Goal: Task Accomplishment & Management: Manage account settings

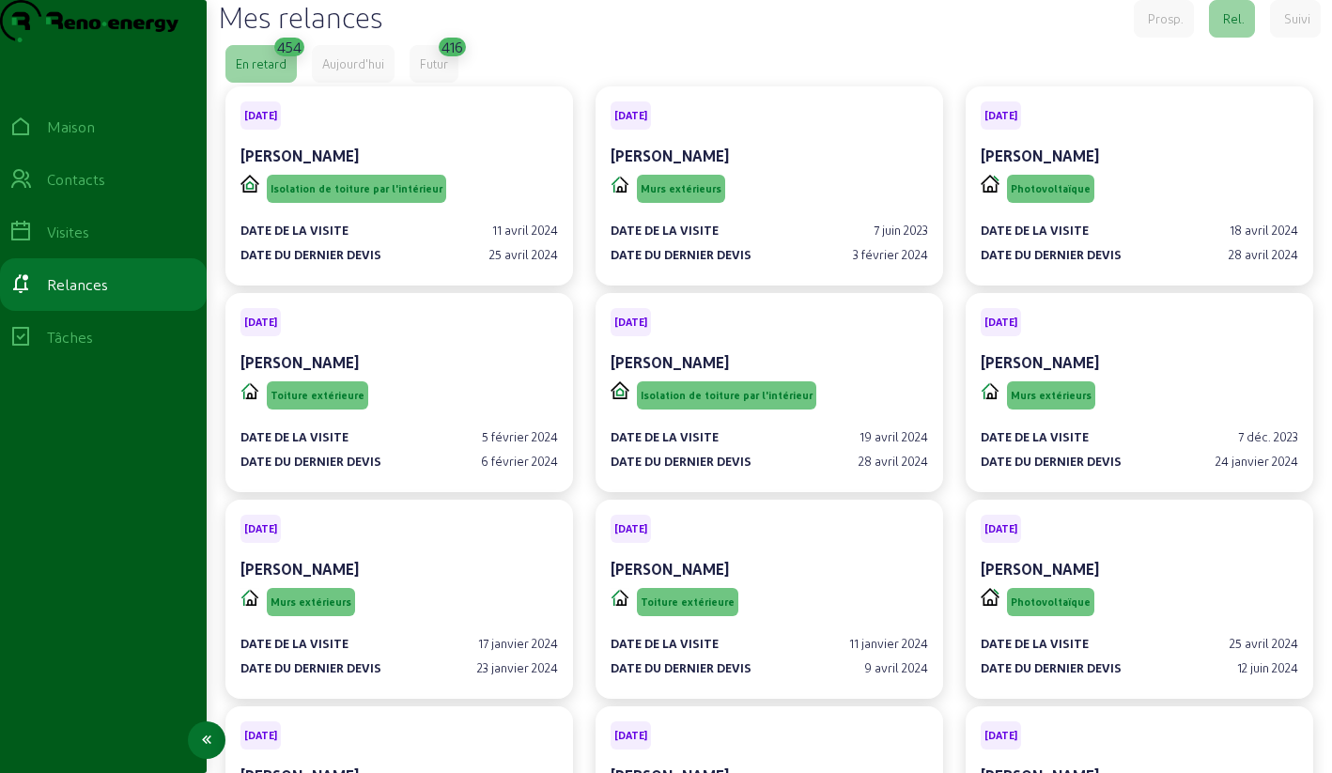
click at [32, 191] on icon at bounding box center [20, 179] width 23 height 23
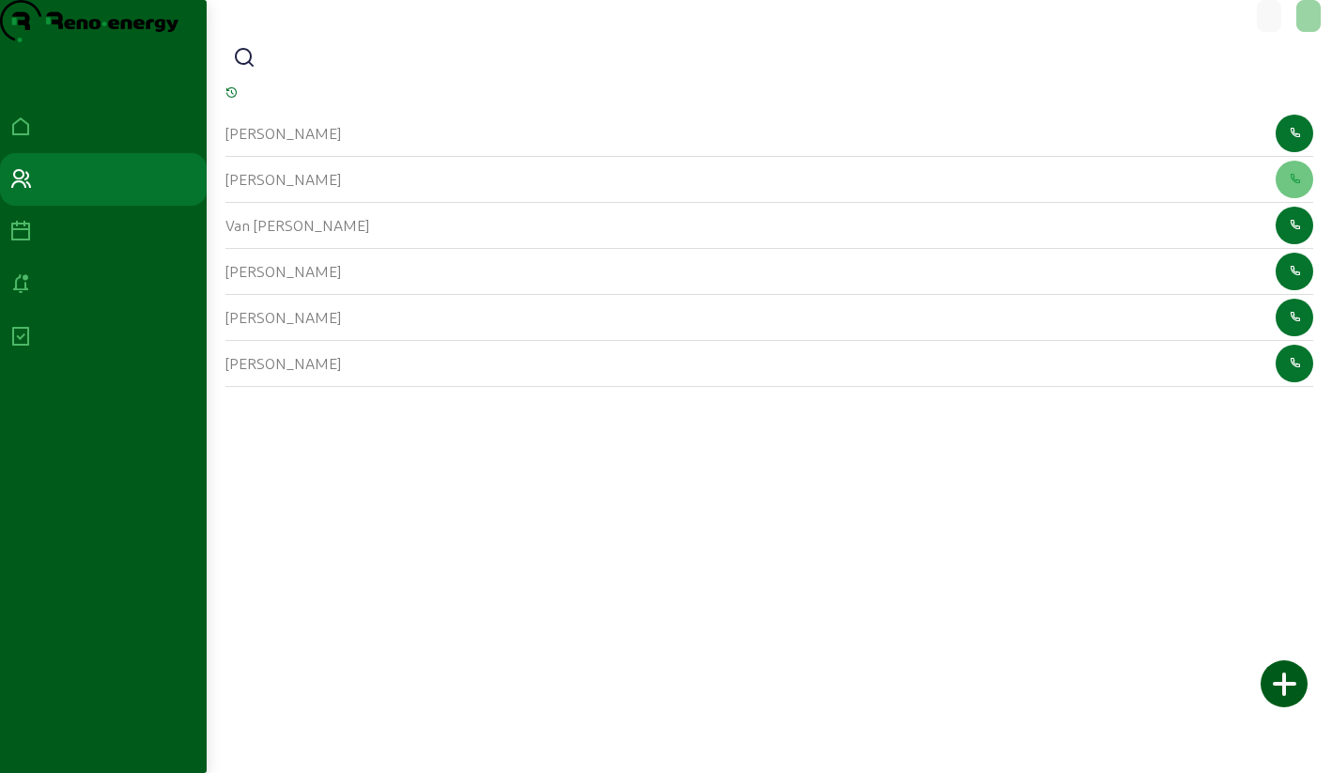
click at [255, 70] on icon at bounding box center [244, 58] width 23 height 23
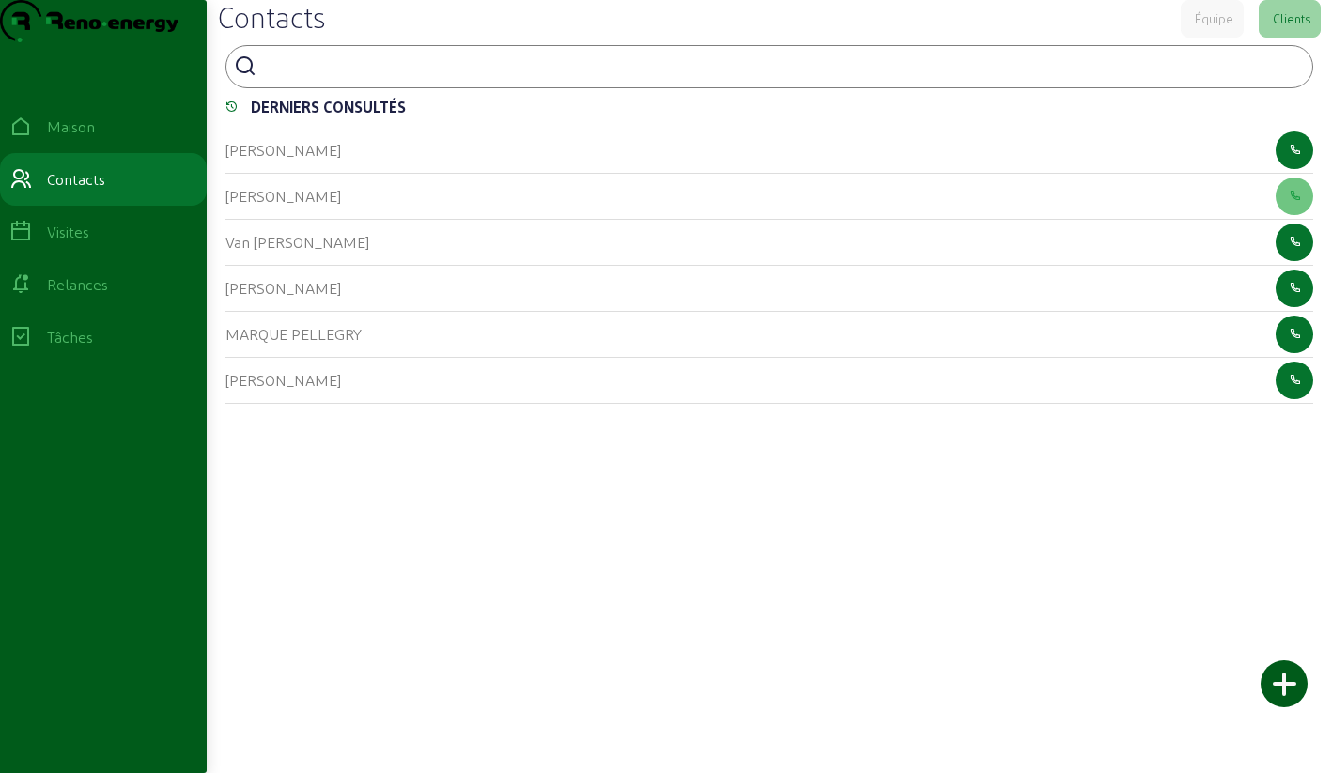
click at [271, 76] on input at bounding box center [348, 65] width 169 height 23
type input "abeels"
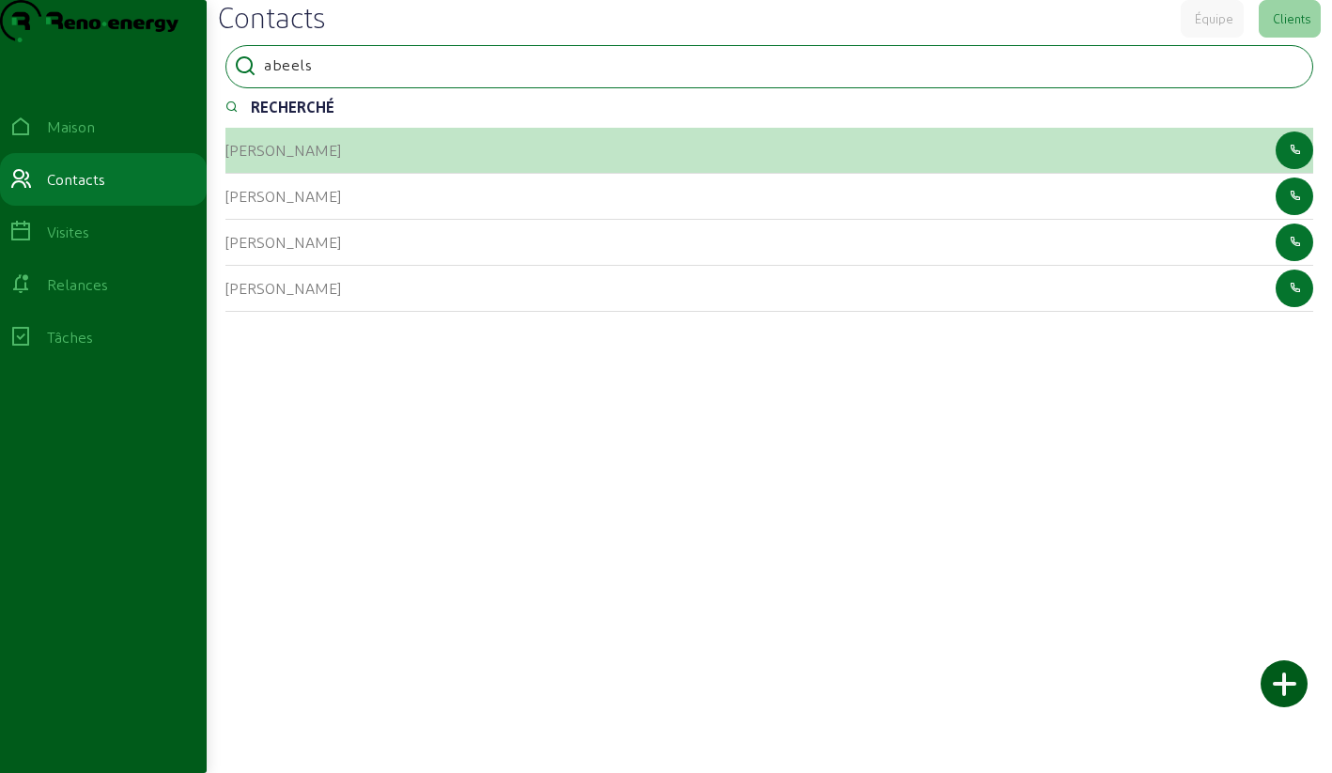
click at [255, 159] on font "[PERSON_NAME]" at bounding box center [283, 150] width 116 height 18
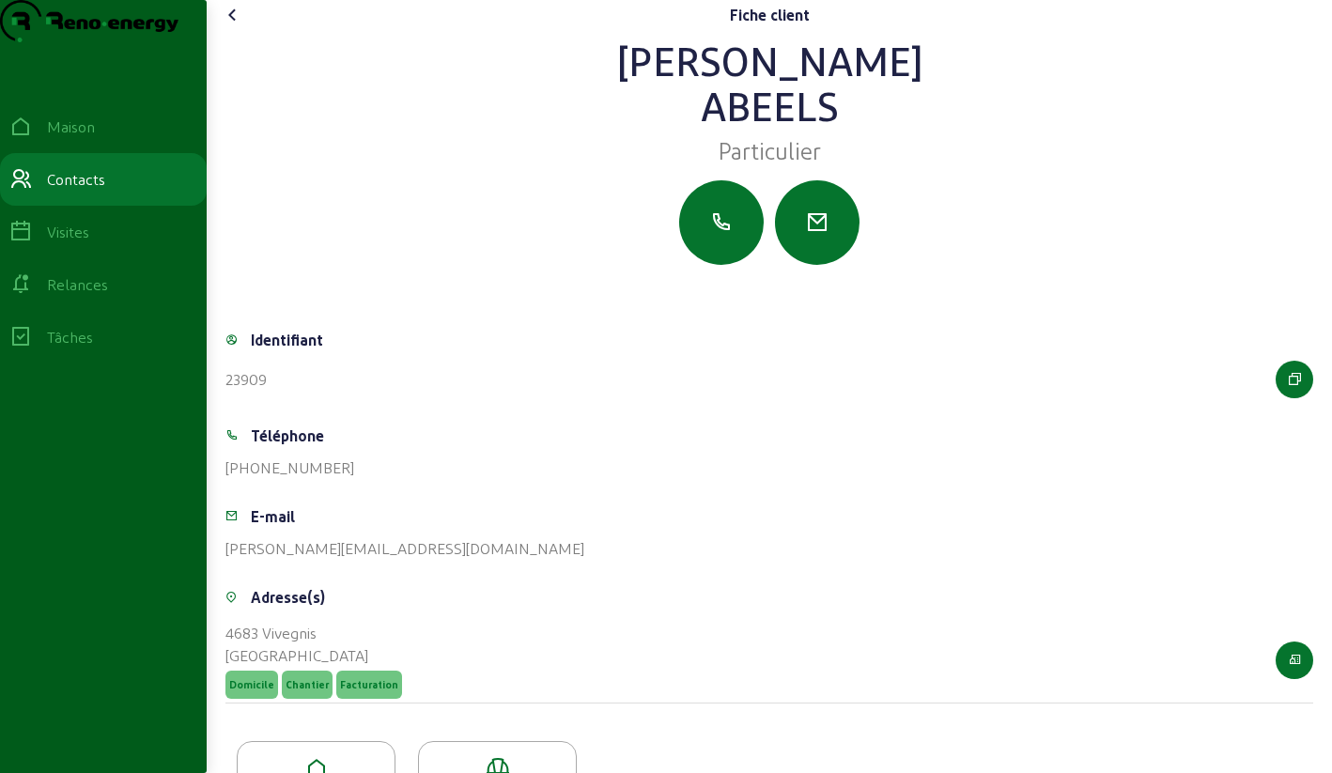
scroll to position [109, 0]
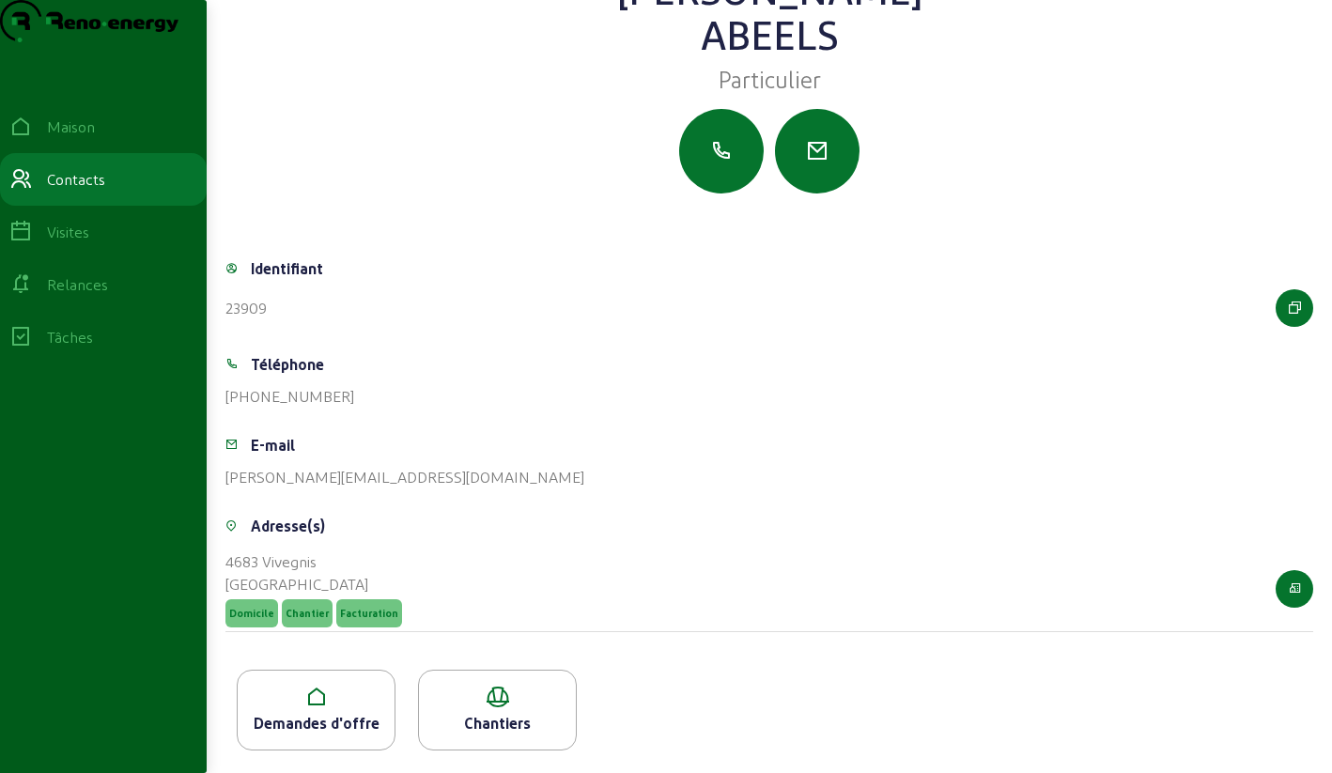
click at [284, 677] on div "Demandes d'offre" at bounding box center [316, 710] width 159 height 81
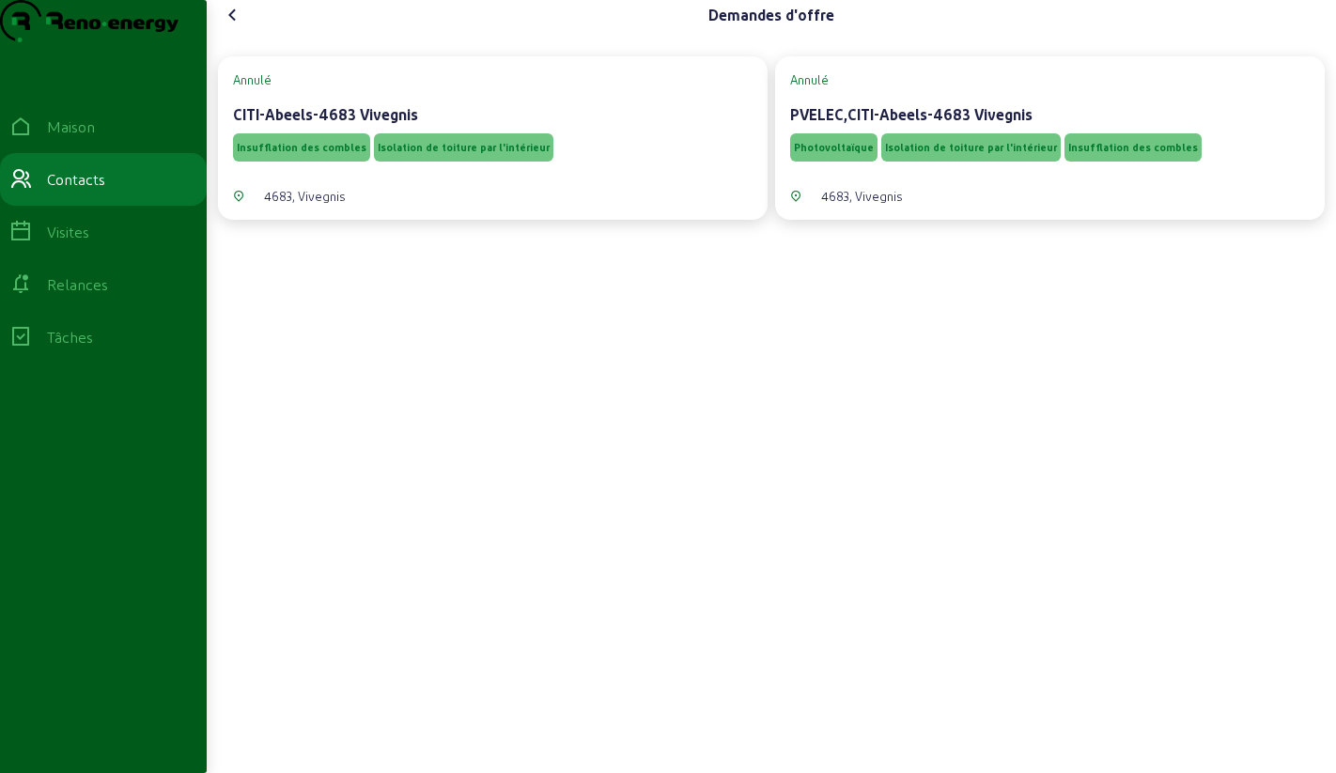
click at [233, 26] on icon at bounding box center [233, 15] width 23 height 23
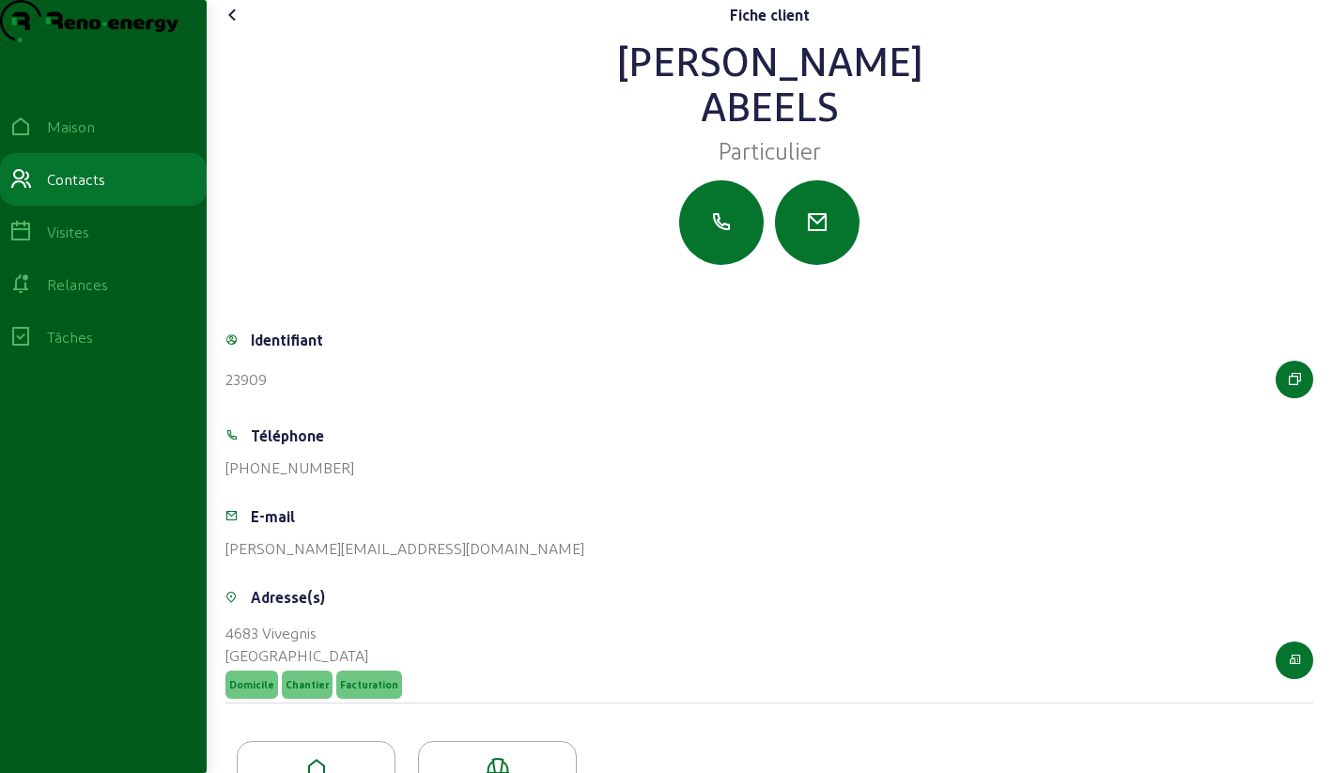
click at [237, 26] on icon at bounding box center [233, 15] width 23 height 23
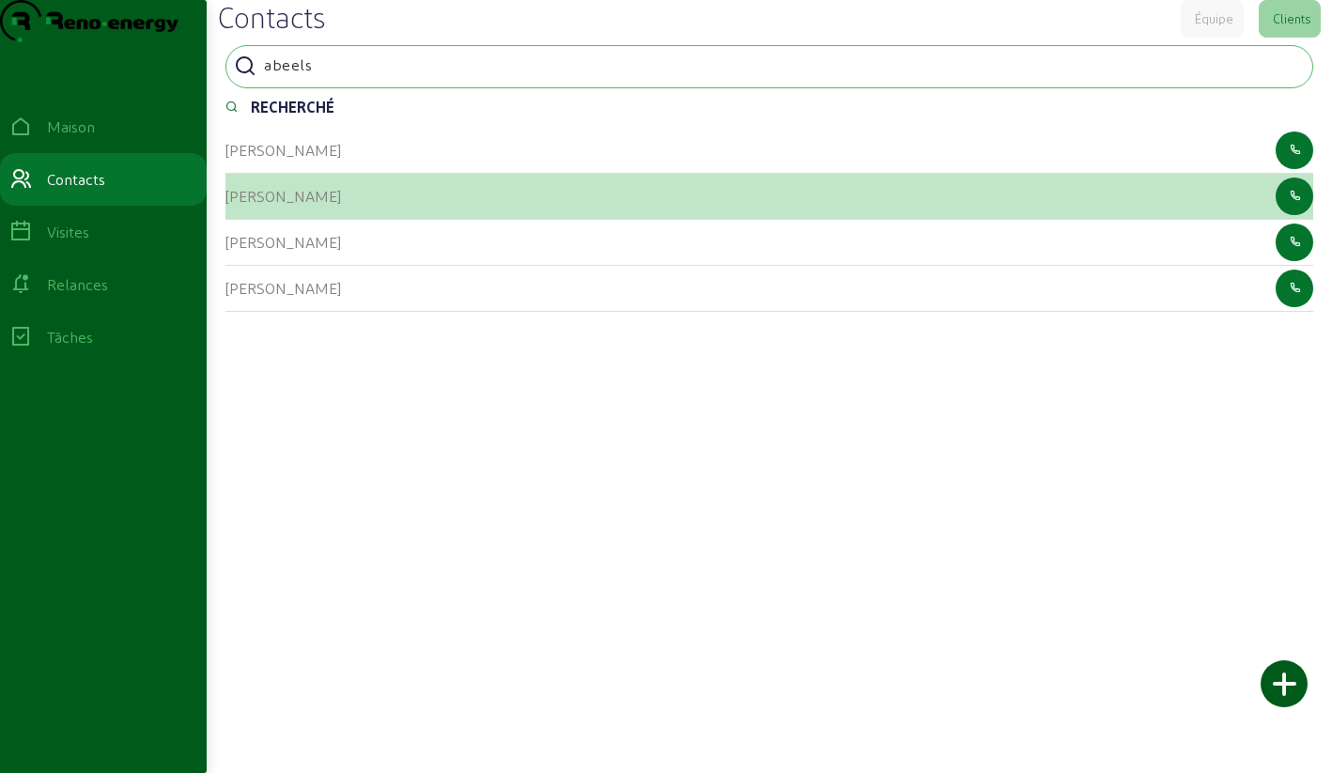
click at [346, 220] on div "[PERSON_NAME]" at bounding box center [769, 197] width 1088 height 46
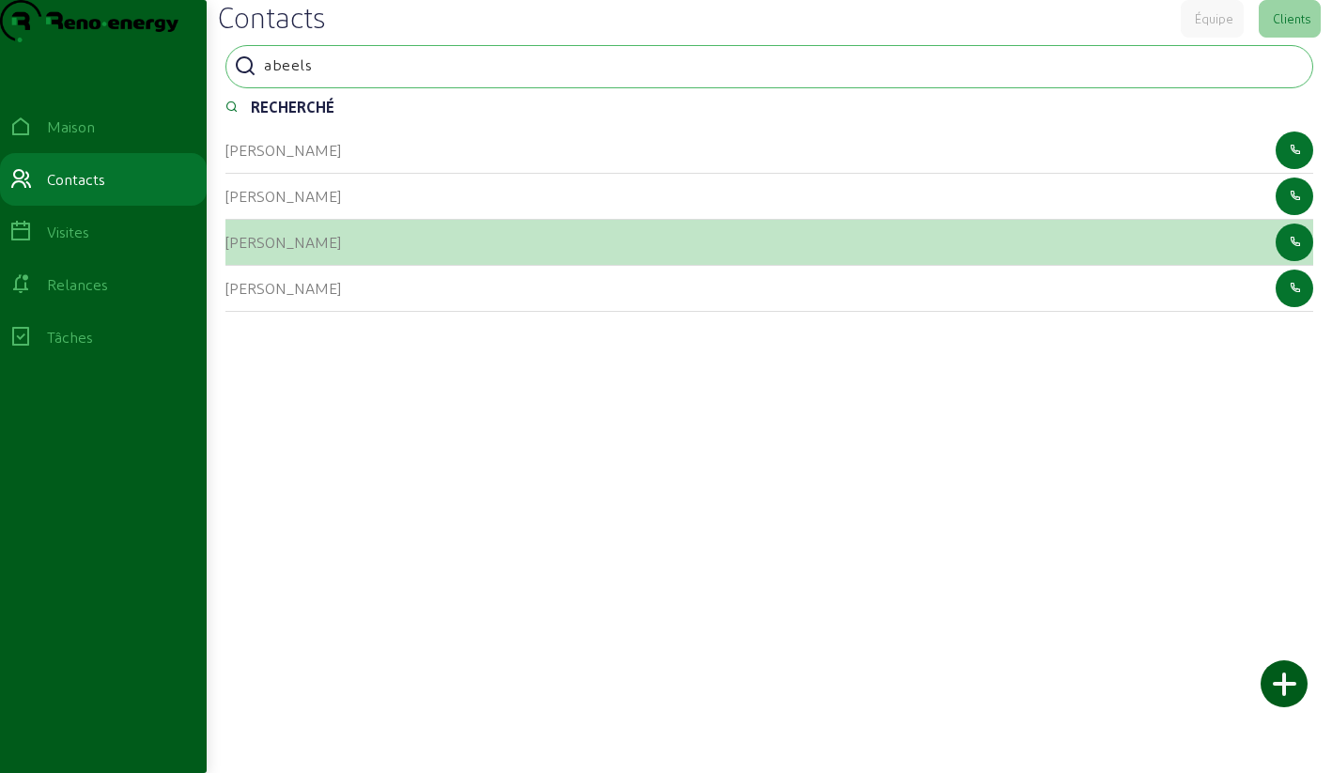
click at [240, 251] on font "[PERSON_NAME]" at bounding box center [283, 242] width 116 height 18
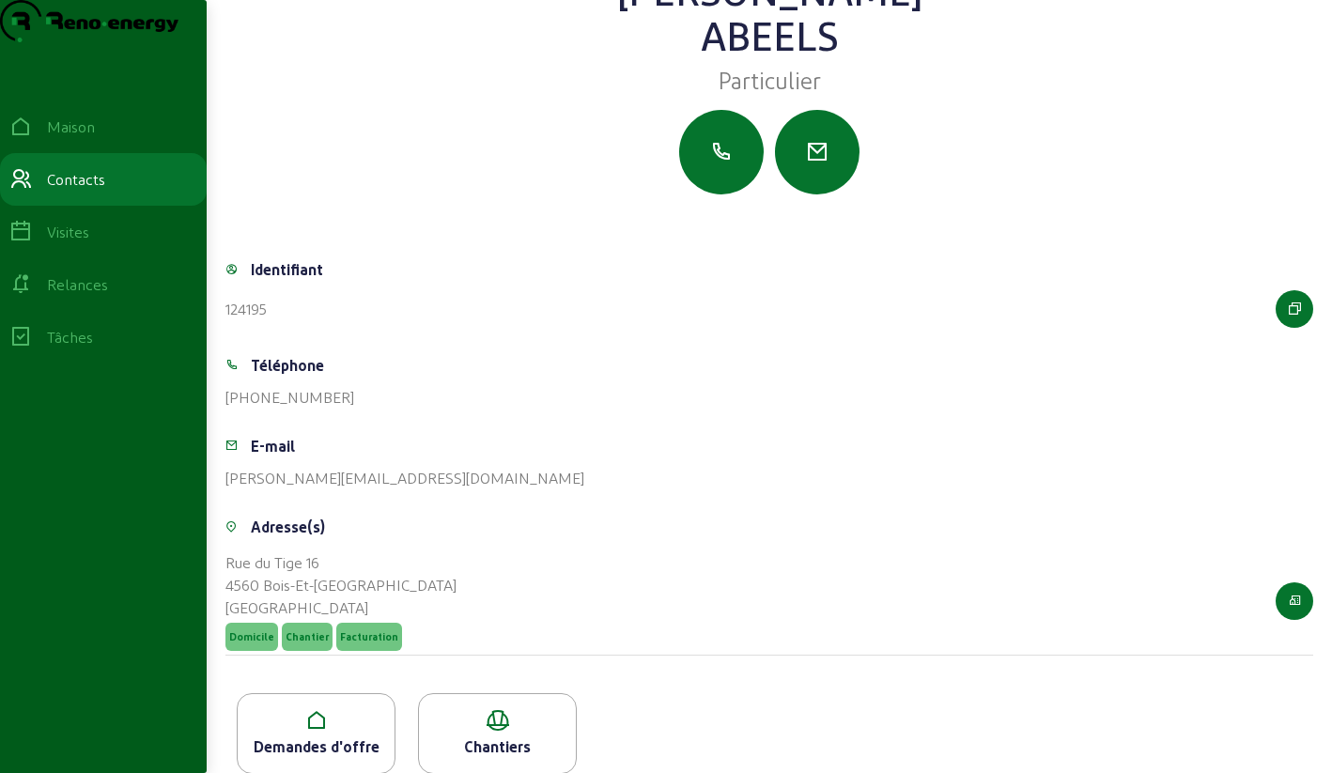
scroll to position [132, 0]
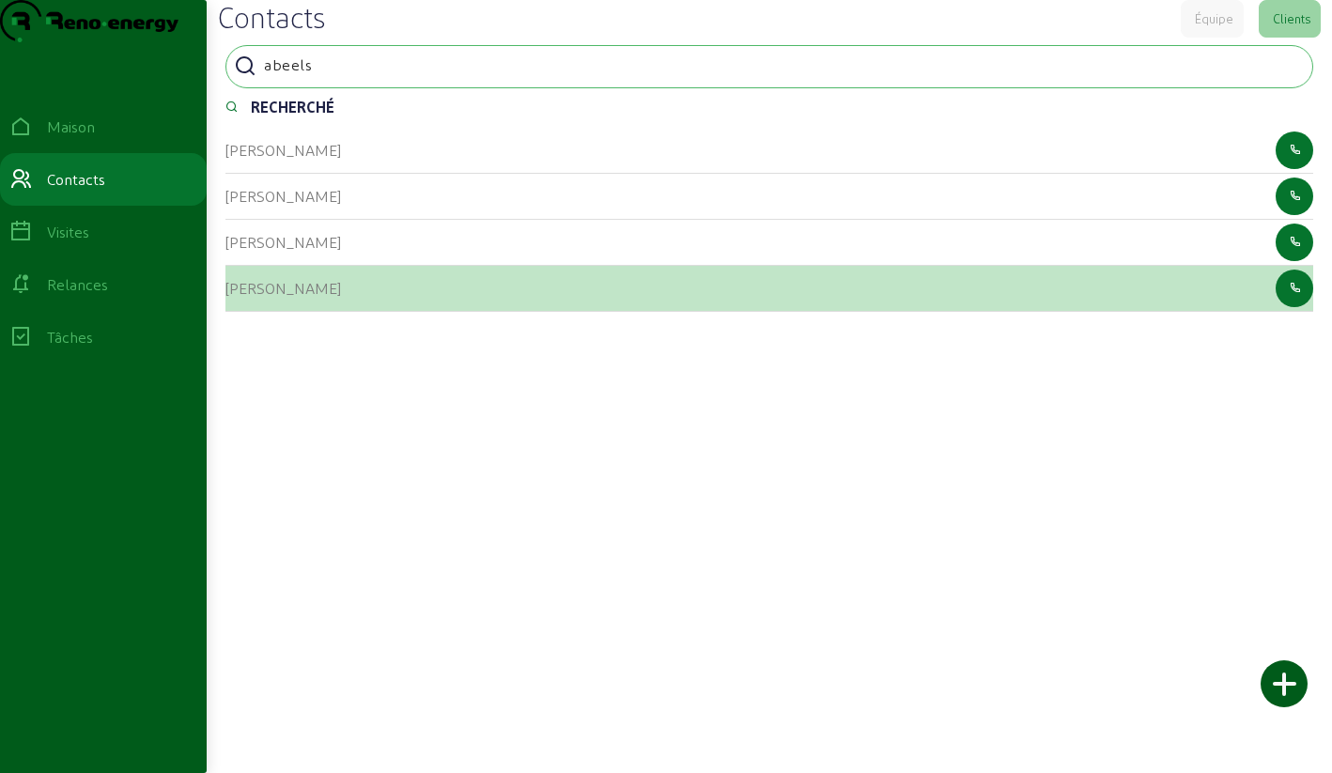
click at [268, 297] on font "[PERSON_NAME]" at bounding box center [283, 288] width 116 height 18
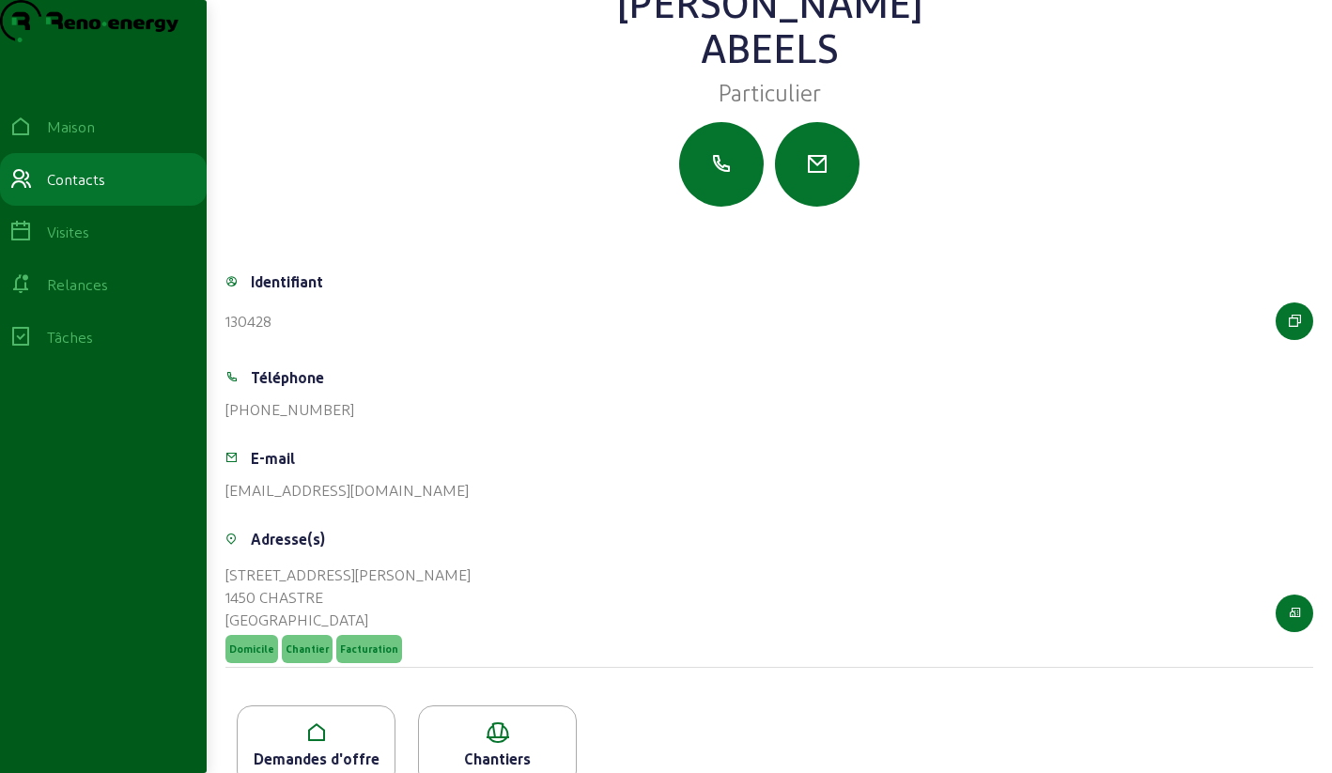
scroll to position [132, 0]
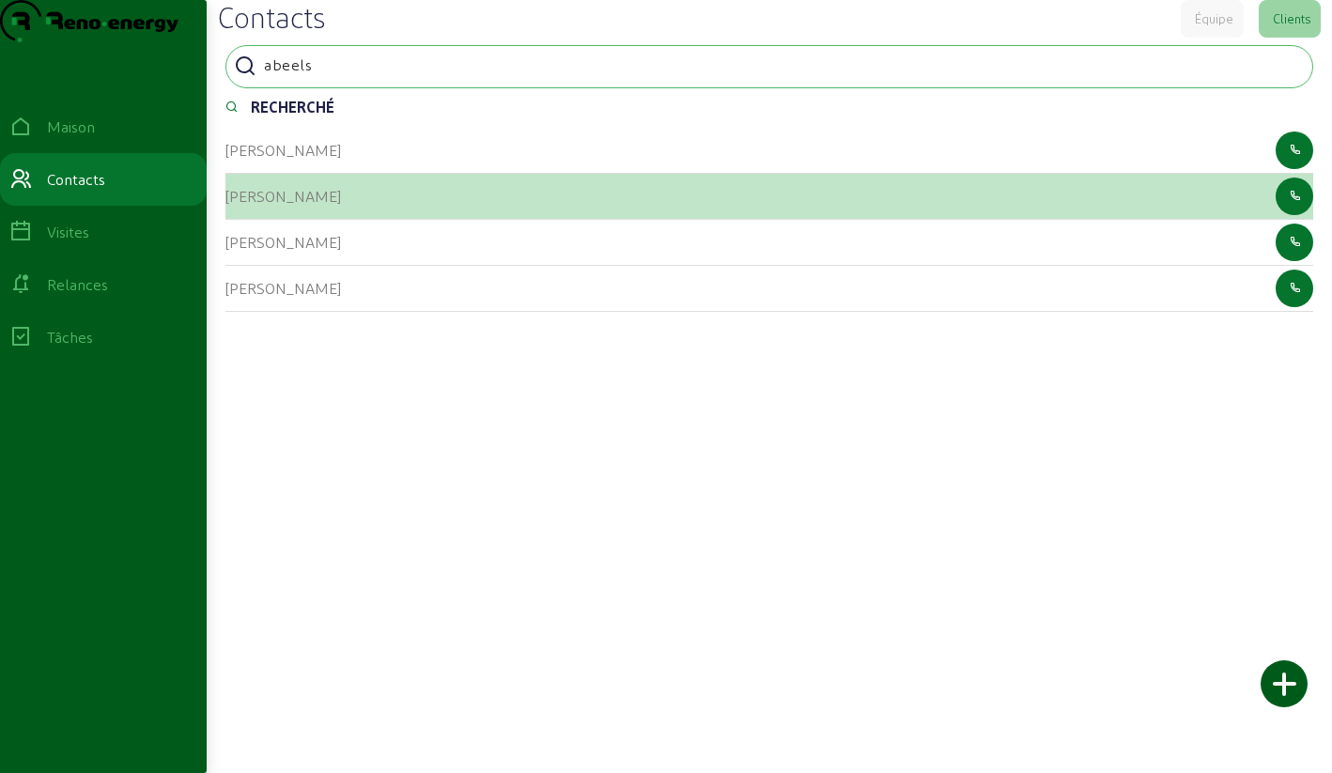
click at [237, 205] on font "[PERSON_NAME]" at bounding box center [283, 196] width 116 height 18
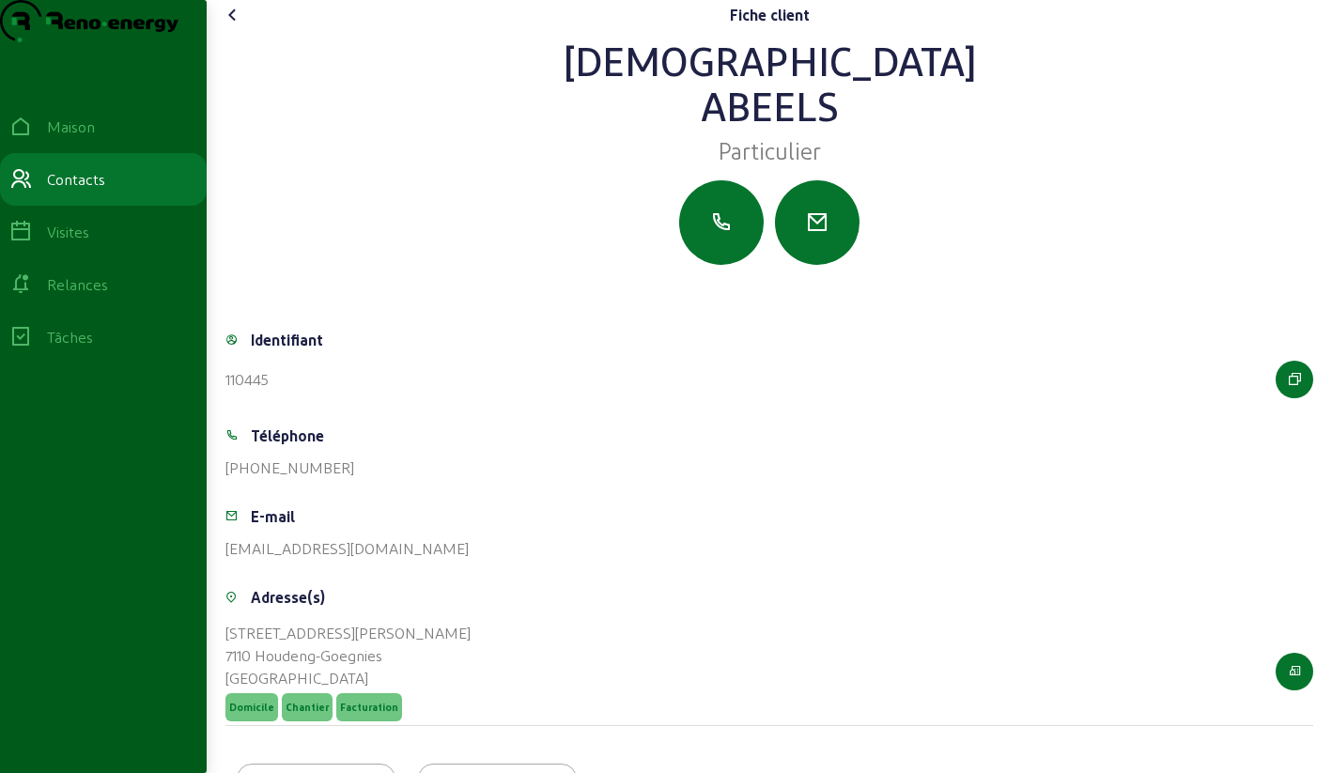
scroll to position [132, 0]
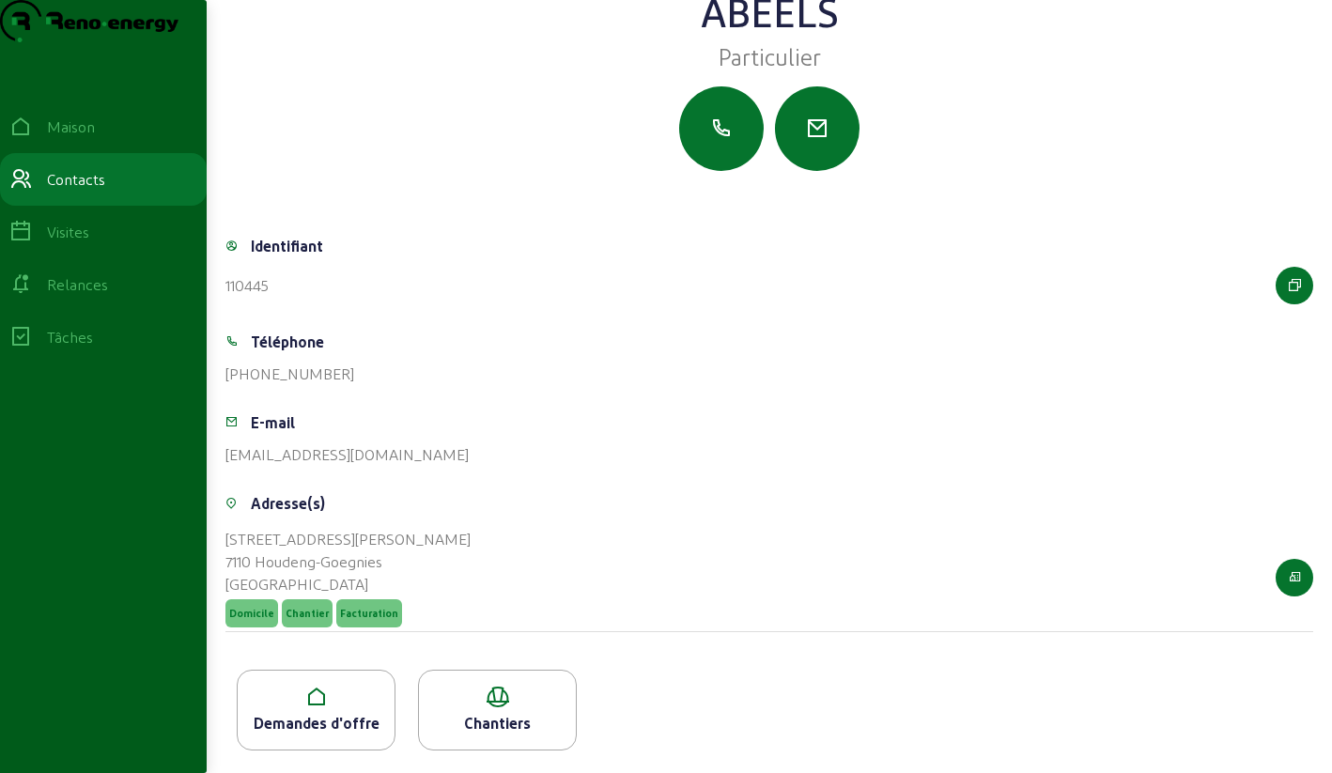
click at [300, 691] on icon at bounding box center [316, 697] width 157 height 23
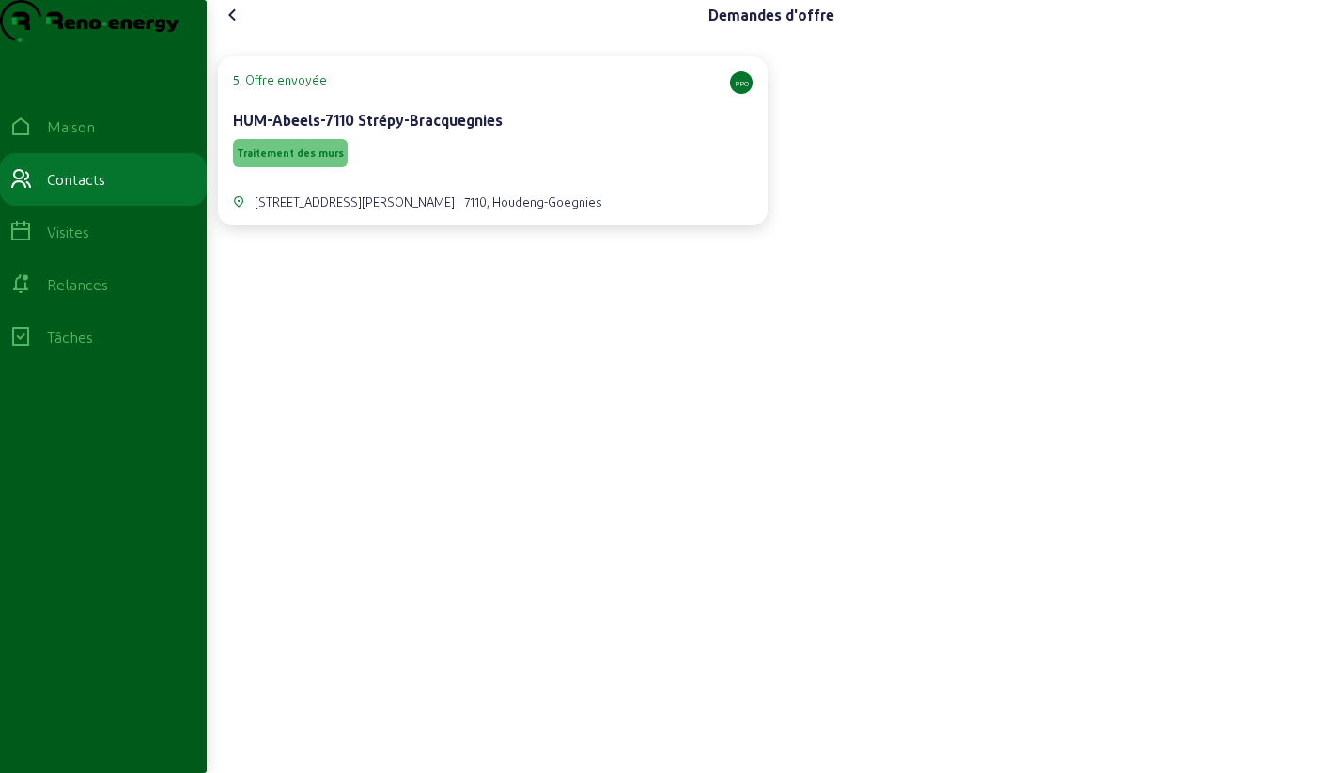
click at [467, 171] on div "Traitement des murs" at bounding box center [492, 153] width 519 height 36
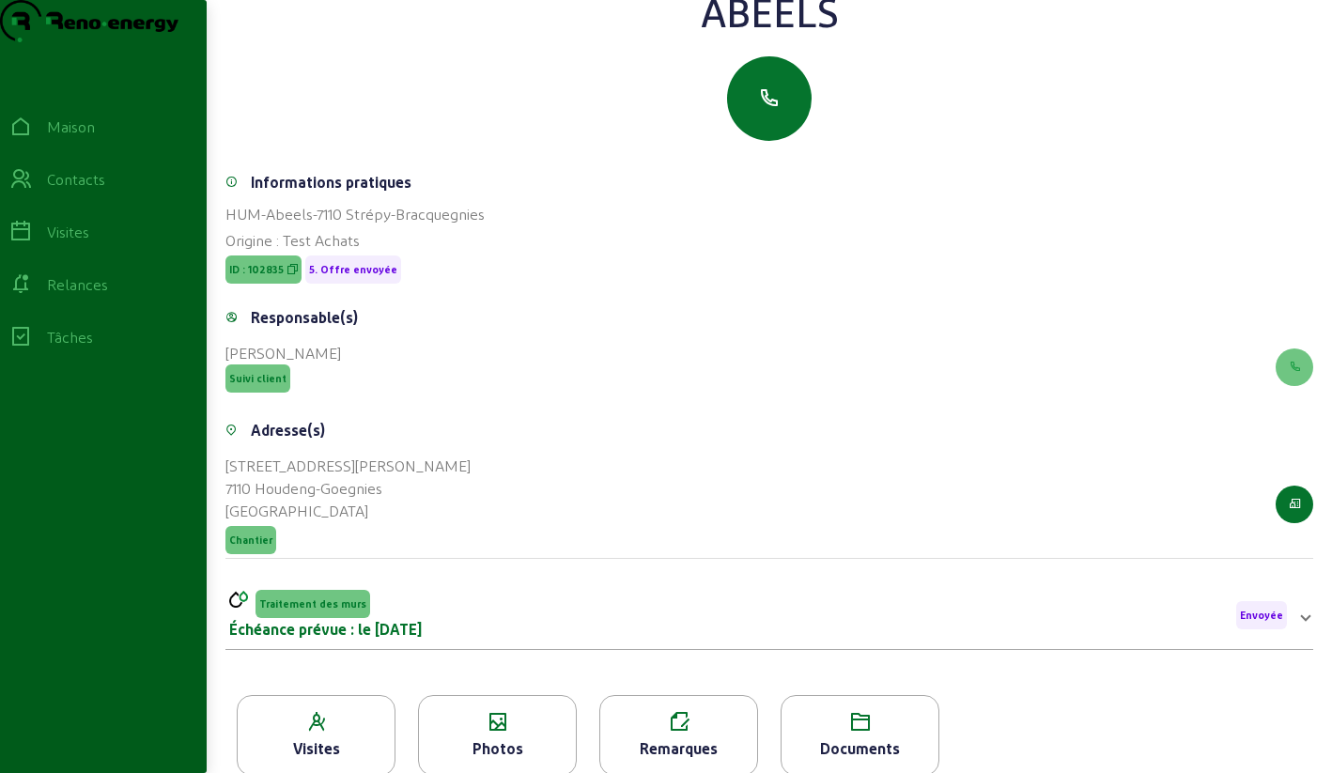
scroll to position [240, 0]
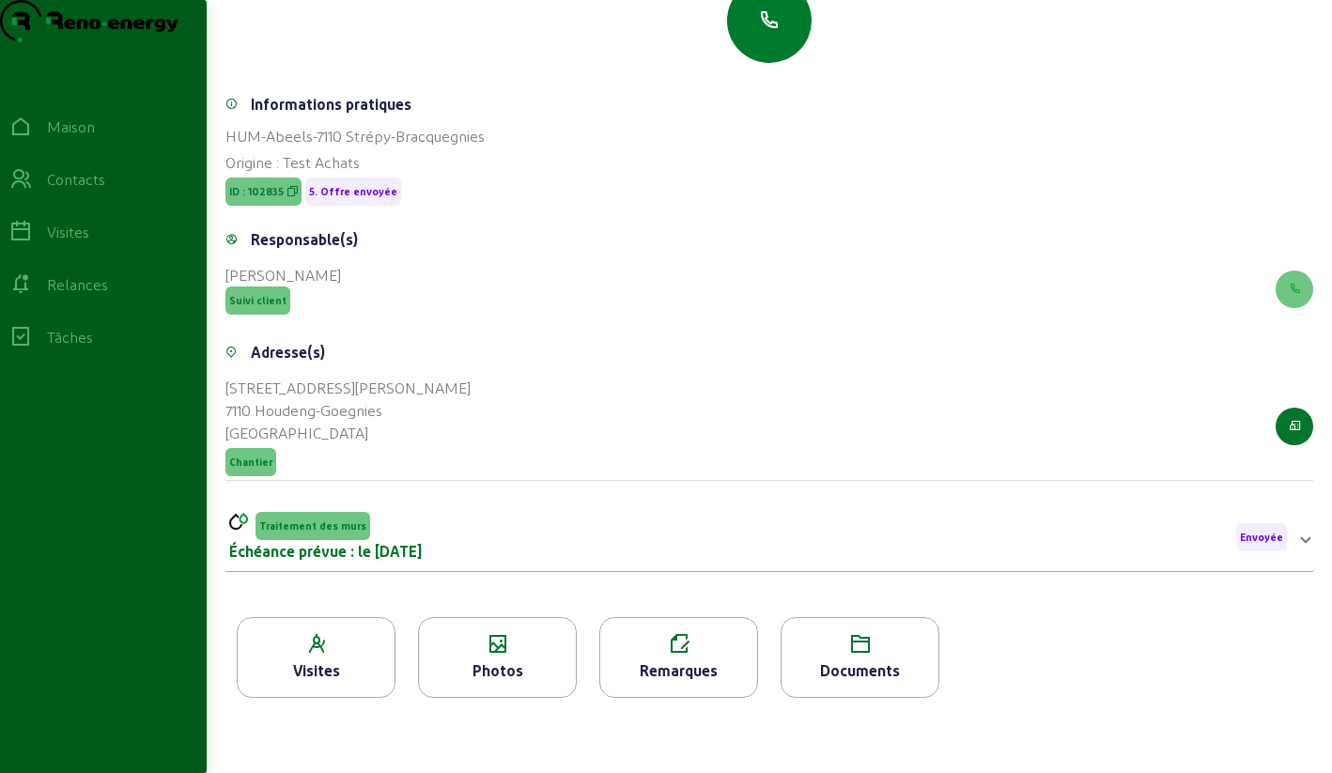
click at [766, 39] on button "button" at bounding box center [769, 20] width 85 height 85
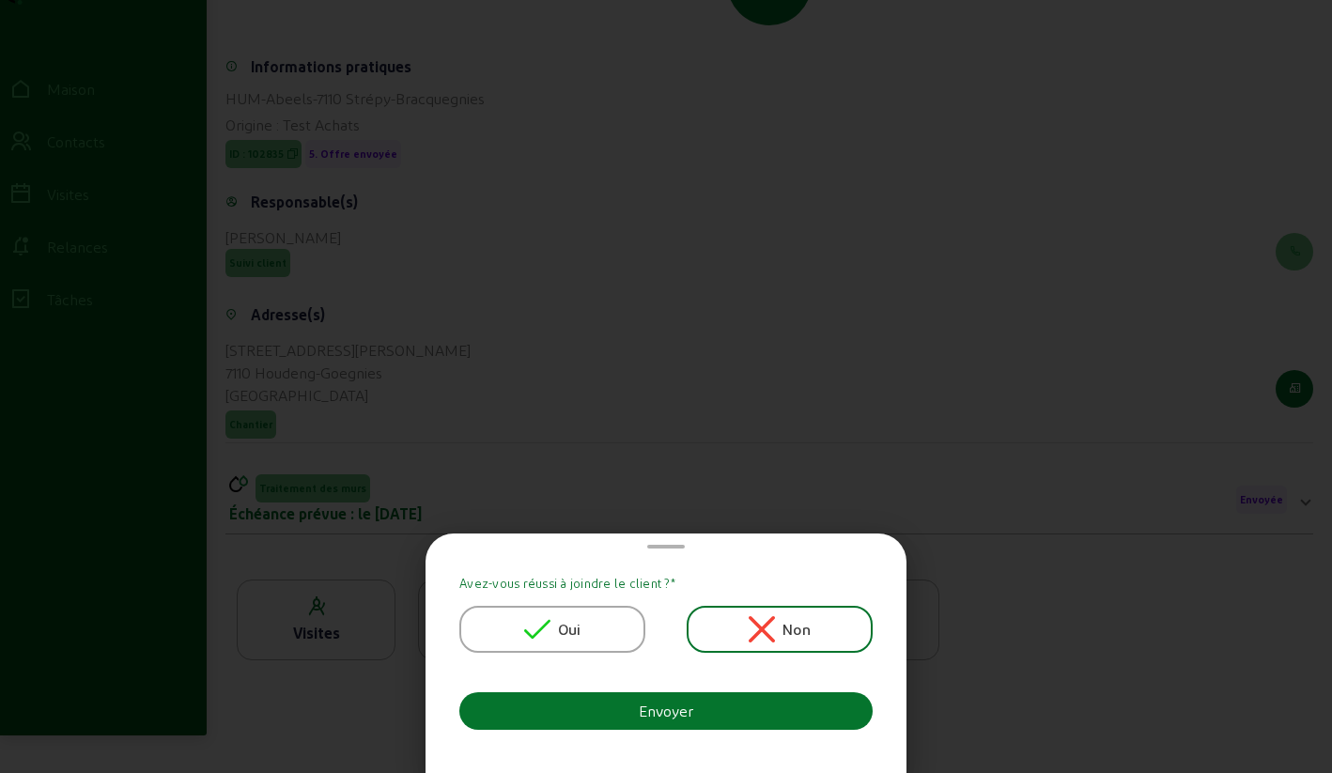
scroll to position [0, 0]
click at [561, 631] on font "Oui" at bounding box center [569, 629] width 23 height 18
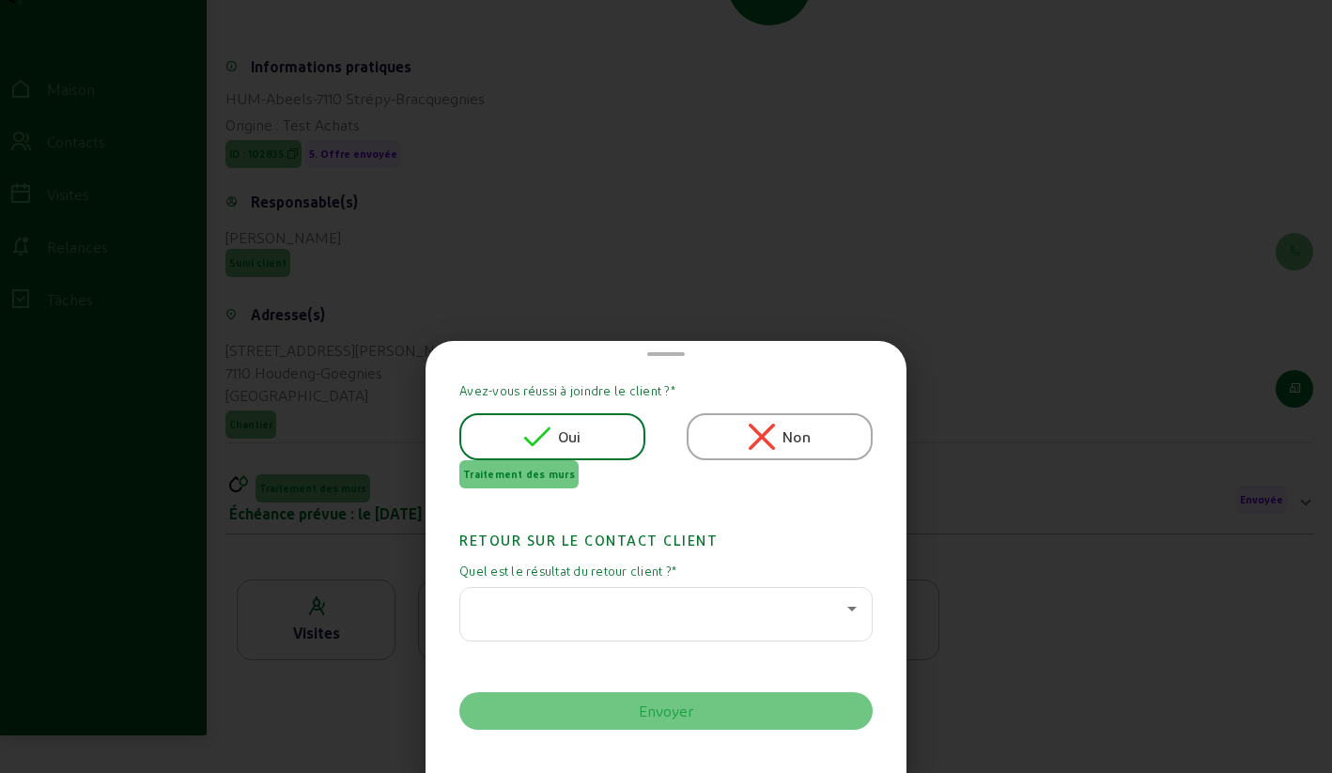
click at [562, 623] on div at bounding box center [665, 614] width 381 height 53
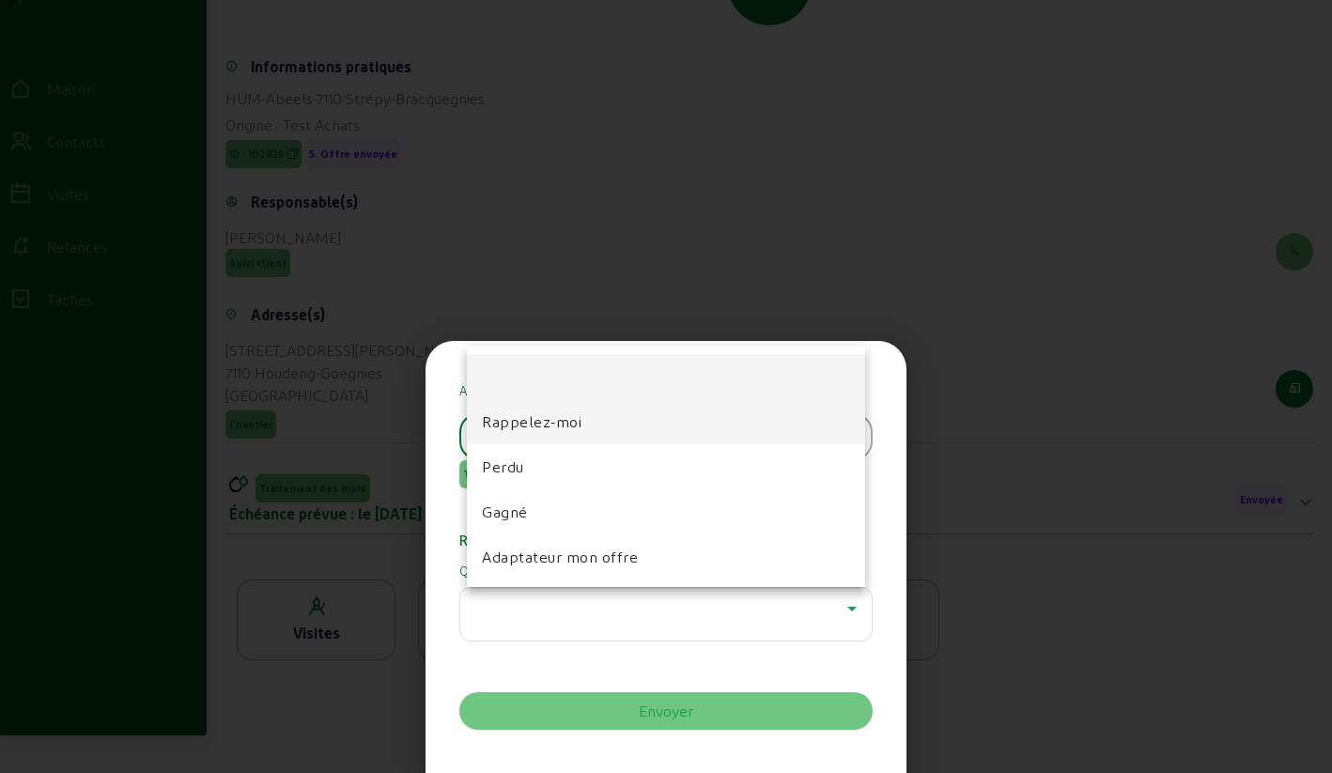
click at [522, 425] on font "Rappelez-moi" at bounding box center [532, 421] width 100 height 18
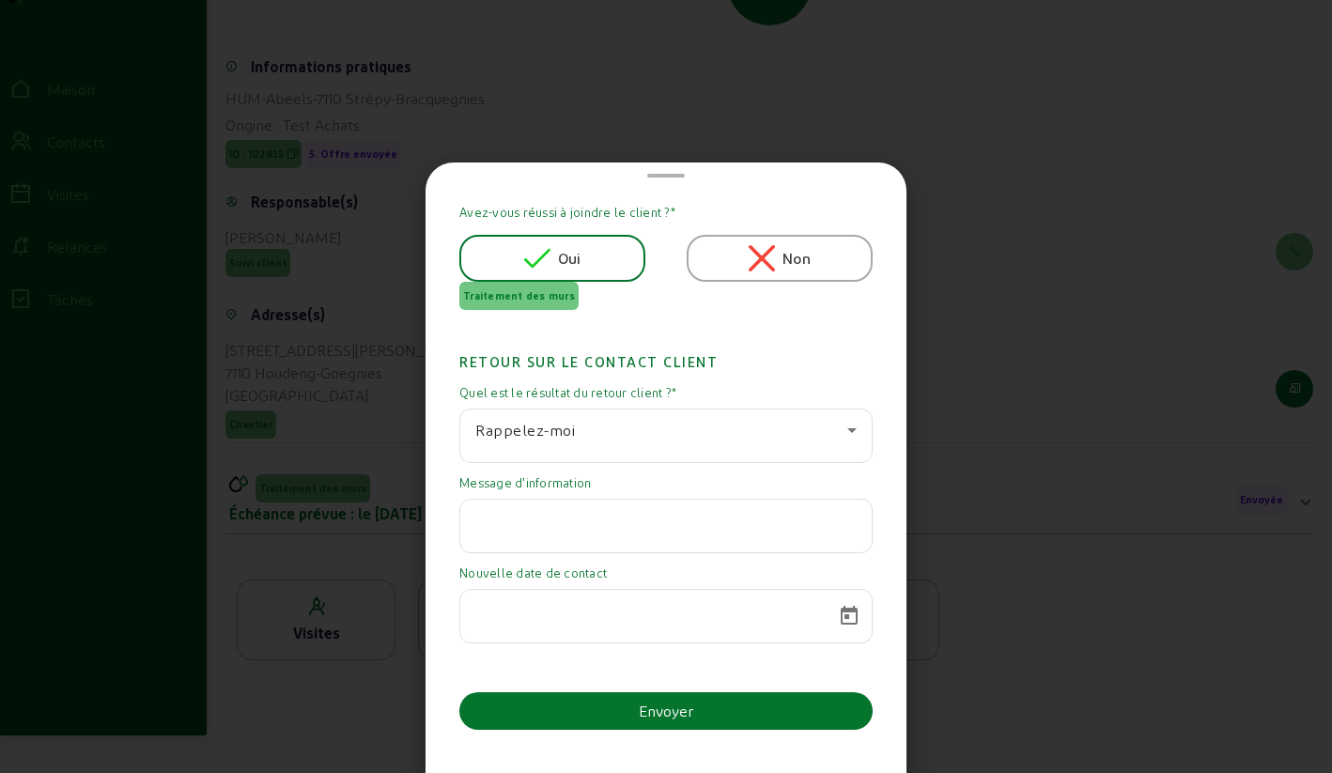
click at [519, 527] on input "text" at bounding box center [665, 520] width 381 height 23
type input "a l'étranger"
click at [848, 611] on span "Calendrier ouvert" at bounding box center [849, 616] width 45 height 45
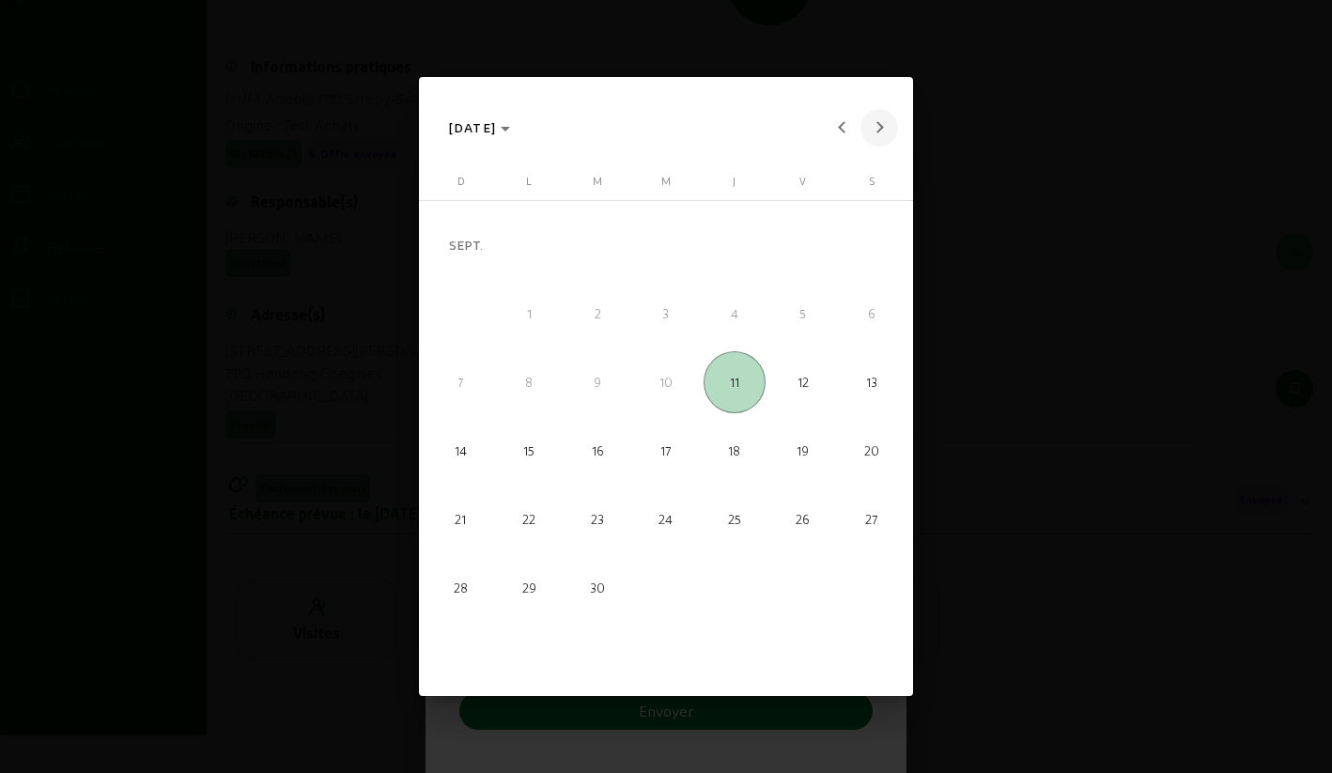
click at [886, 129] on span "Mois prochain" at bounding box center [879, 128] width 38 height 38
click at [738, 315] on span "6" at bounding box center [735, 314] width 62 height 62
type input "[DATE]"
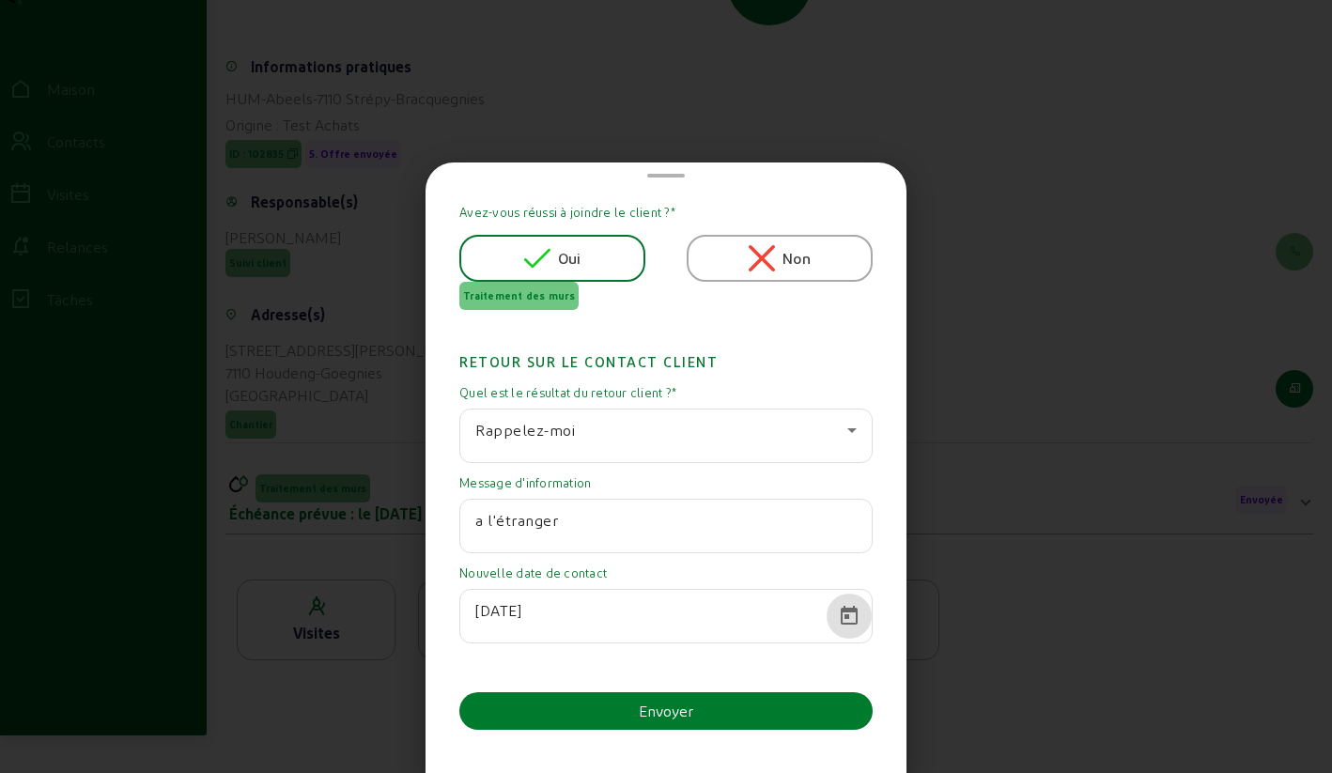
click at [605, 706] on button "Envoyer" at bounding box center [665, 711] width 413 height 38
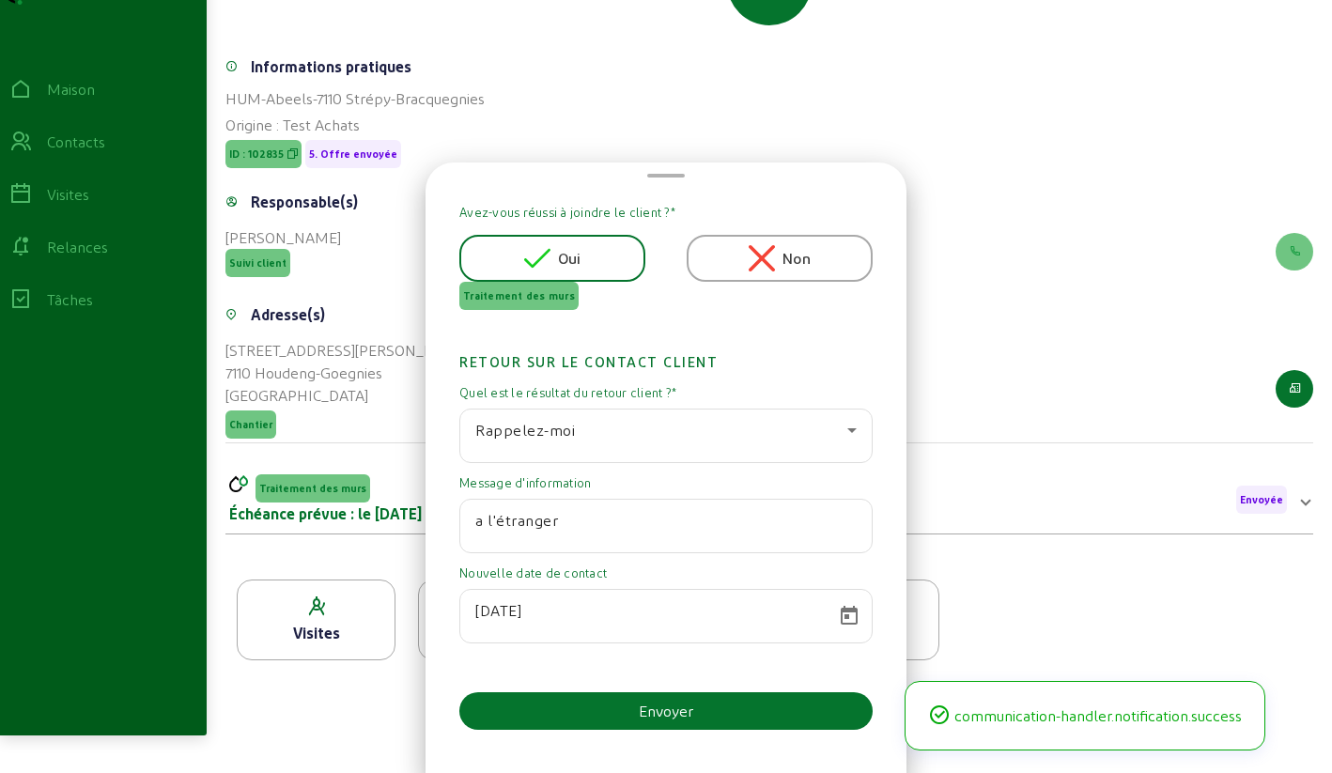
scroll to position [218, 0]
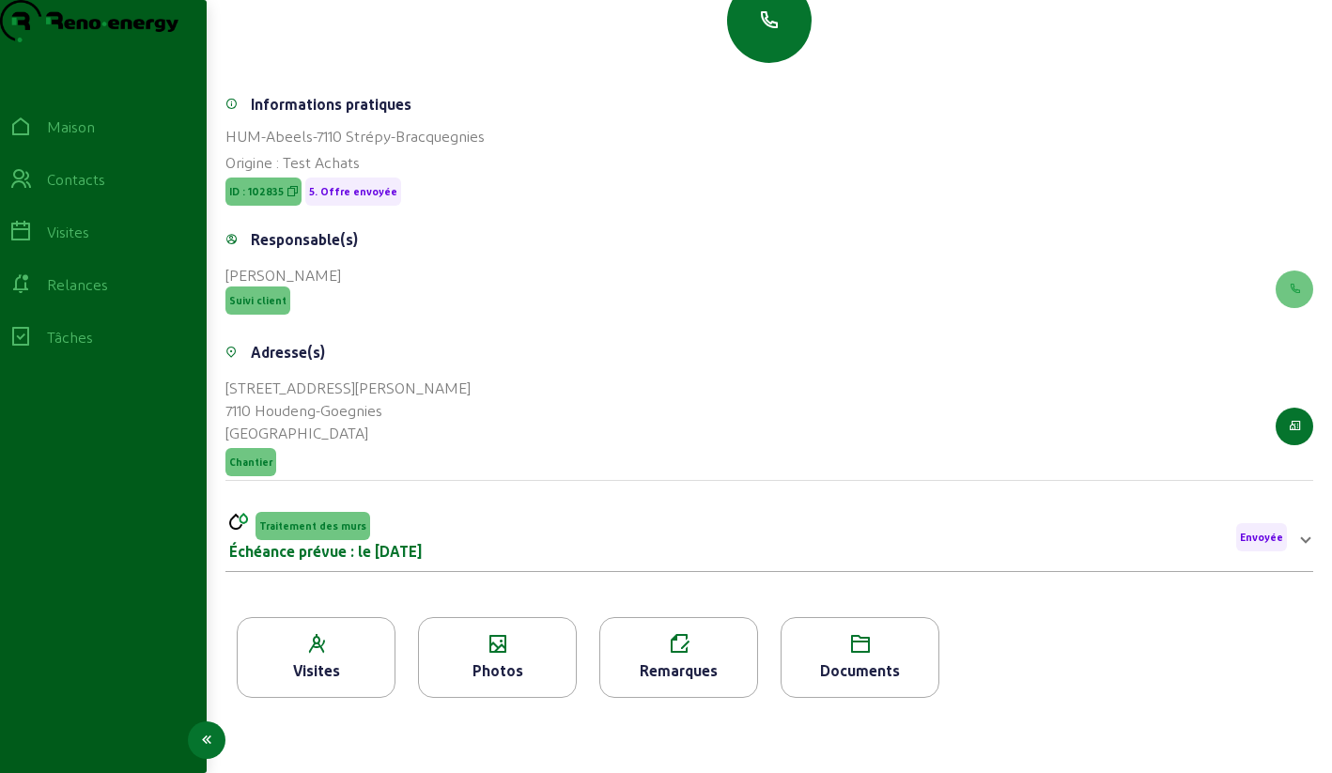
click at [32, 191] on icon at bounding box center [20, 179] width 23 height 23
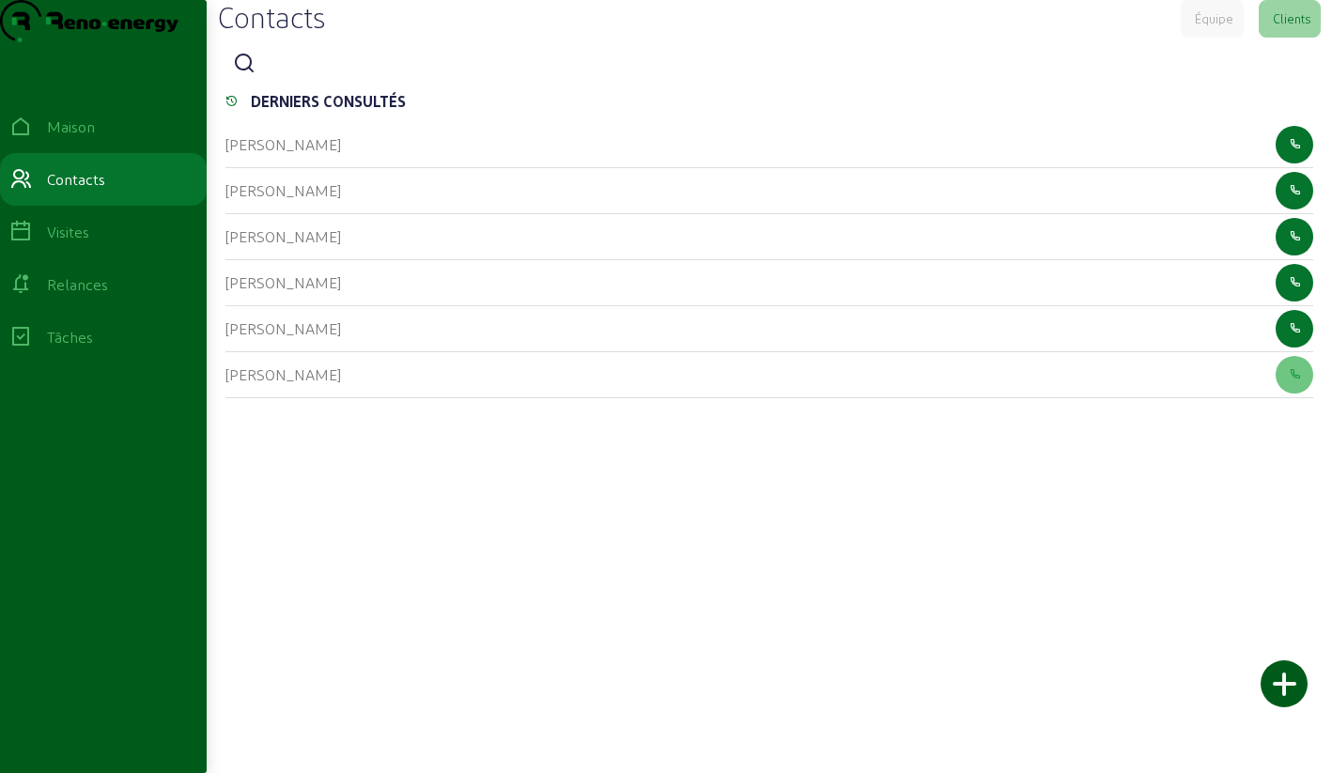
click at [255, 75] on icon at bounding box center [244, 64] width 23 height 23
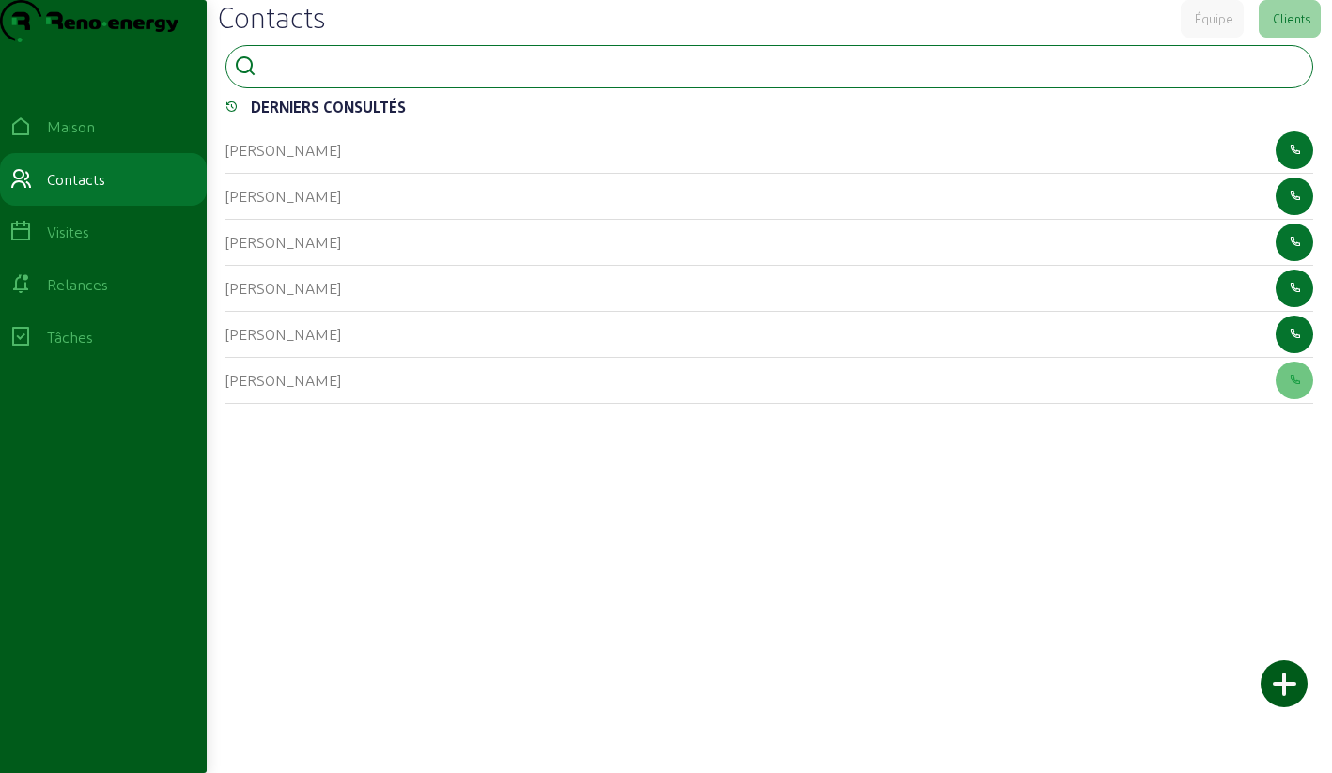
click at [281, 76] on input at bounding box center [348, 65] width 169 height 23
type input "boudart"
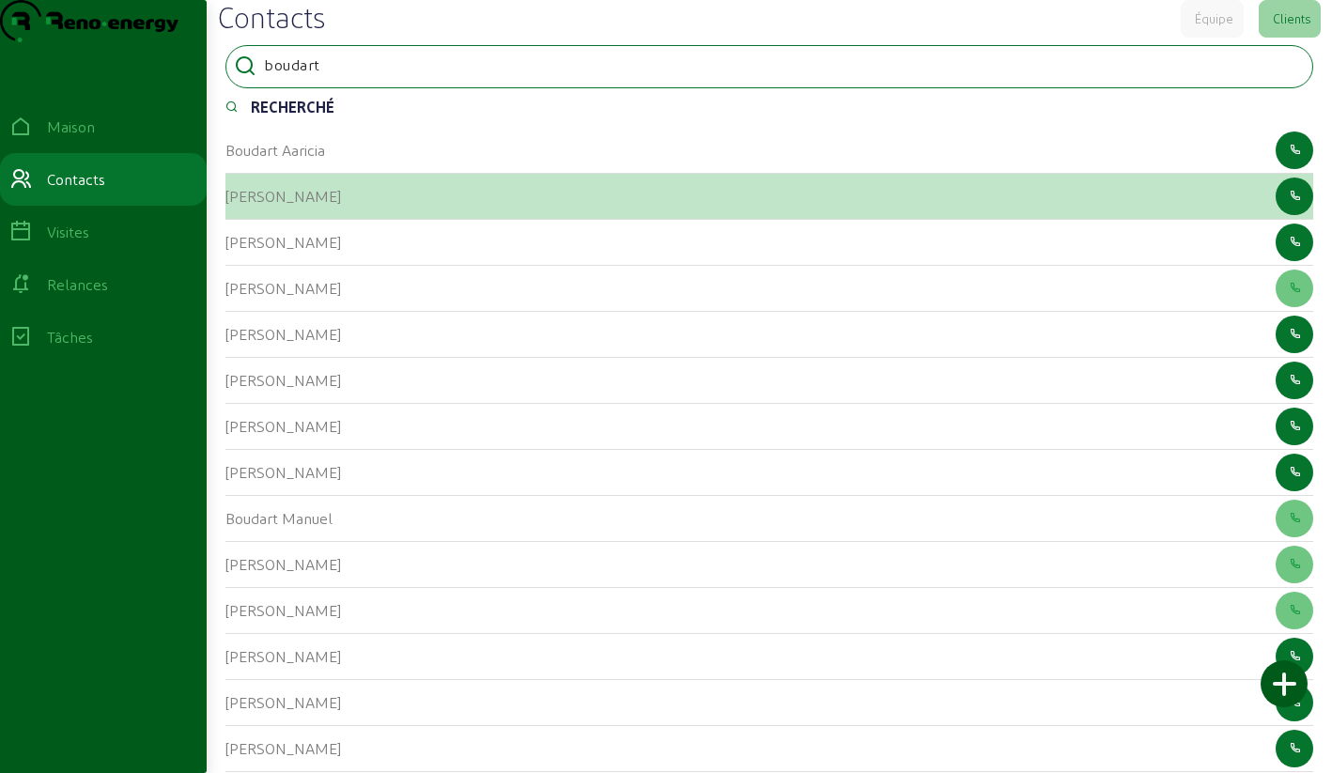
click at [247, 205] on font "[PERSON_NAME]" at bounding box center [283, 196] width 116 height 18
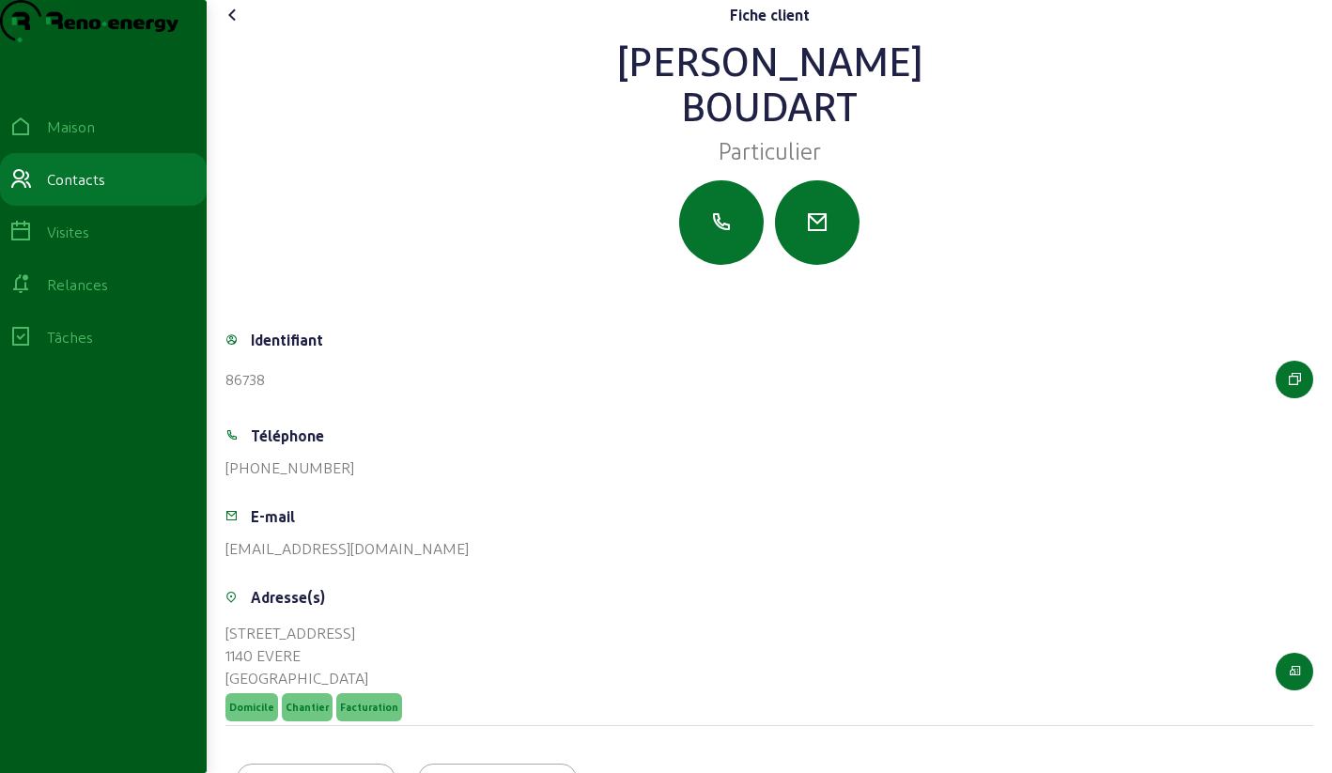
scroll to position [132, 0]
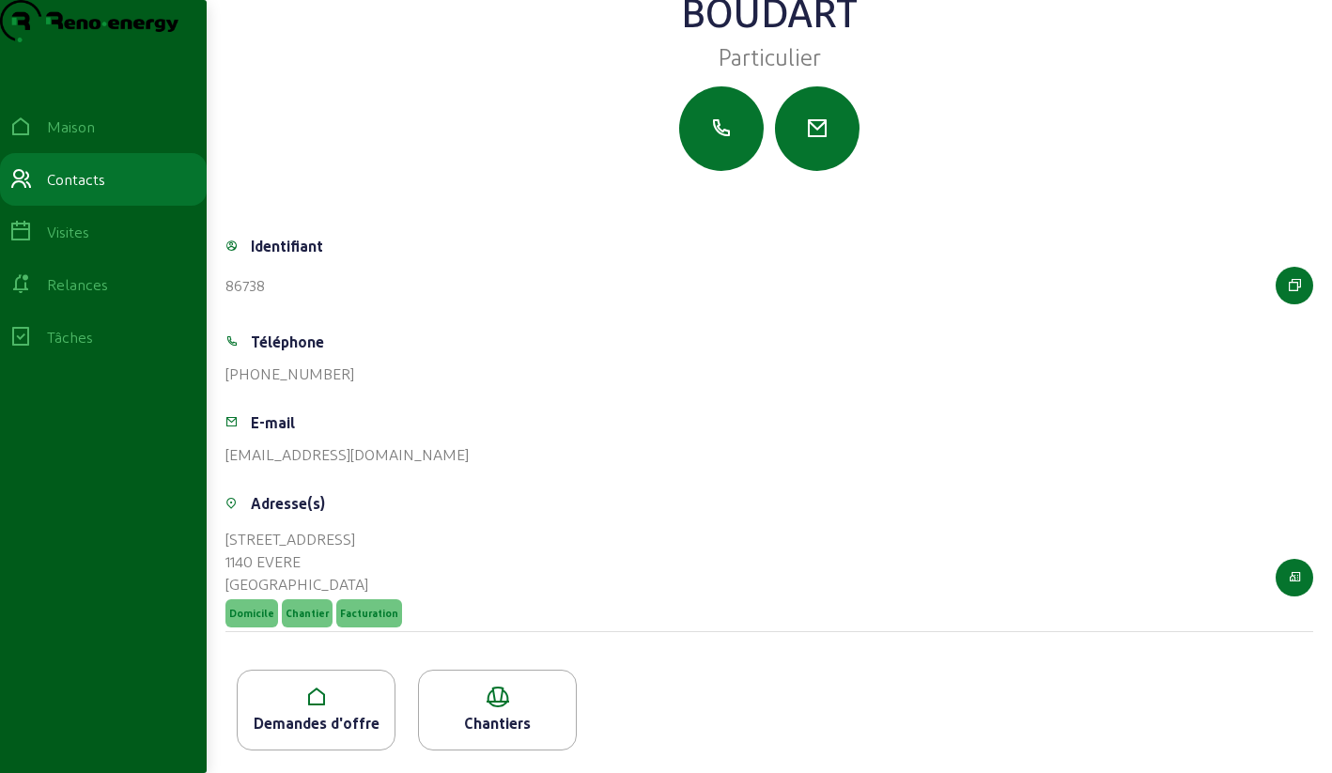
click at [307, 689] on icon at bounding box center [316, 697] width 157 height 23
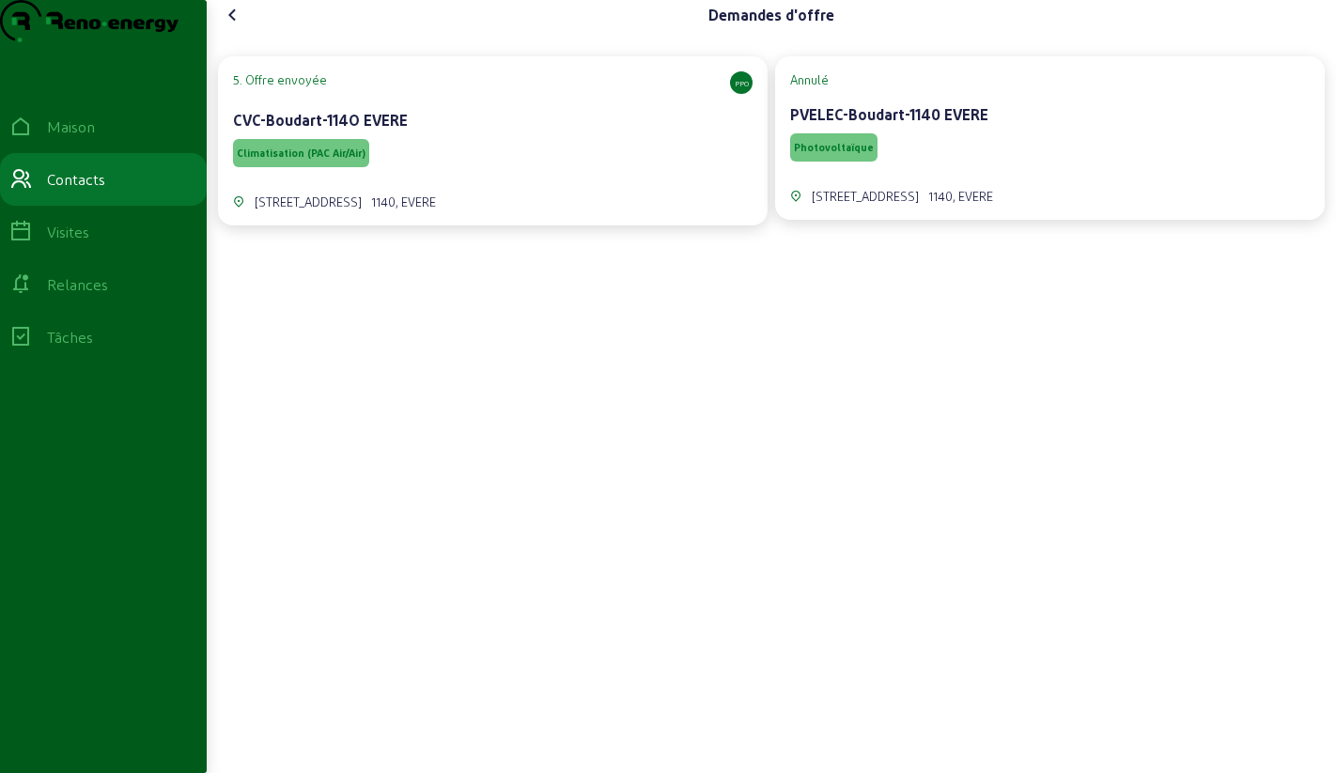
click at [524, 132] on div "CVC-Boudart-114O EVERE" at bounding box center [492, 120] width 519 height 23
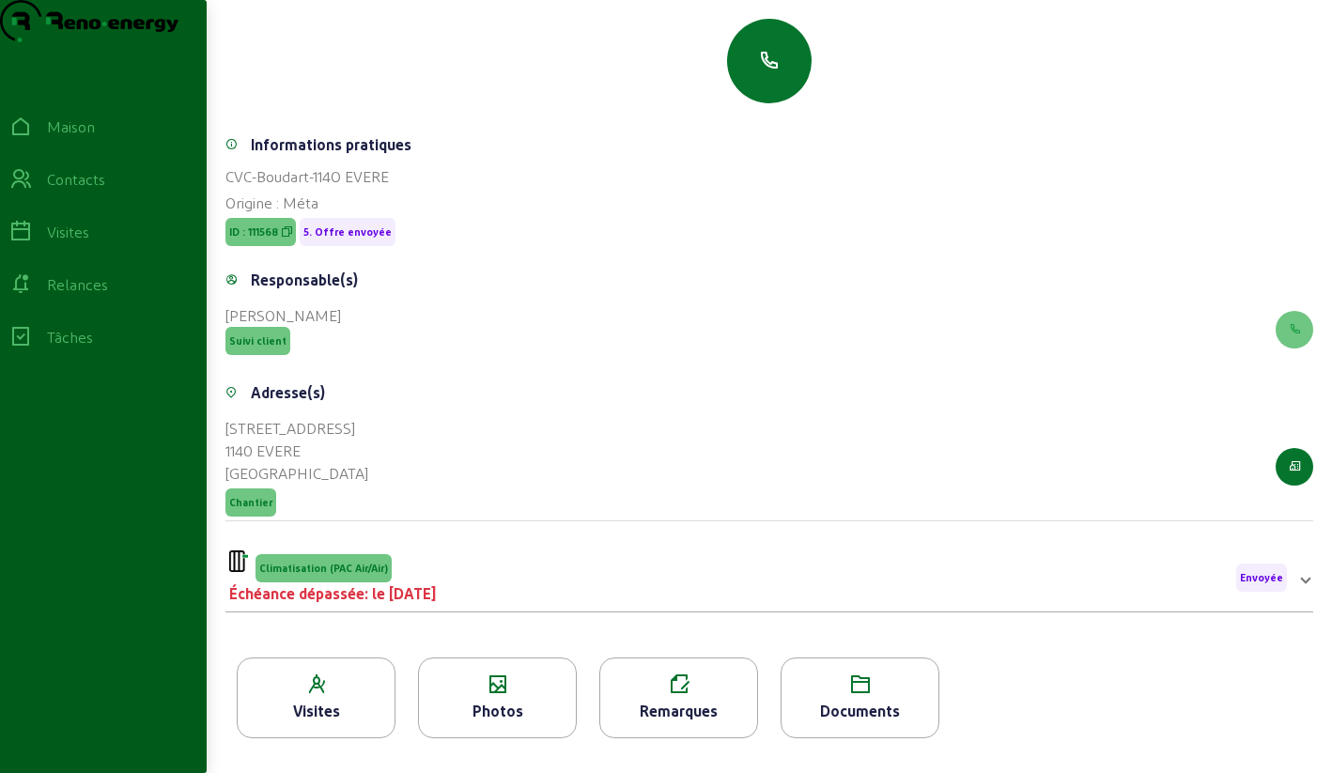
scroll to position [240, 0]
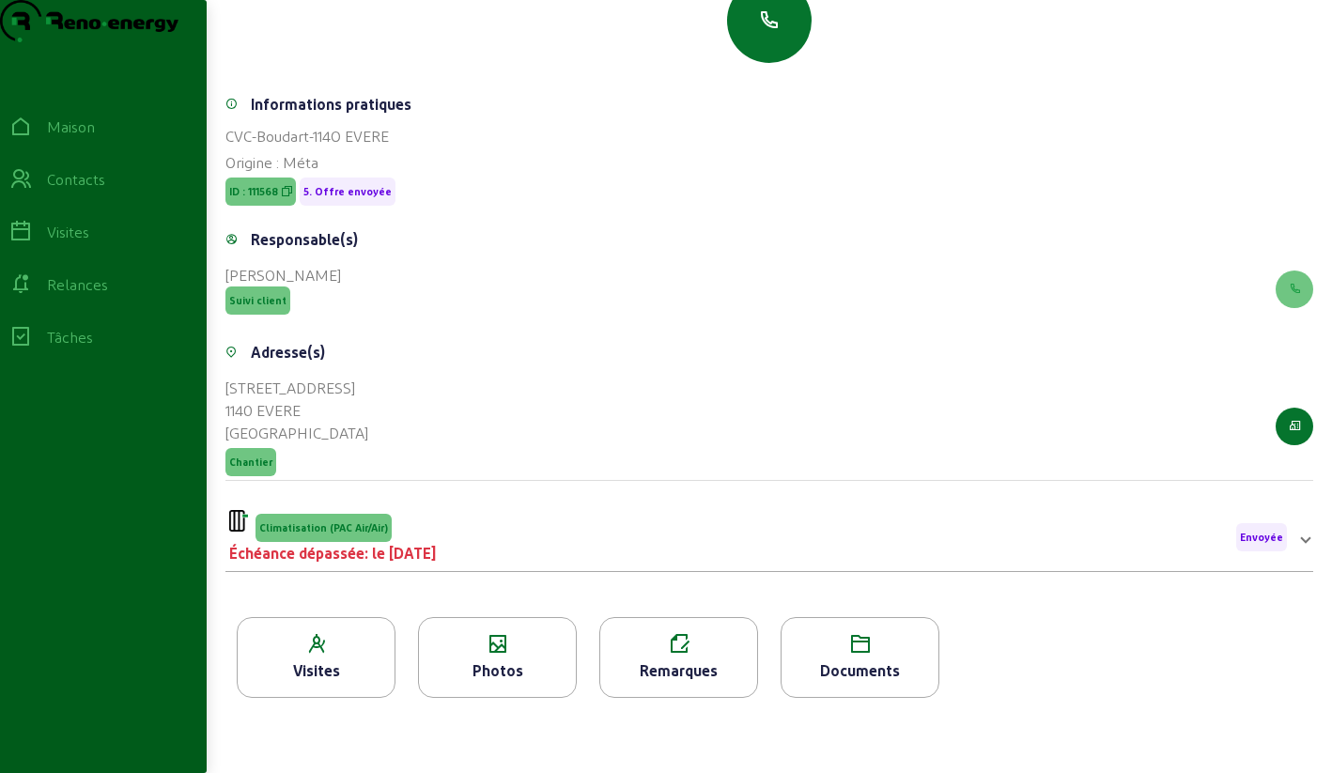
click at [503, 666] on font "Photos" at bounding box center [497, 670] width 51 height 18
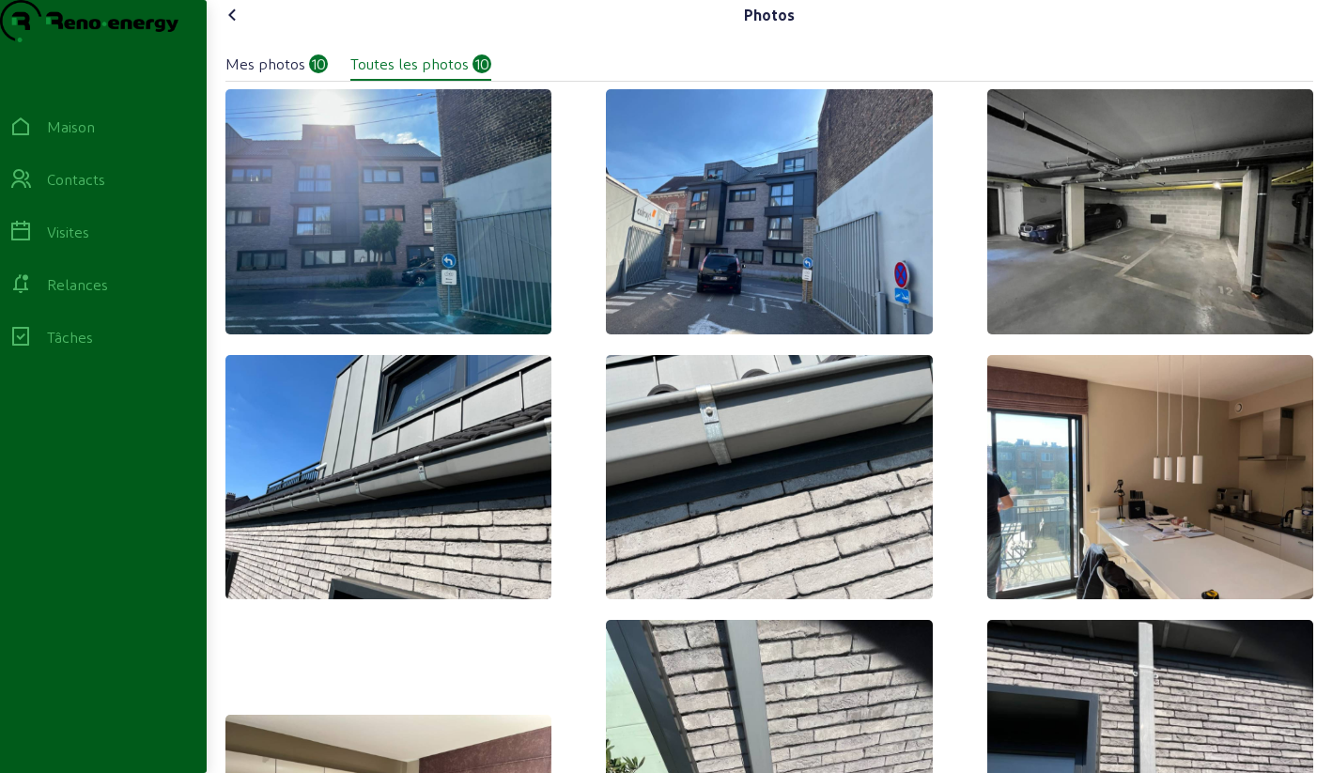
click at [234, 26] on icon at bounding box center [233, 15] width 23 height 23
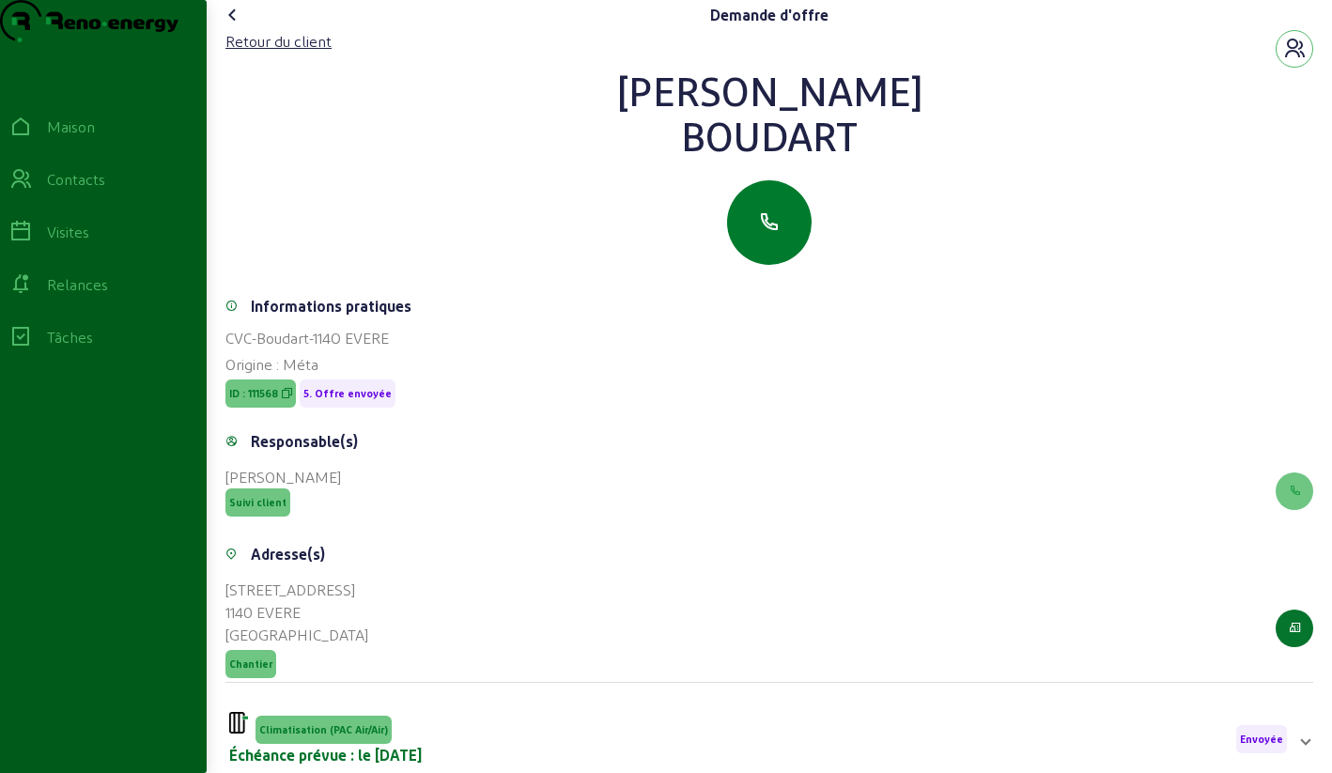
click at [753, 251] on button "button" at bounding box center [769, 222] width 85 height 85
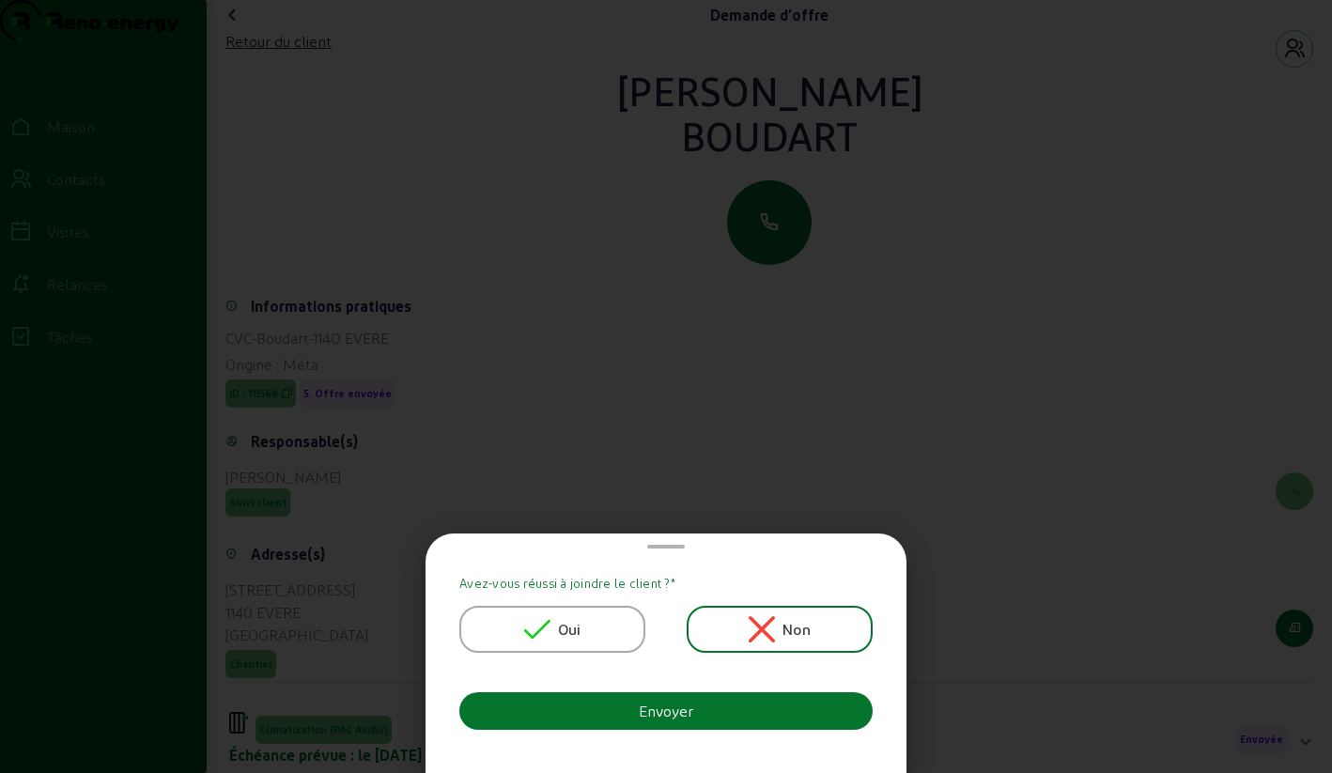
click at [550, 621] on icon at bounding box center [537, 630] width 26 height 20
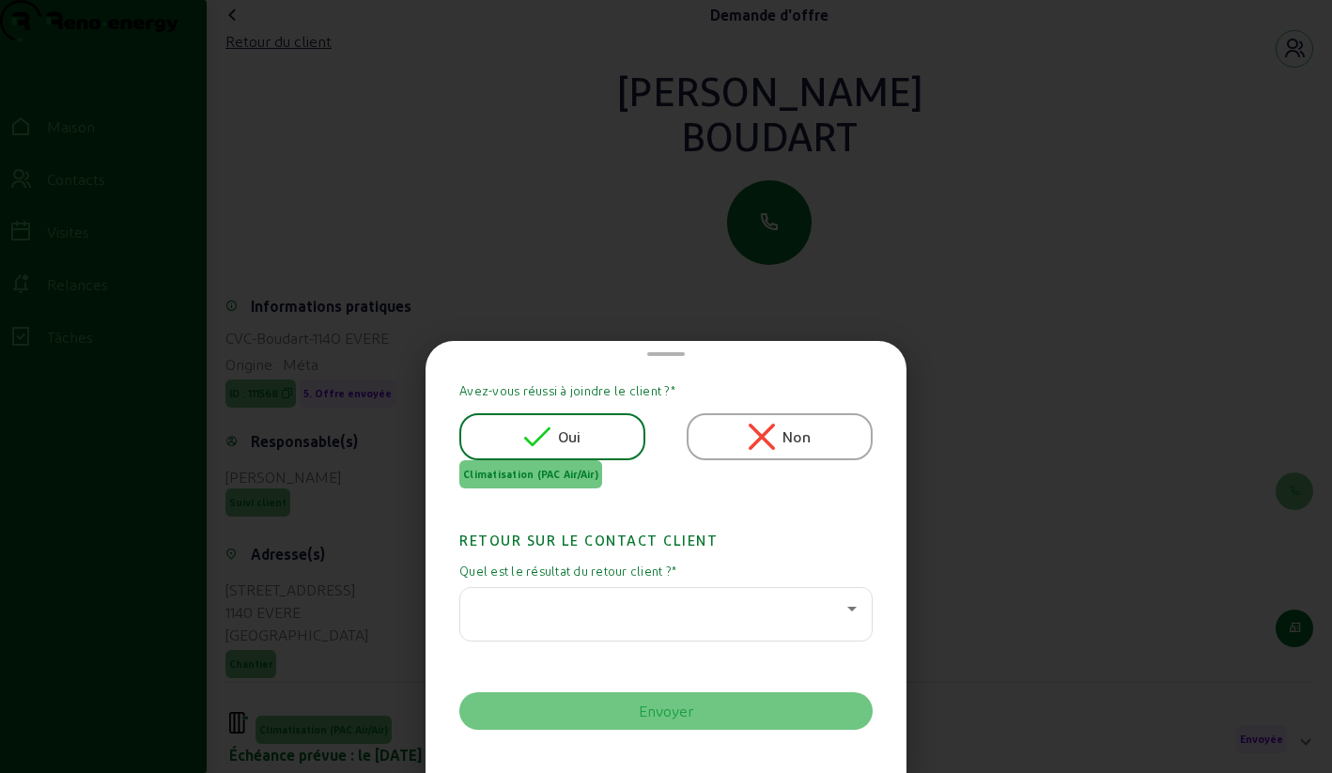
click at [551, 621] on div at bounding box center [665, 614] width 381 height 53
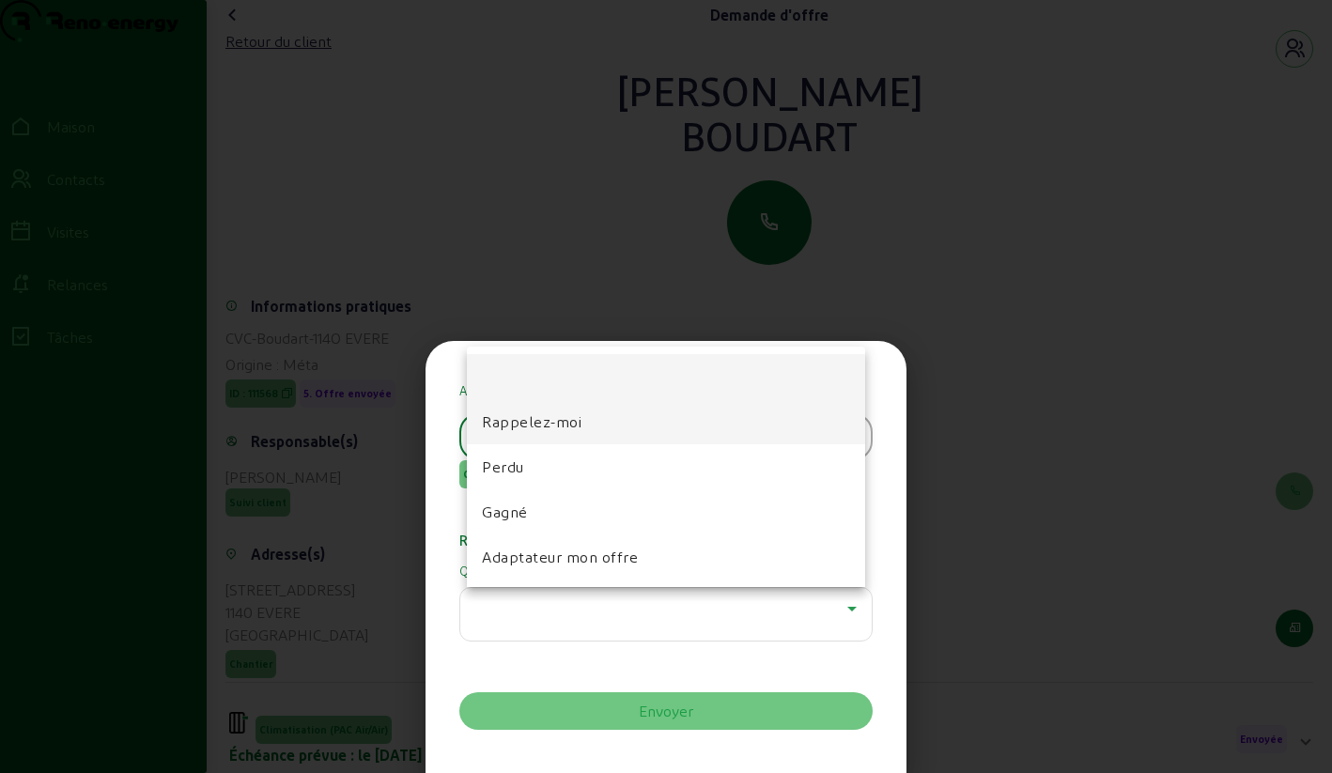
click at [515, 434] on mat-option "Rappelez-moi" at bounding box center [666, 421] width 398 height 45
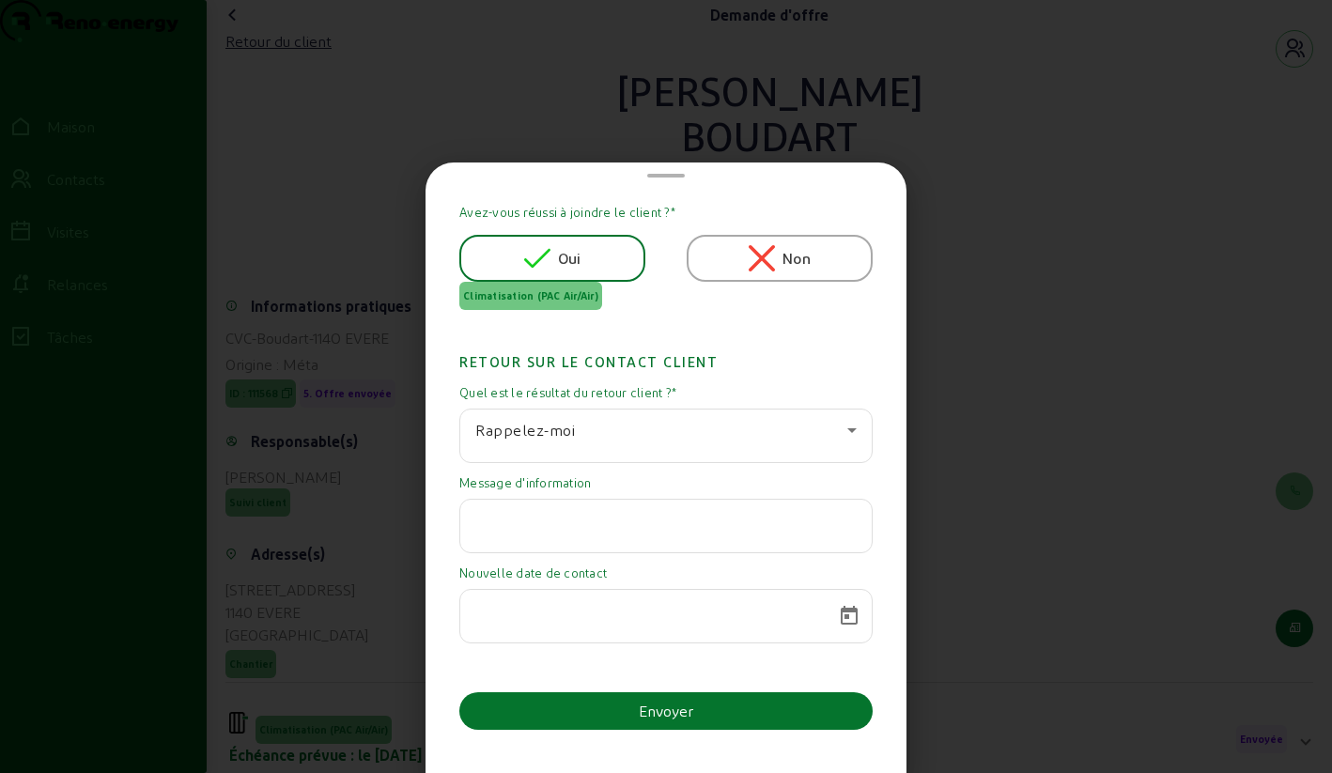
click at [531, 528] on input "text" at bounding box center [665, 520] width 381 height 23
type input "attend réunion co-propriétaire"
click at [840, 621] on span "Calendrier ouvert" at bounding box center [849, 616] width 45 height 45
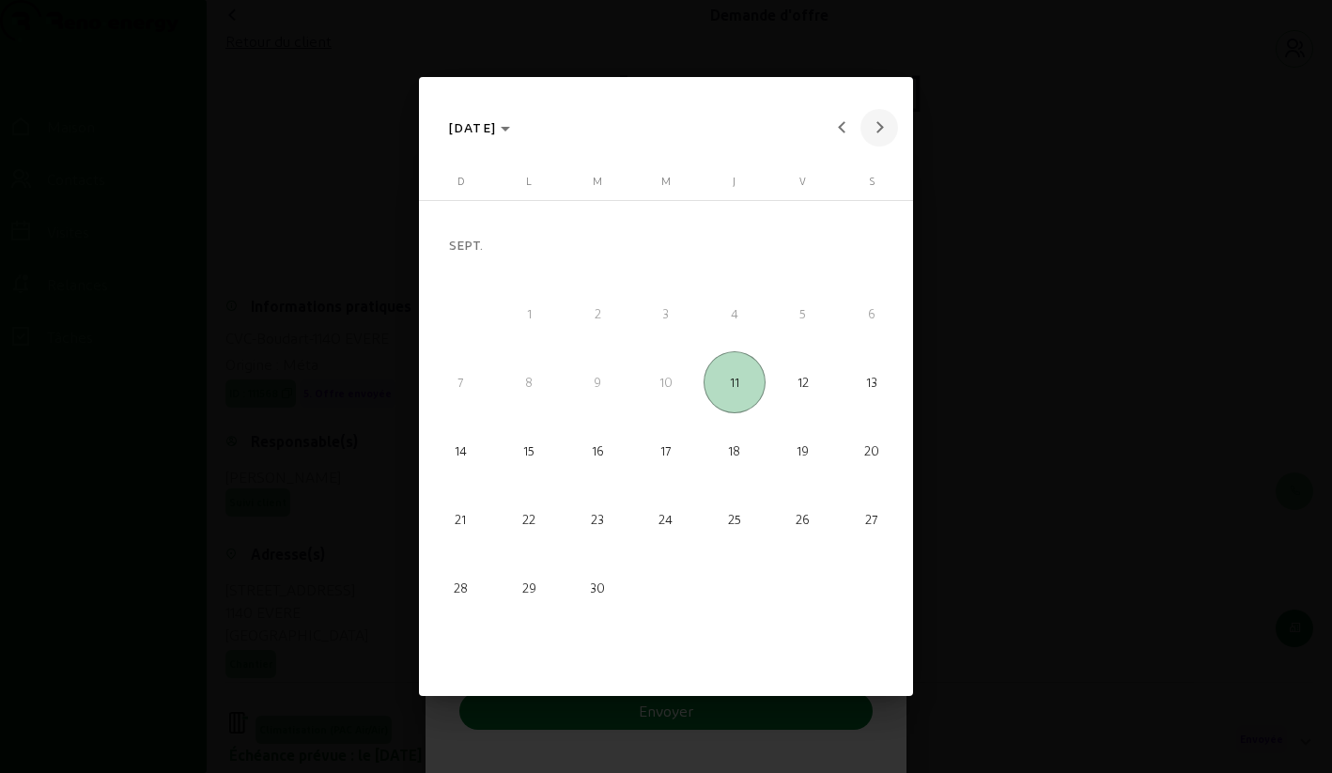
click at [876, 130] on button "Mois prochain" at bounding box center [879, 128] width 38 height 38
click at [531, 459] on span "17" at bounding box center [529, 451] width 62 height 62
type input "[DATE]"
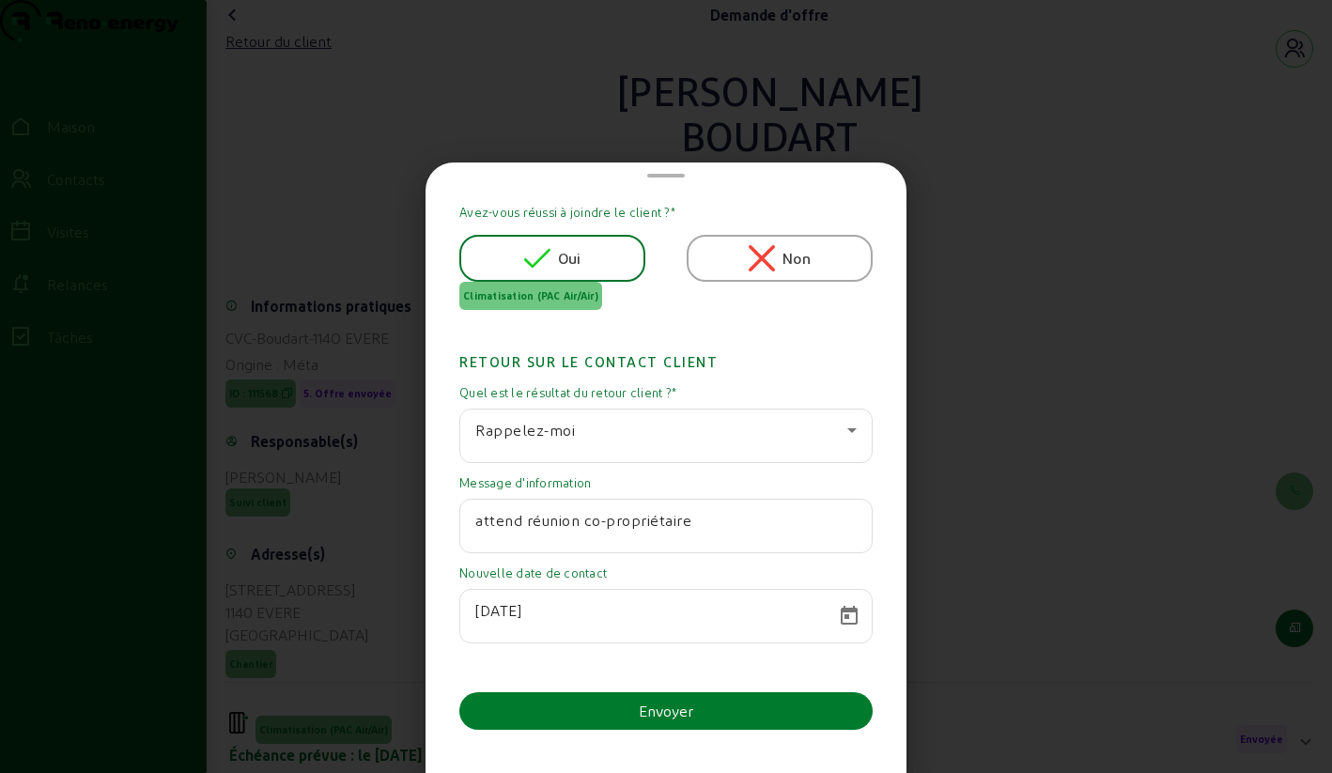
click at [596, 726] on button "Envoyer" at bounding box center [665, 711] width 413 height 38
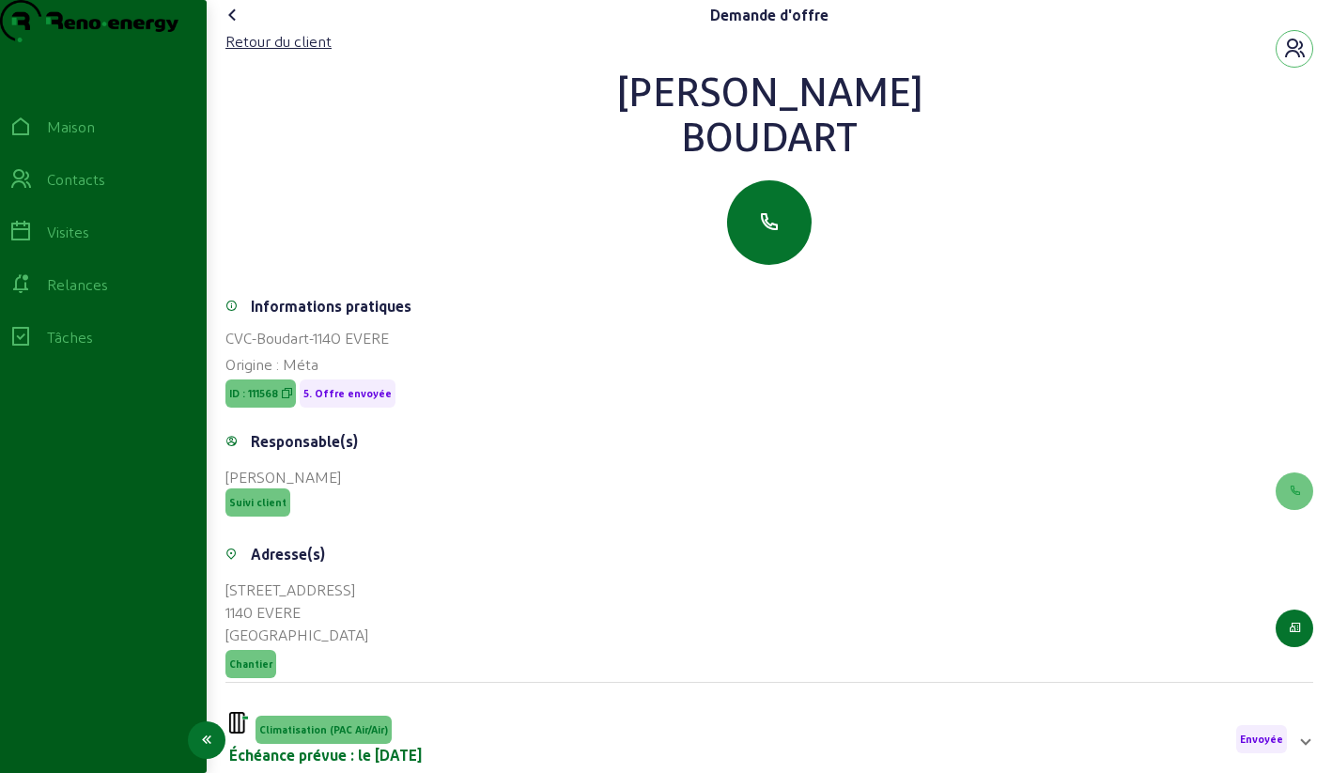
click at [32, 191] on icon at bounding box center [20, 179] width 23 height 23
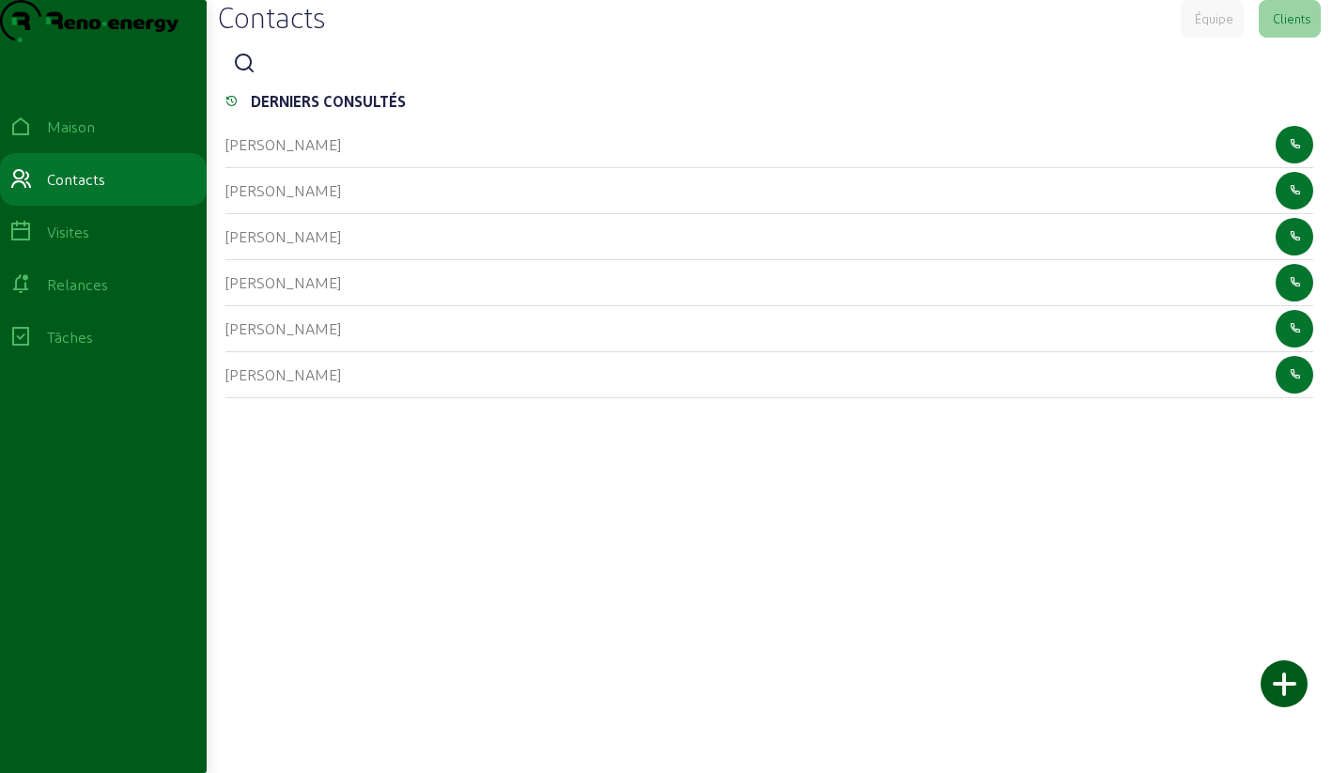
click at [255, 75] on icon at bounding box center [244, 64] width 23 height 23
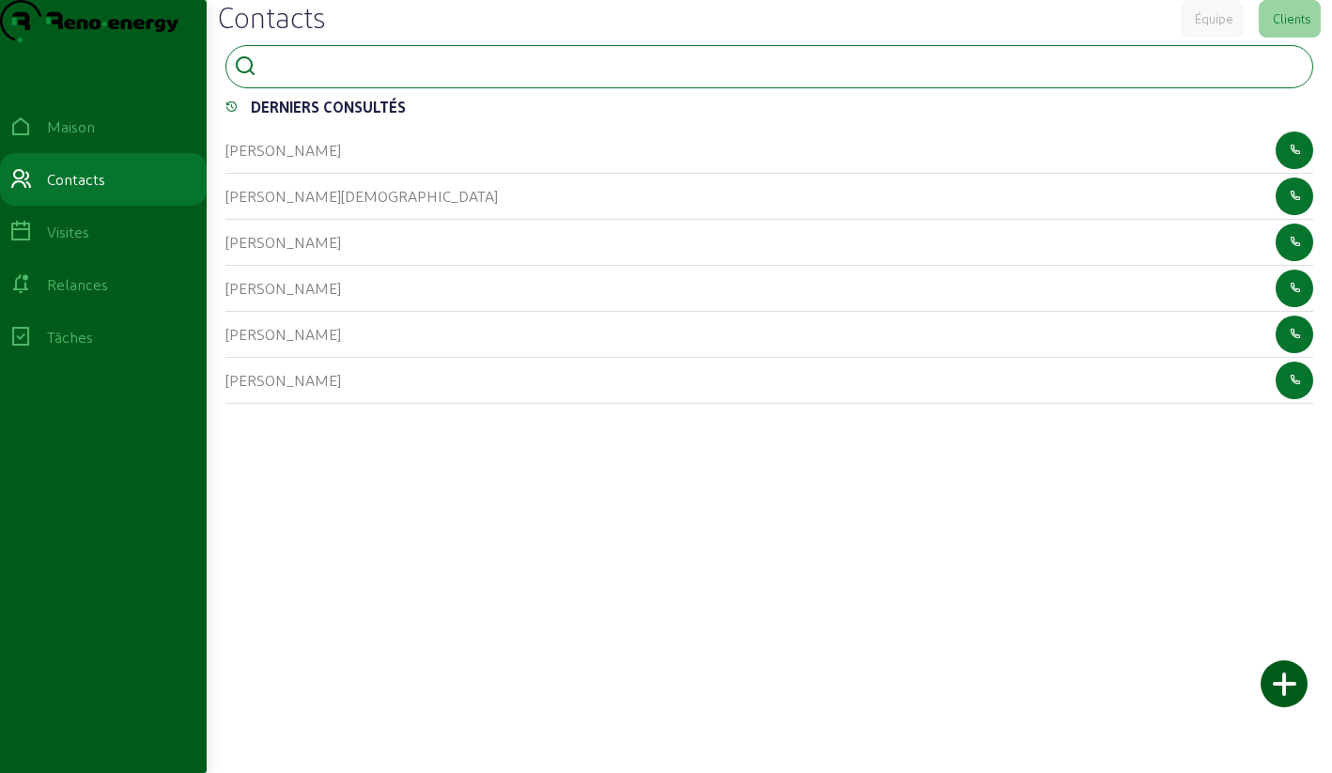
click at [310, 76] on input at bounding box center [348, 65] width 169 height 23
type input "romano"
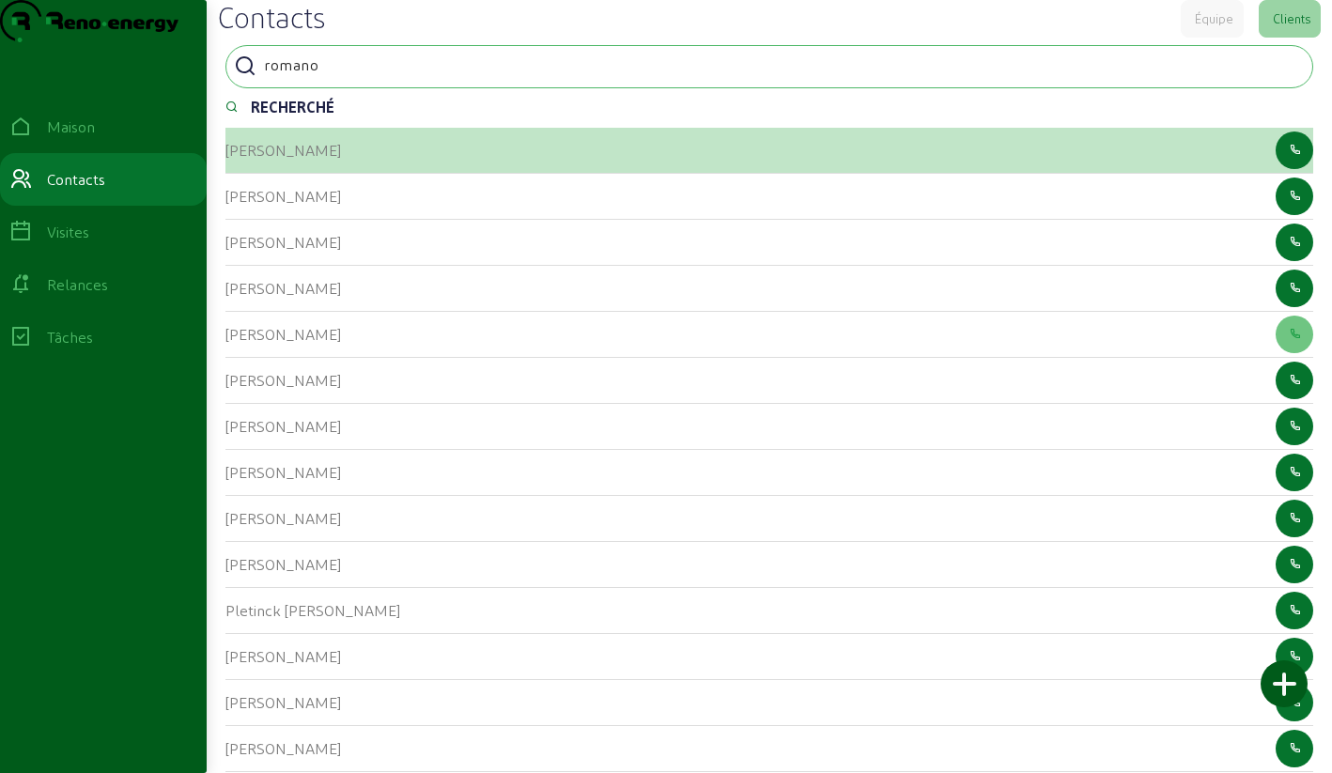
click at [244, 159] on font "[PERSON_NAME]" at bounding box center [283, 150] width 116 height 18
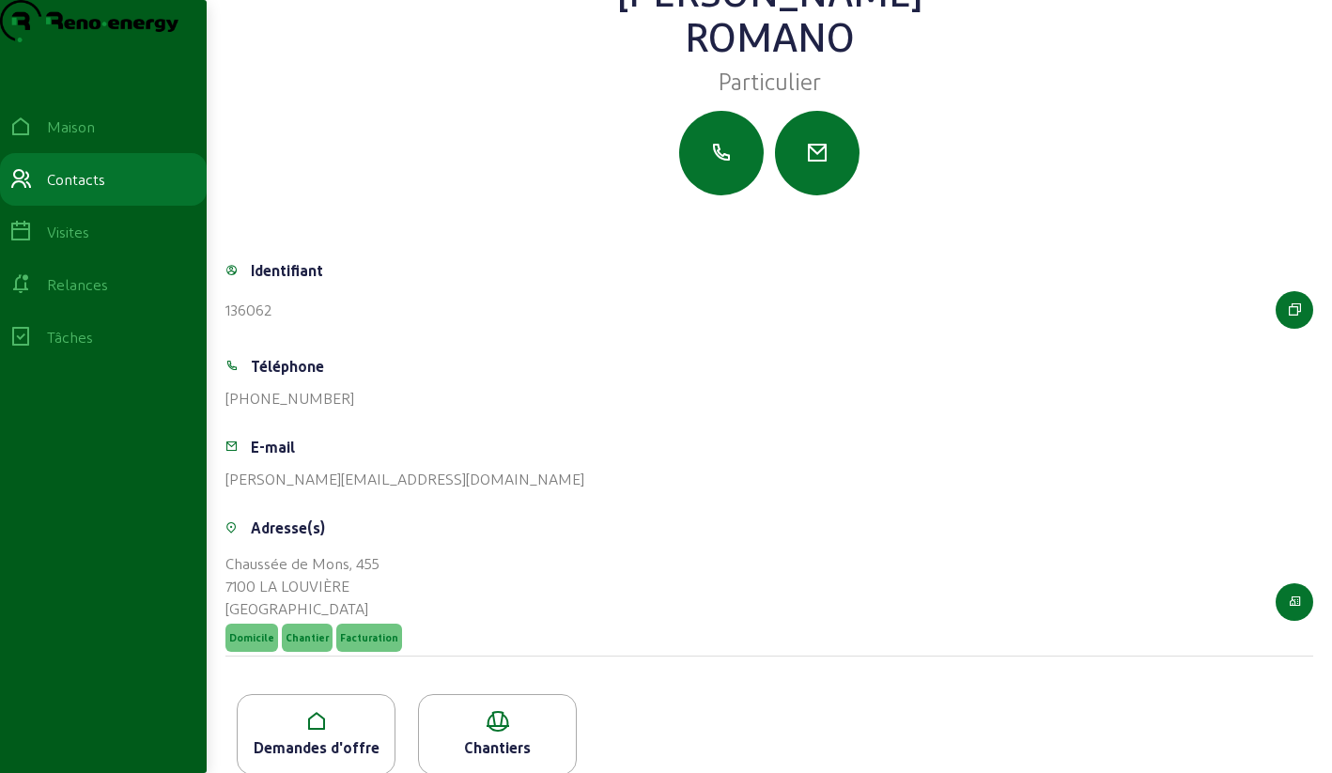
scroll to position [132, 0]
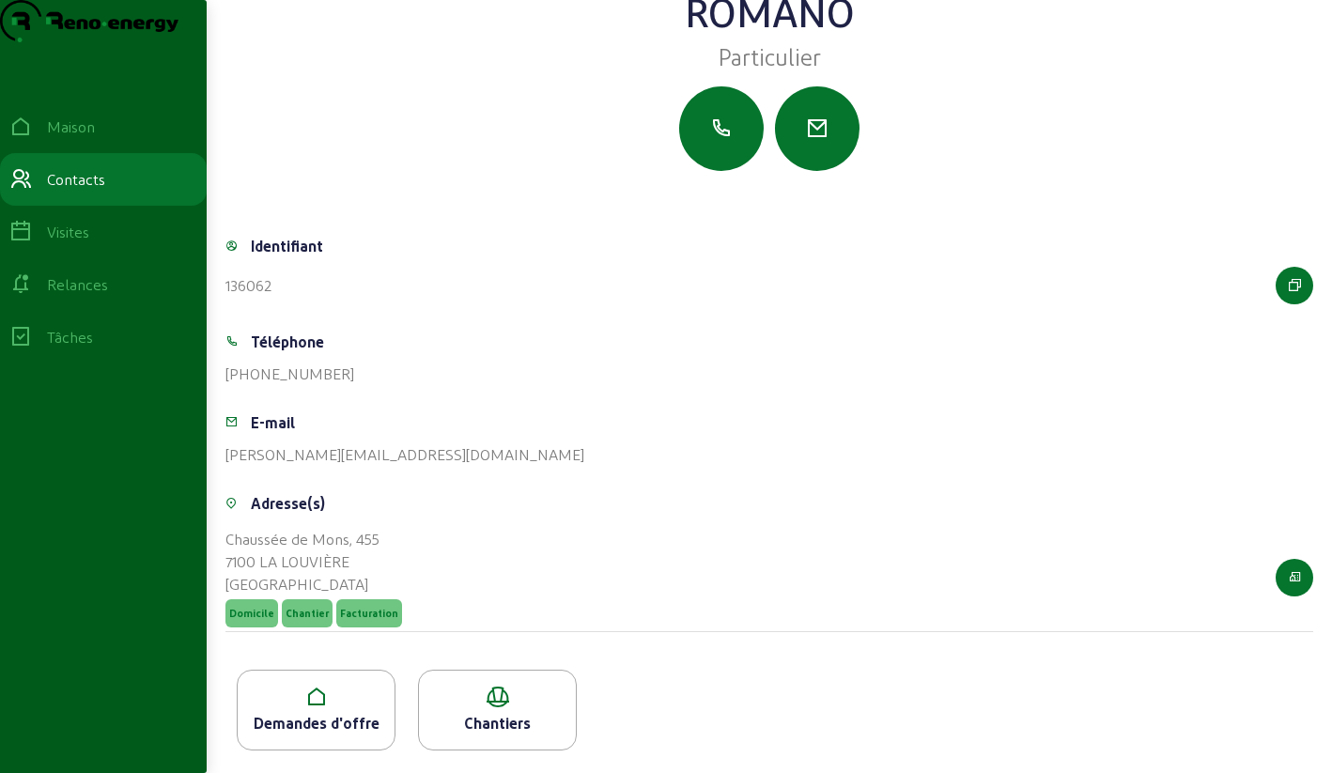
click at [319, 690] on icon at bounding box center [316, 697] width 157 height 23
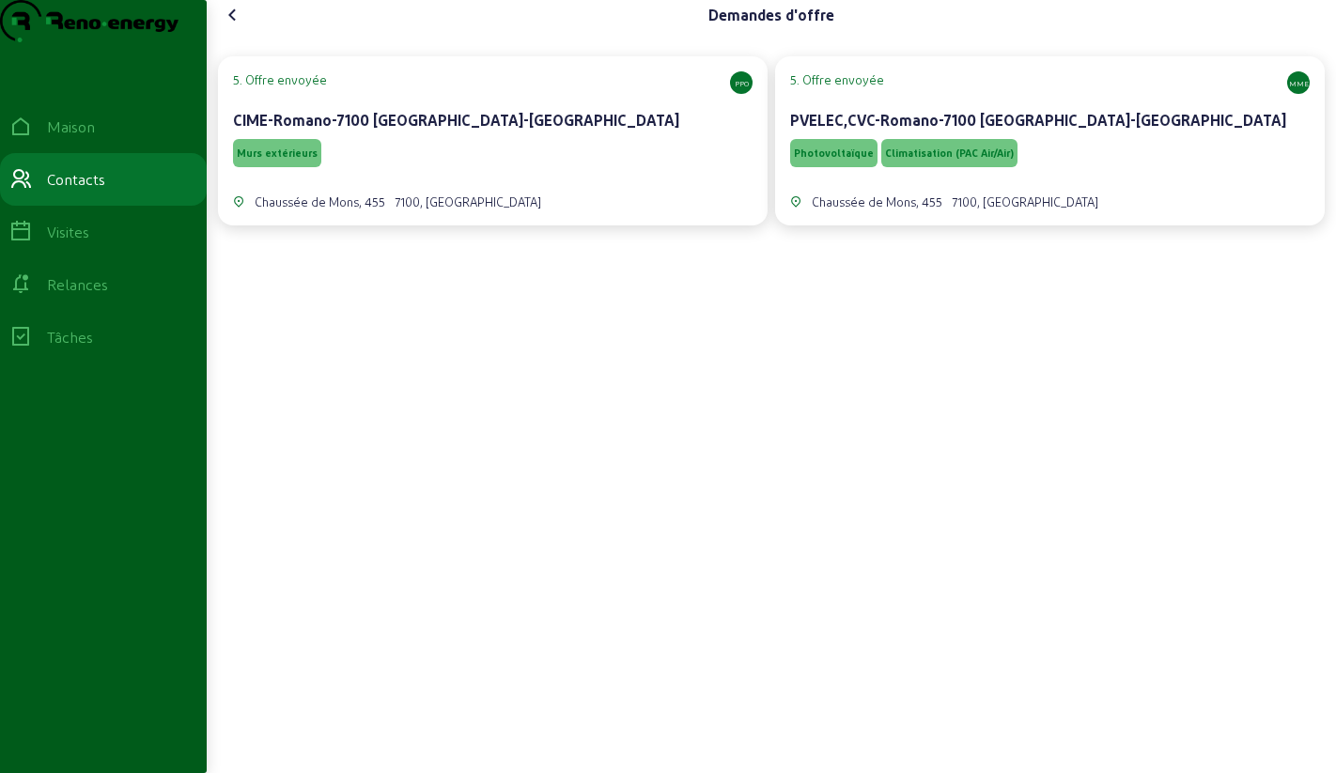
click at [422, 132] on div "CIME-Romano-7100 [GEOGRAPHIC_DATA]-[GEOGRAPHIC_DATA]" at bounding box center [492, 120] width 519 height 23
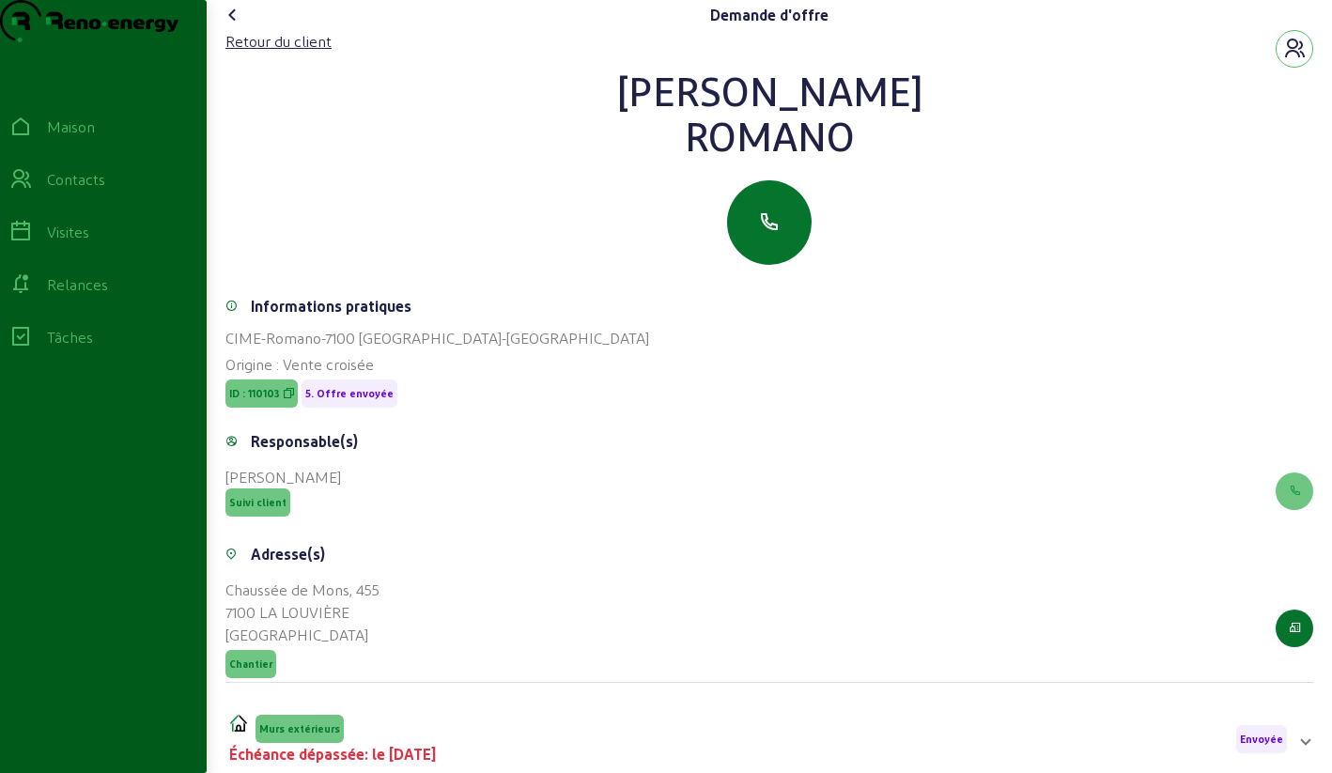
scroll to position [240, 0]
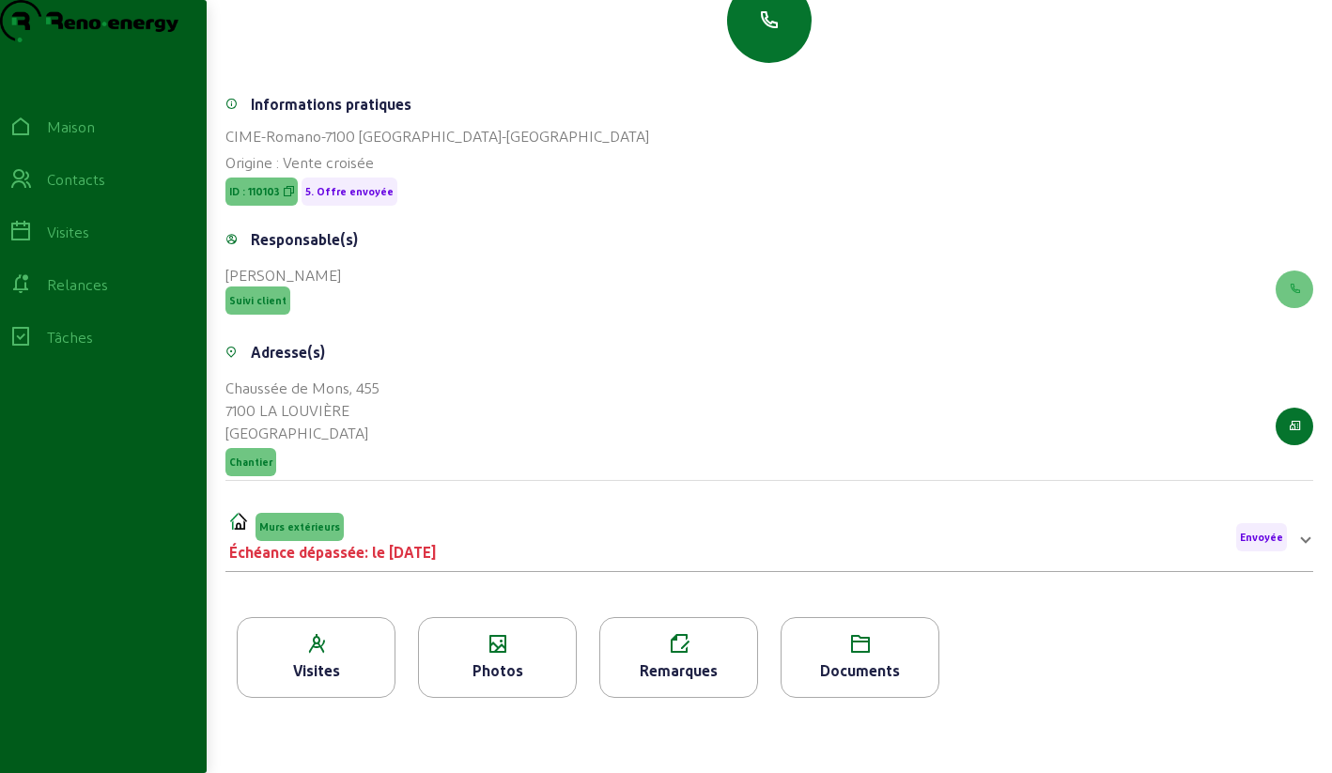
click at [450, 632] on div "Photos" at bounding box center [497, 657] width 159 height 81
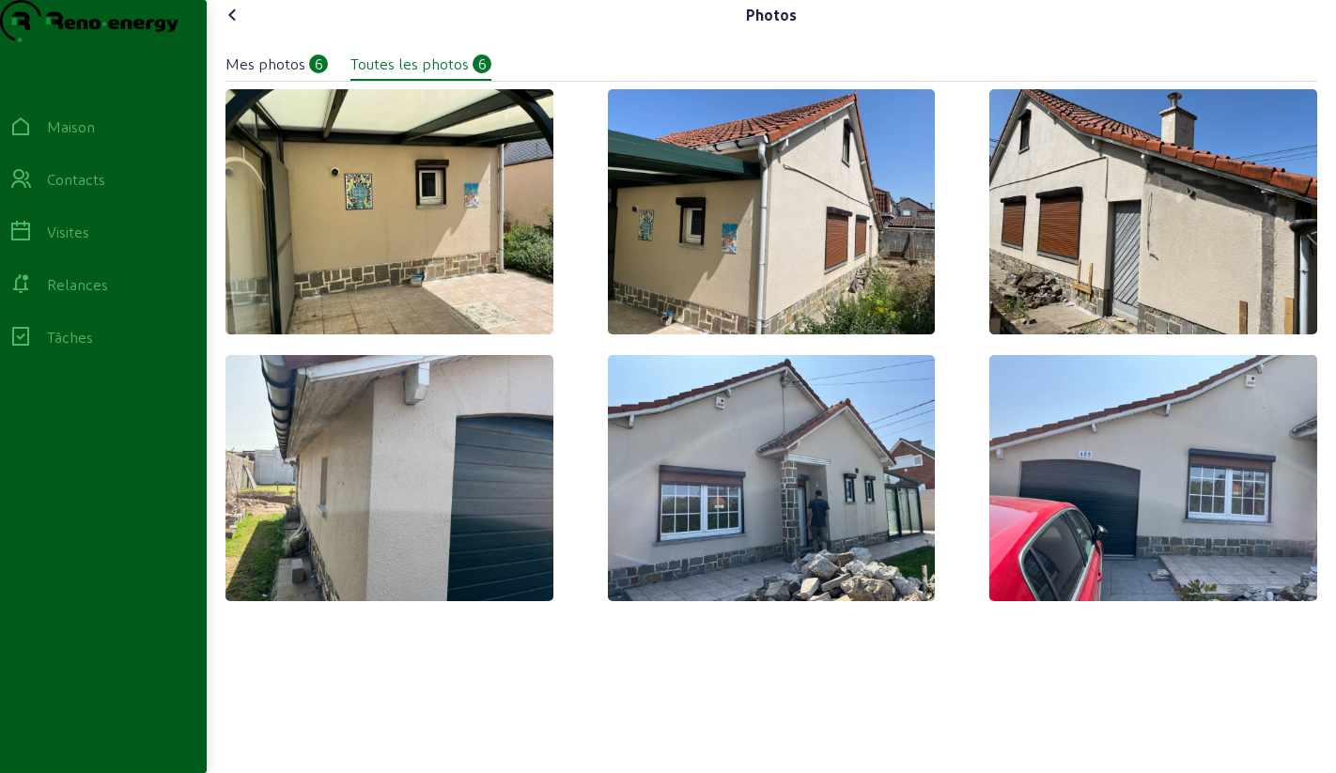
click at [237, 26] on icon at bounding box center [233, 15] width 23 height 23
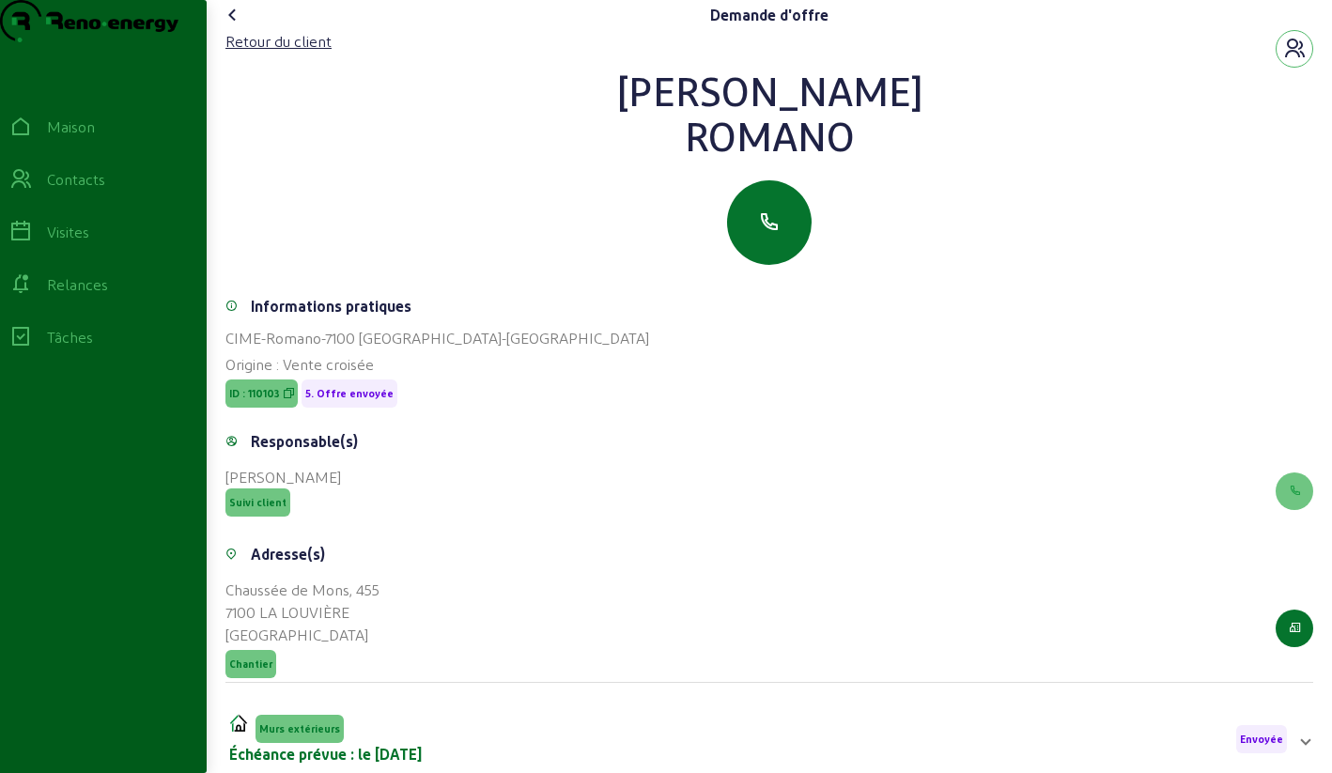
click at [238, 26] on icon at bounding box center [233, 15] width 23 height 23
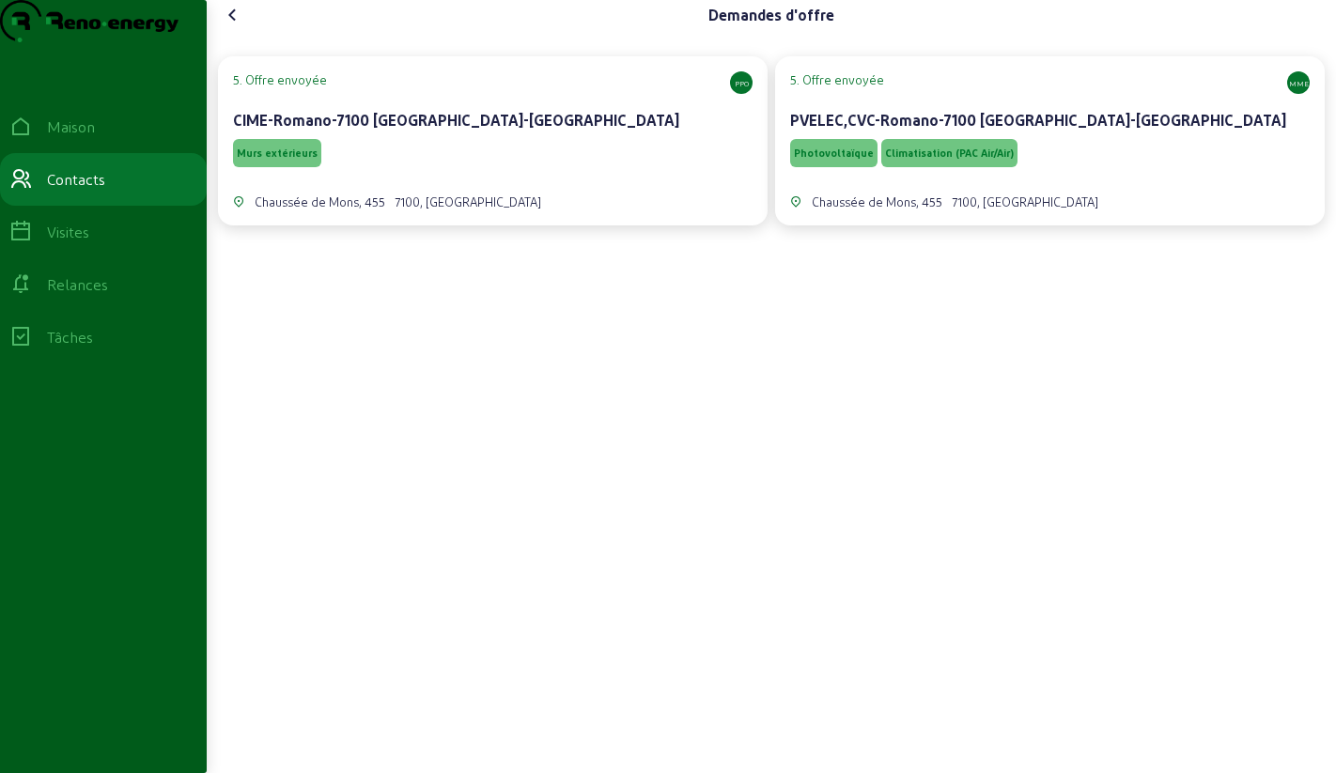
click at [386, 171] on div "Murs extérieurs" at bounding box center [492, 153] width 519 height 36
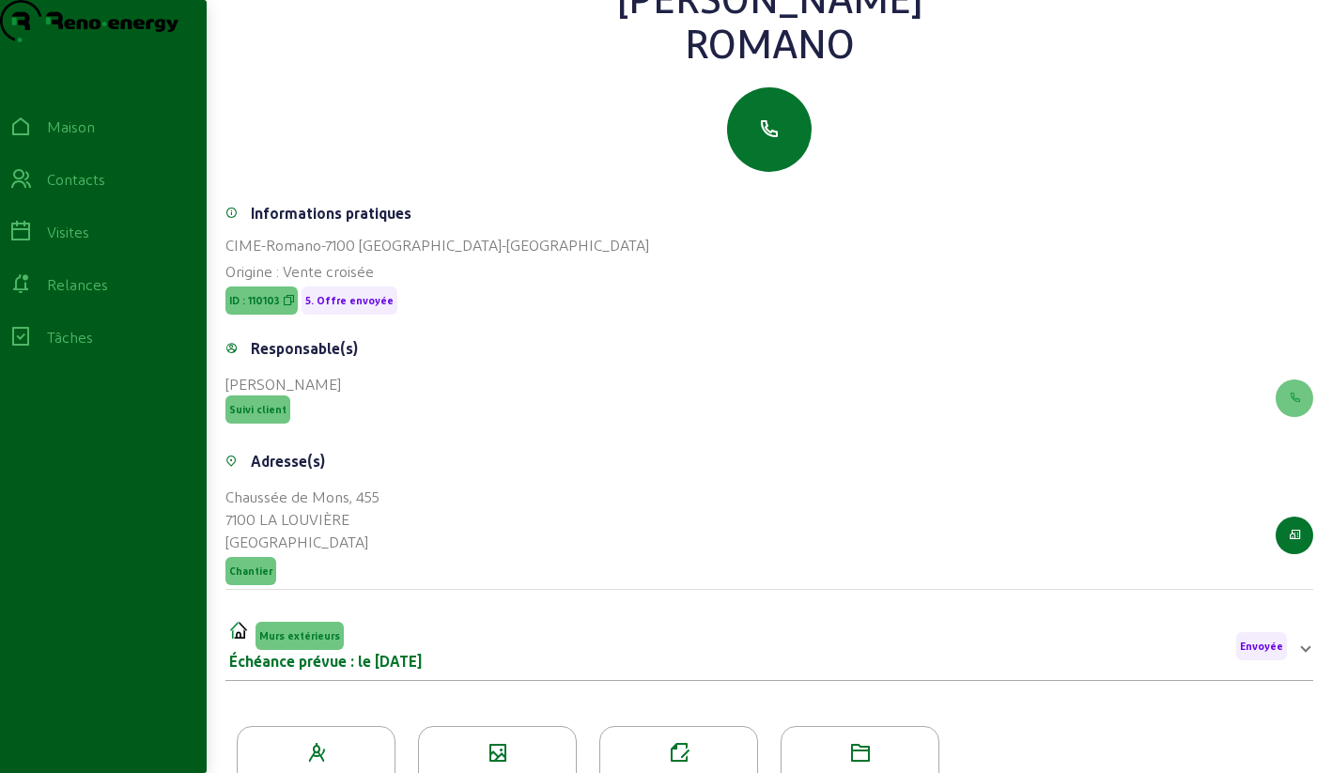
scroll to position [240, 0]
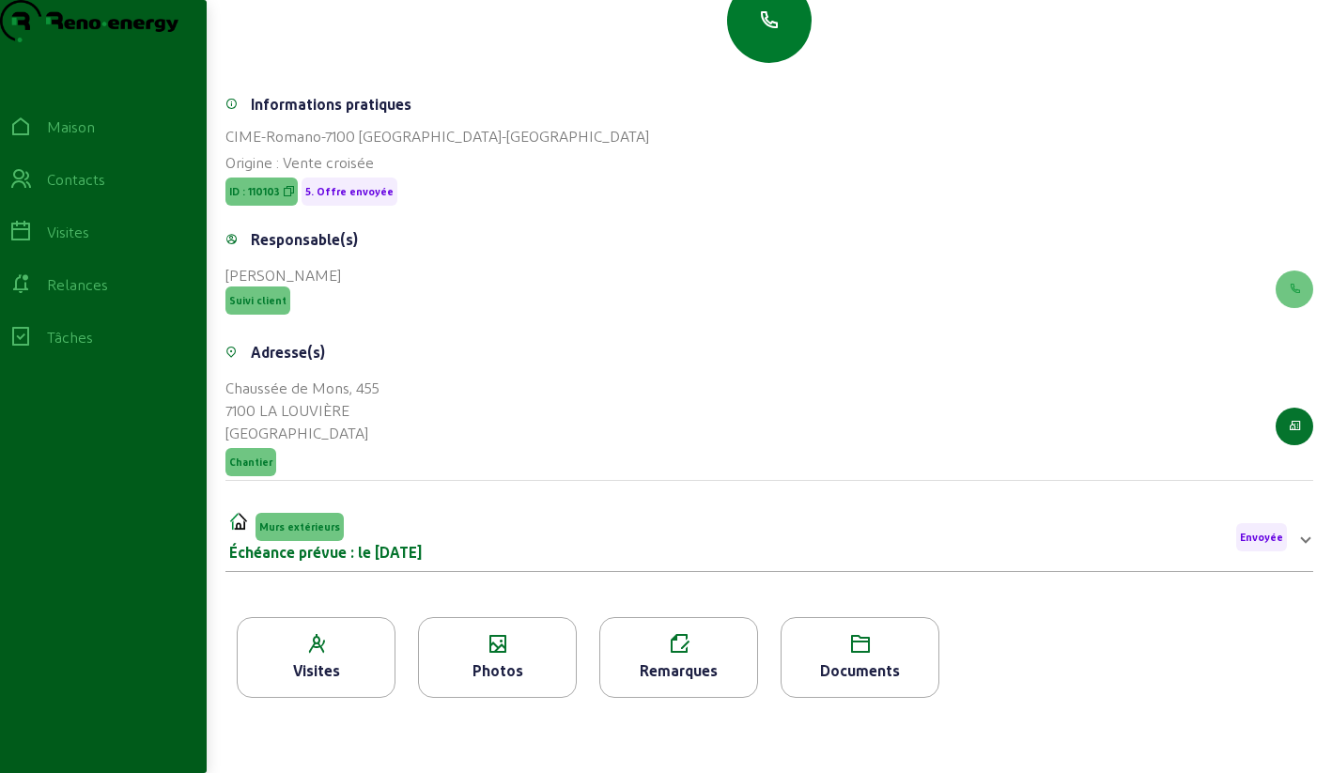
click at [771, 37] on button "button" at bounding box center [769, 20] width 85 height 85
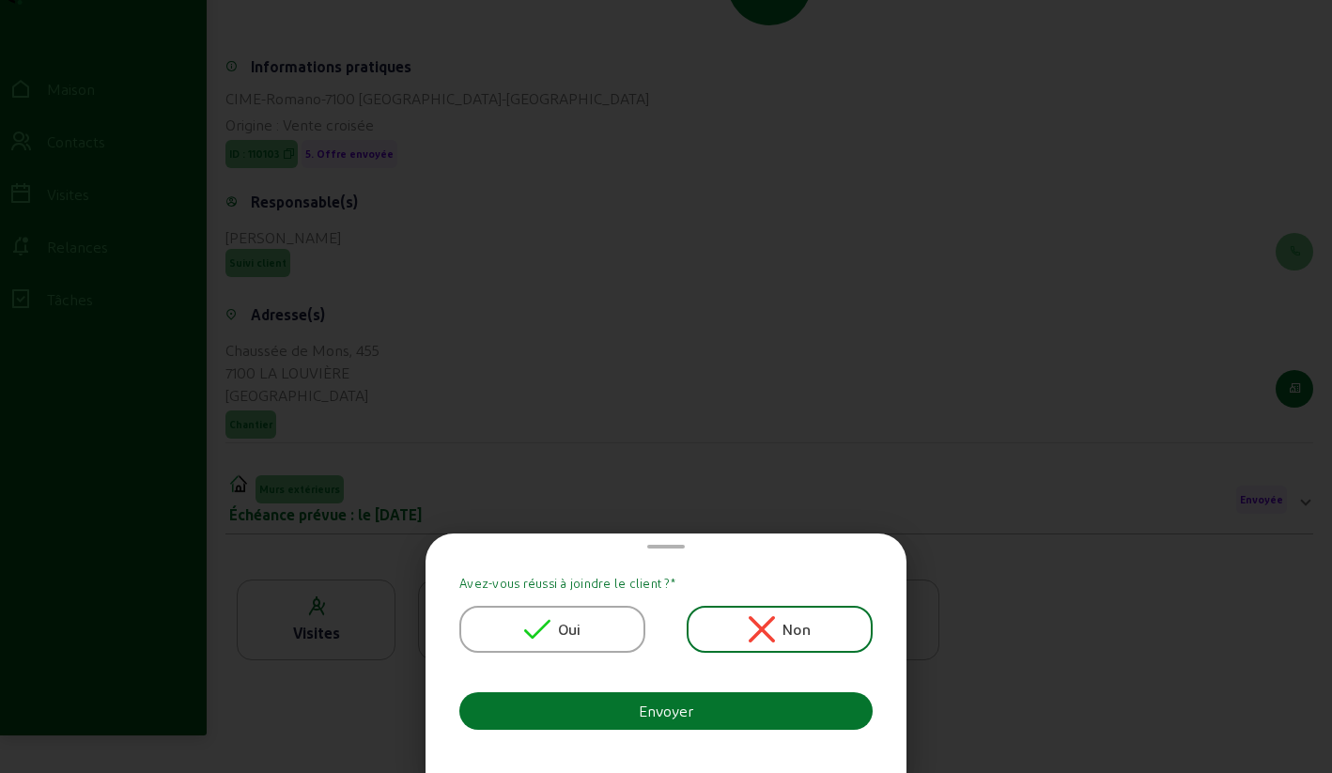
scroll to position [0, 0]
click at [529, 620] on icon at bounding box center [537, 629] width 26 height 26
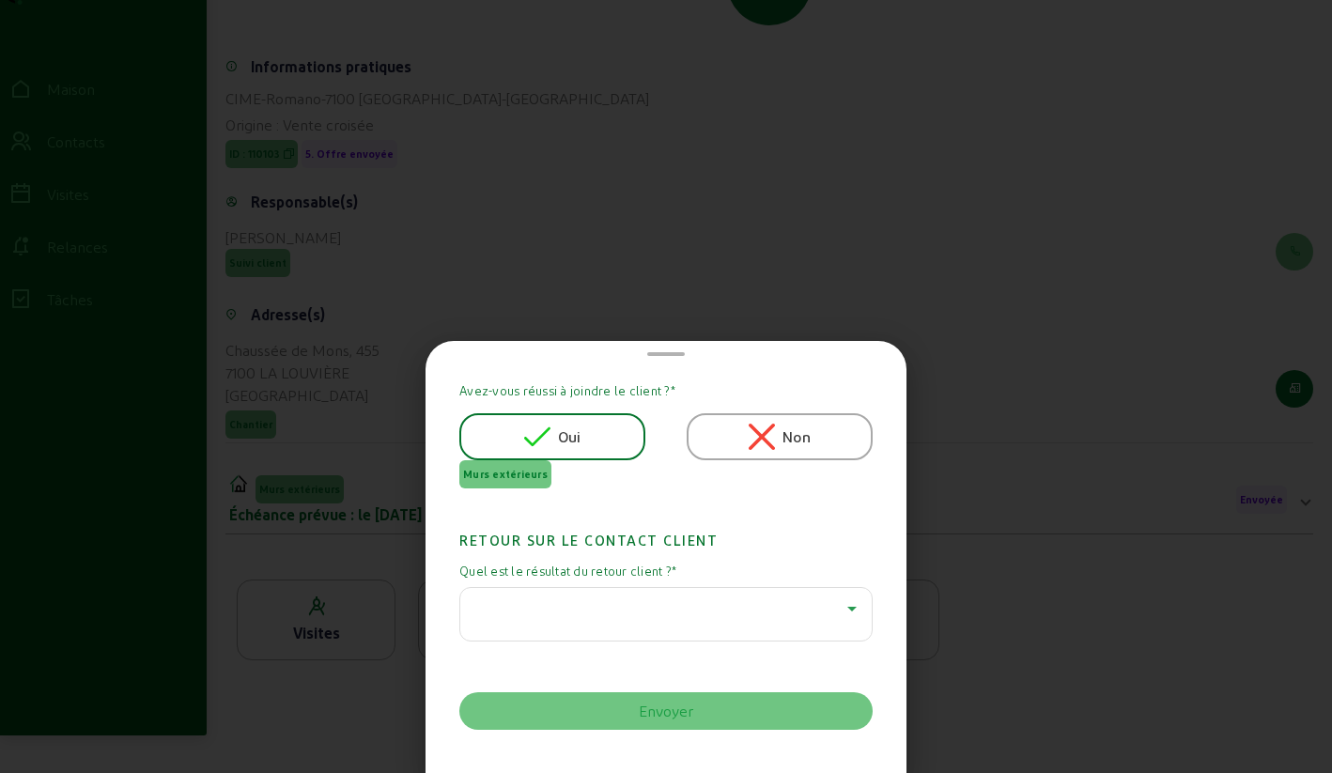
click at [535, 614] on div at bounding box center [661, 608] width 372 height 23
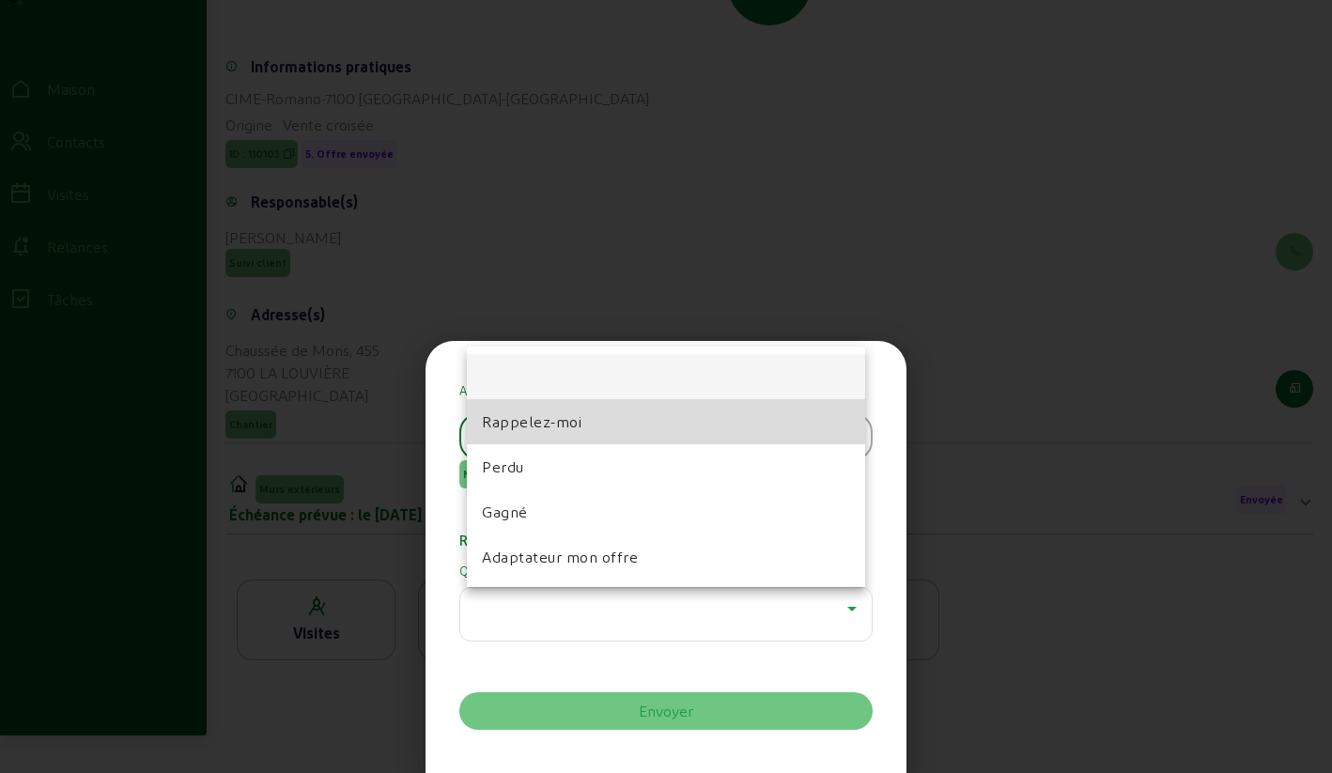
click at [527, 419] on font "Rappelez-moi" at bounding box center [532, 421] width 100 height 18
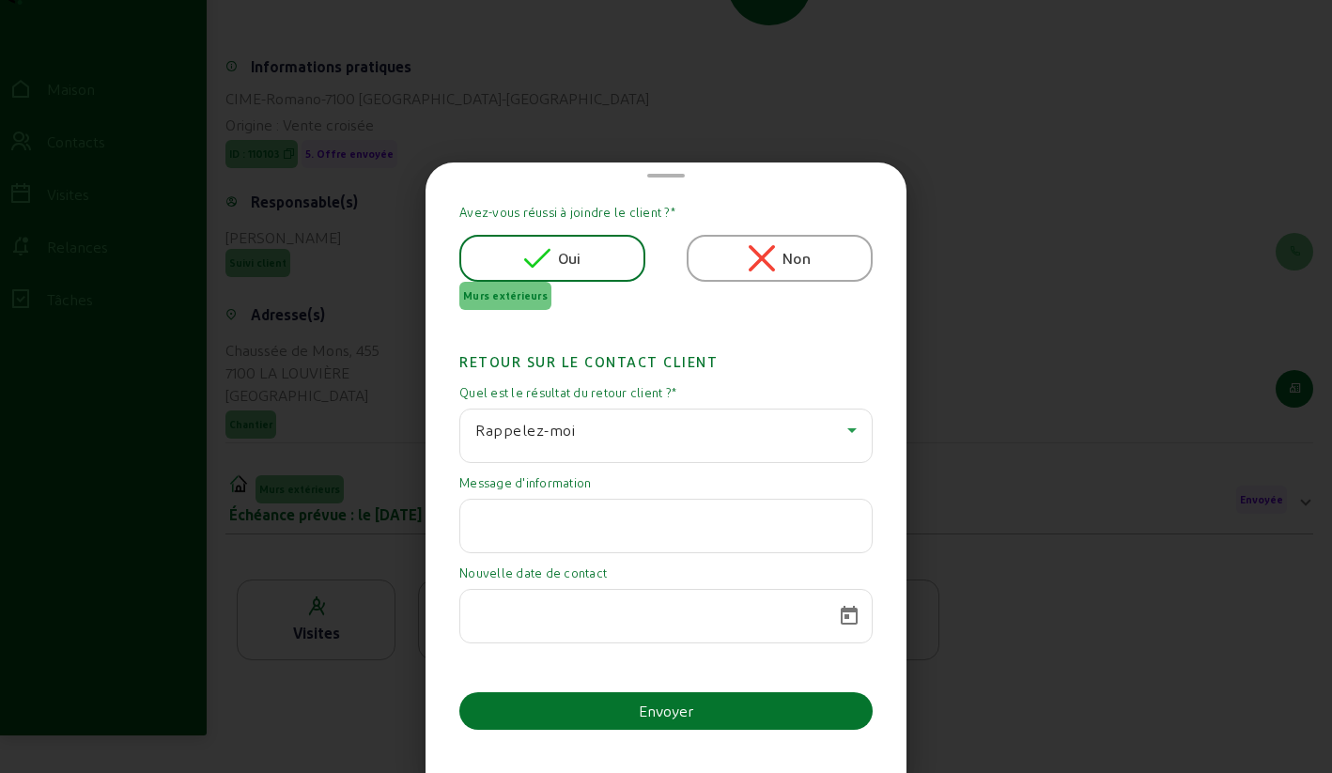
click at [557, 533] on div at bounding box center [665, 526] width 381 height 53
paste input "Actuellement j’ai d’autres priorités à réaliser dans la maison. Je garde dans t…"
type input "Actuellement j’ai d’autres priorités à réaliser dans la maison. Je garde dans t…"
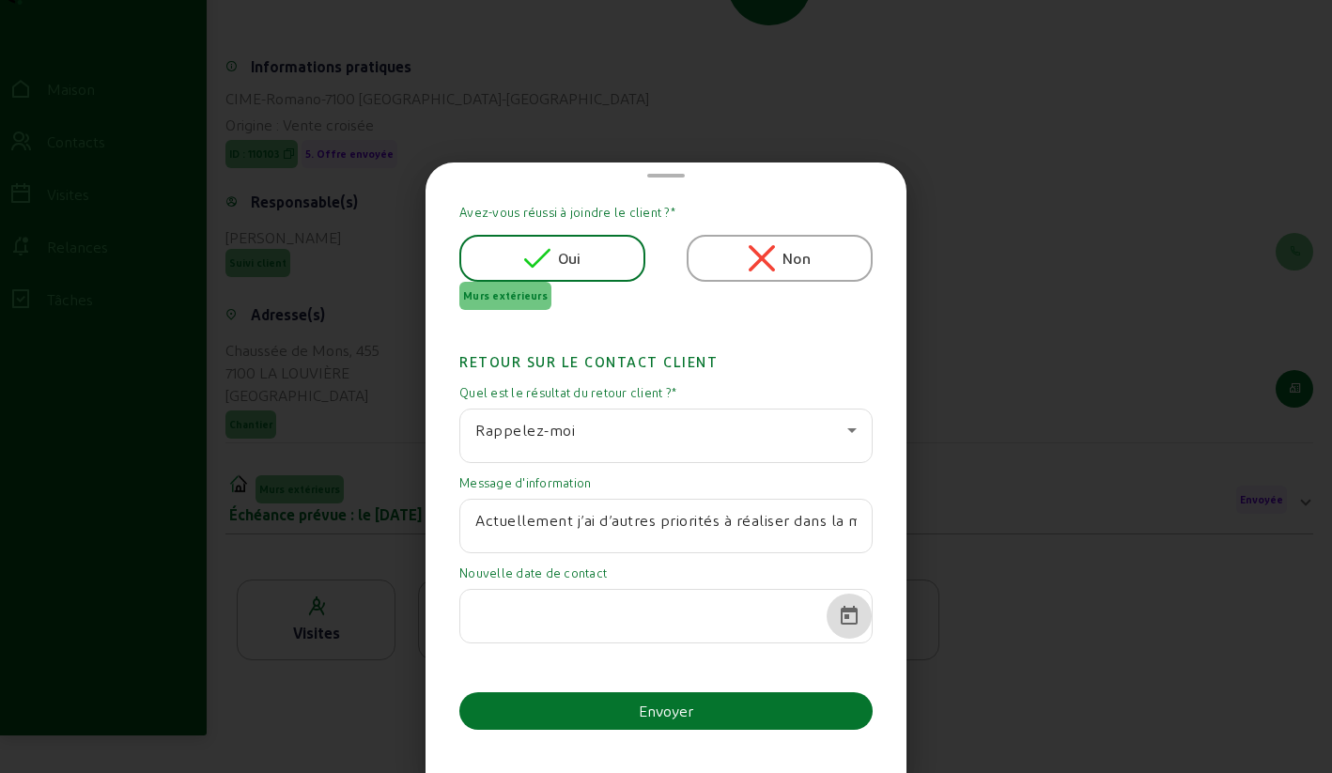
click at [846, 610] on span "Calendrier ouvert" at bounding box center [849, 616] width 45 height 45
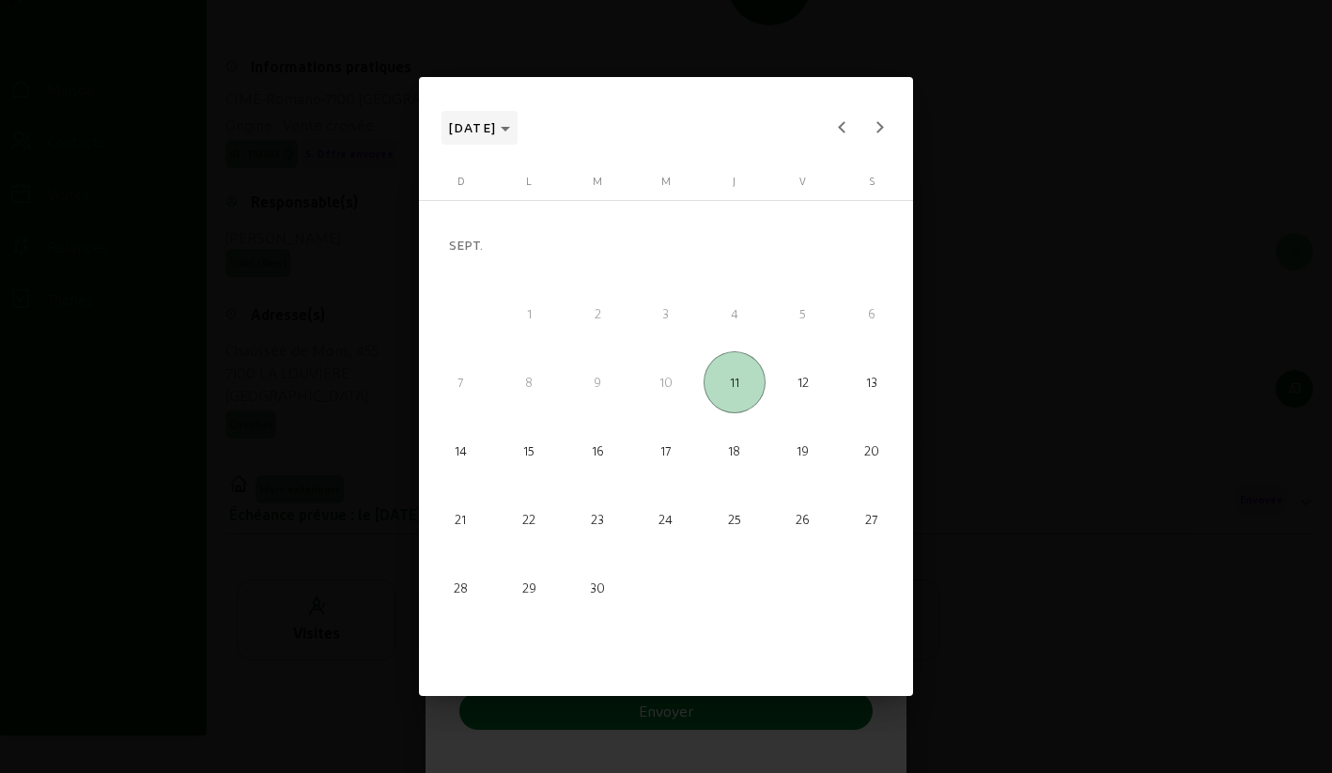
click at [511, 124] on span "[DATE]" at bounding box center [480, 127] width 62 height 23
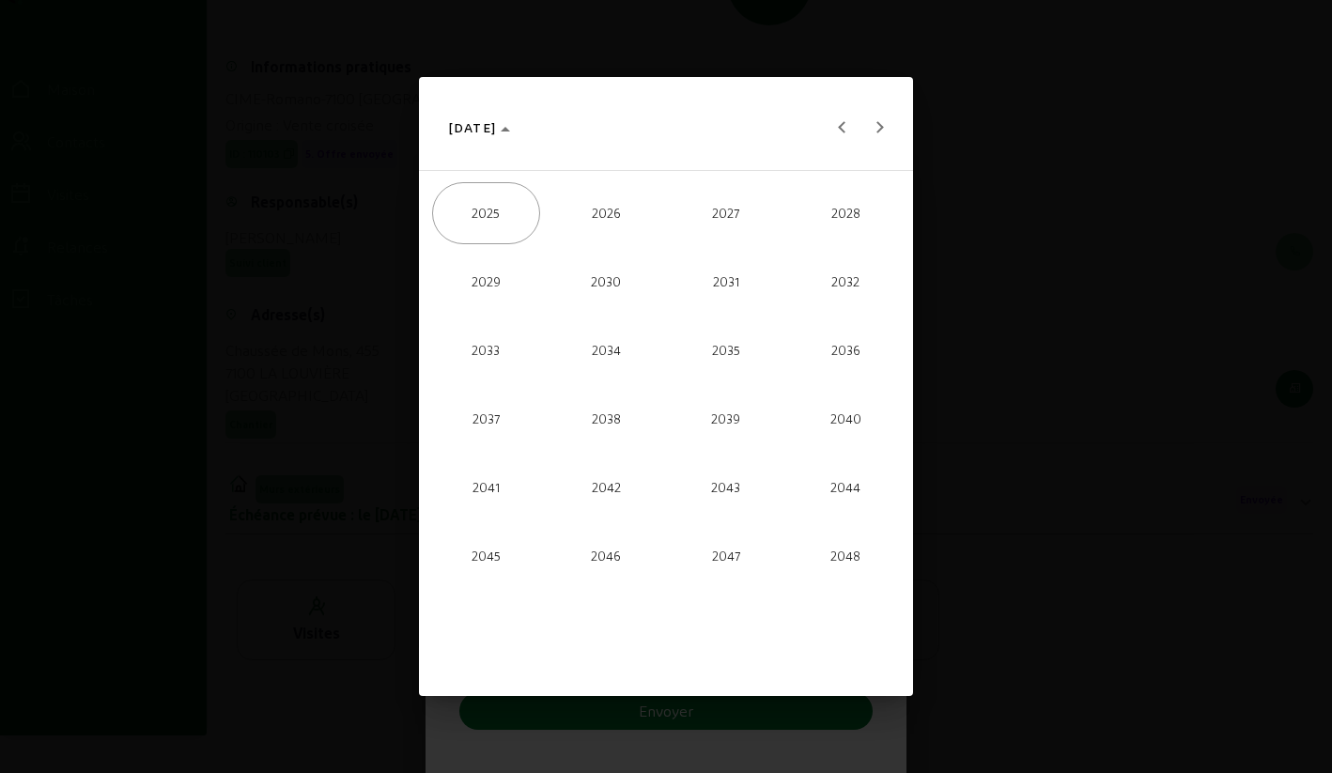
click at [593, 218] on font "2026" at bounding box center [606, 212] width 29 height 15
click at [501, 423] on font "SEPT." at bounding box center [486, 419] width 30 height 15
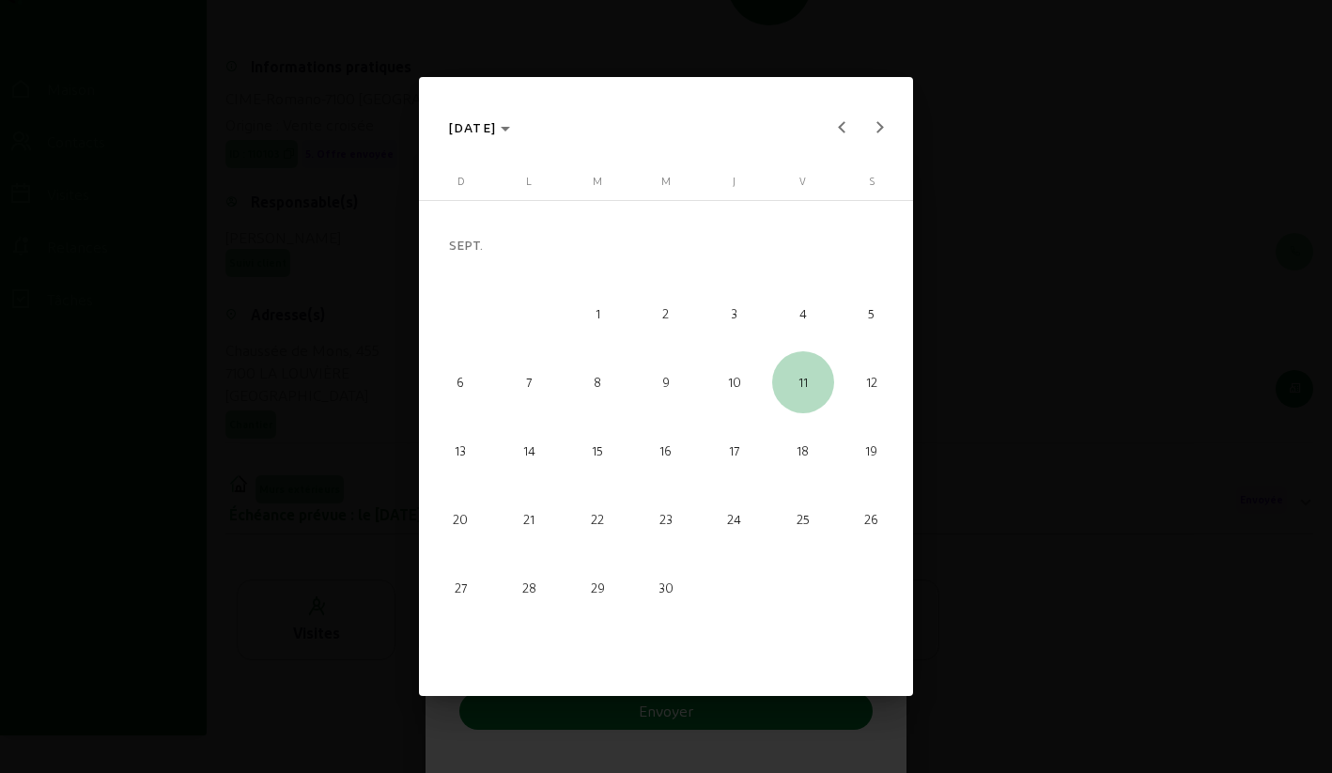
click at [806, 391] on span "11" at bounding box center [803, 382] width 62 height 62
type input "[DATE]"
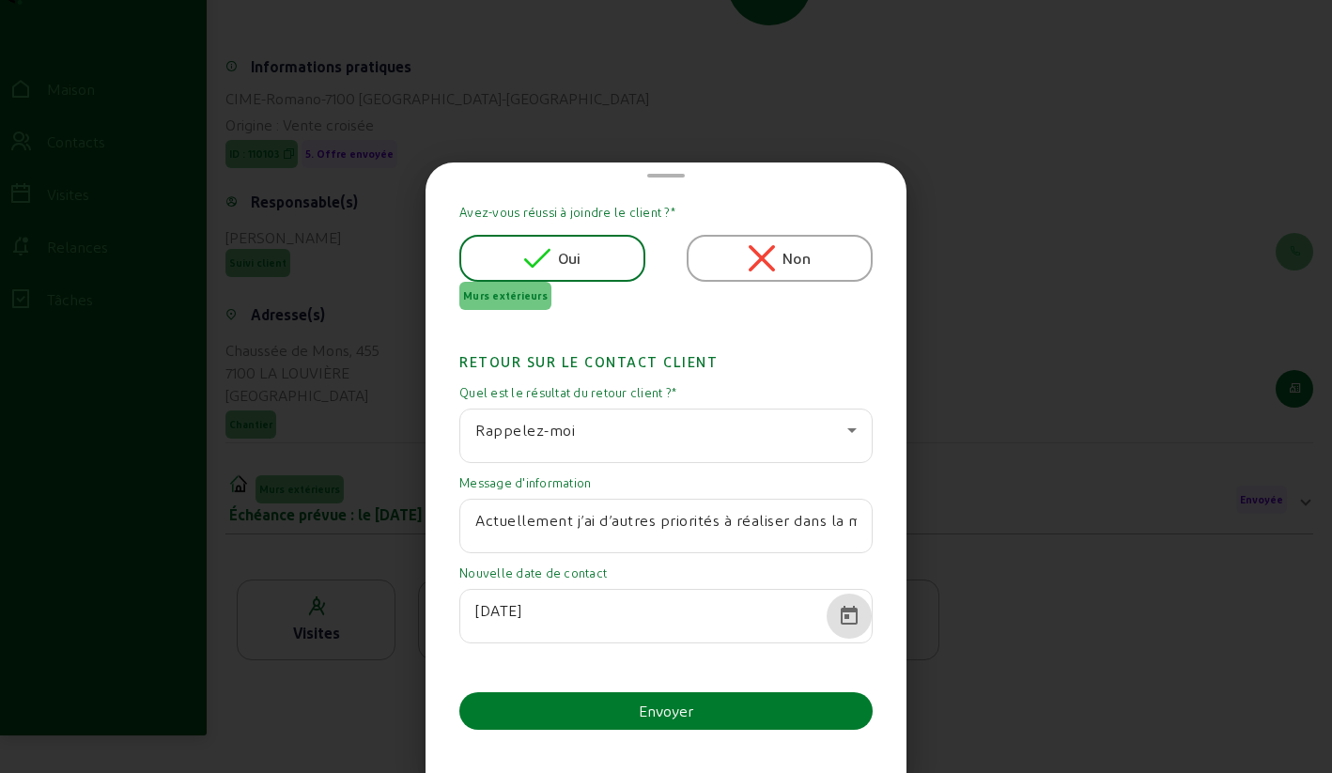
click at [633, 715] on button "Envoyer" at bounding box center [665, 711] width 413 height 38
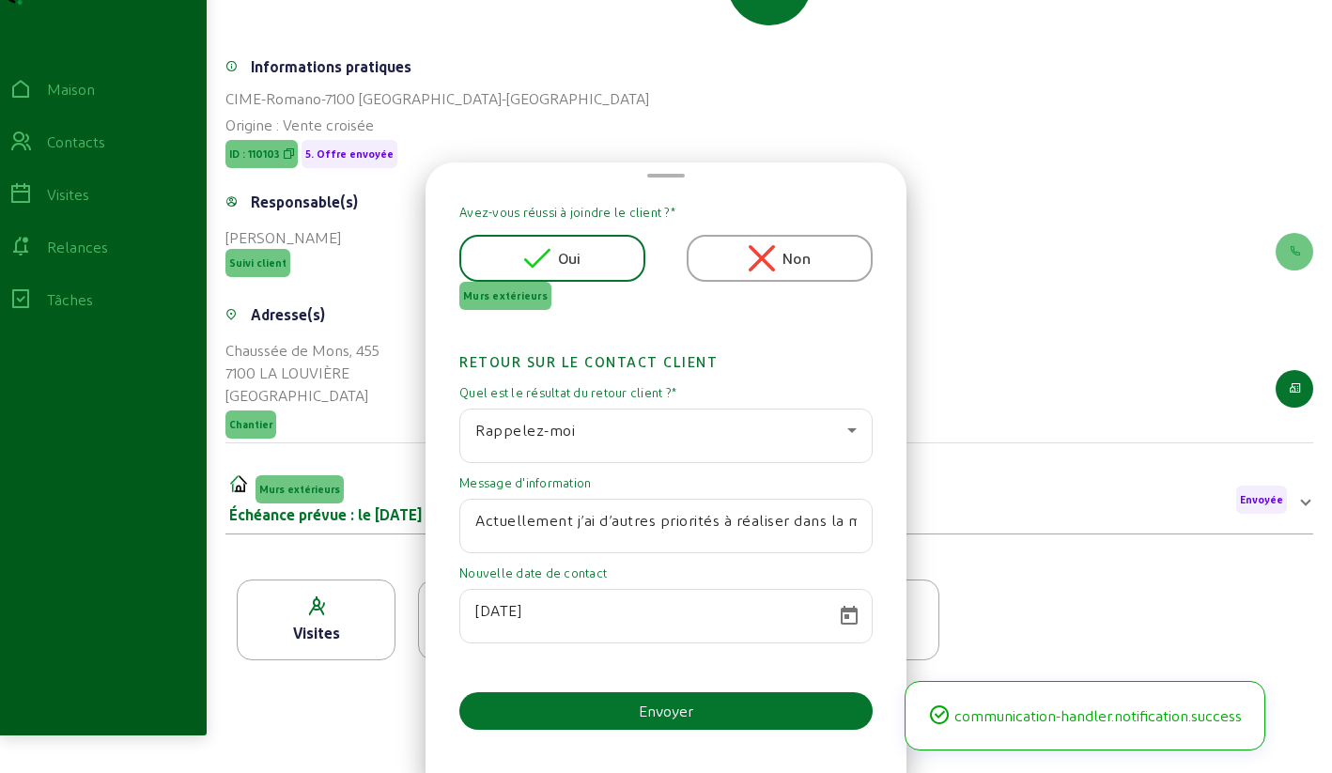
scroll to position [218, 0]
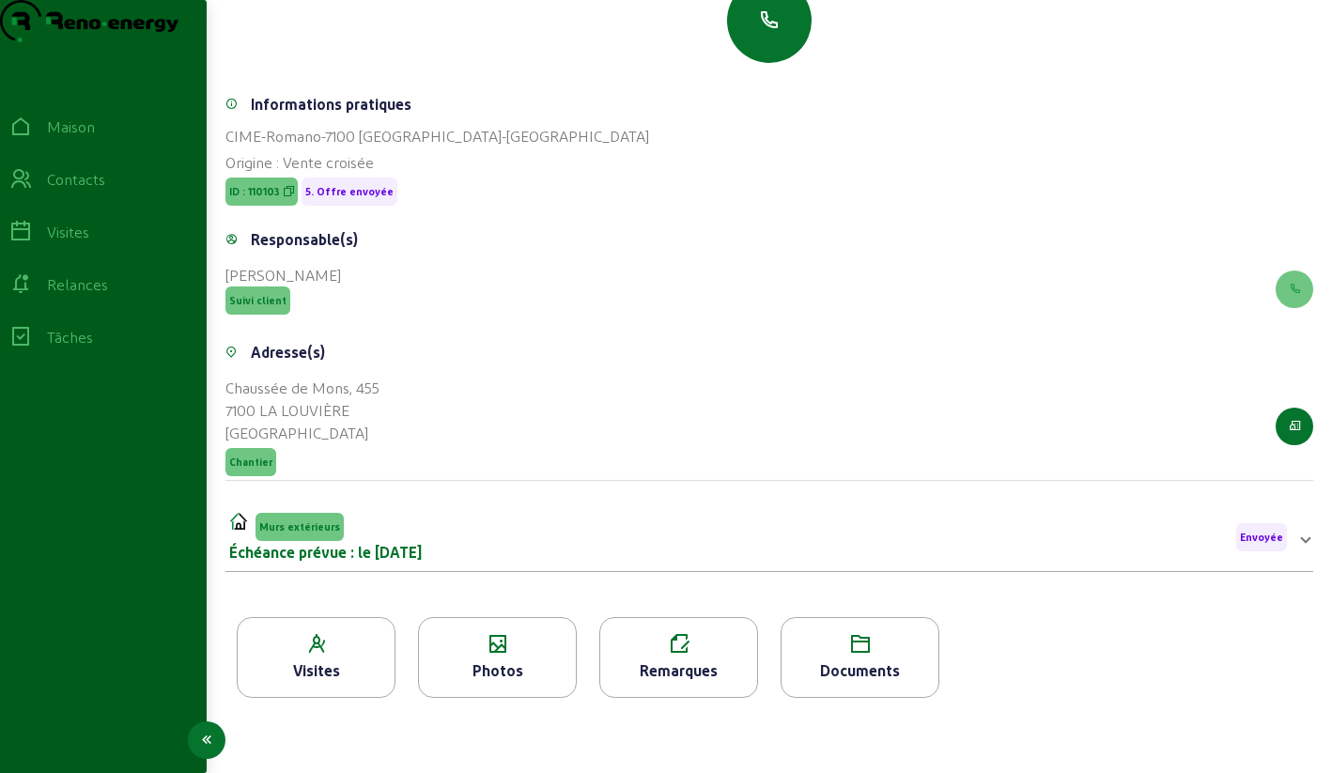
click at [32, 191] on icon at bounding box center [20, 179] width 23 height 23
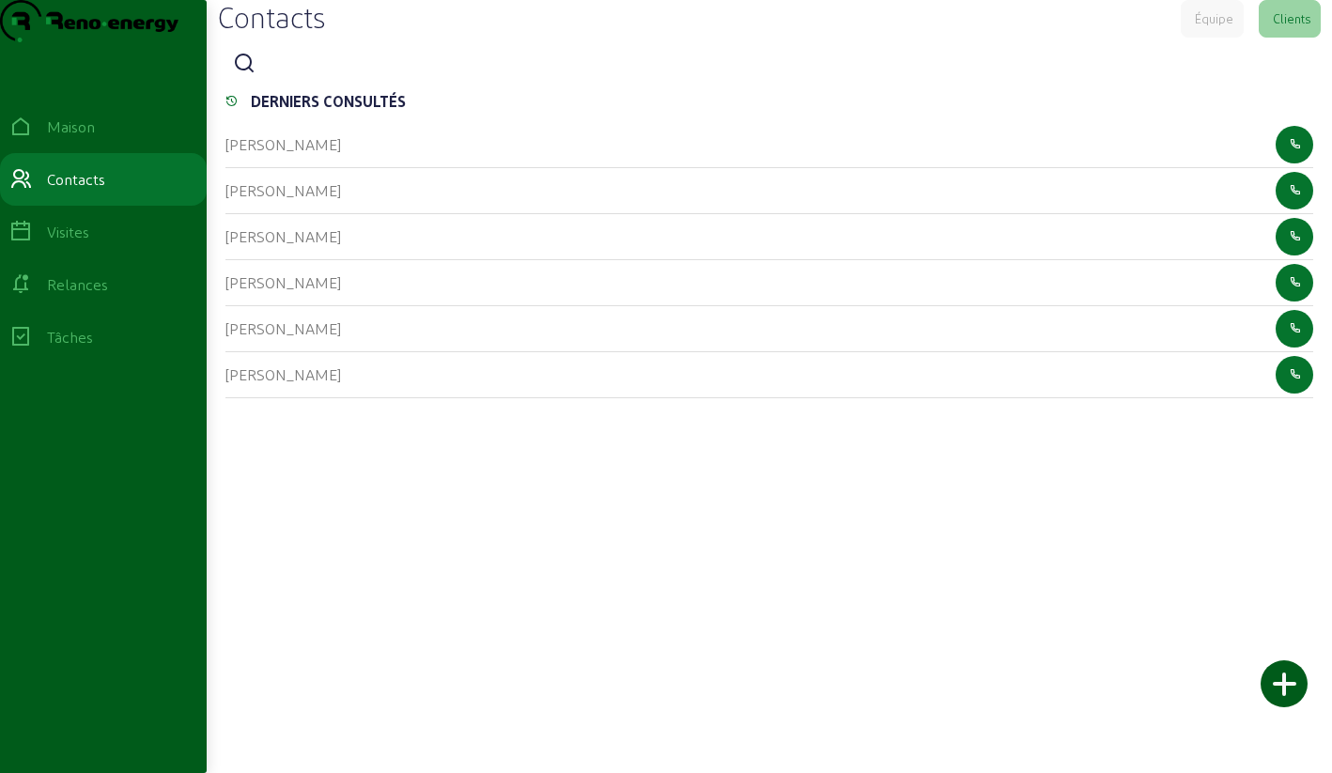
click at [248, 75] on icon at bounding box center [244, 64] width 23 height 23
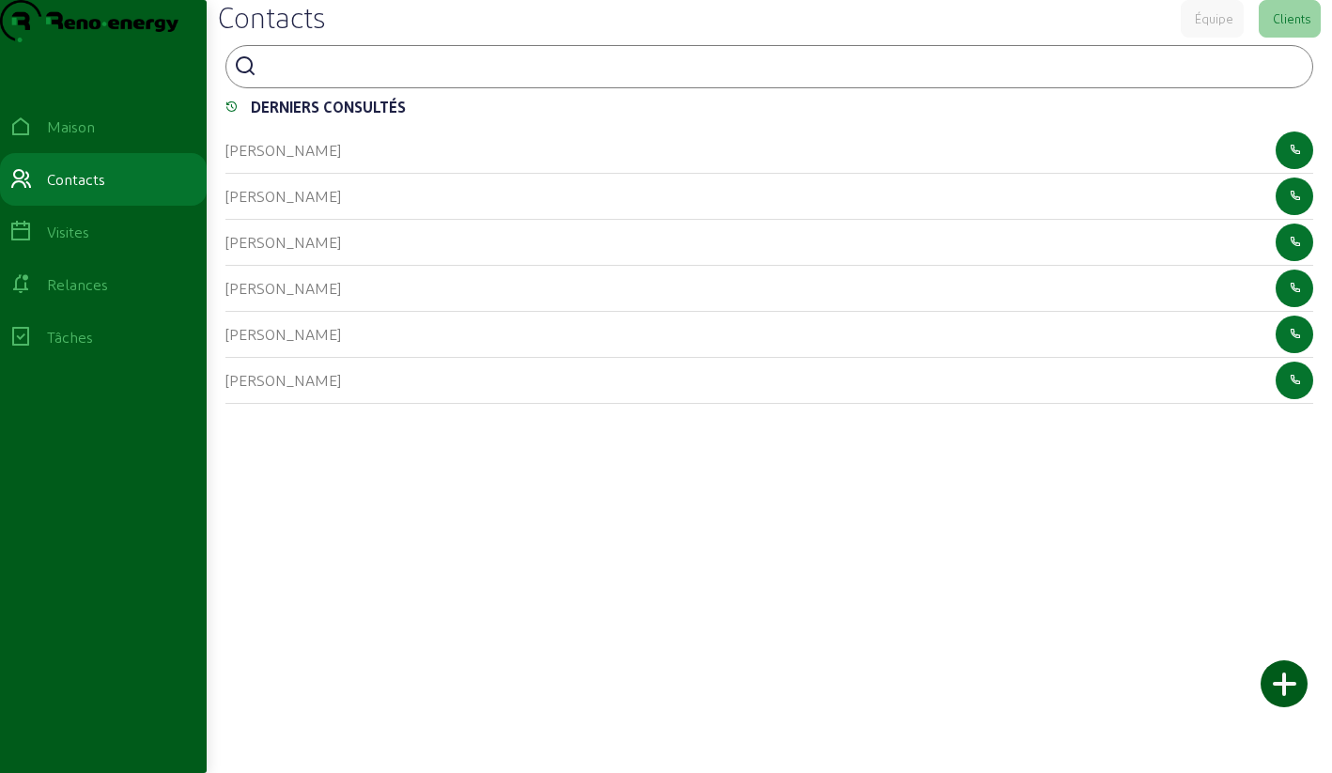
click at [277, 76] on input at bounding box center [348, 65] width 169 height 23
type input "taner"
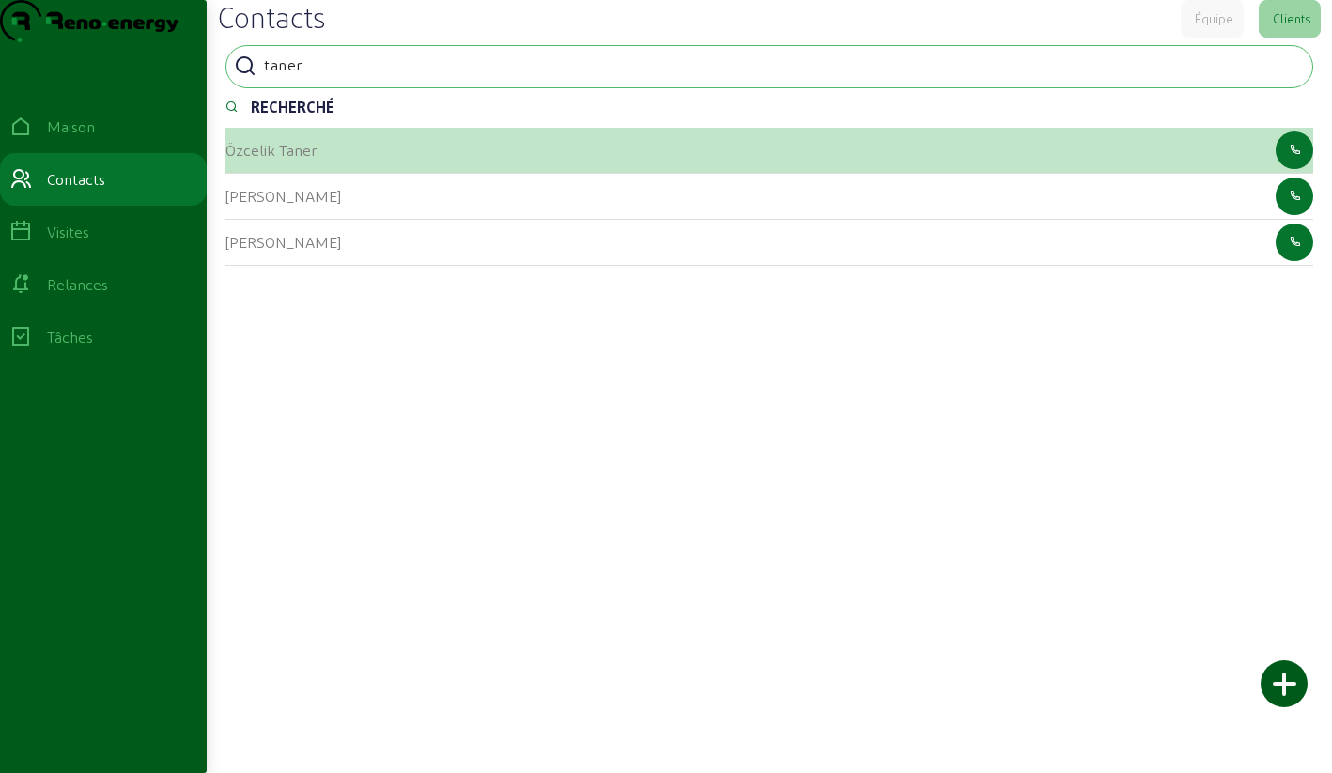
click at [232, 159] on font "Özcelik Taner" at bounding box center [270, 150] width 91 height 18
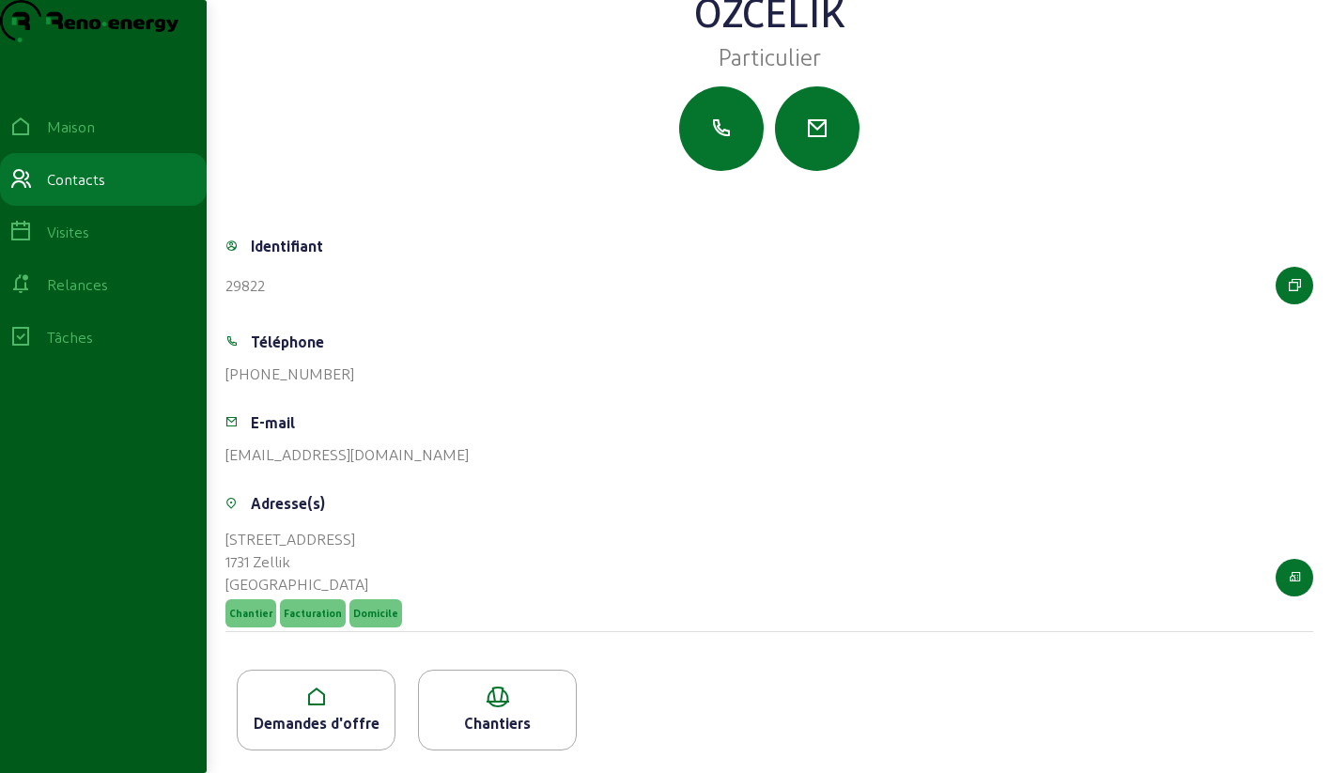
scroll to position [132, 0]
click at [320, 681] on div "Demandes d'offre" at bounding box center [316, 710] width 159 height 81
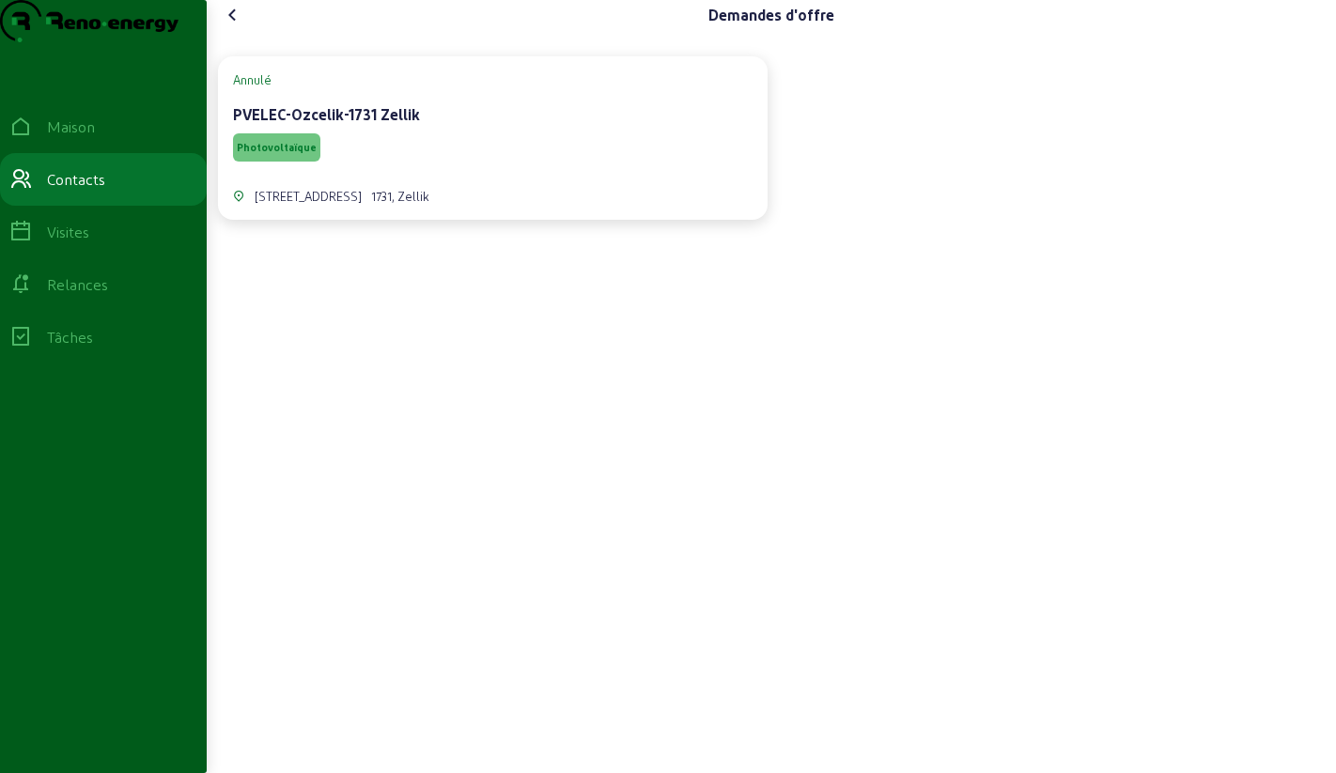
click at [353, 165] on div "Photovoltaïque" at bounding box center [492, 148] width 519 height 36
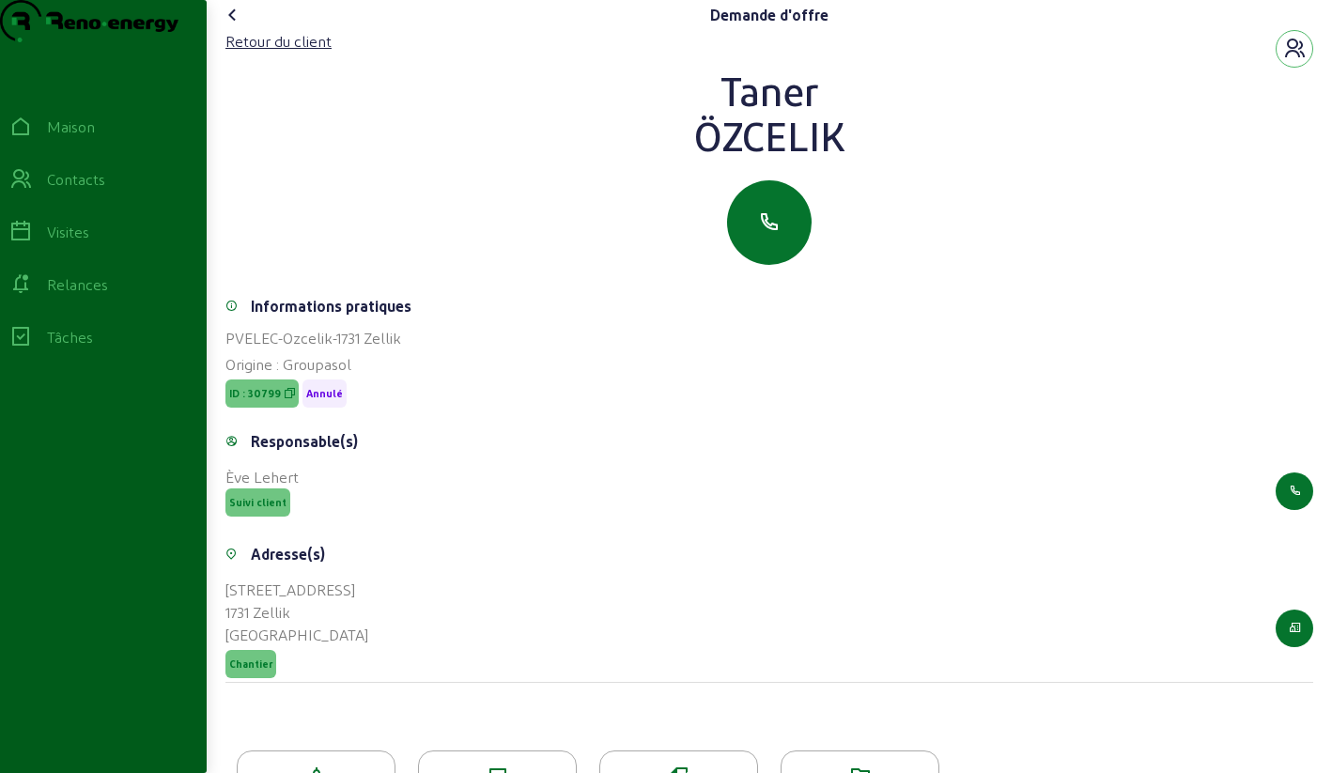
click at [238, 26] on icon at bounding box center [233, 15] width 23 height 23
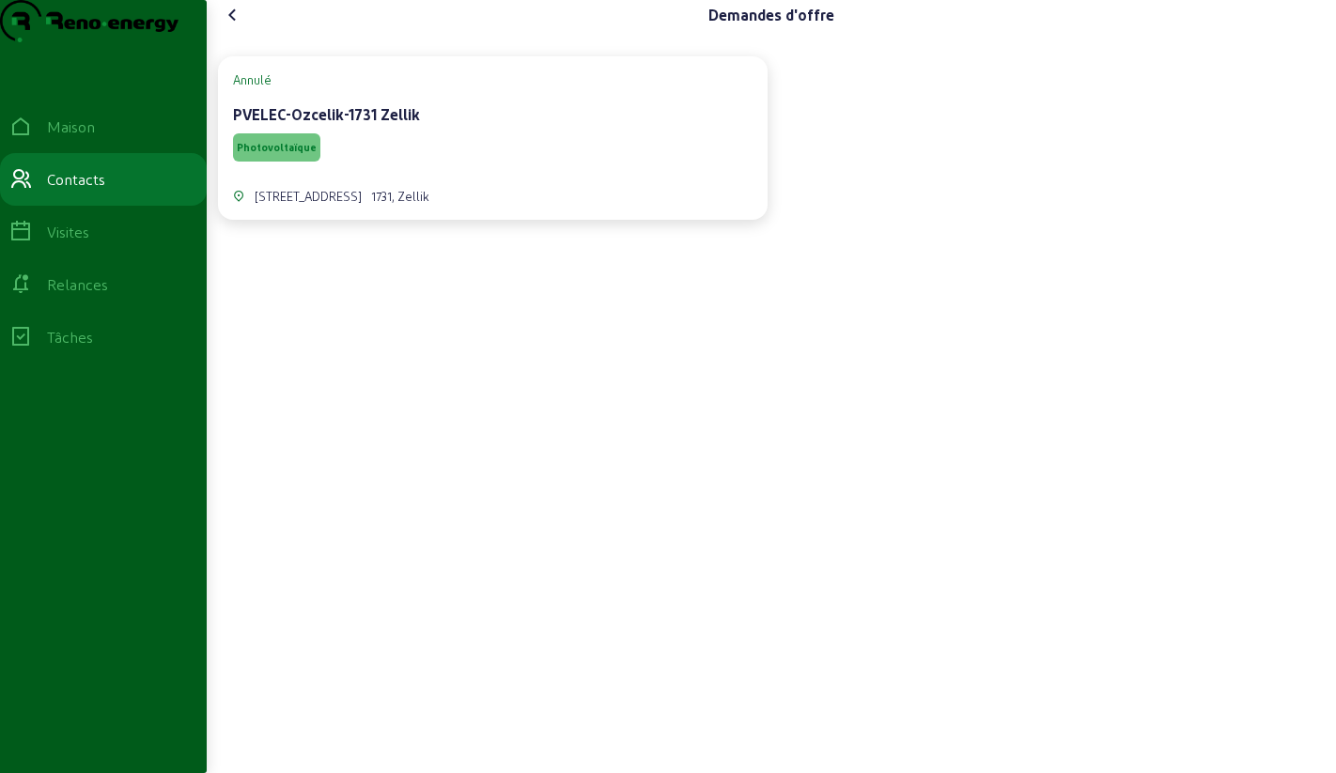
click at [238, 26] on icon at bounding box center [233, 15] width 23 height 23
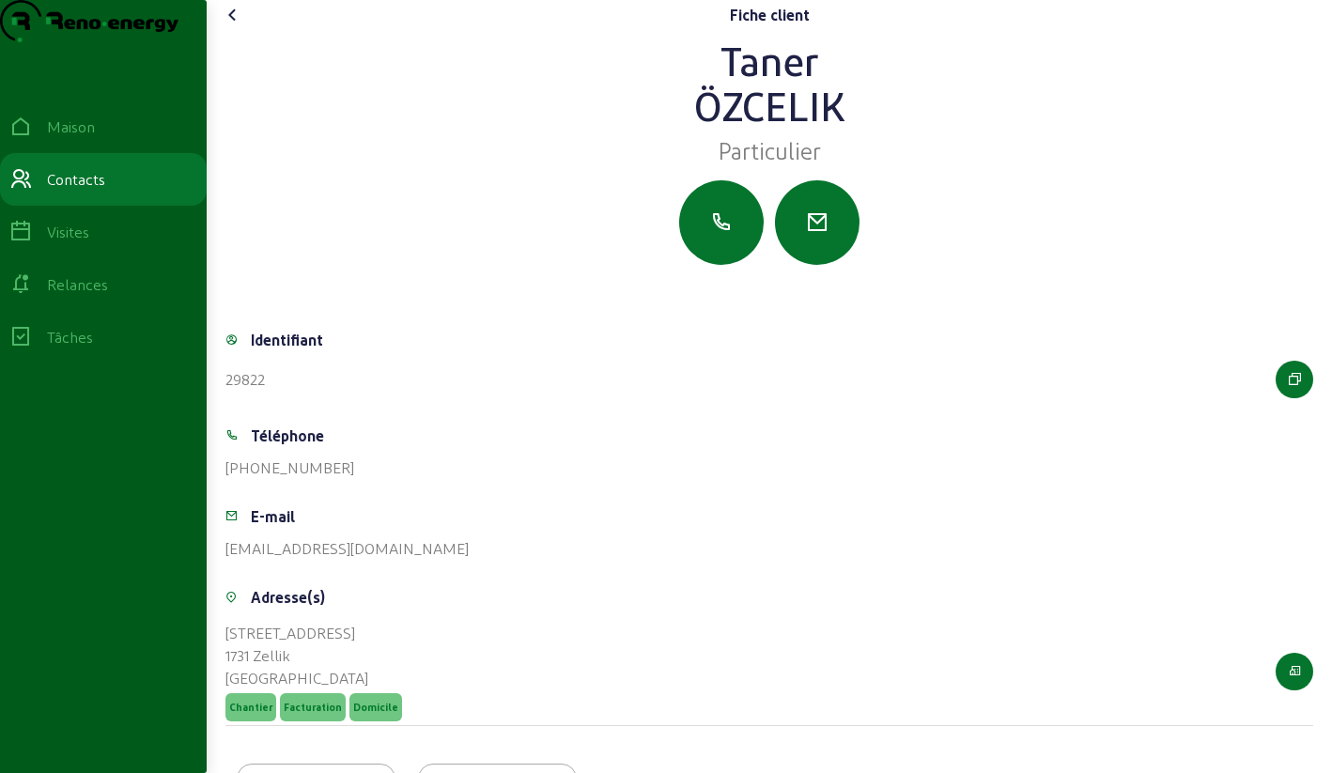
click at [238, 26] on icon at bounding box center [233, 15] width 23 height 23
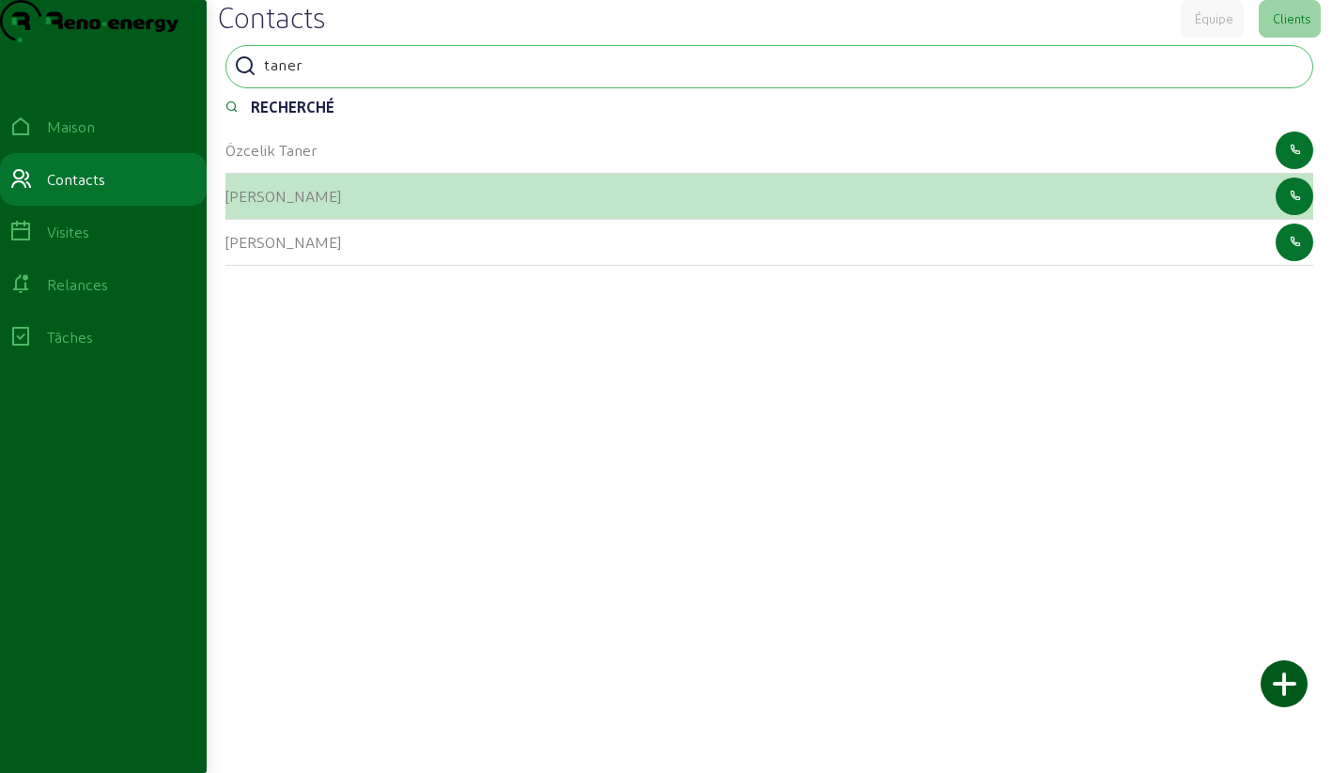
click at [291, 205] on font "[PERSON_NAME]" at bounding box center [283, 196] width 116 height 18
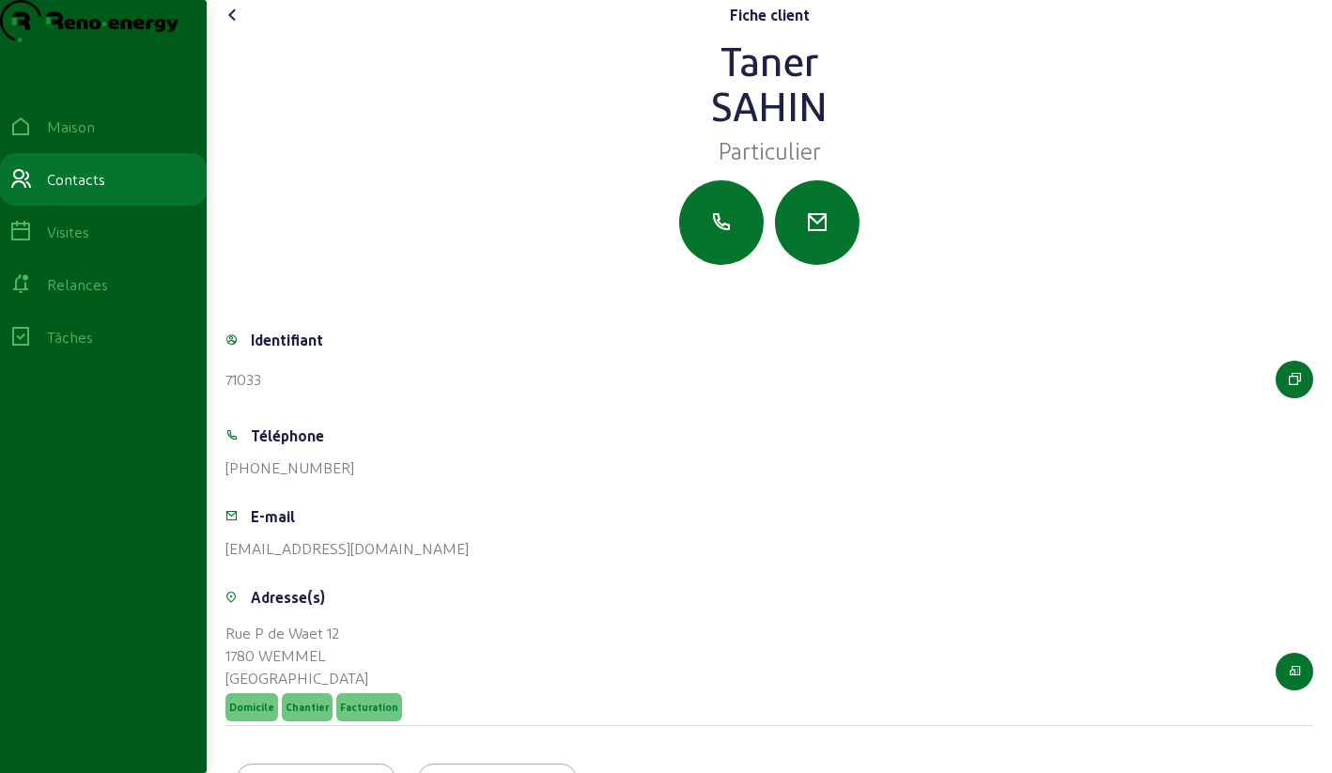
scroll to position [132, 0]
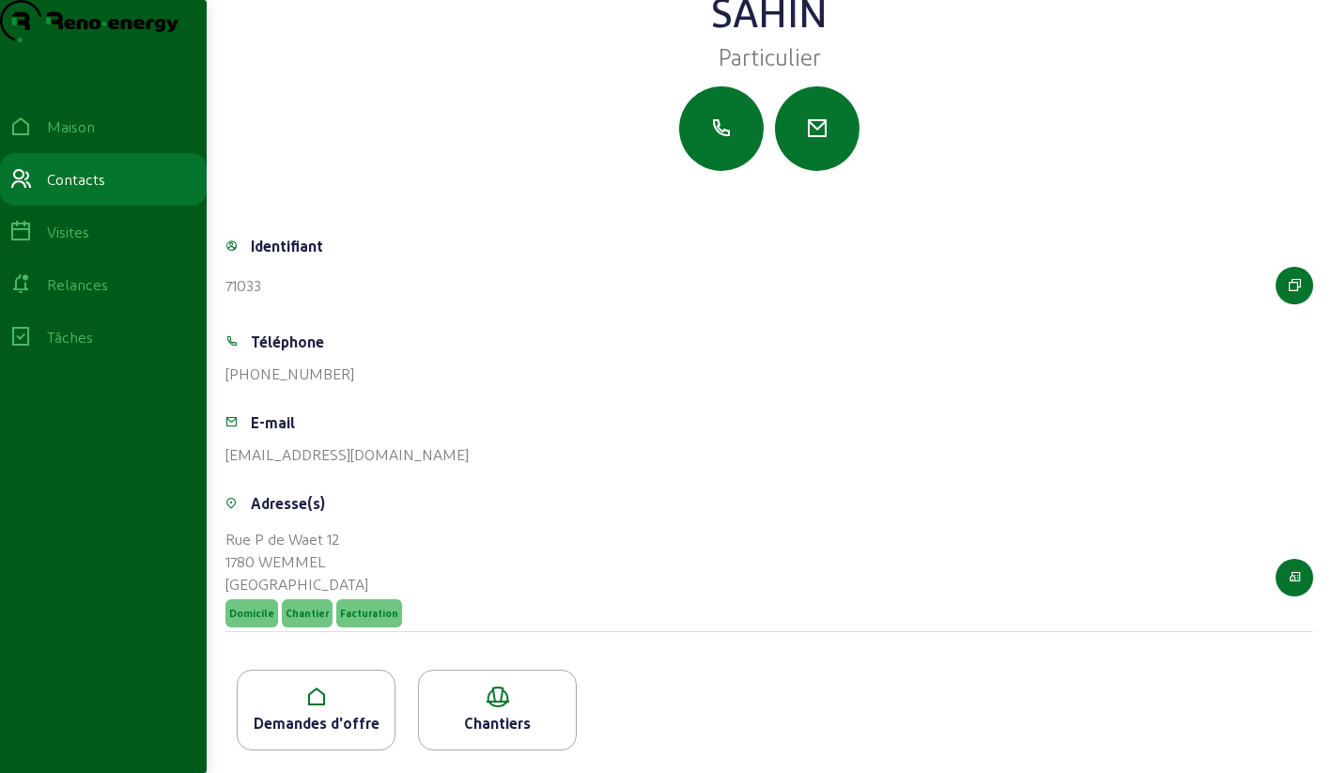
click at [307, 691] on icon at bounding box center [316, 697] width 157 height 23
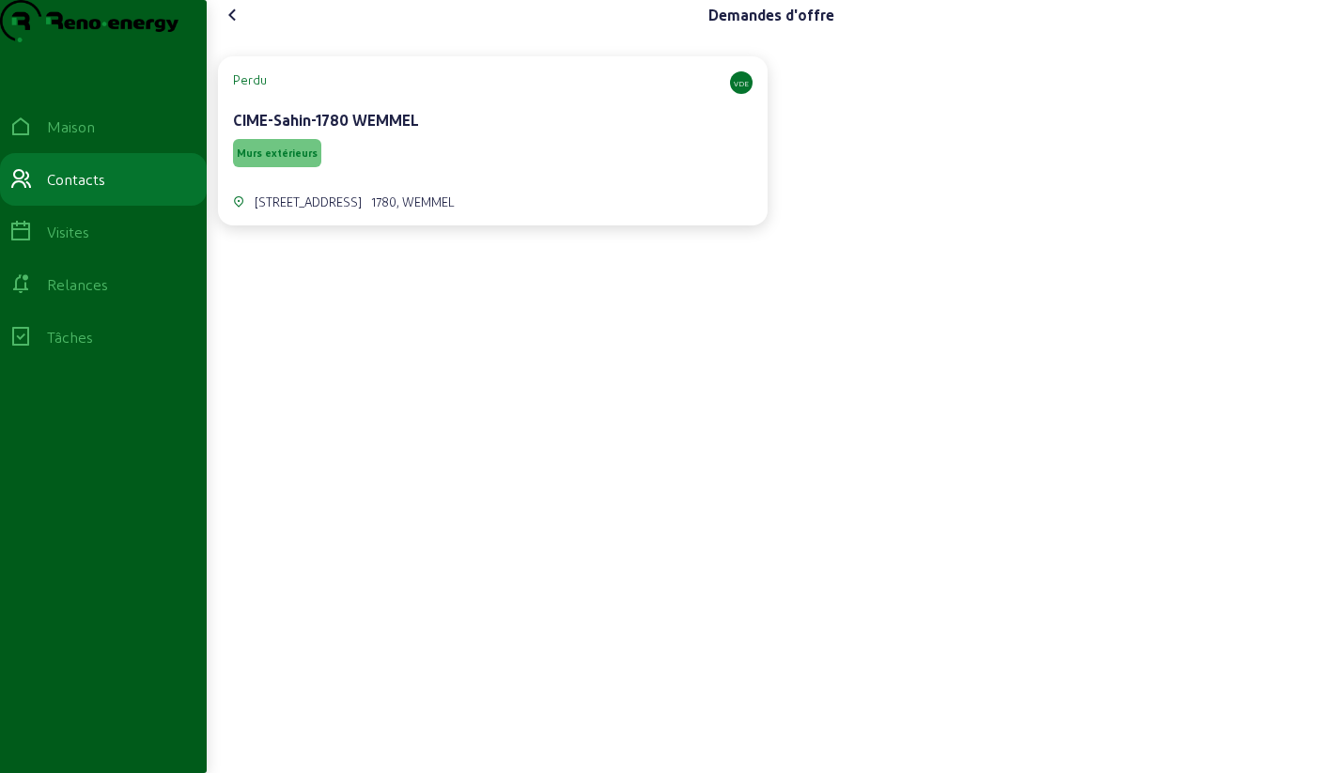
click at [422, 171] on div "Murs extérieurs" at bounding box center [492, 153] width 519 height 36
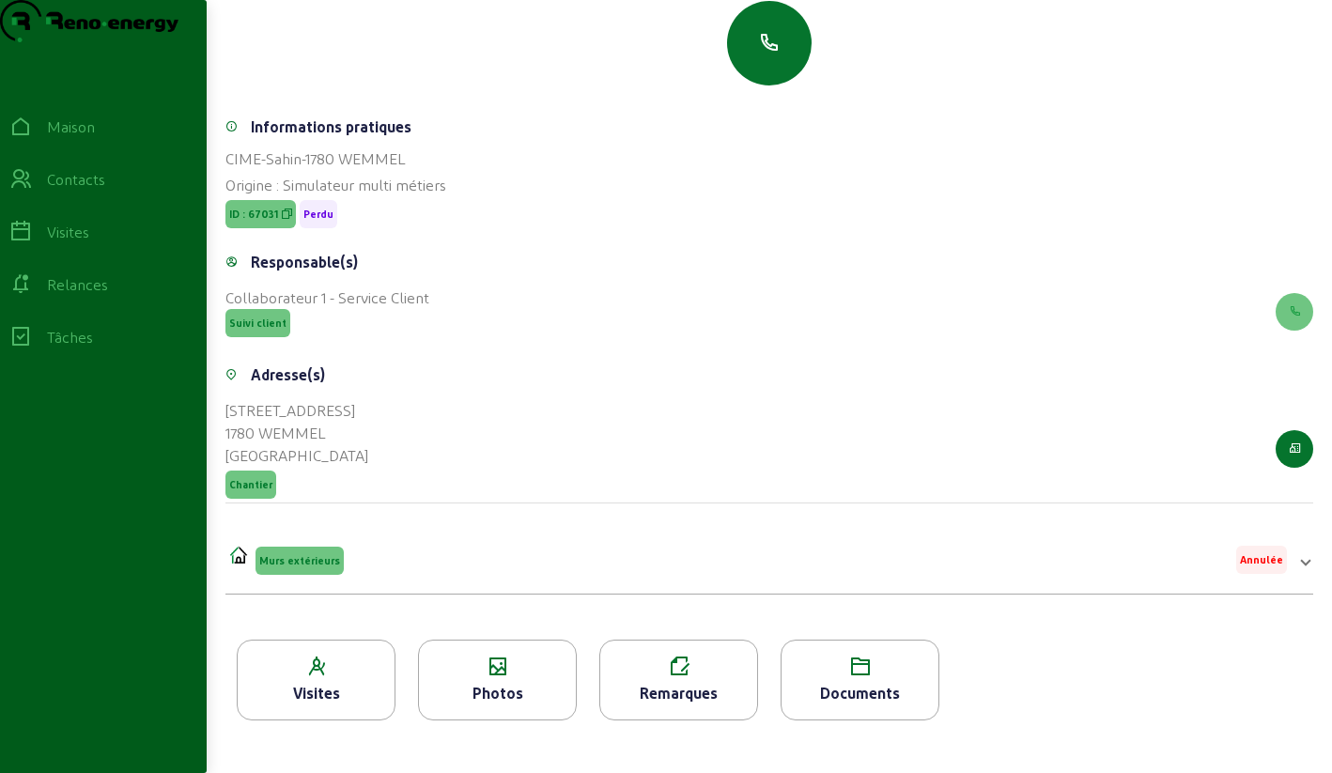
scroll to position [240, 0]
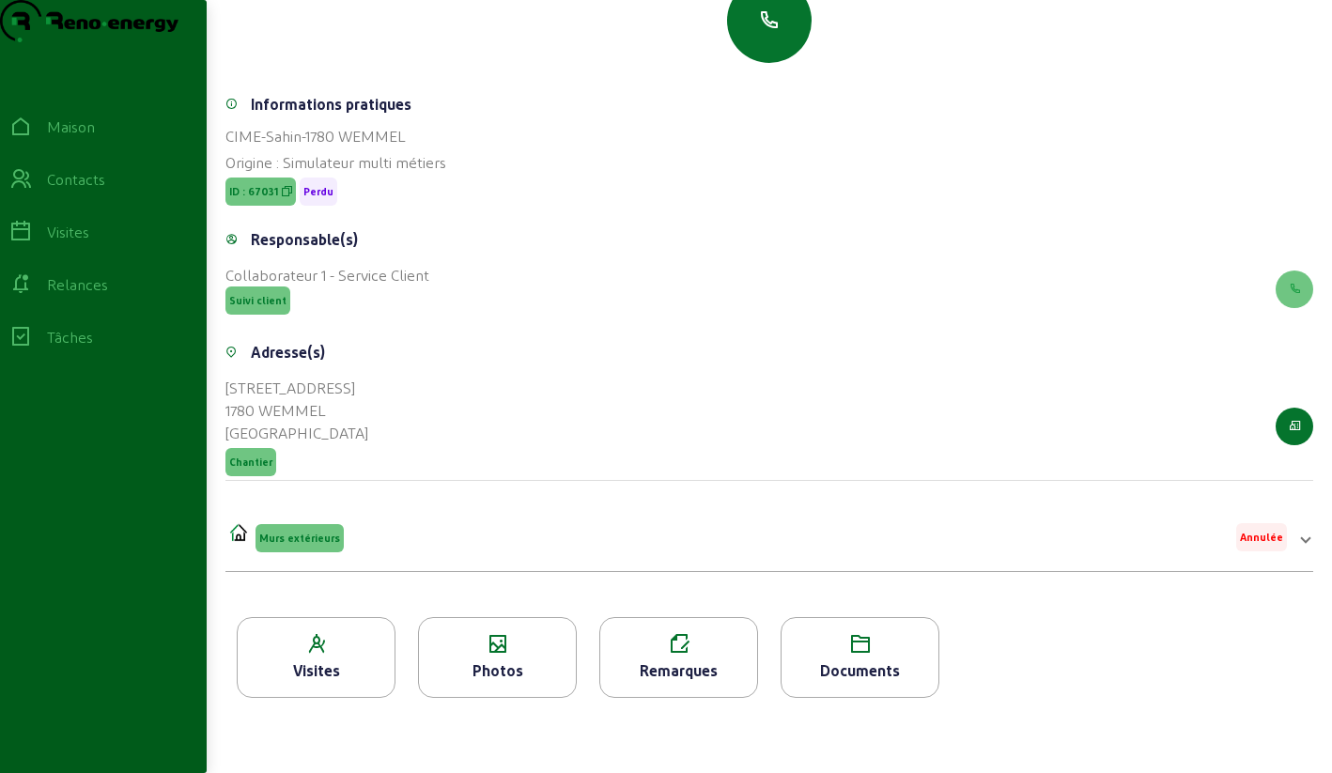
click at [493, 643] on icon at bounding box center [497, 644] width 157 height 23
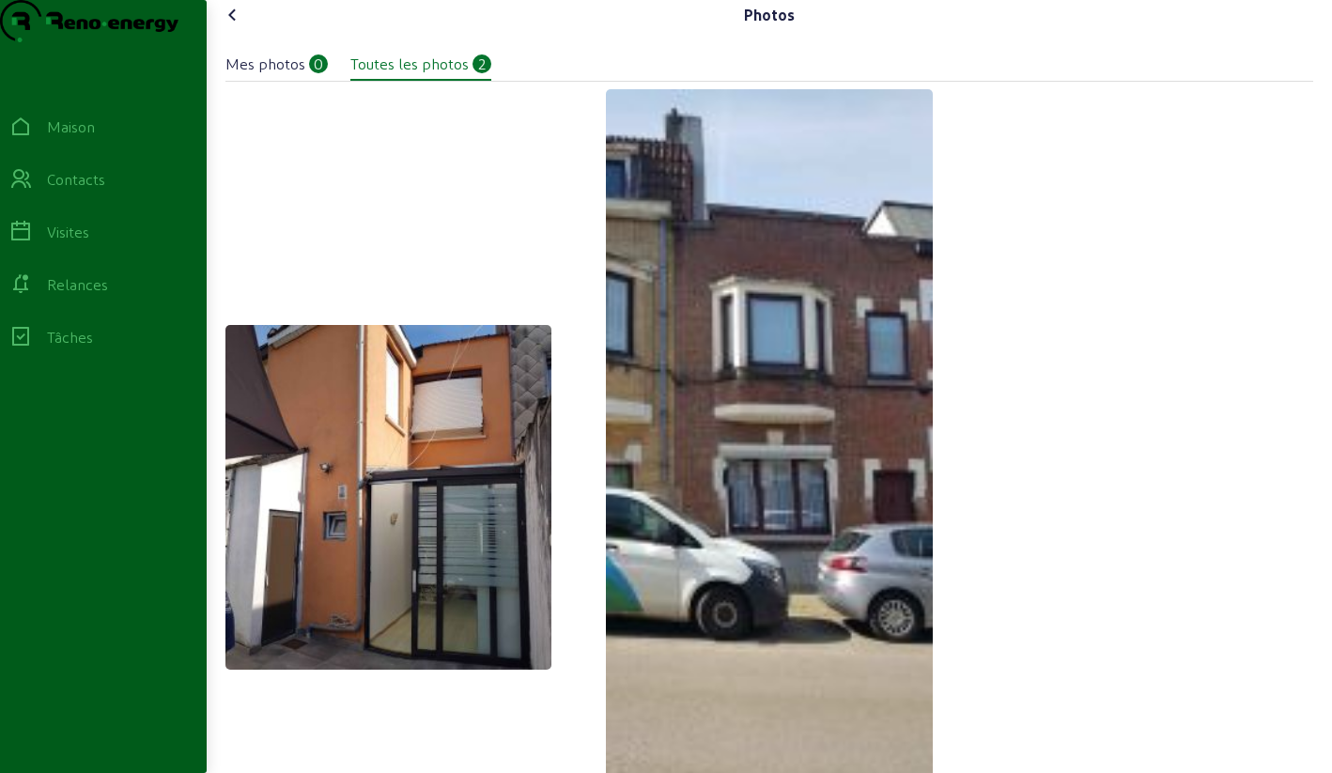
click at [230, 26] on icon at bounding box center [233, 15] width 23 height 23
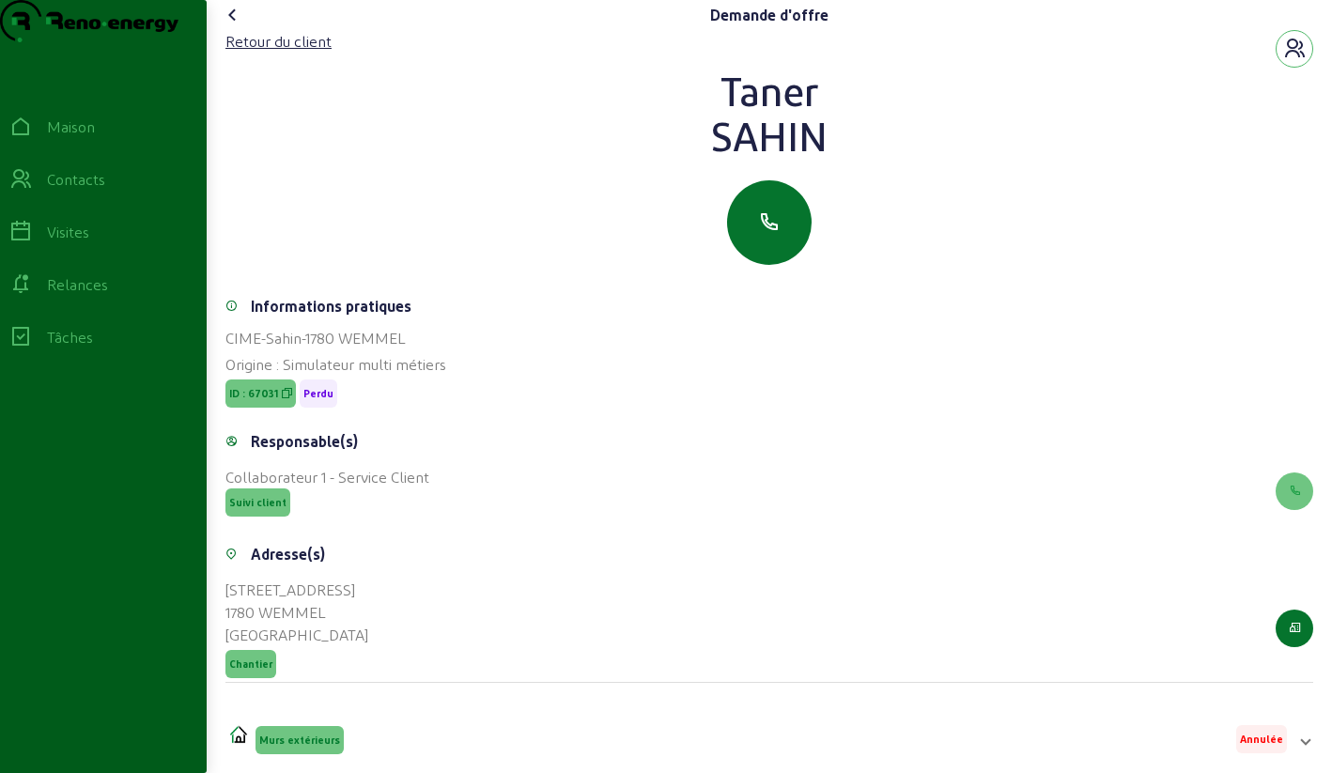
click at [230, 26] on icon at bounding box center [233, 15] width 23 height 23
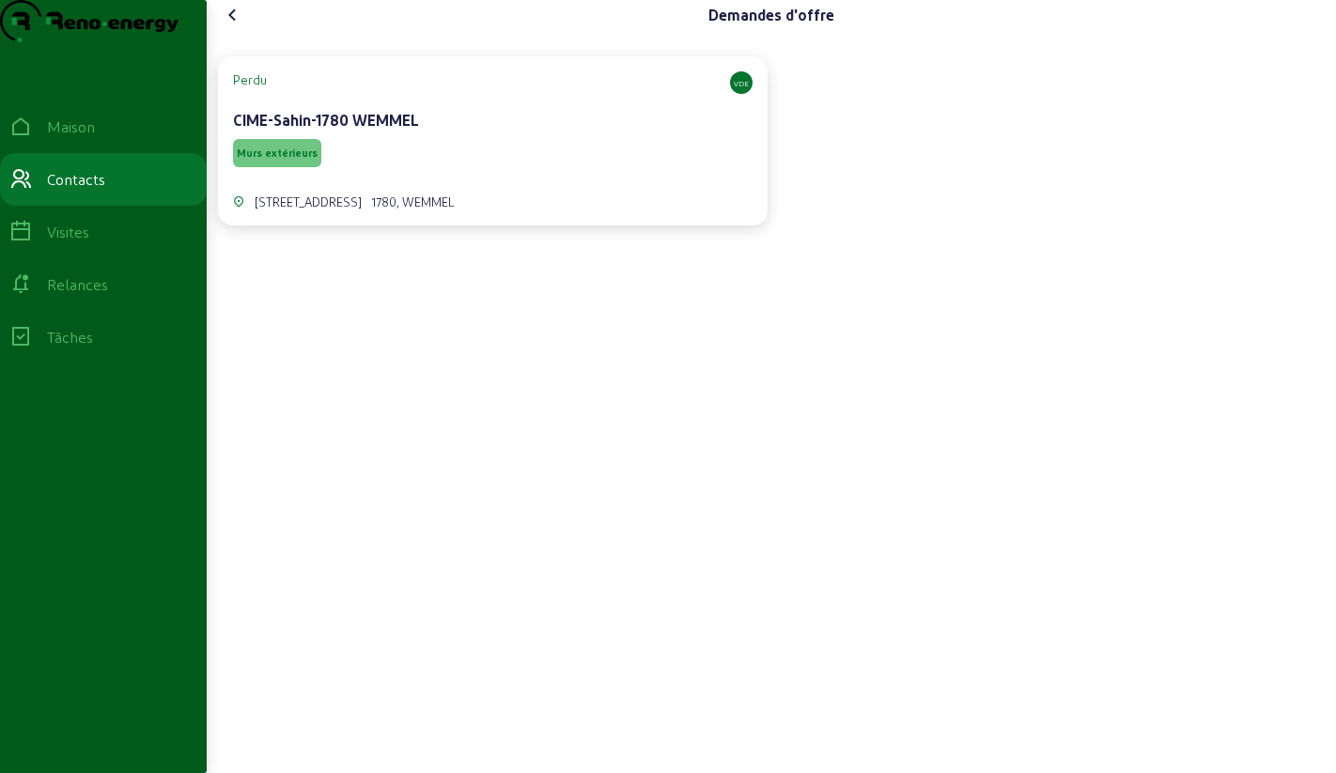
click at [230, 26] on icon at bounding box center [233, 15] width 23 height 23
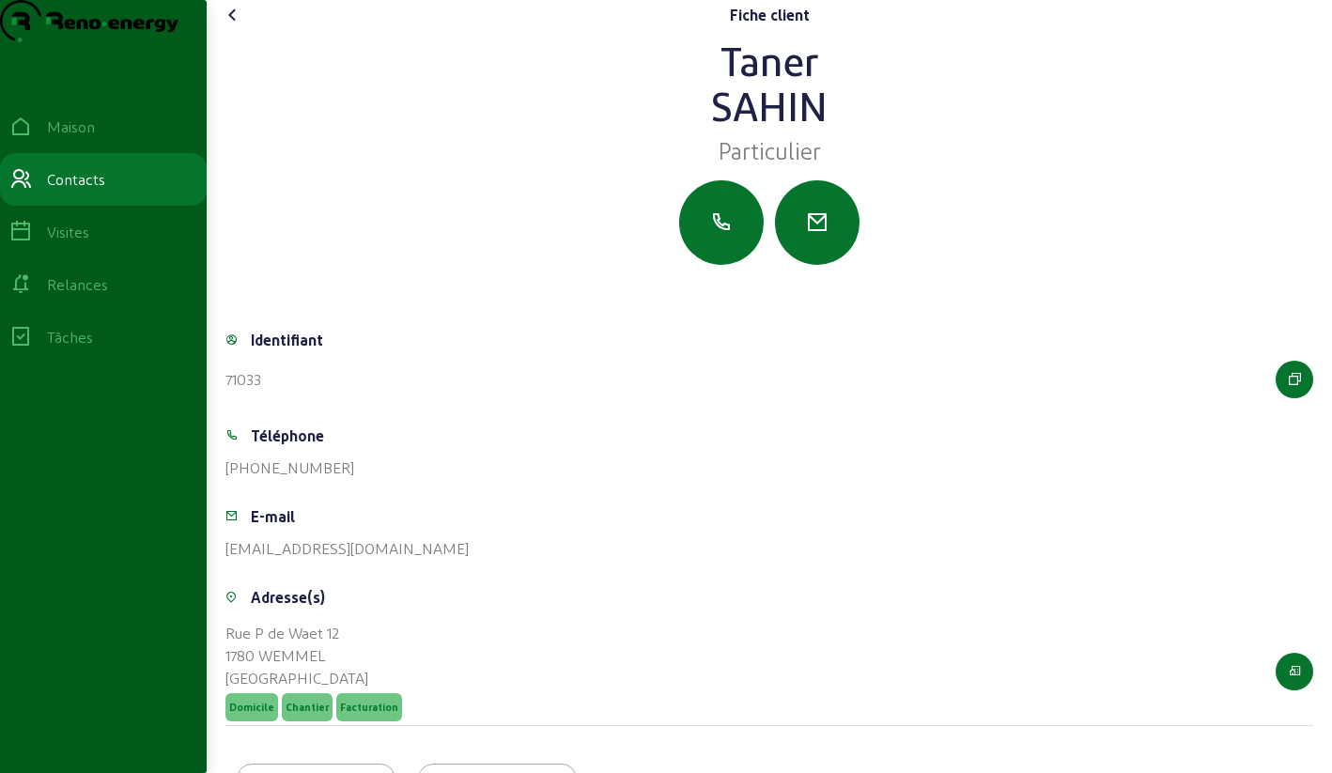
click at [242, 26] on icon at bounding box center [233, 15] width 23 height 23
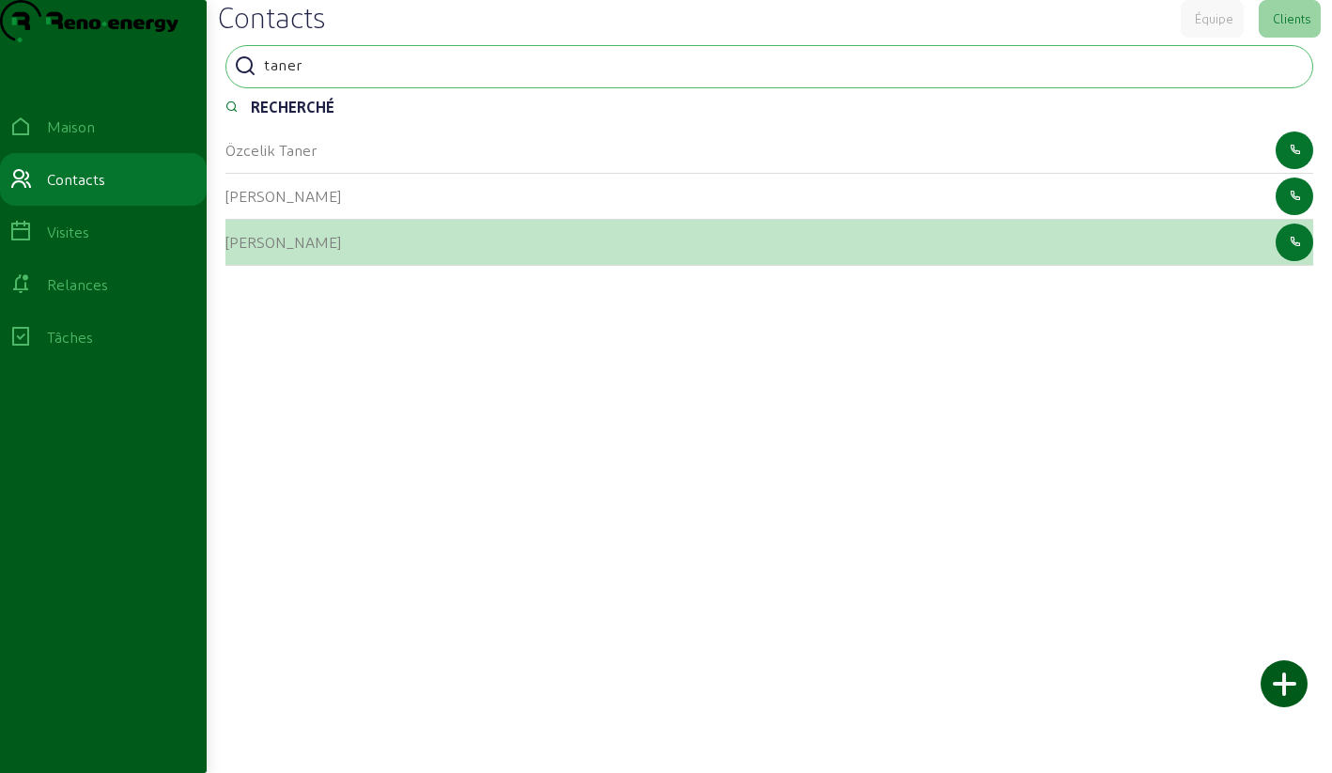
click at [331, 251] on font "[PERSON_NAME]" at bounding box center [283, 242] width 116 height 18
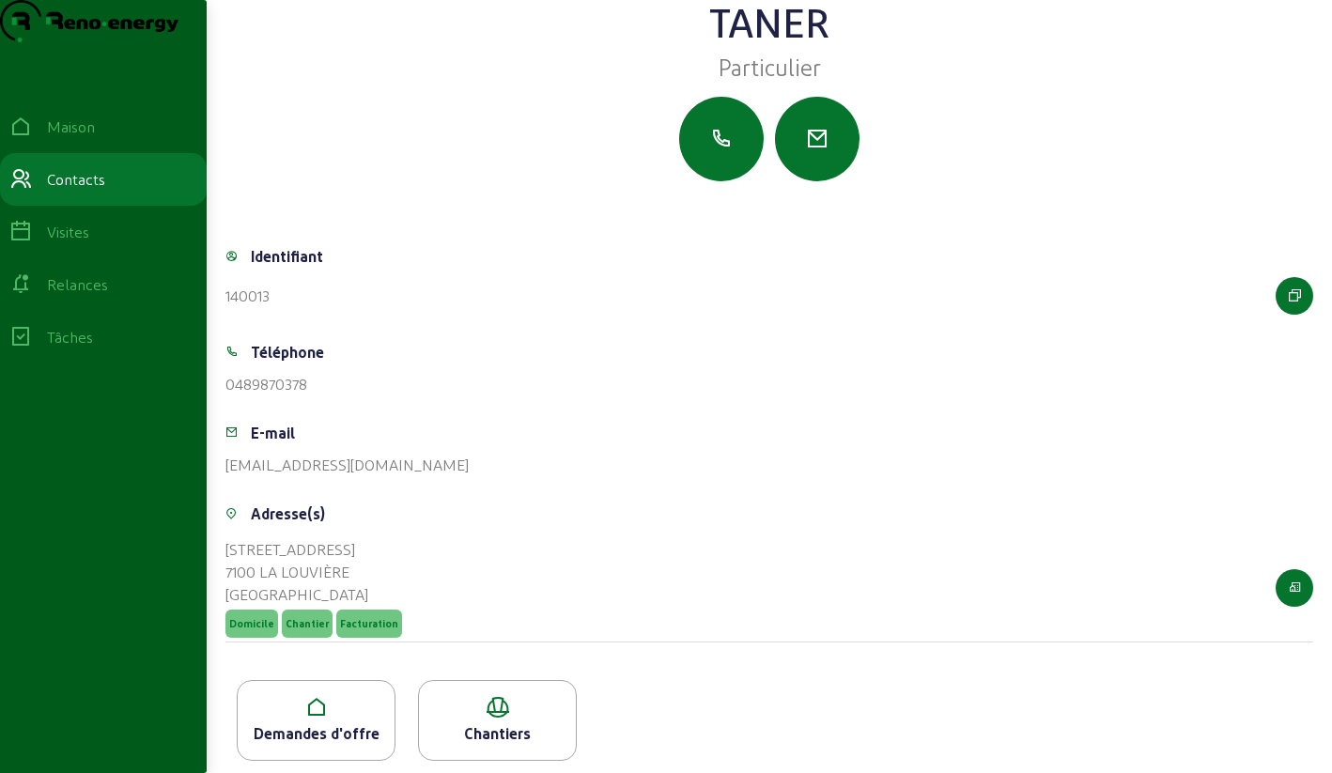
scroll to position [132, 0]
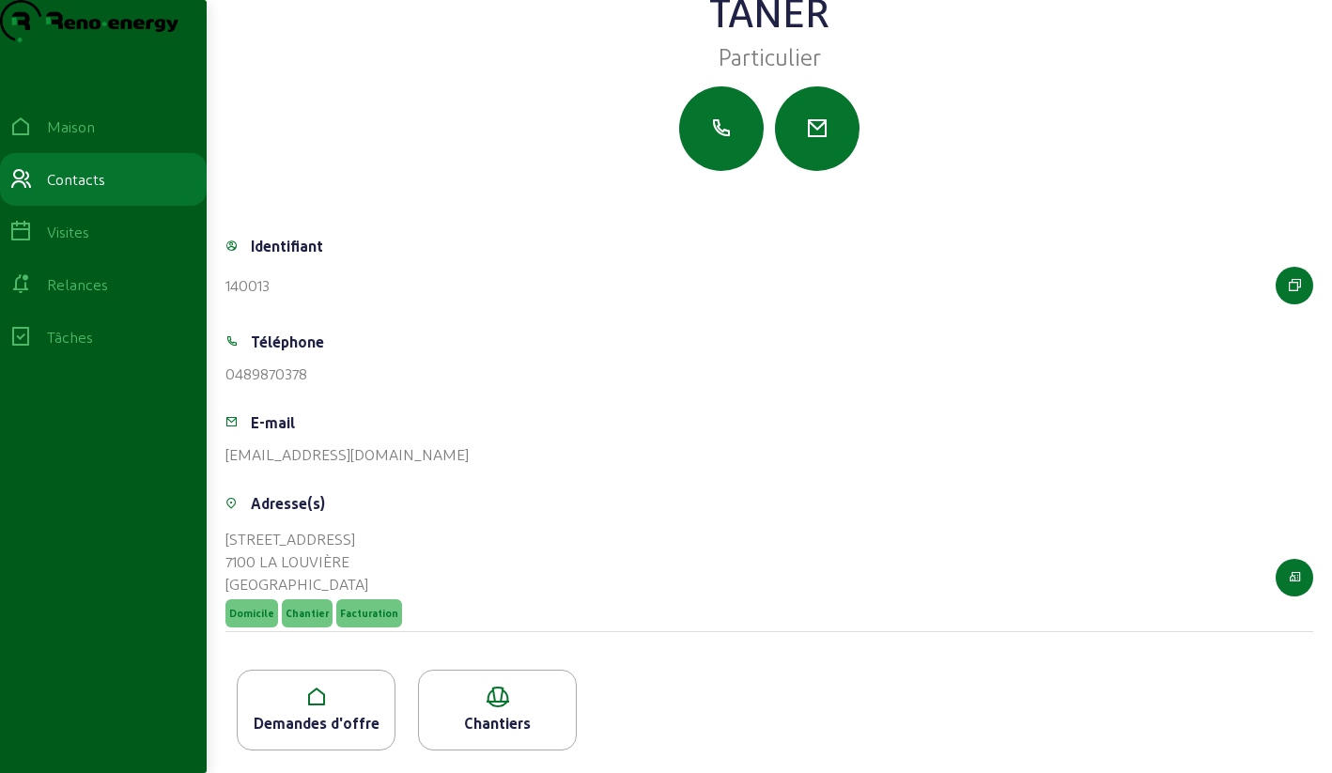
click at [348, 694] on icon at bounding box center [316, 697] width 157 height 23
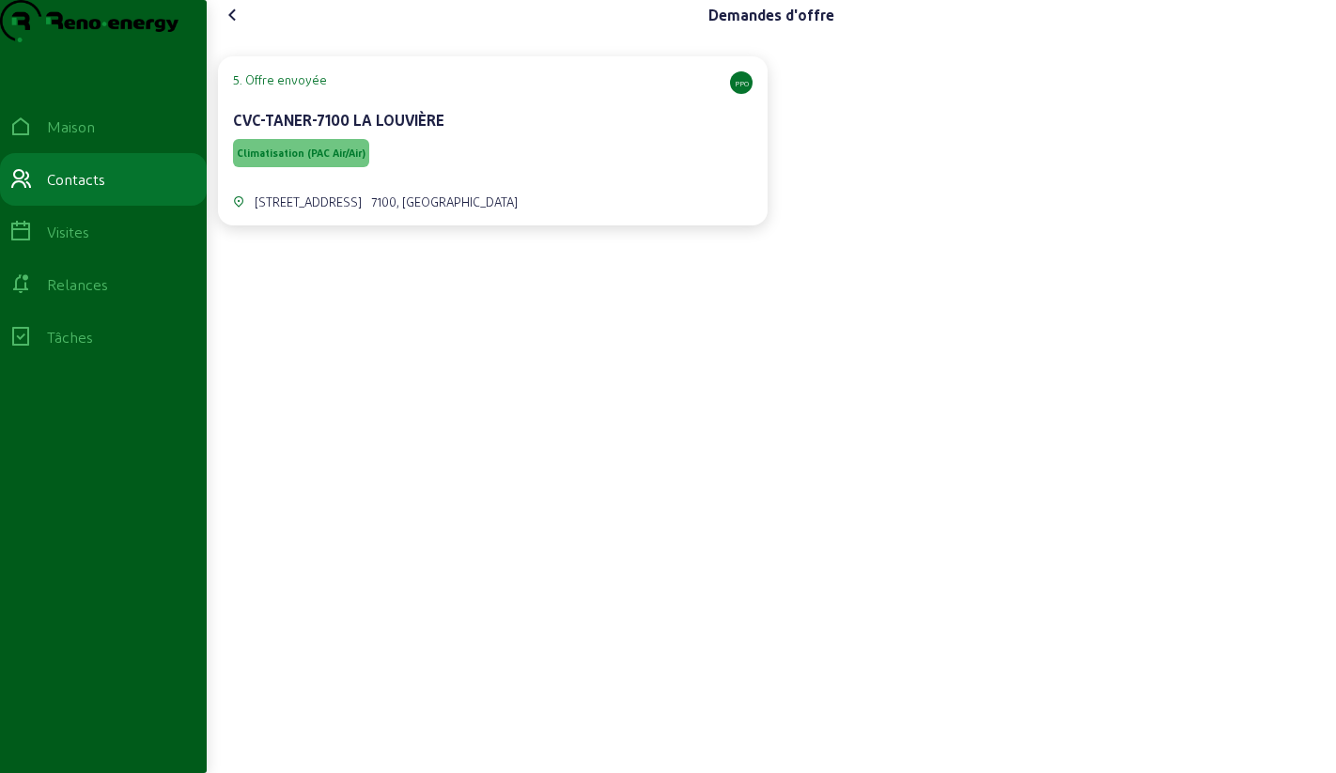
click at [426, 171] on div "Climatisation (PAC Air/Air)" at bounding box center [492, 153] width 519 height 36
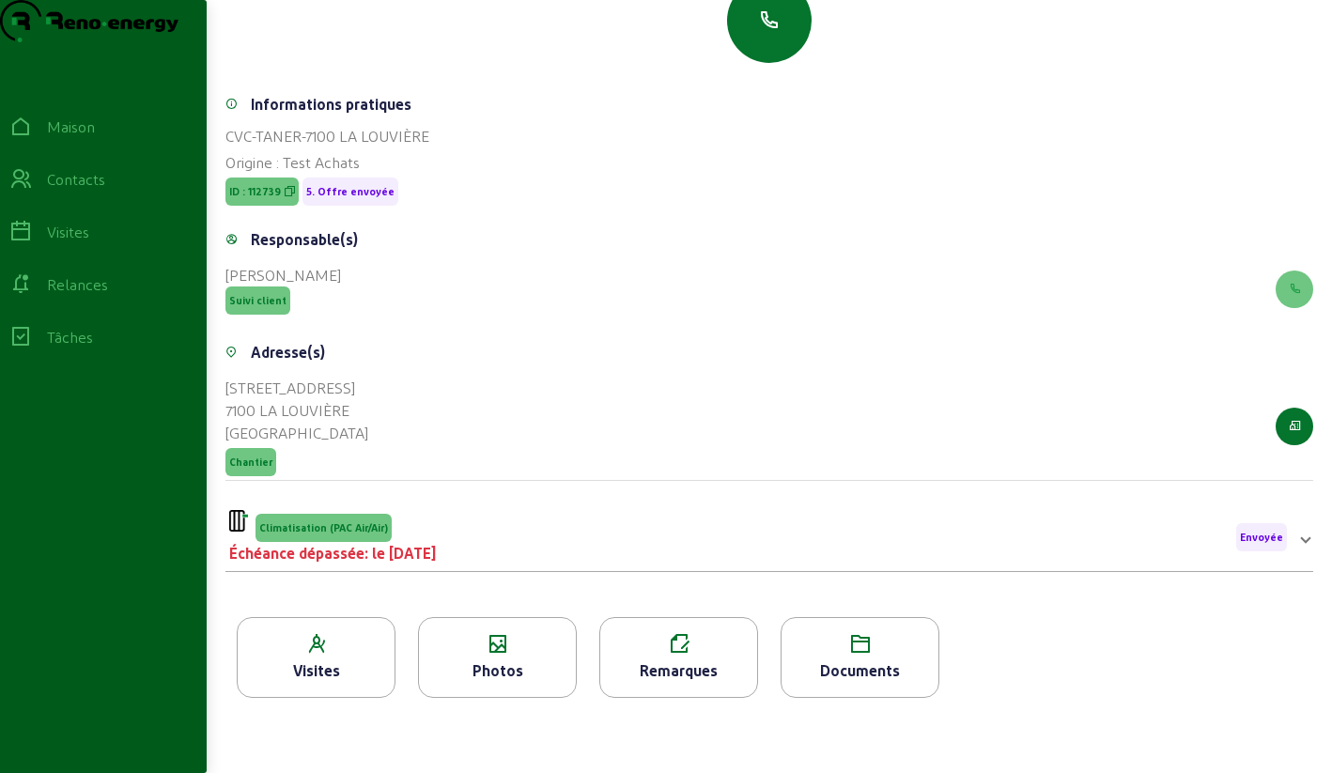
scroll to position [240, 0]
click at [470, 633] on icon at bounding box center [497, 644] width 157 height 23
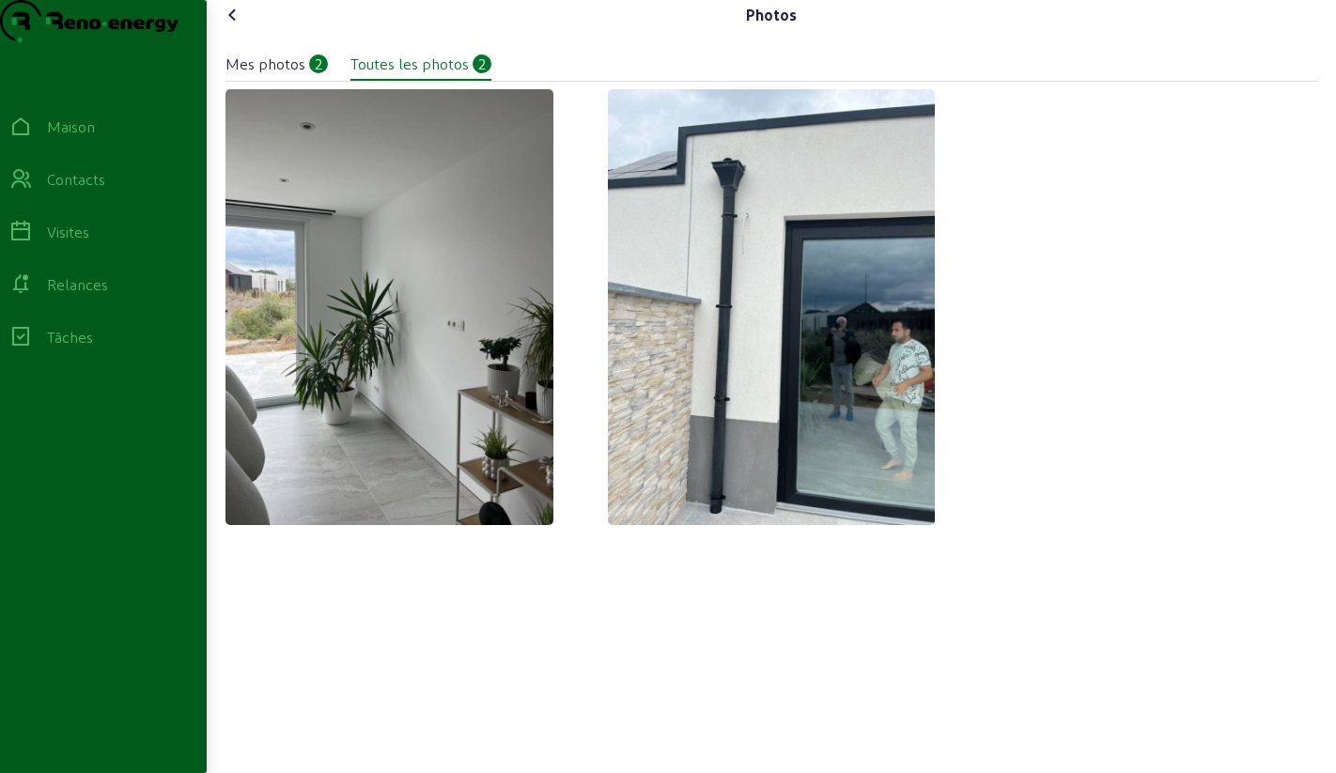
click at [236, 26] on icon at bounding box center [233, 15] width 23 height 23
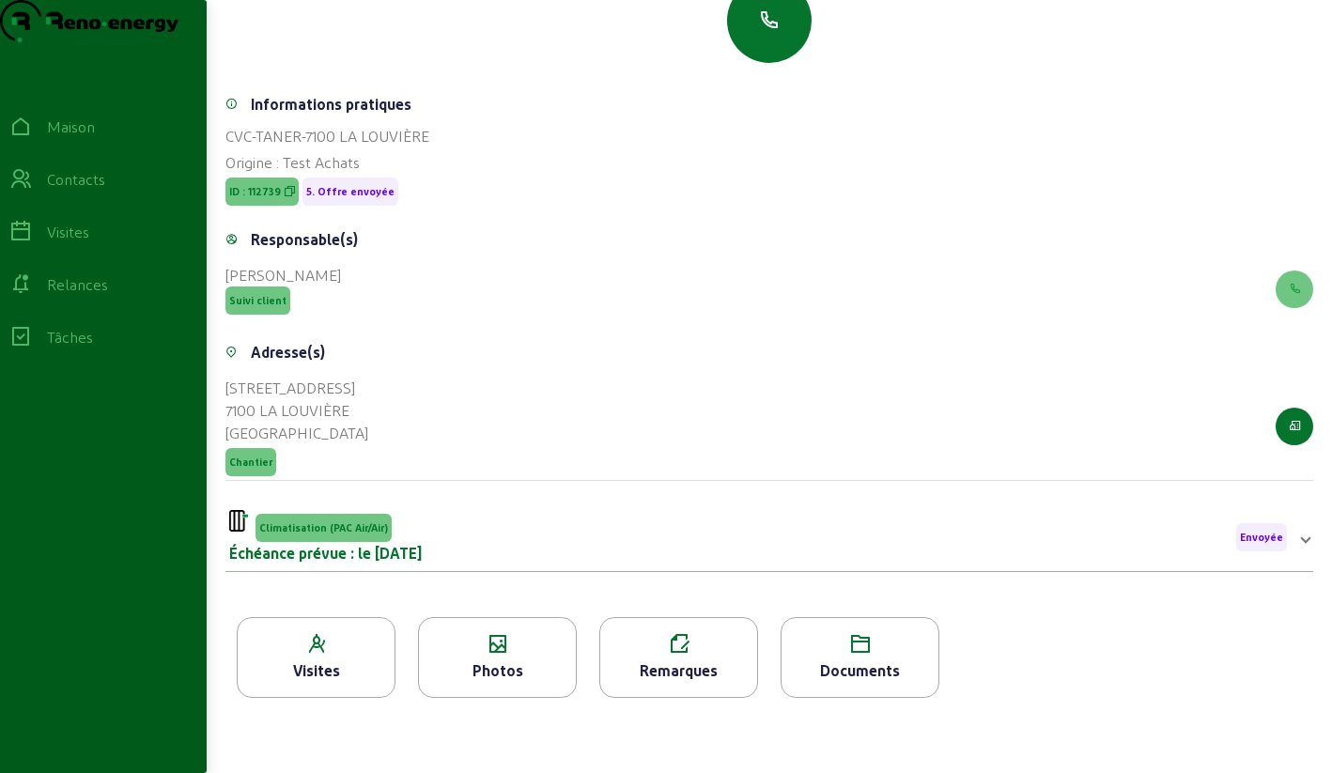
scroll to position [240, 0]
click at [761, 24] on icon "button" at bounding box center [769, 20] width 23 height 23
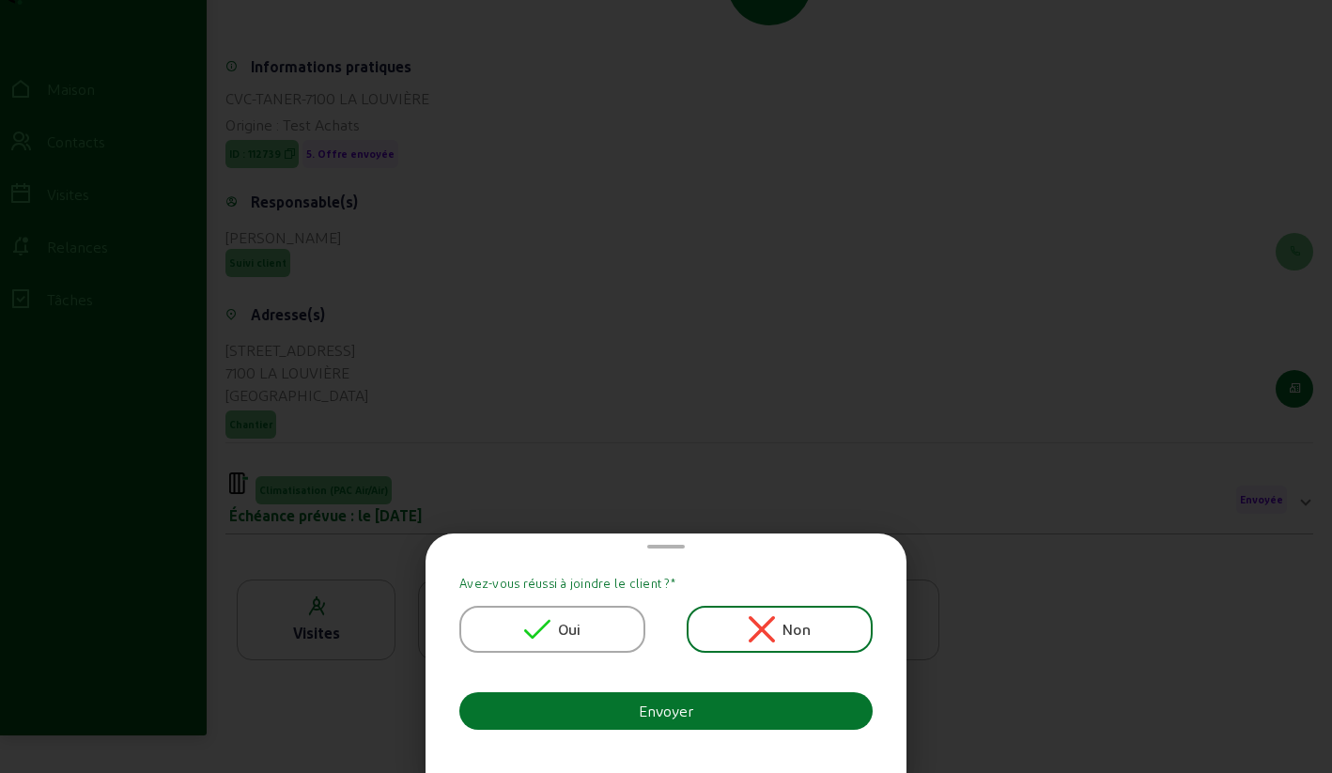
scroll to position [0, 0]
click at [581, 635] on font "Oui" at bounding box center [569, 629] width 23 height 18
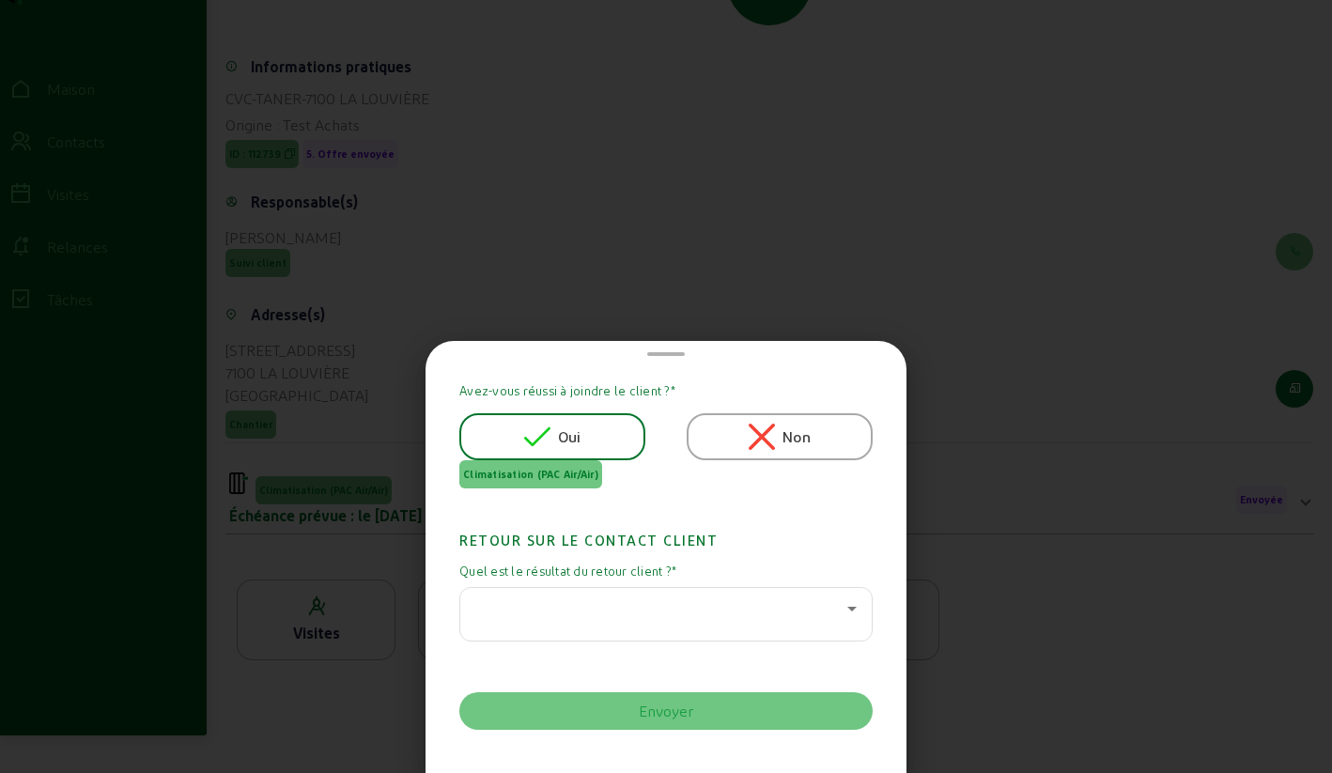
click at [570, 621] on div at bounding box center [665, 614] width 381 height 53
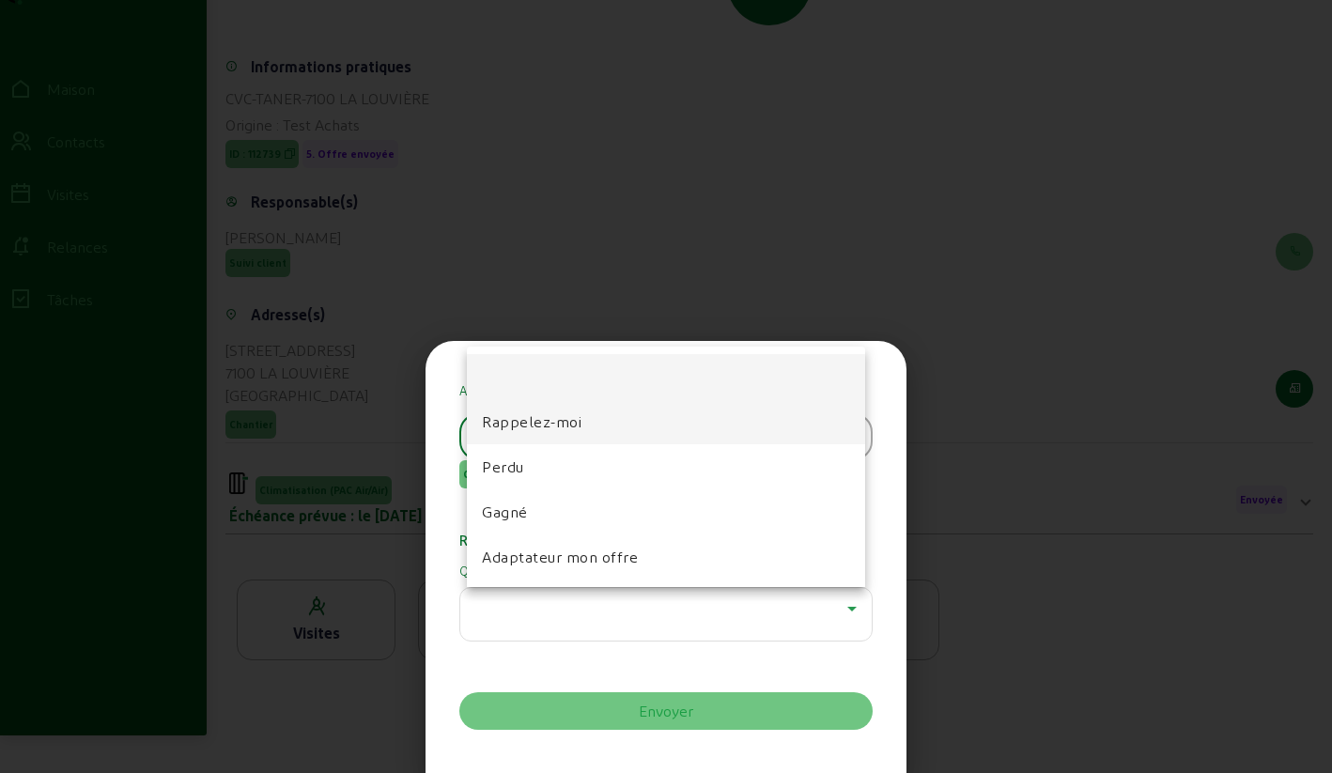
click at [541, 428] on font "Rappelez-moi" at bounding box center [532, 421] width 100 height 18
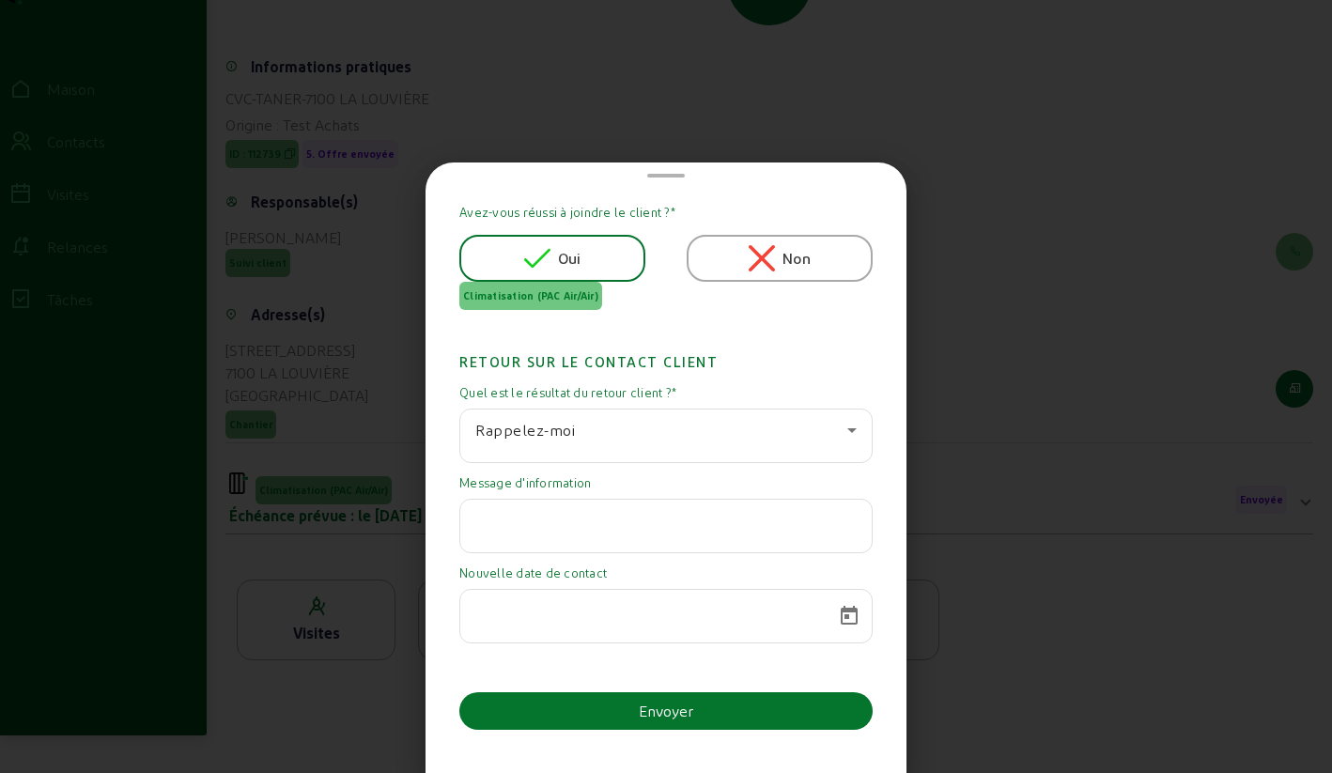
click at [544, 535] on div at bounding box center [665, 526] width 381 height 53
paste input "Effectivement le mail était dans mes courriels indésirable, je viens de l'ouvri…"
type input "Effectivement le mail était dans mes courriels indésirable, je viens de l'ouvri…"
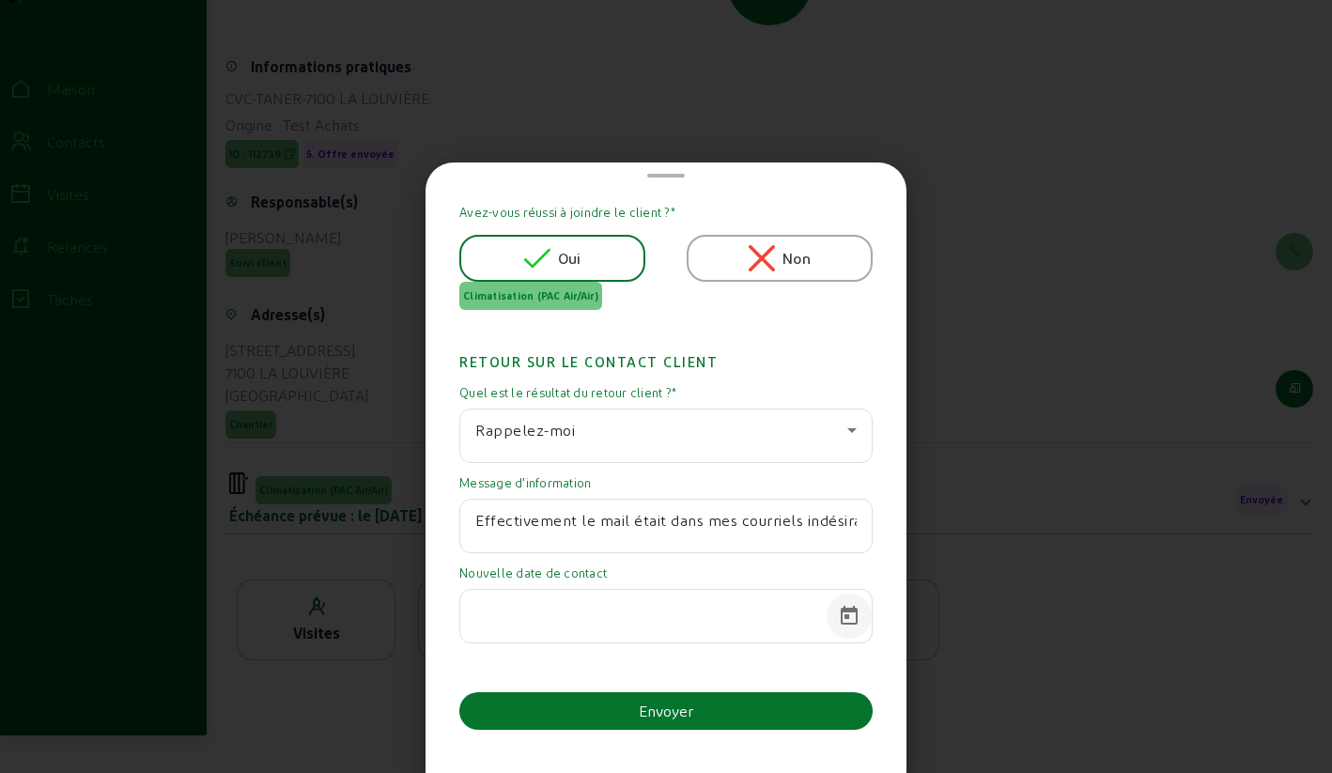
click at [836, 613] on span "Calendrier ouvert" at bounding box center [849, 616] width 45 height 45
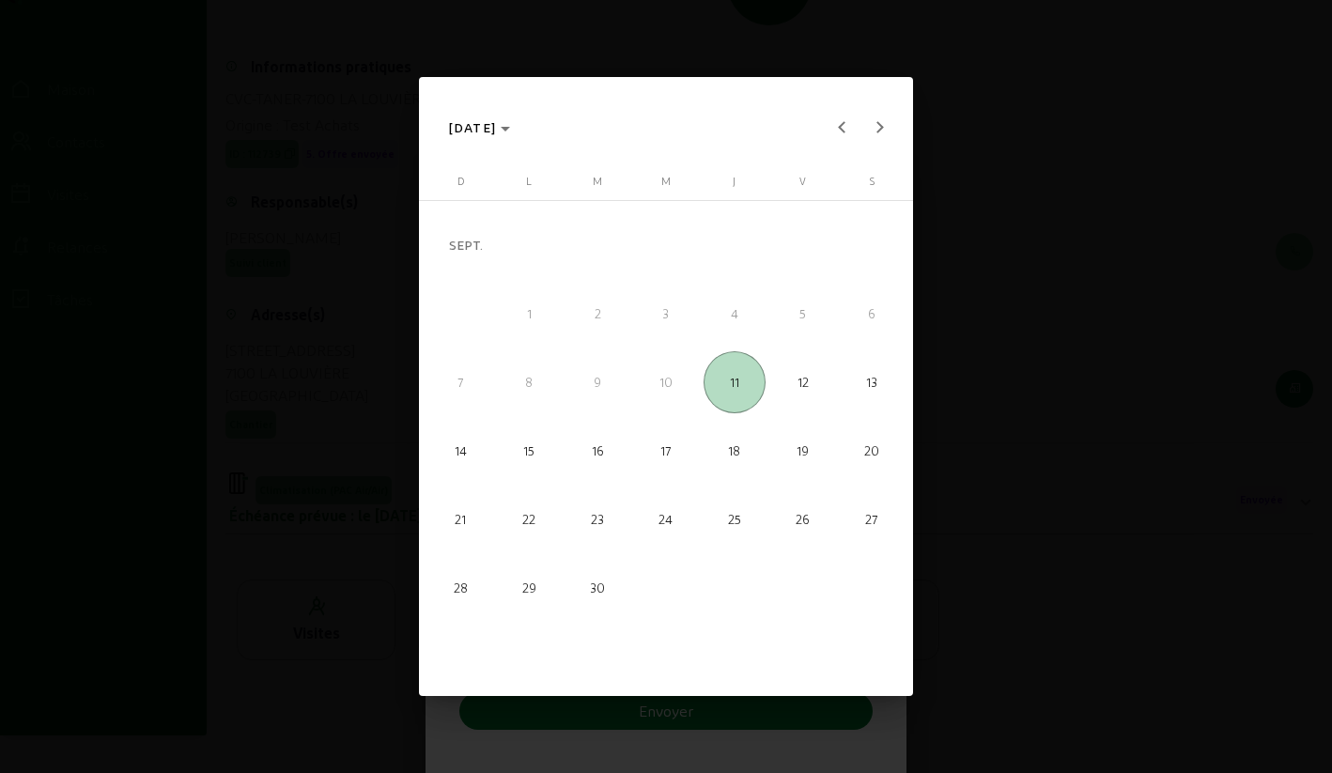
click at [612, 588] on span "30" at bounding box center [597, 588] width 62 height 62
type input "[DATE]"
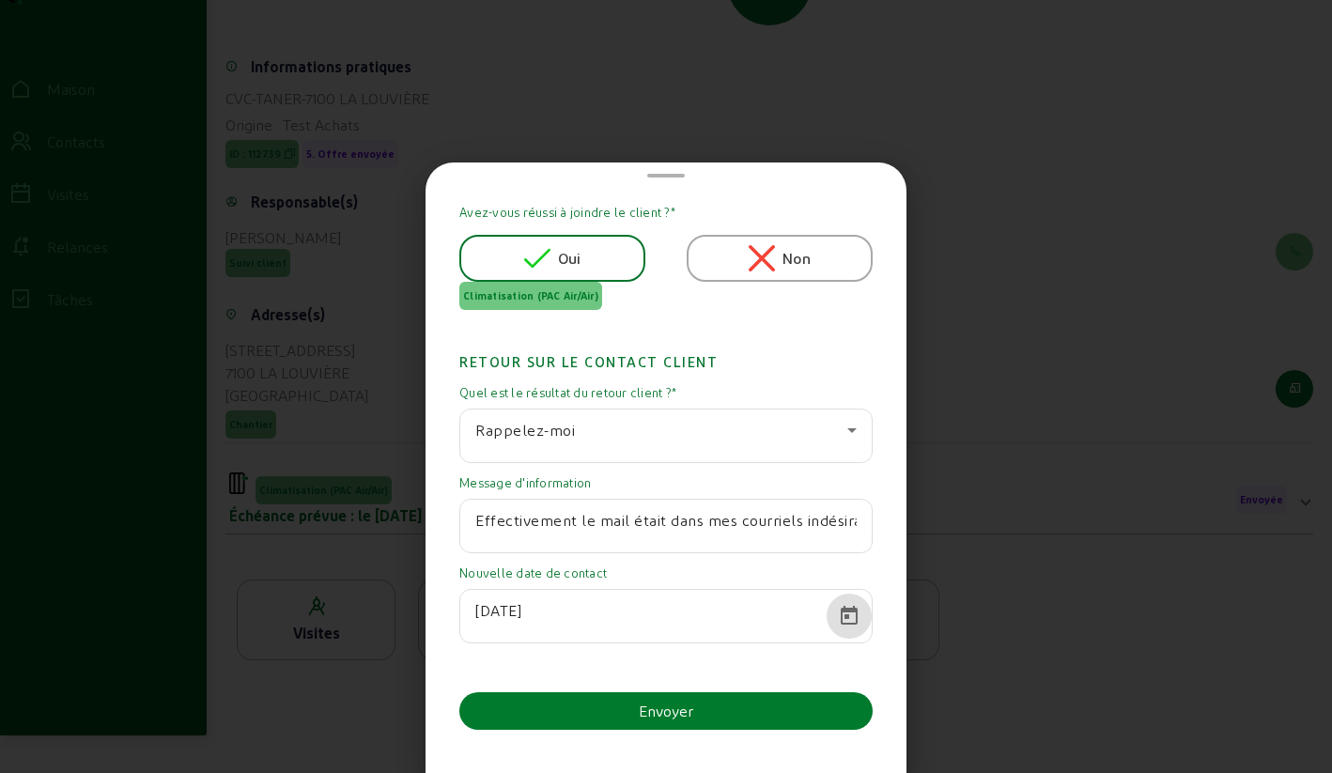
click at [618, 706] on button "Envoyer" at bounding box center [665, 711] width 413 height 38
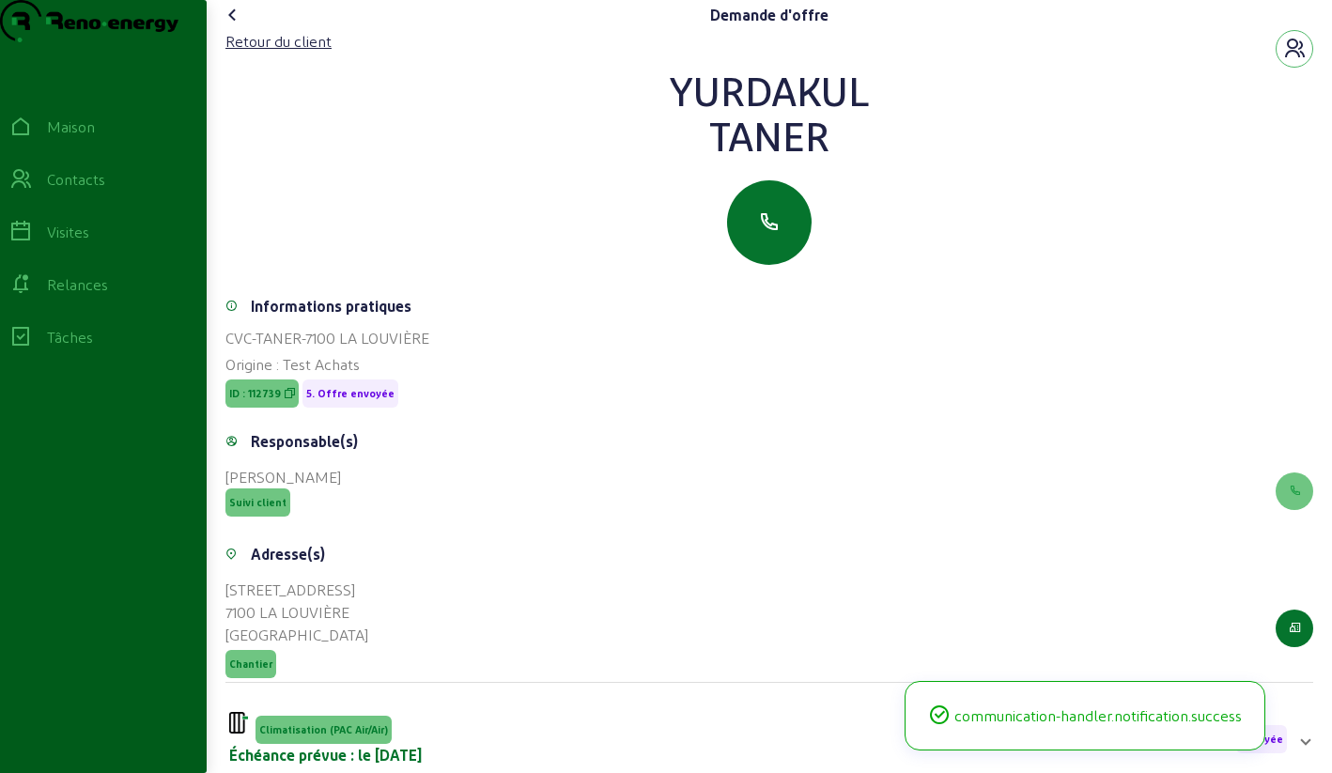
scroll to position [218, 0]
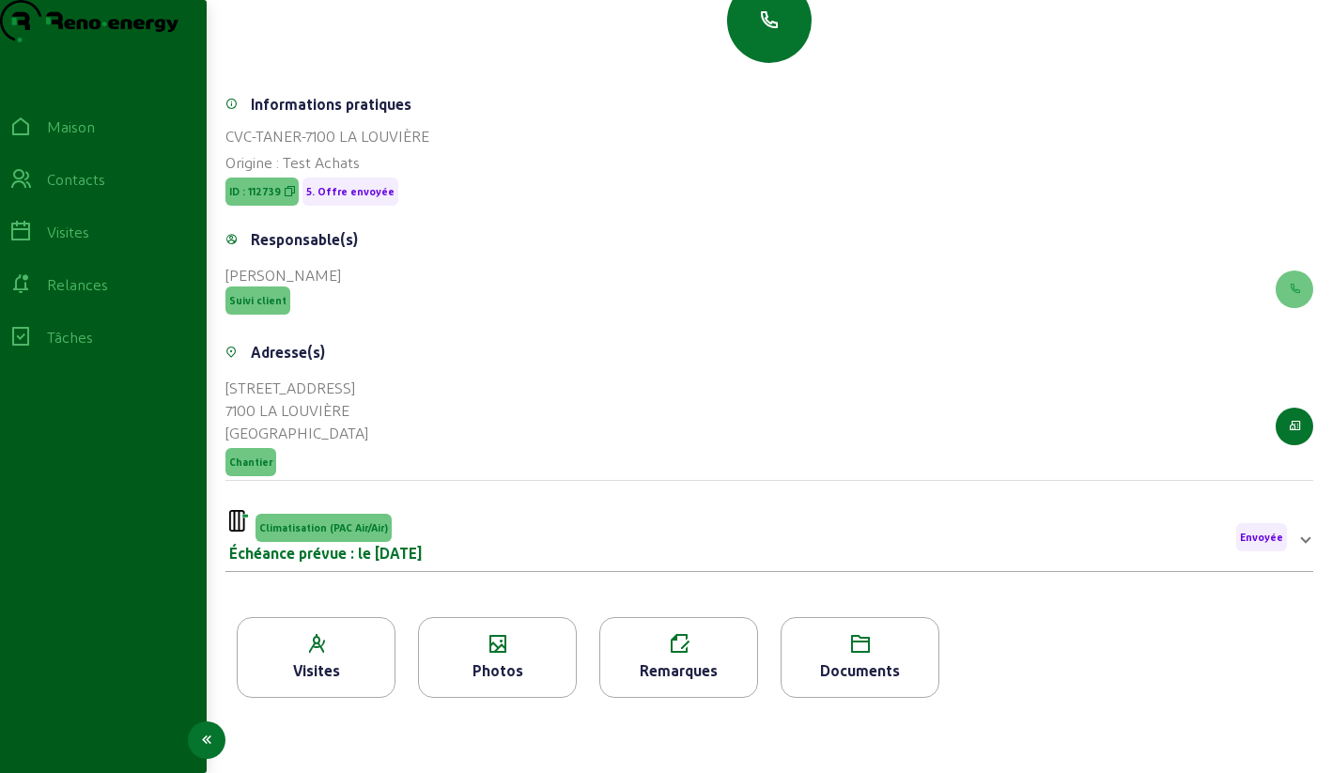
click at [47, 191] on div "Contacts" at bounding box center [103, 179] width 188 height 23
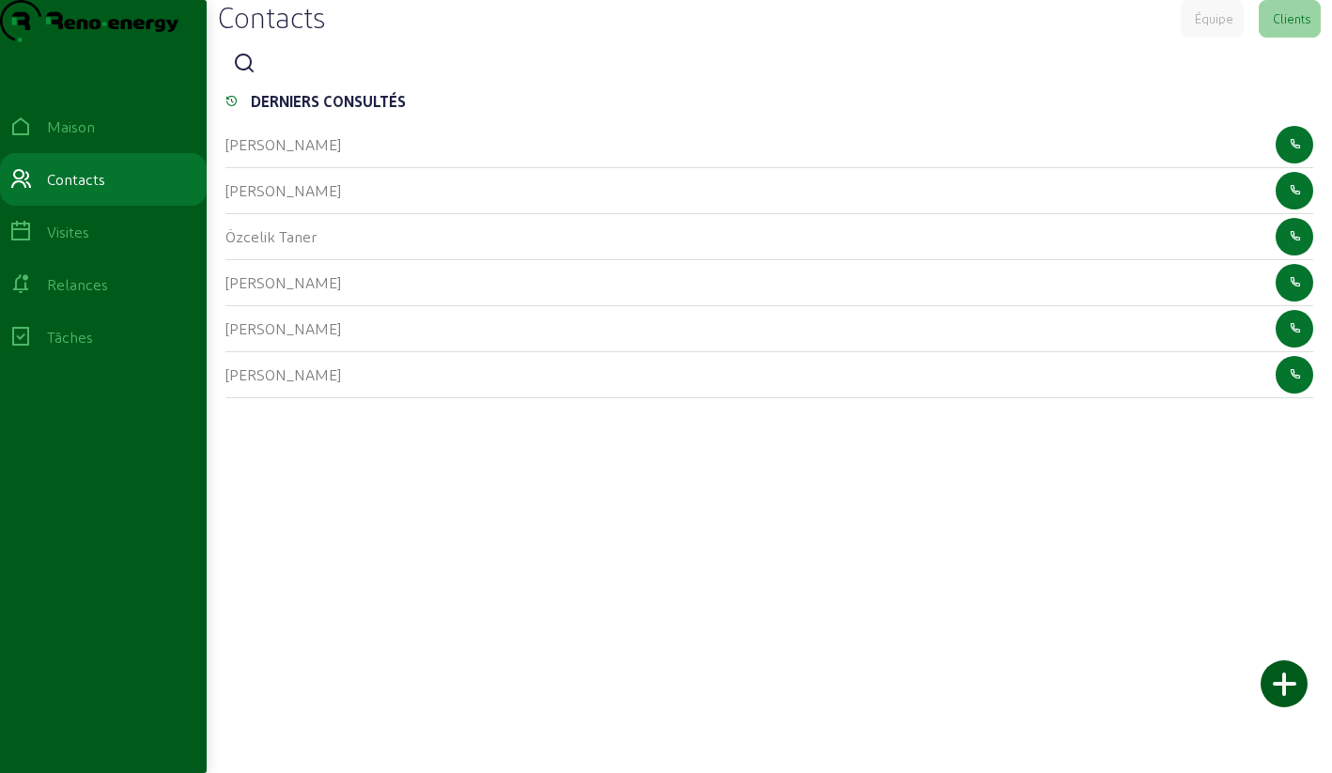
click at [242, 75] on icon at bounding box center [244, 64] width 23 height 23
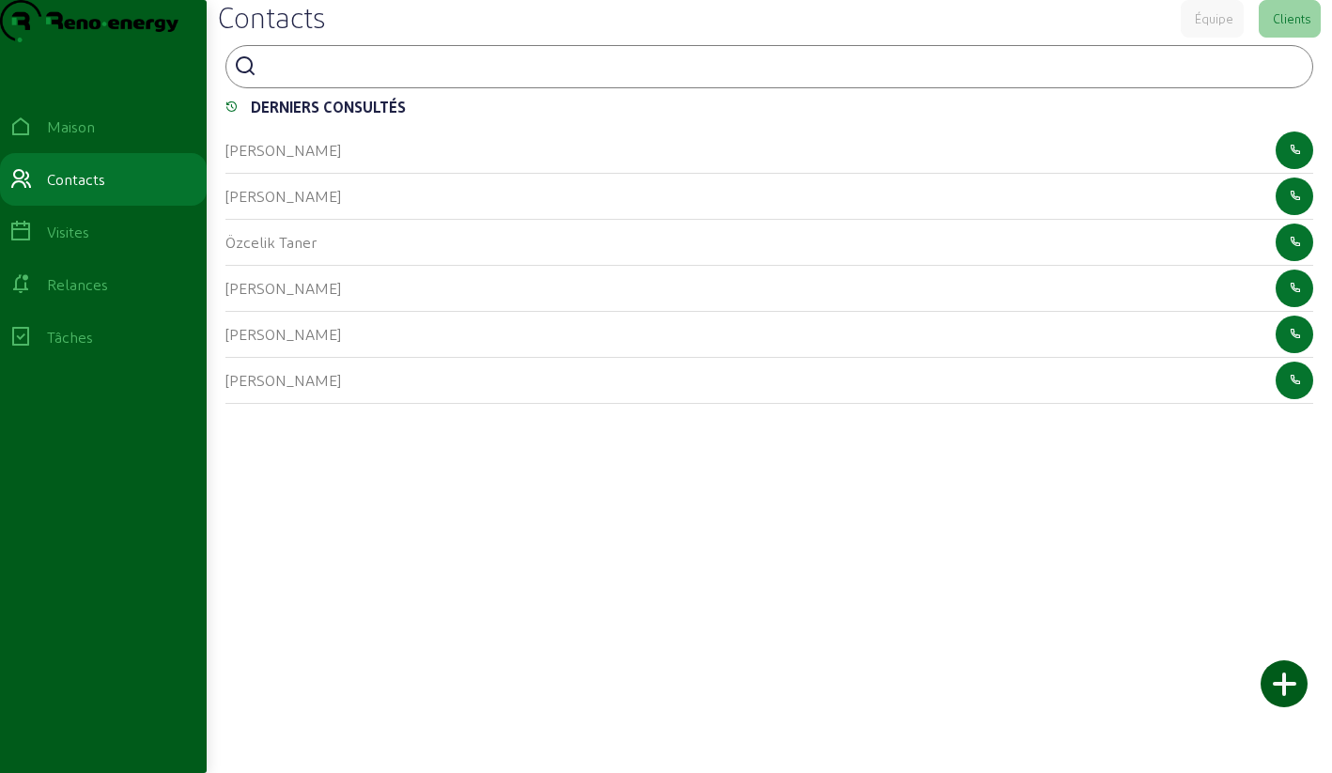
click at [284, 76] on input at bounding box center [348, 65] width 169 height 23
type input "denonne"
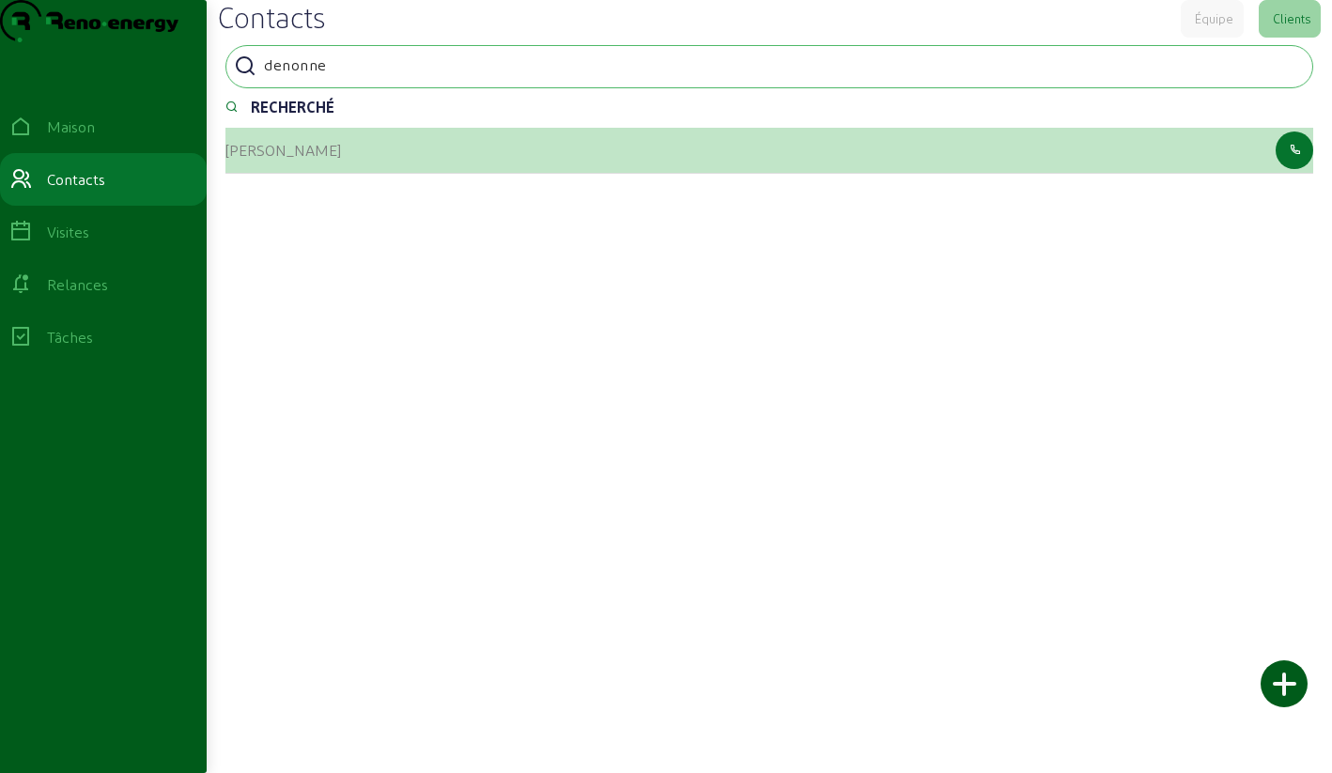
click at [255, 159] on font "[PERSON_NAME]" at bounding box center [283, 150] width 116 height 18
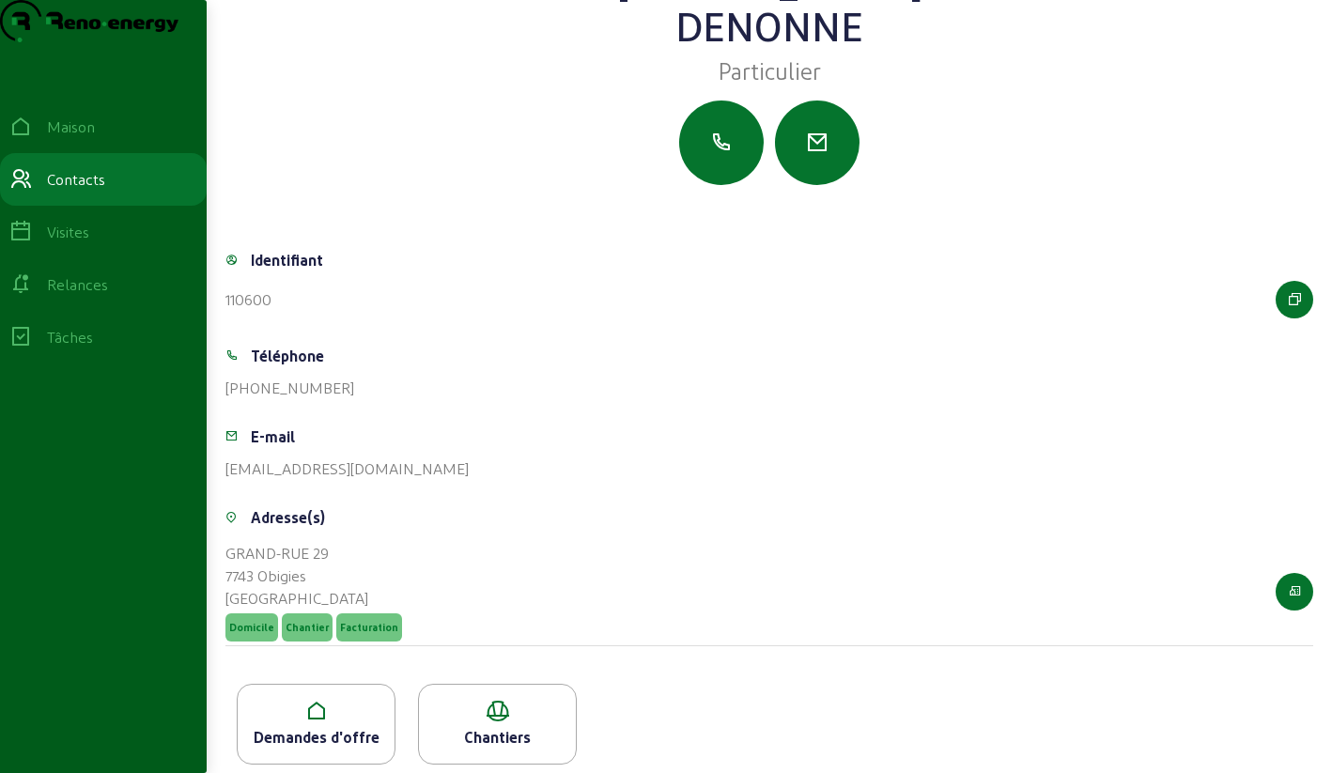
scroll to position [132, 0]
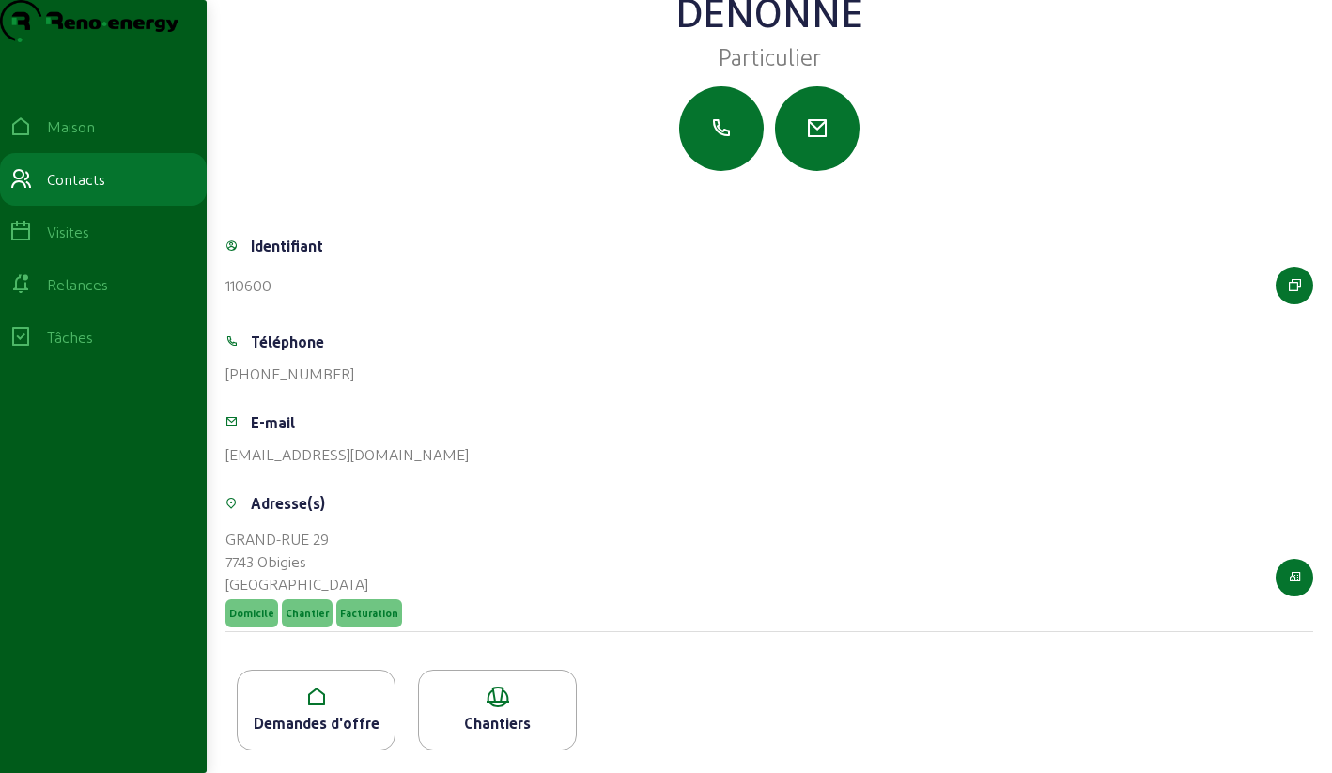
click at [305, 713] on div "Demandes d'offre" at bounding box center [316, 723] width 157 height 23
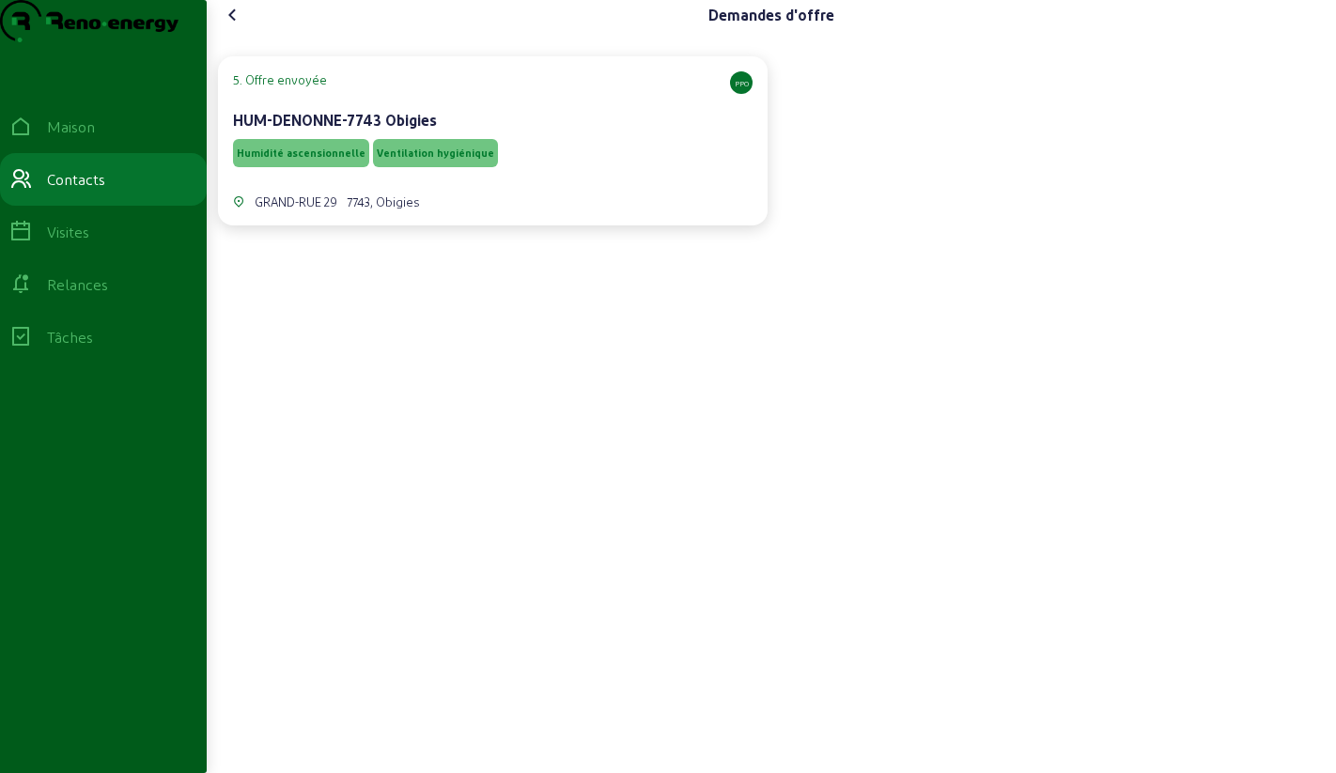
click at [528, 132] on div "HUM-DENONNE-7743 Obigies" at bounding box center [492, 120] width 519 height 23
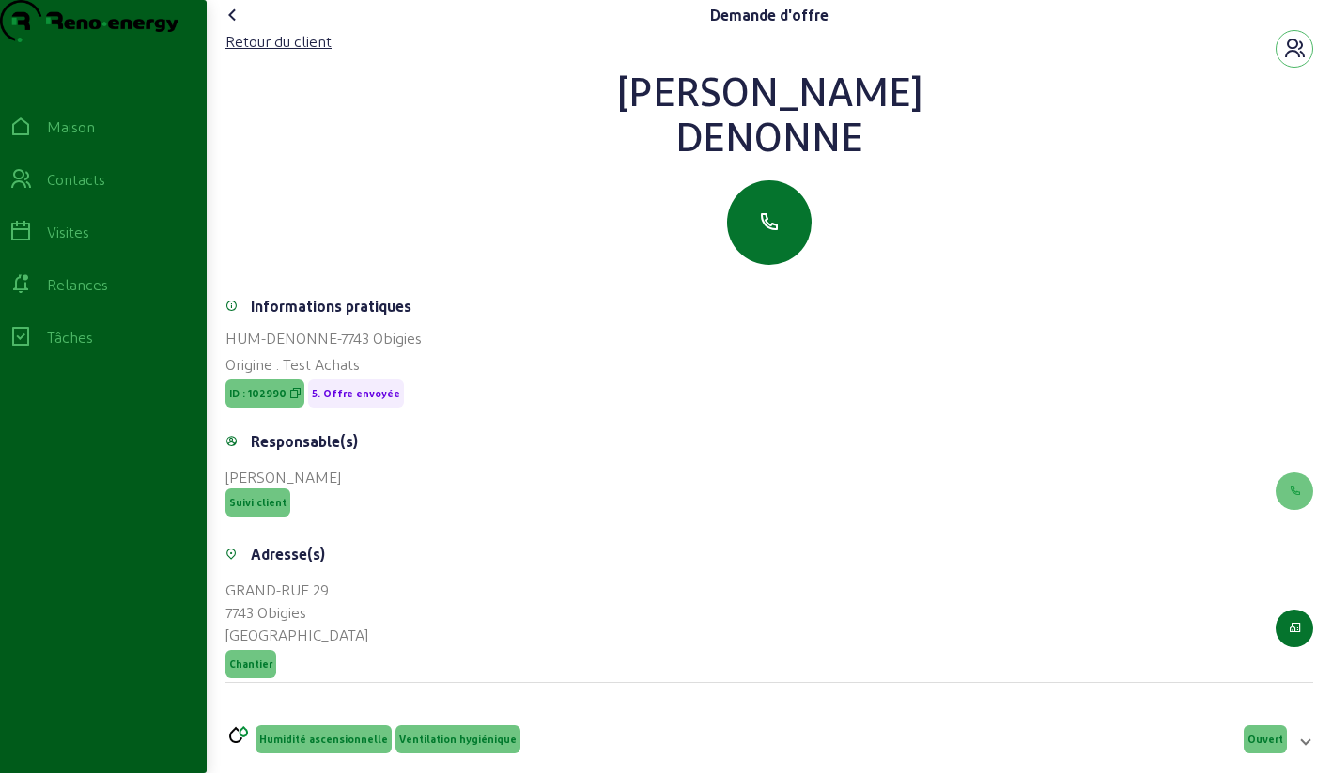
scroll to position [255, 0]
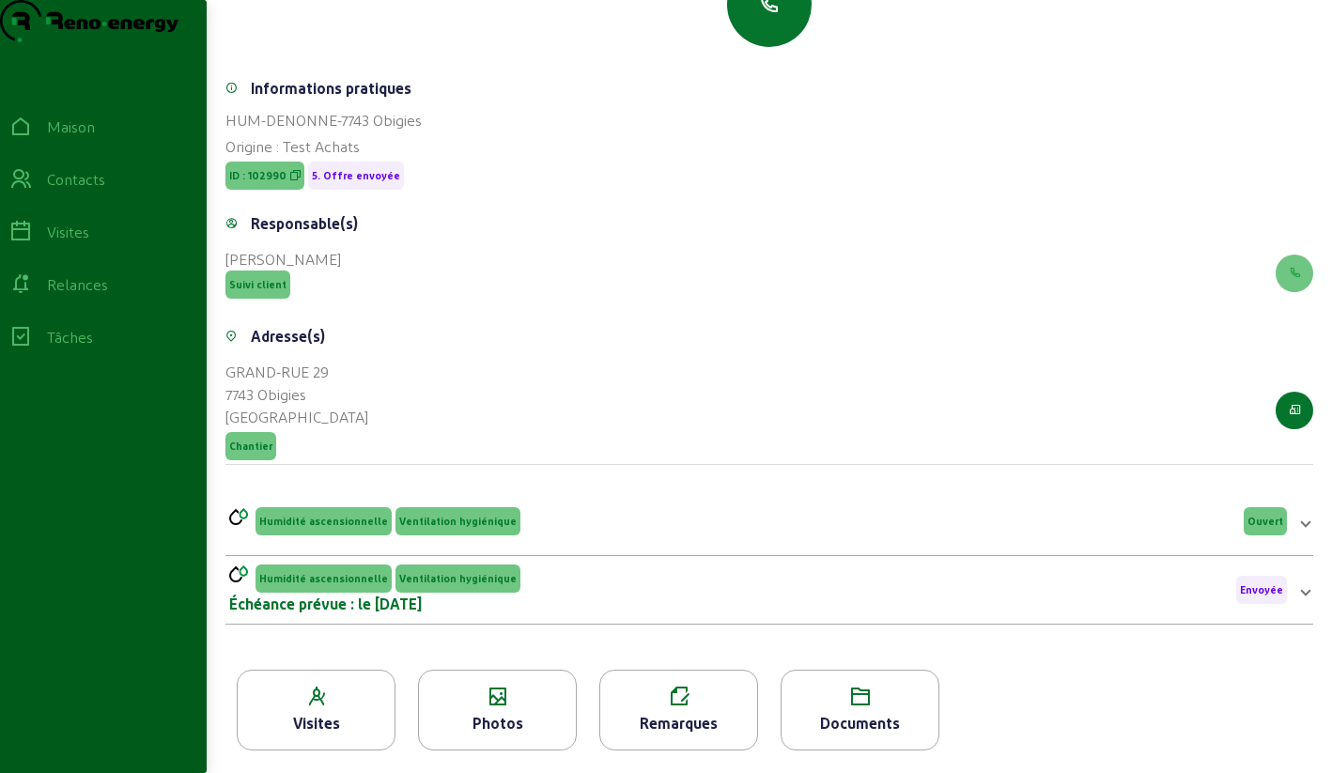
click at [510, 702] on icon at bounding box center [497, 697] width 157 height 23
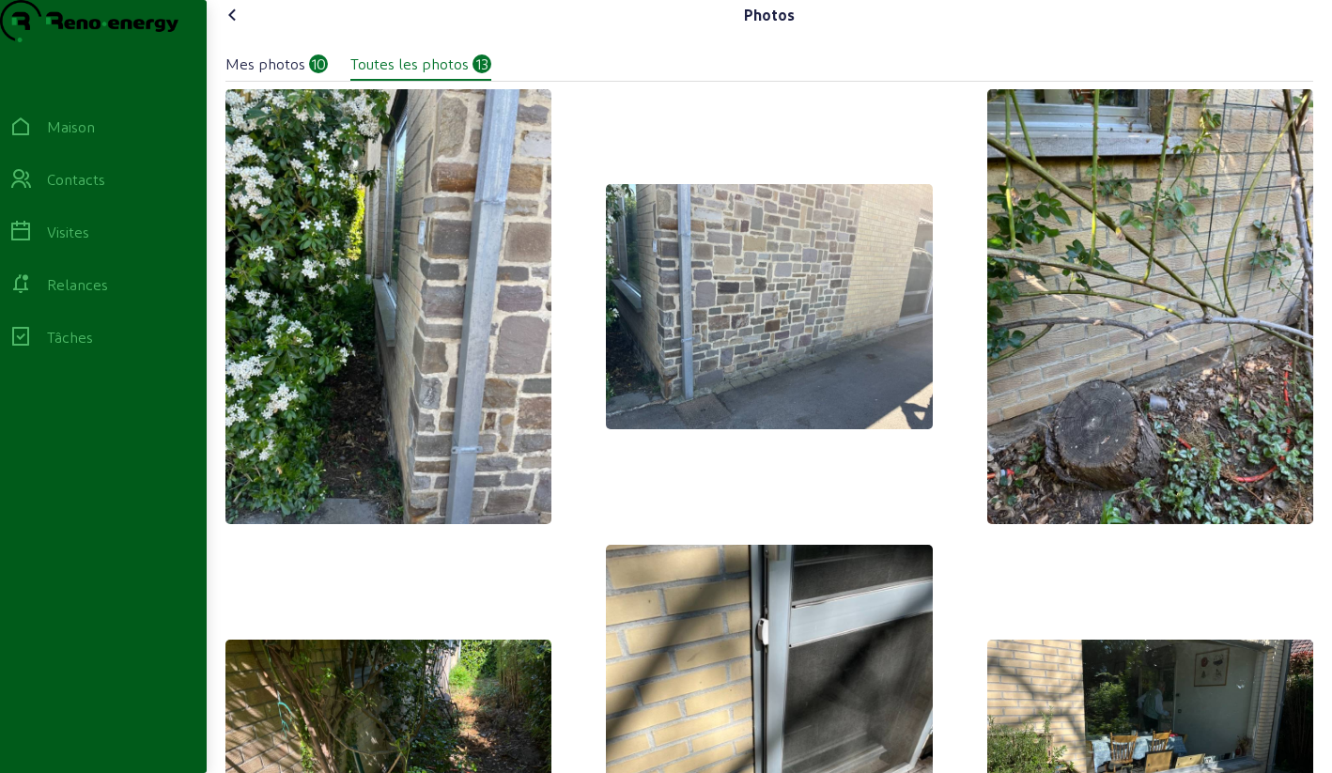
click at [230, 26] on icon at bounding box center [233, 15] width 23 height 23
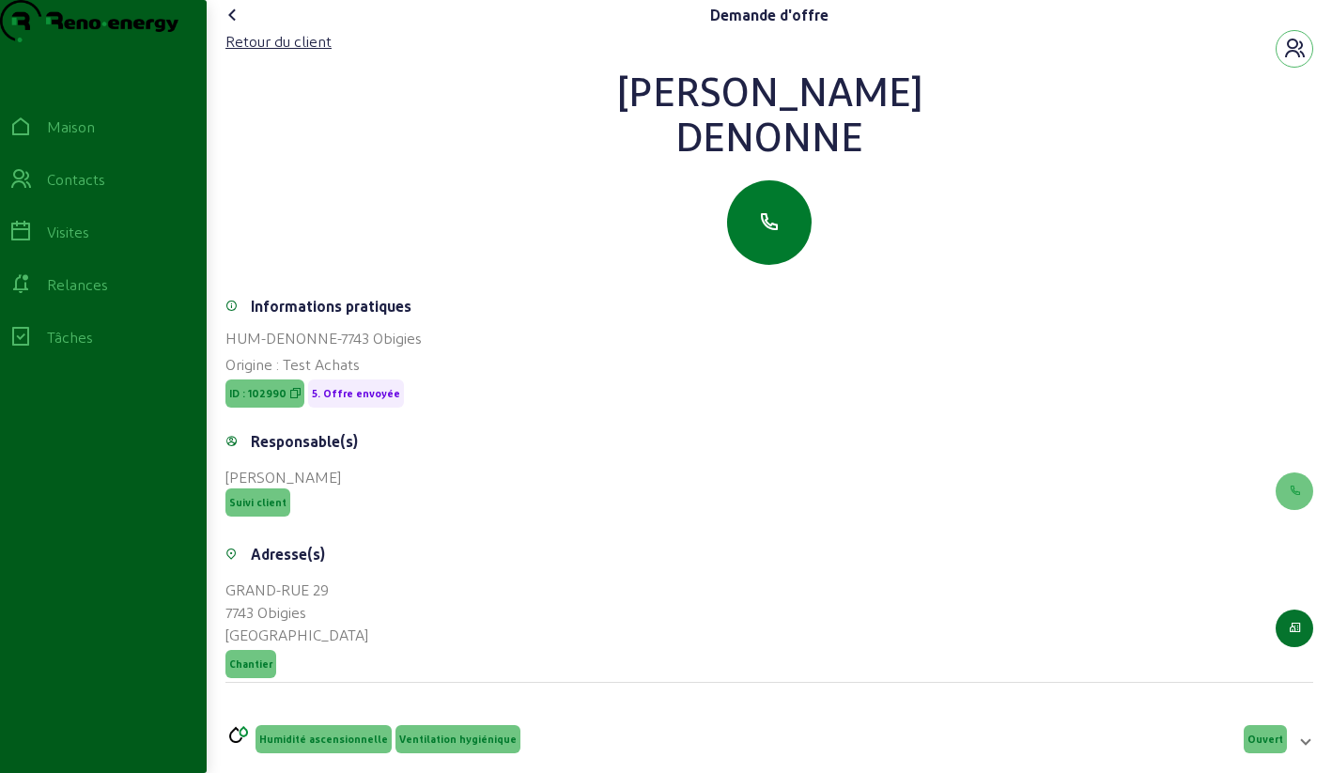
click at [784, 255] on button "button" at bounding box center [769, 222] width 85 height 85
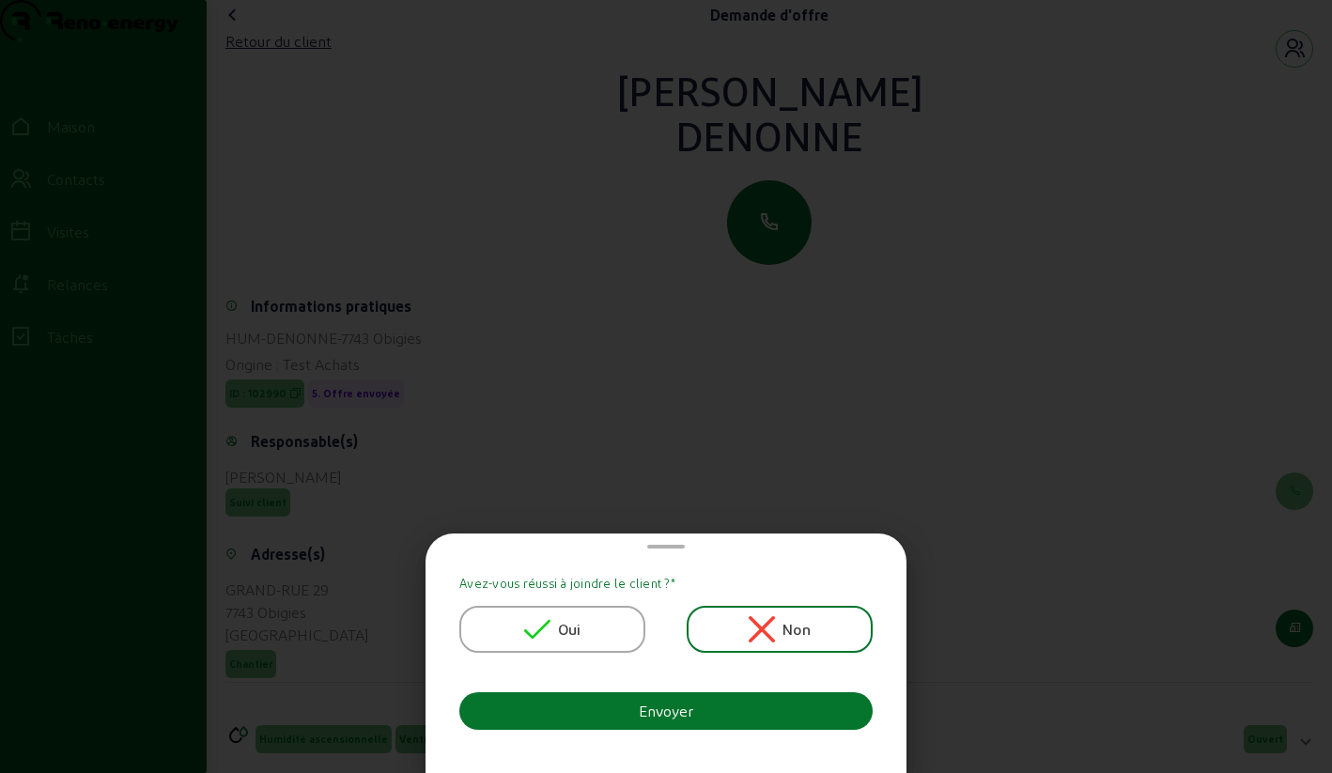
click at [555, 627] on div "Oui" at bounding box center [552, 629] width 57 height 26
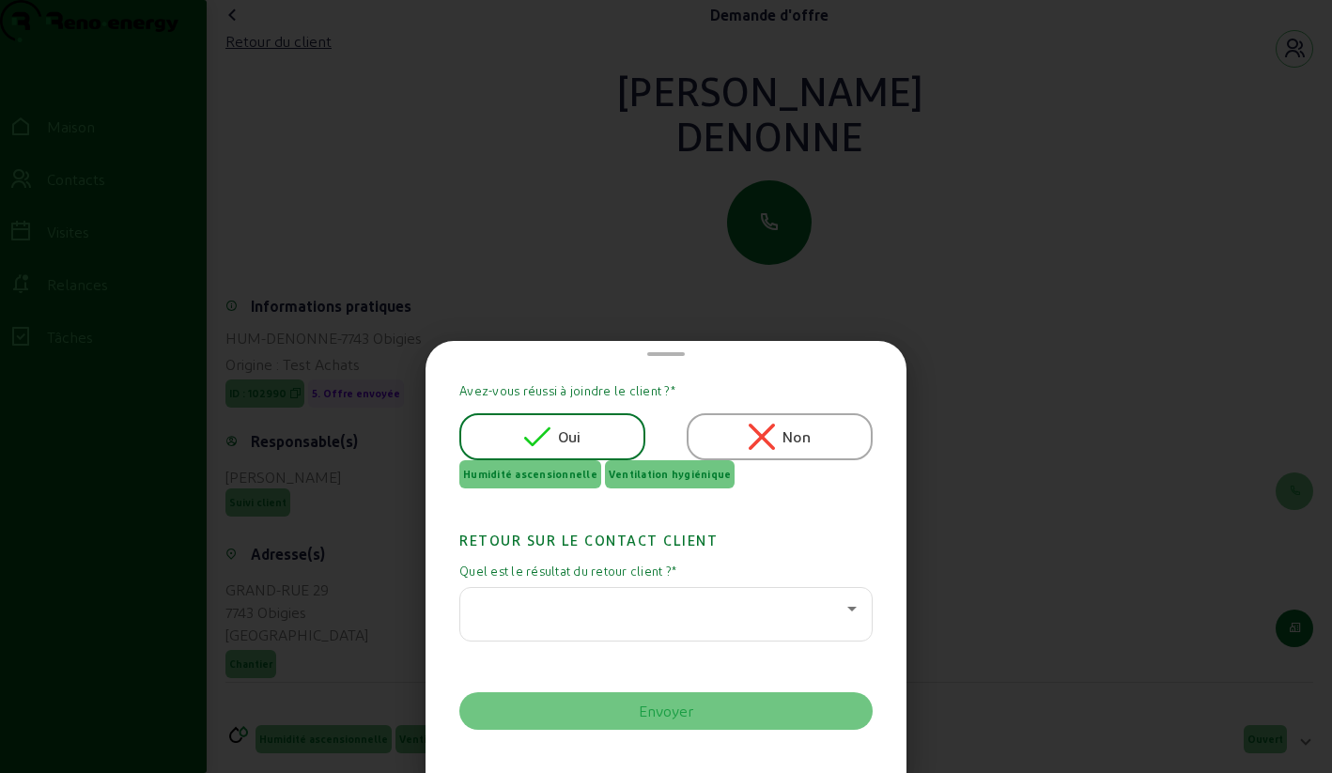
click at [682, 590] on div at bounding box center [665, 614] width 381 height 53
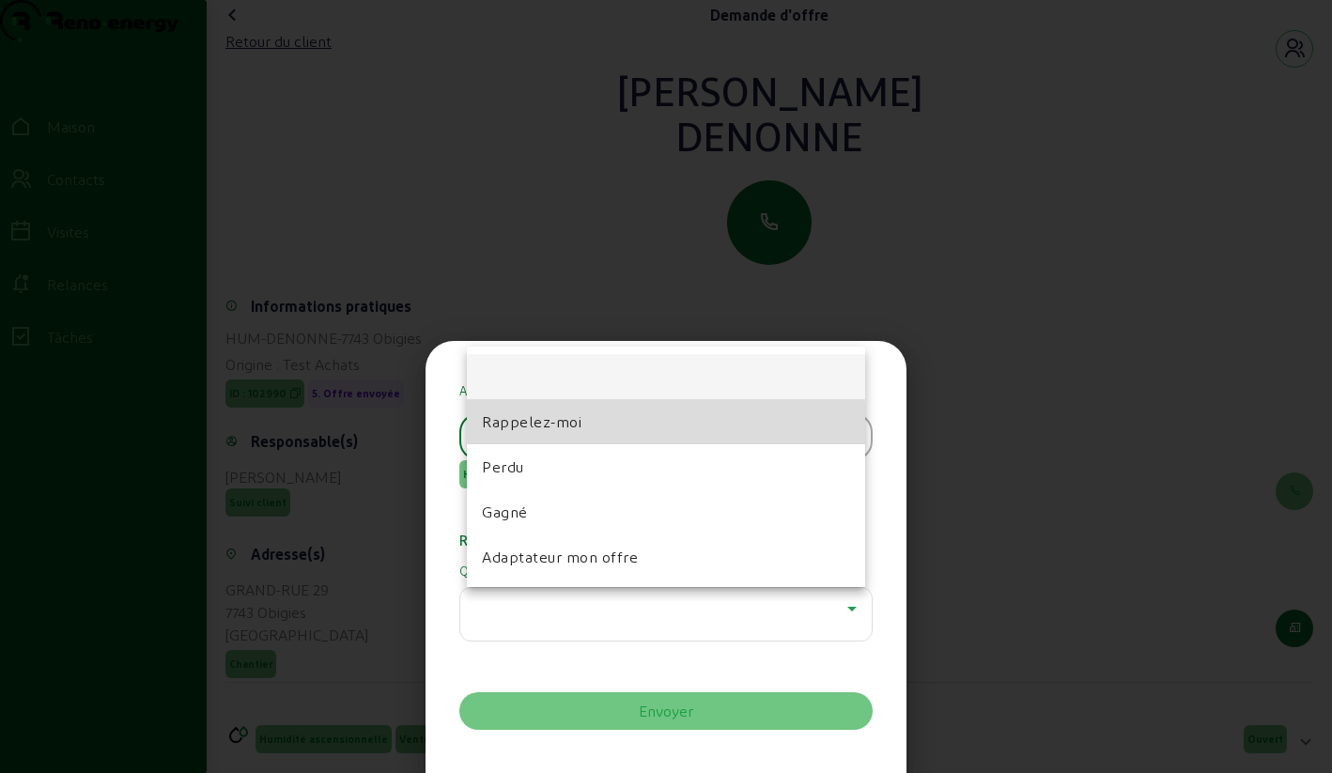
click at [559, 426] on font "Rappelez-moi" at bounding box center [532, 421] width 100 height 18
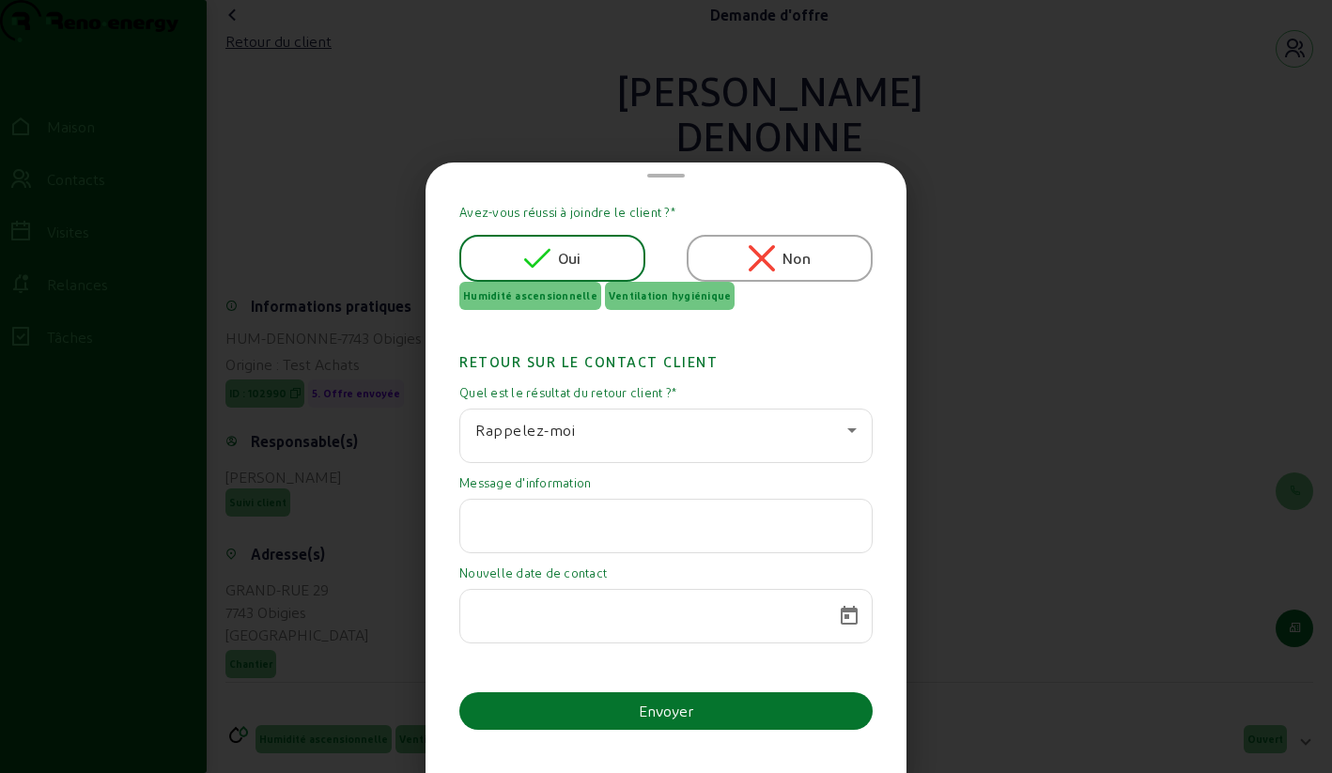
click at [569, 529] on input "text" at bounding box center [665, 520] width 381 height 23
click at [846, 434] on icon at bounding box center [852, 430] width 23 height 23
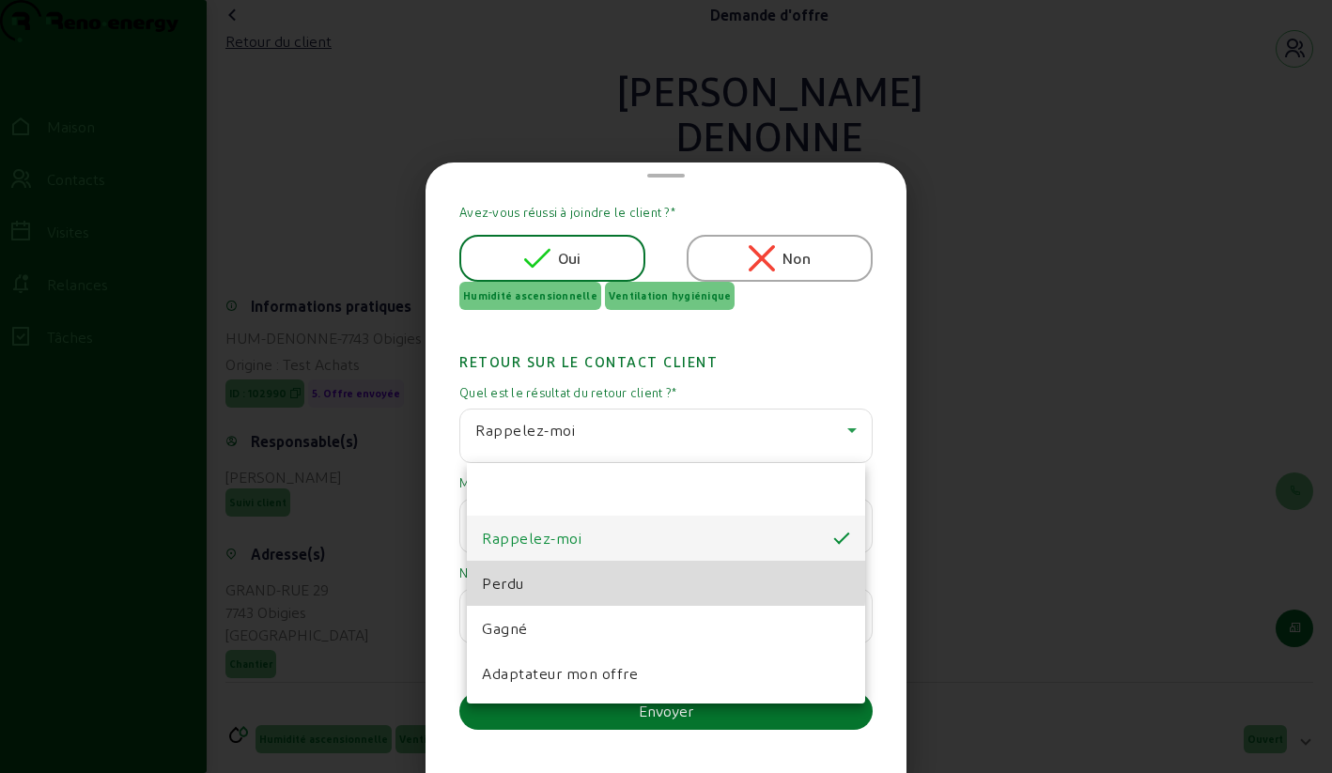
click at [592, 580] on mat-option "Perdu" at bounding box center [666, 583] width 398 height 45
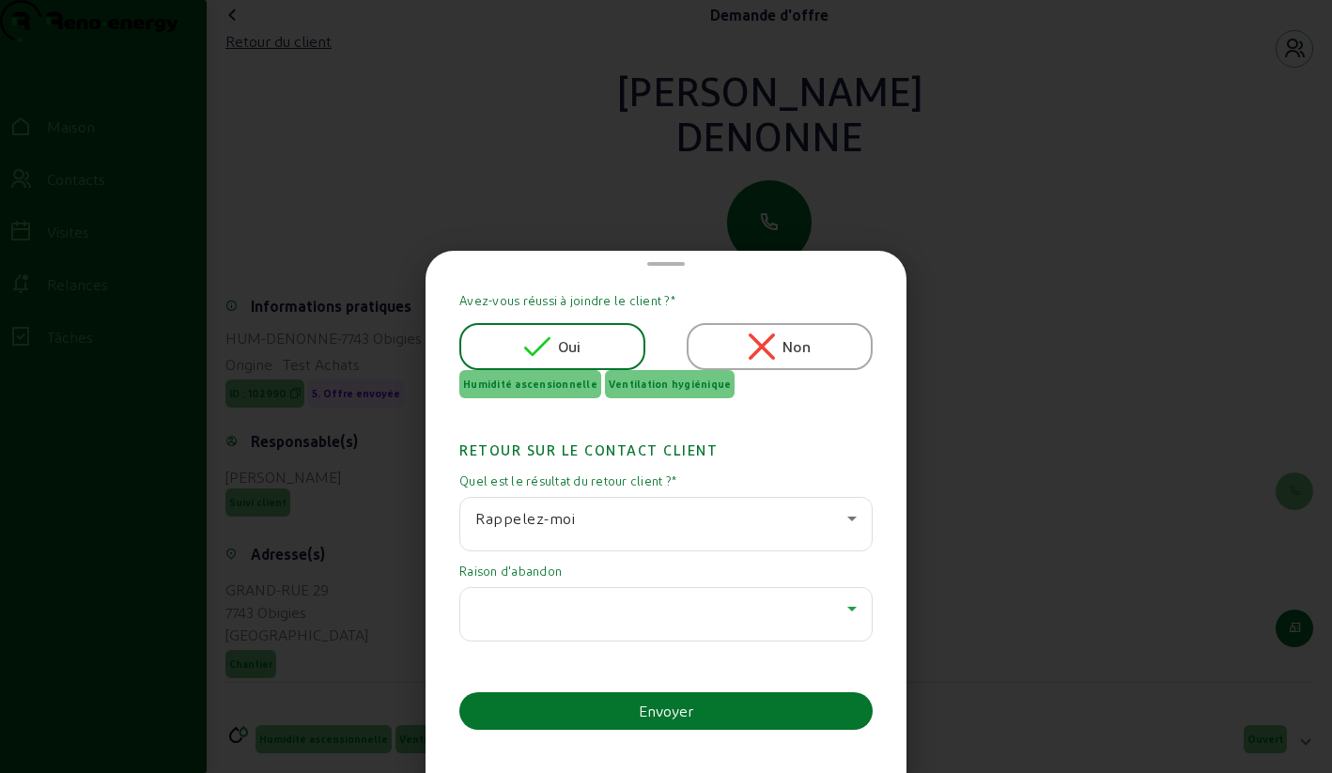
click at [586, 607] on div at bounding box center [661, 608] width 372 height 23
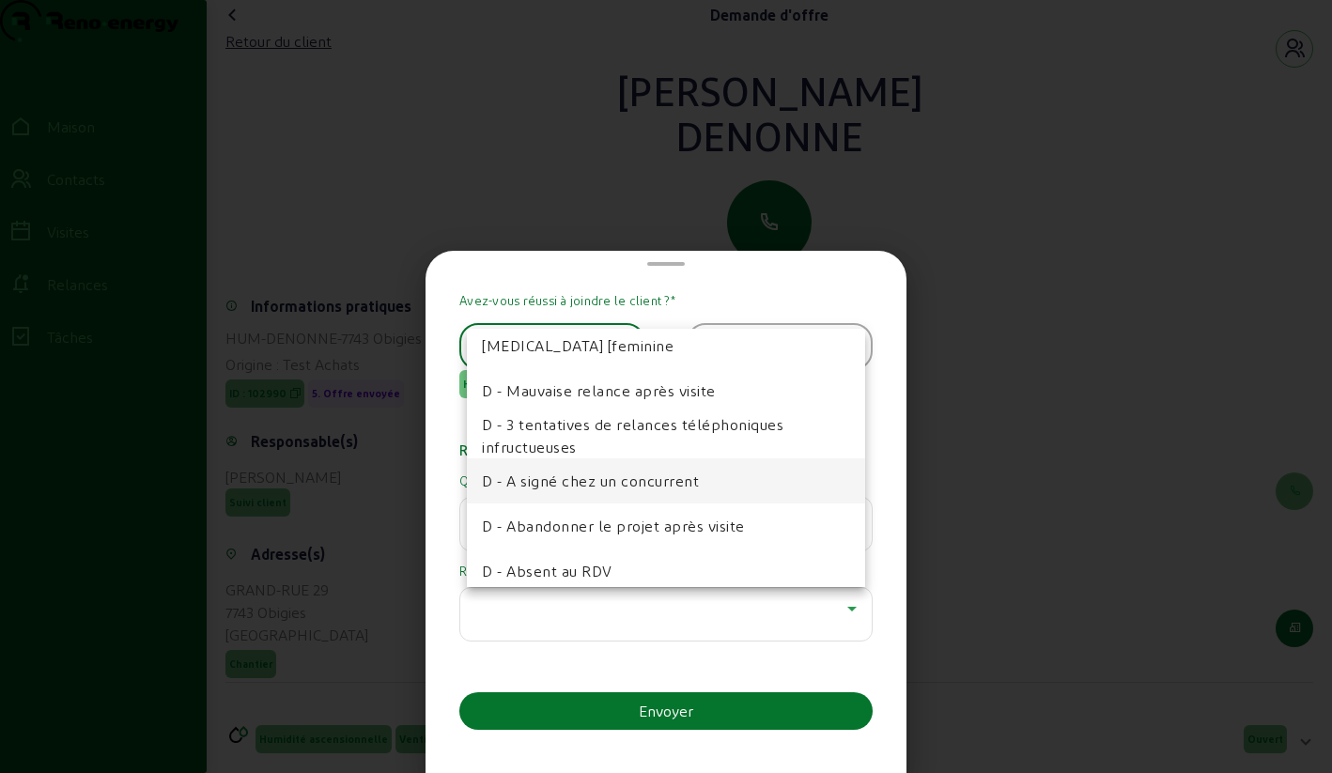
scroll to position [66, 0]
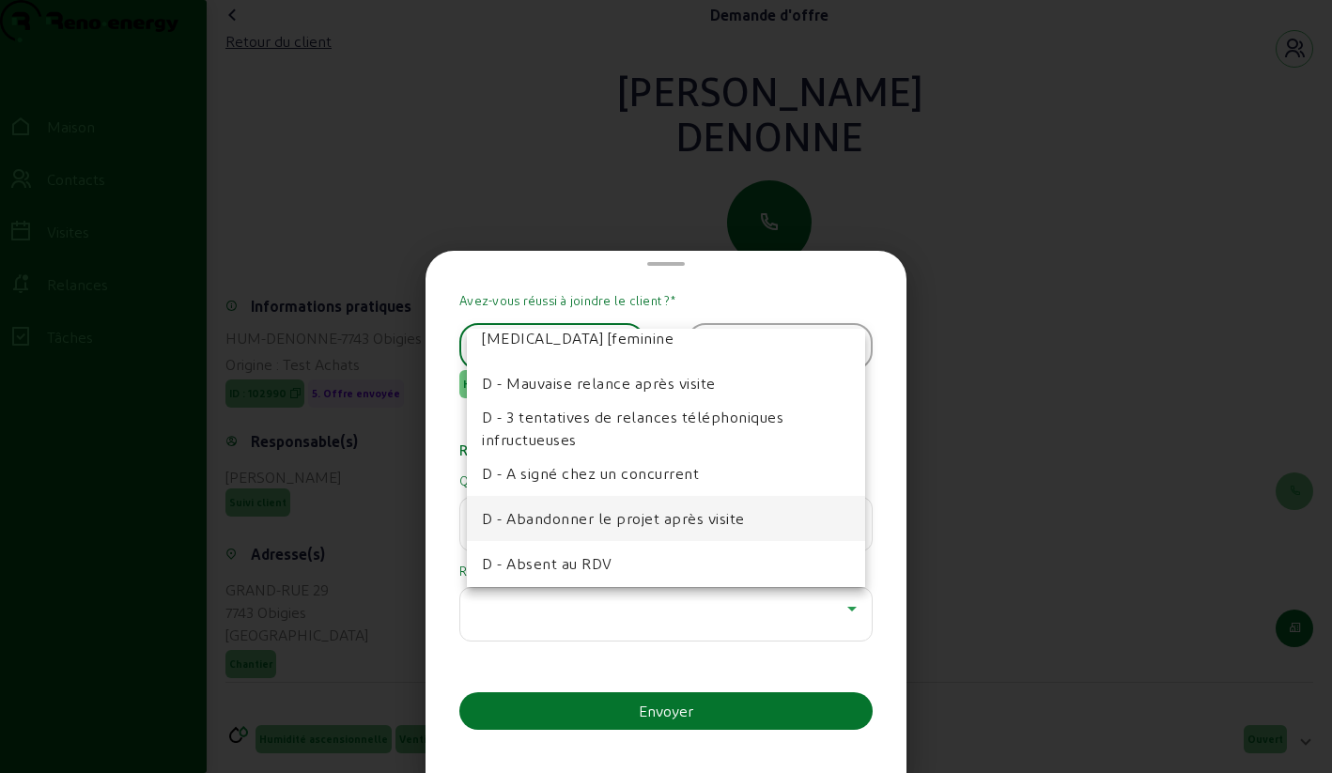
click at [599, 511] on font "D - Abandonner le projet après visite" at bounding box center [613, 518] width 263 height 18
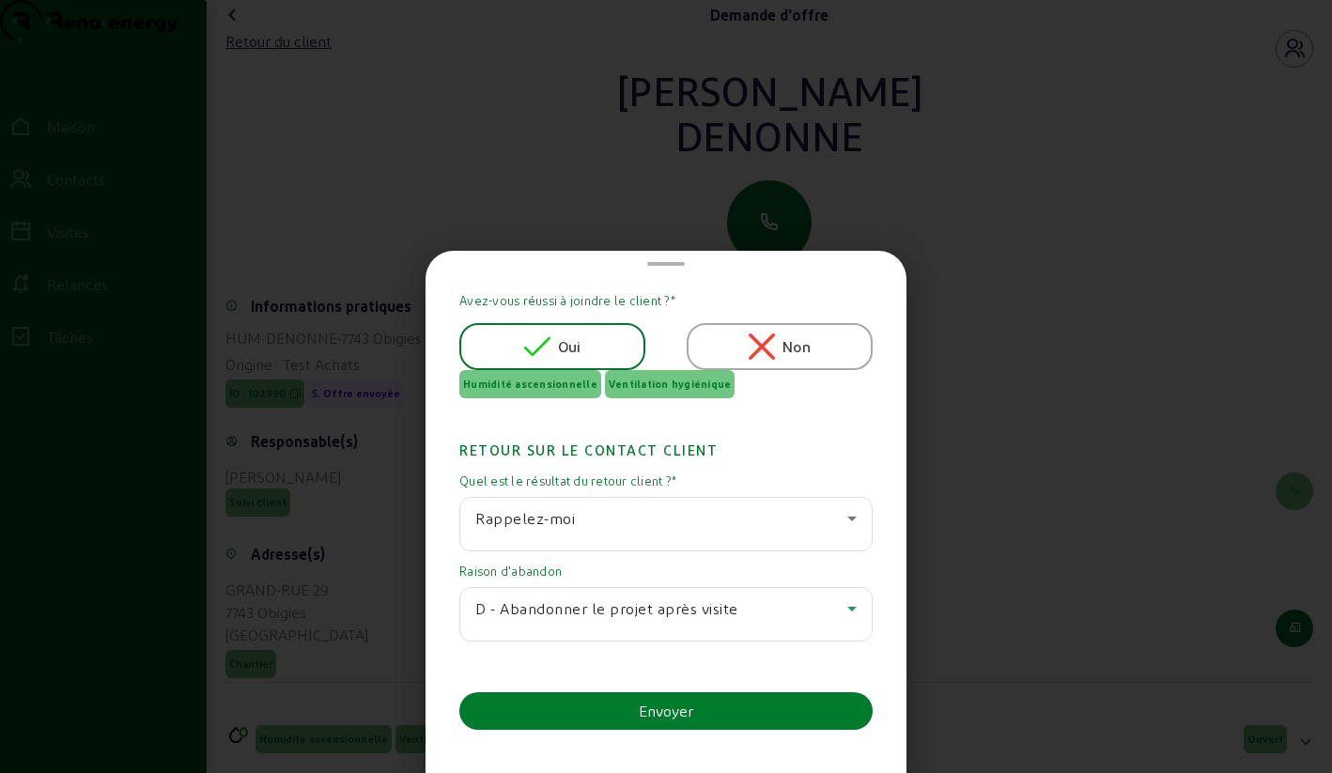
click at [596, 710] on button "Envoyer" at bounding box center [665, 711] width 413 height 38
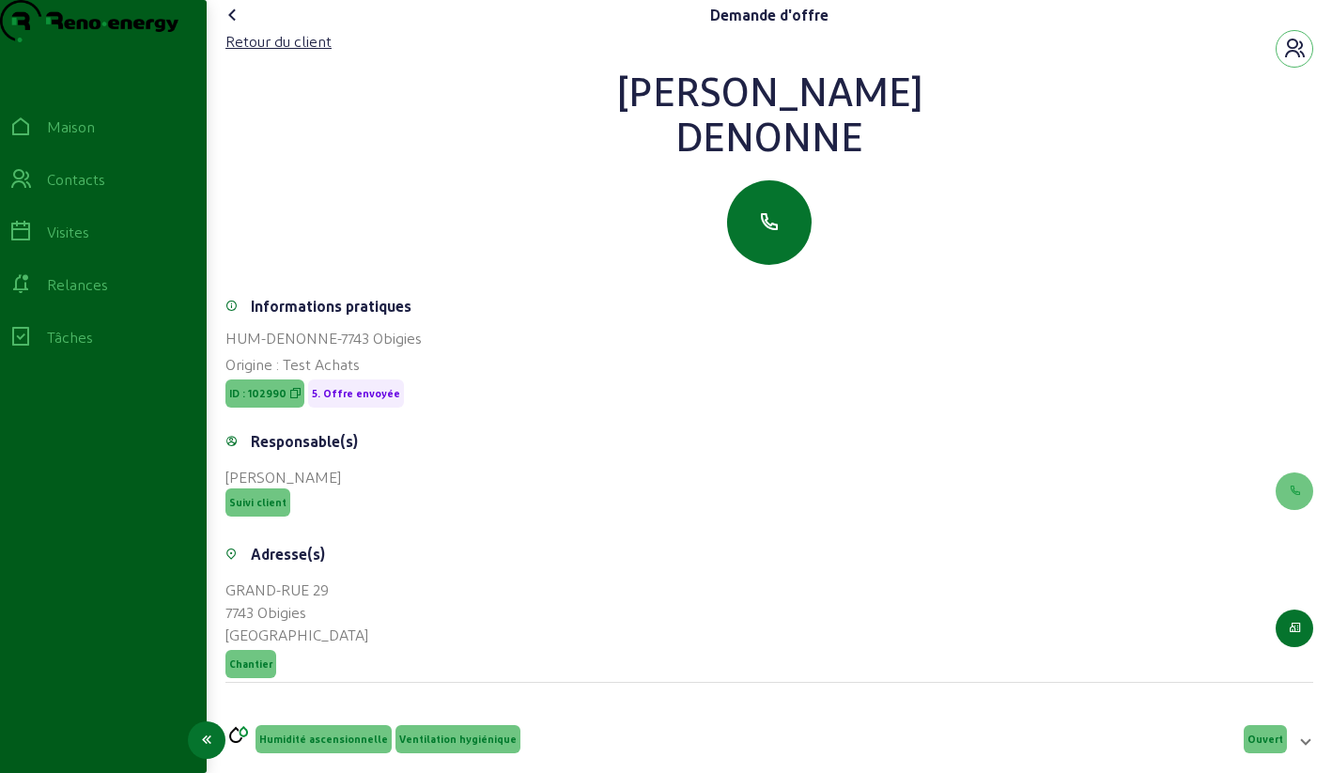
click at [48, 191] on div "Contacts" at bounding box center [103, 179] width 188 height 23
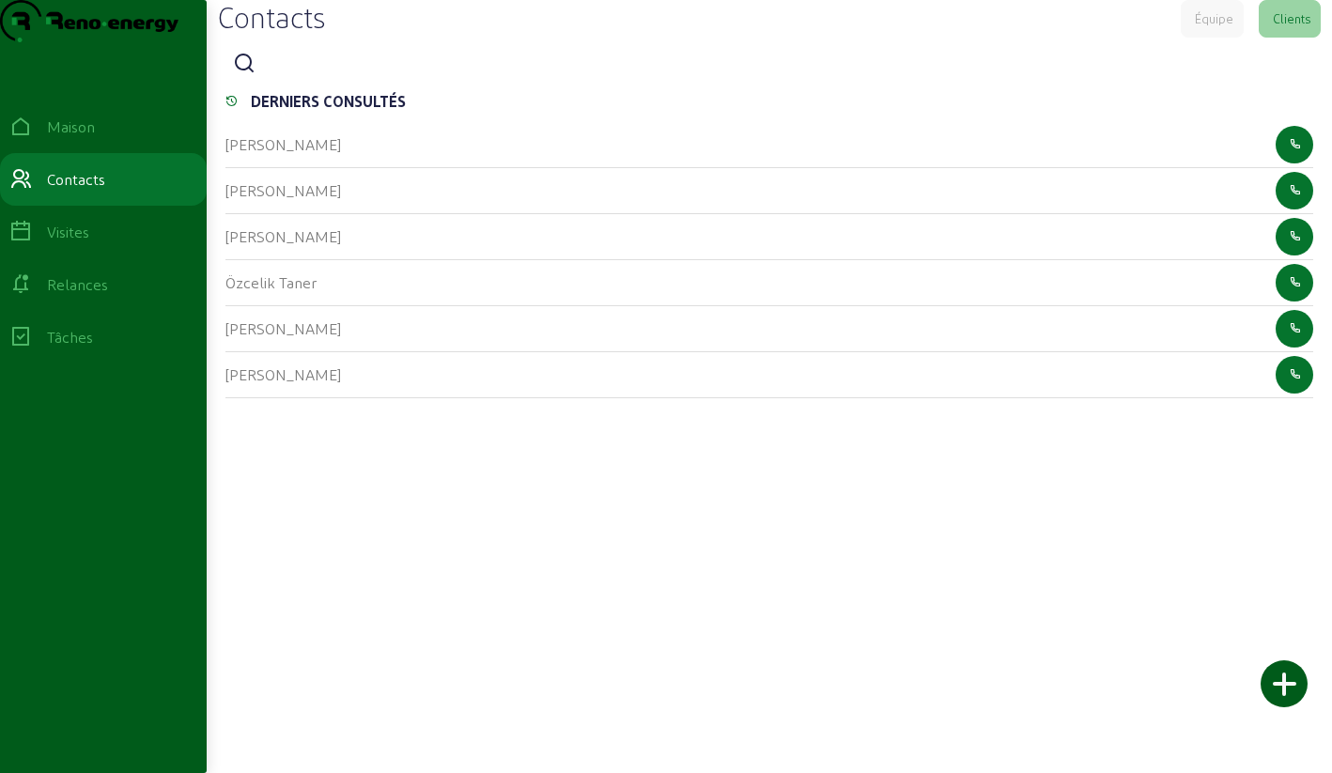
click at [250, 75] on icon at bounding box center [244, 64] width 23 height 23
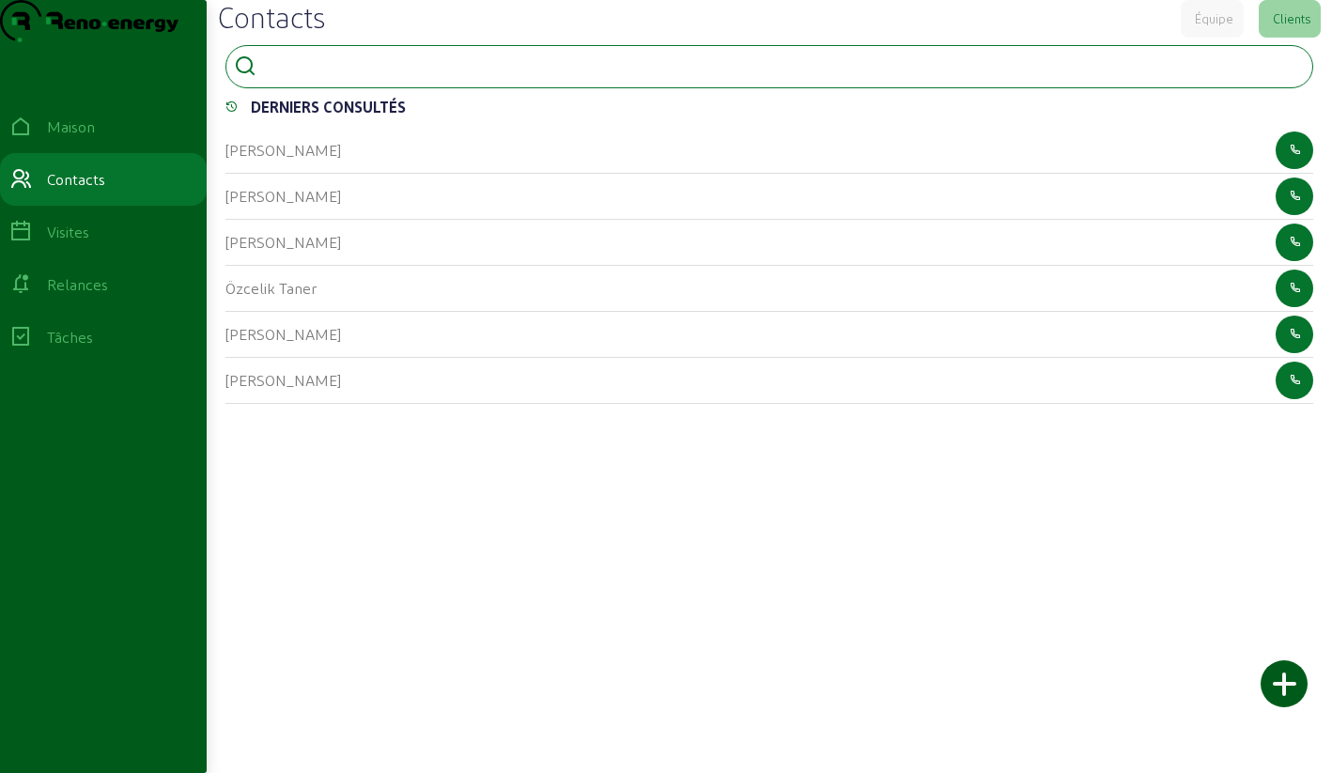
click at [286, 76] on input at bounding box center [348, 65] width 169 height 23
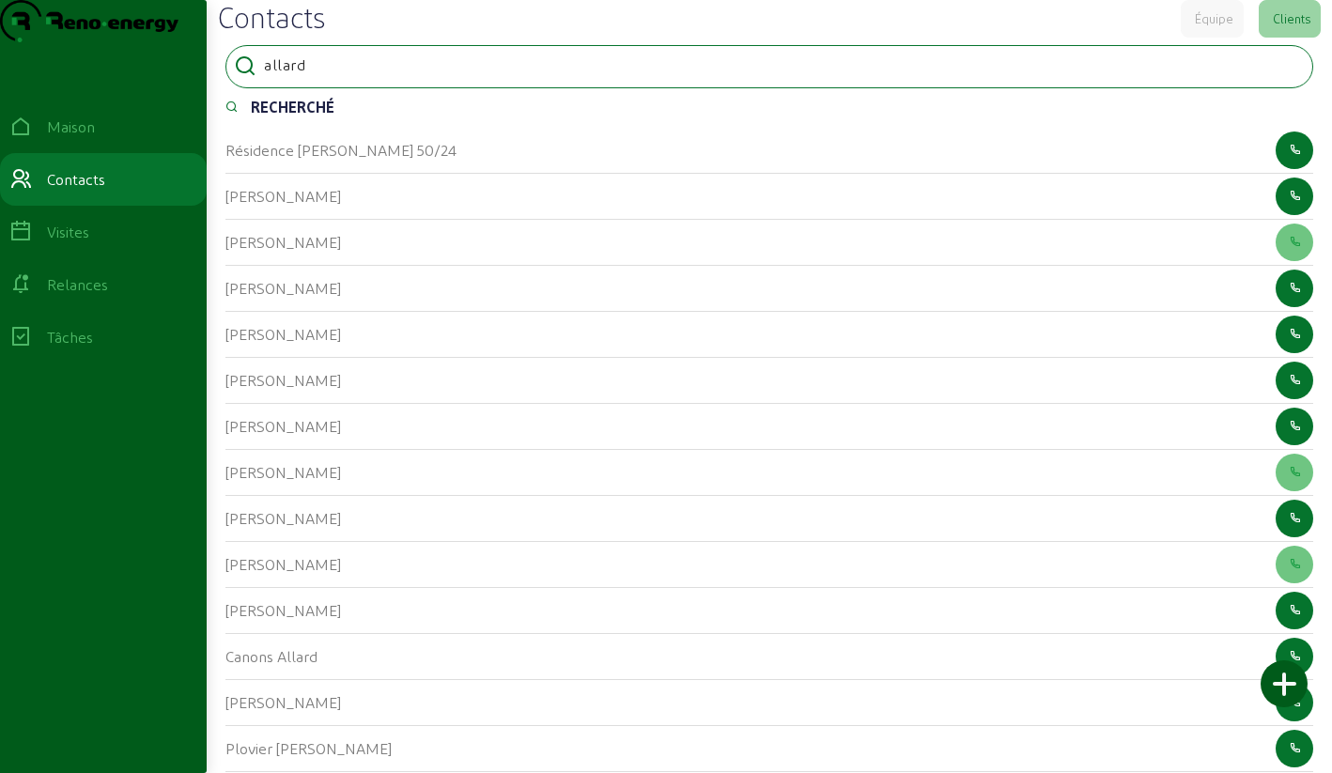
drag, startPoint x: 317, startPoint y: 106, endPoint x: 259, endPoint y: 103, distance: 58.3
click at [258, 88] on div "allard" at bounding box center [769, 66] width 1088 height 43
type input "plovier"
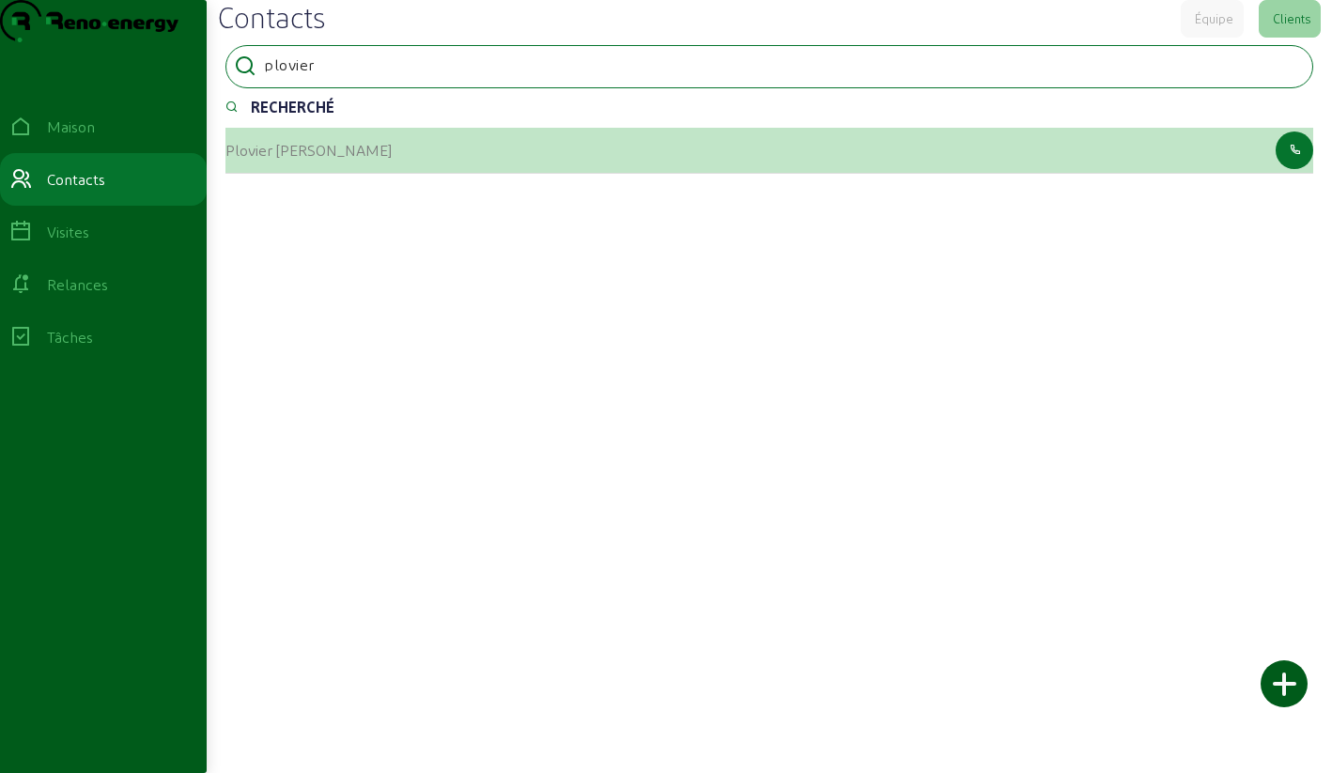
click at [252, 159] on font "Plovier [PERSON_NAME]" at bounding box center [308, 150] width 166 height 18
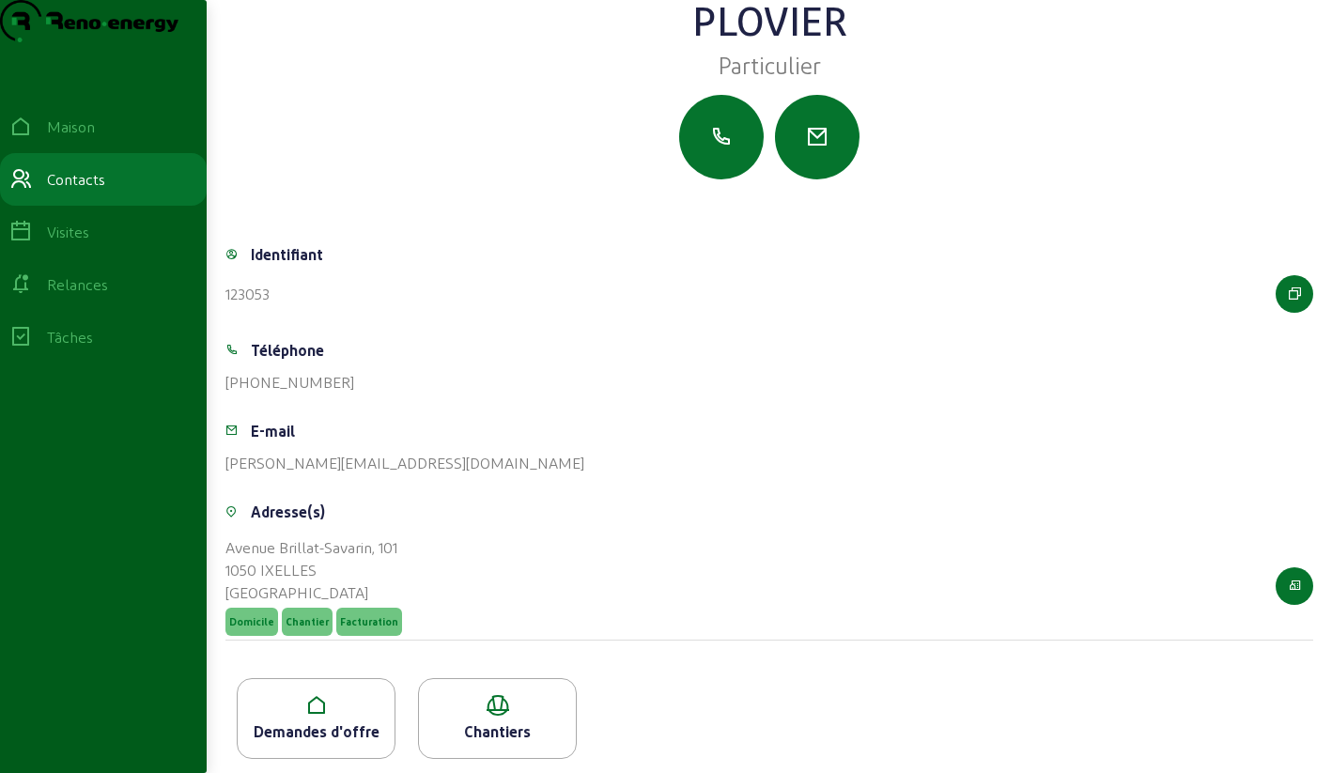
scroll to position [132, 0]
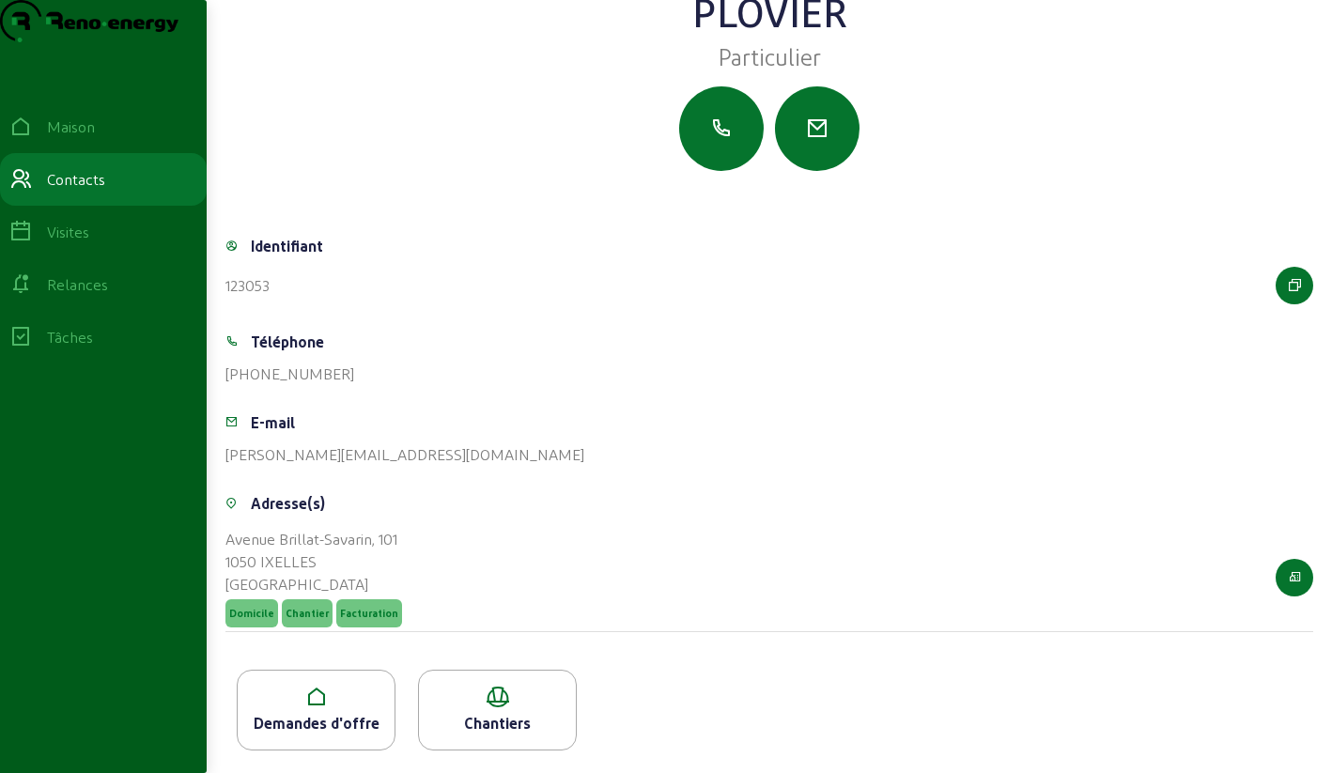
click at [348, 699] on icon at bounding box center [316, 697] width 157 height 23
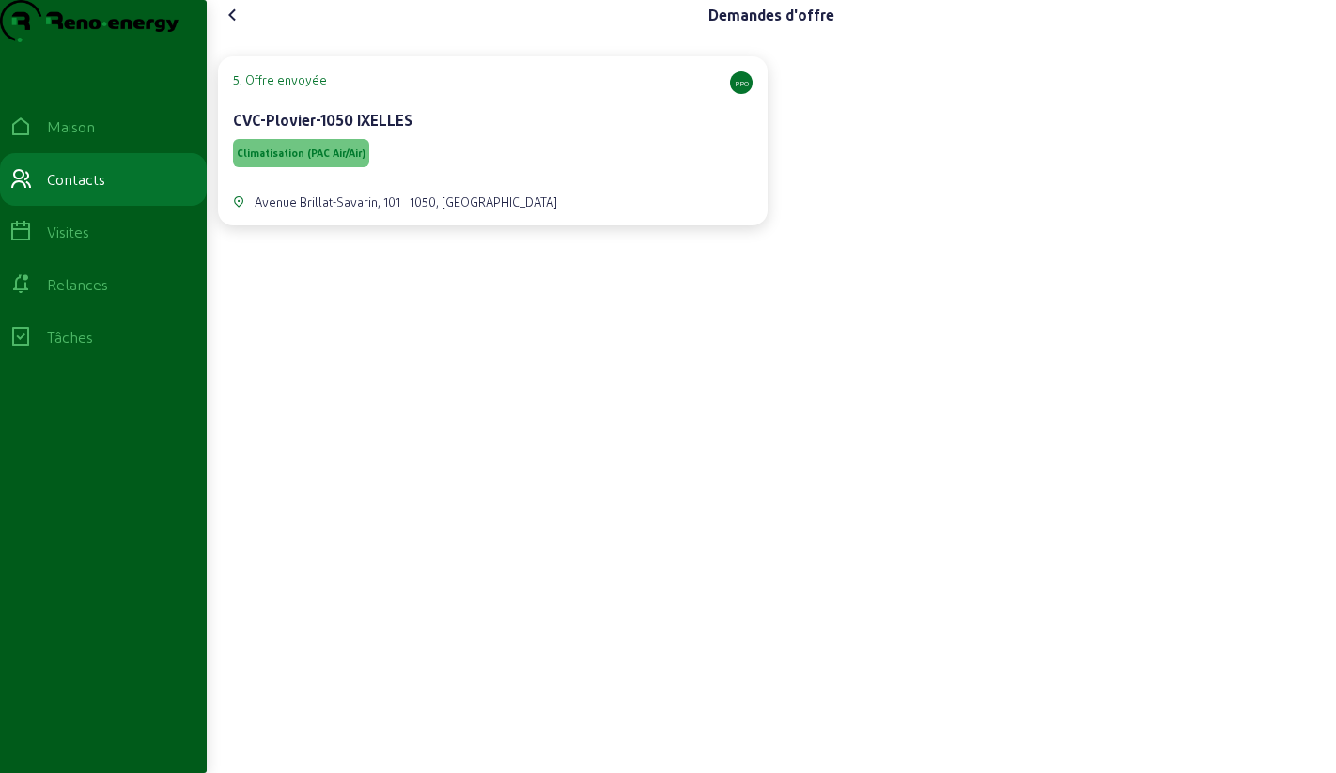
click at [476, 210] on div "[STREET_ADDRESS]" at bounding box center [492, 190] width 519 height 39
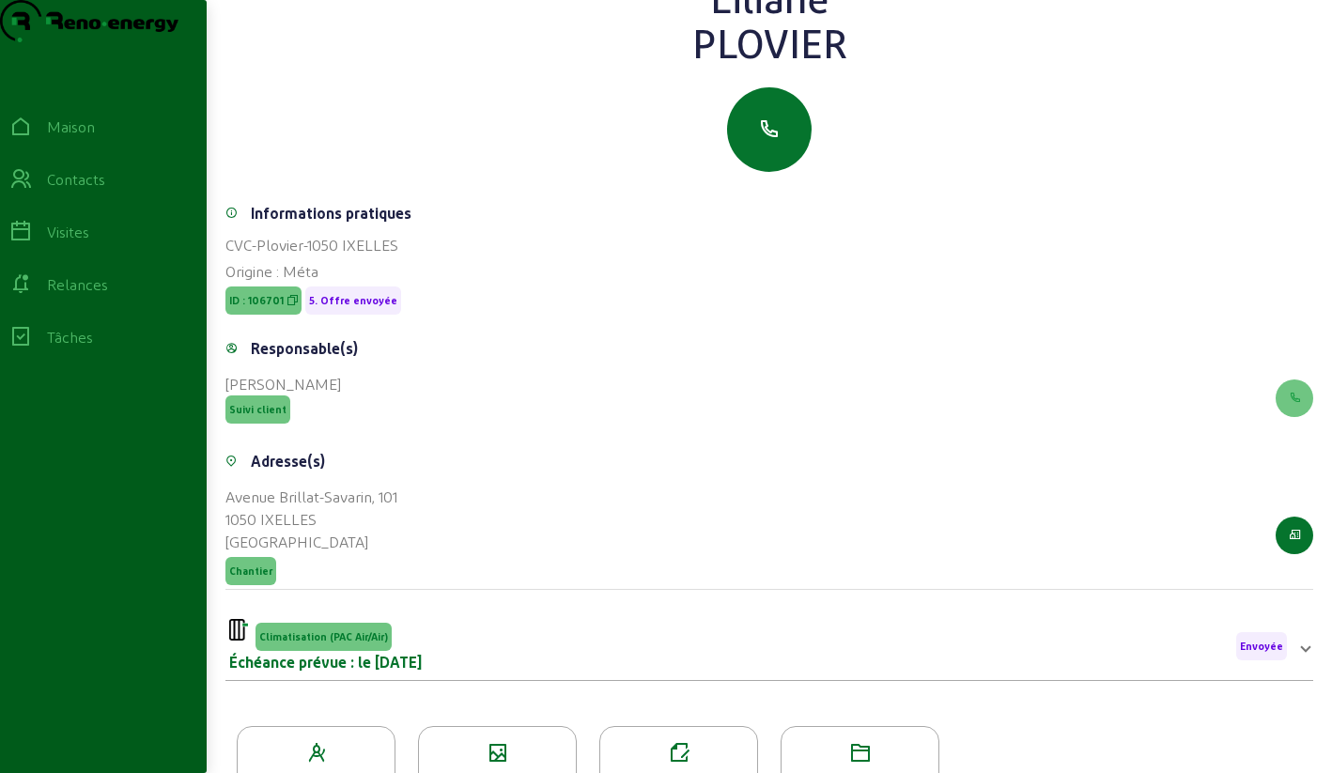
scroll to position [240, 0]
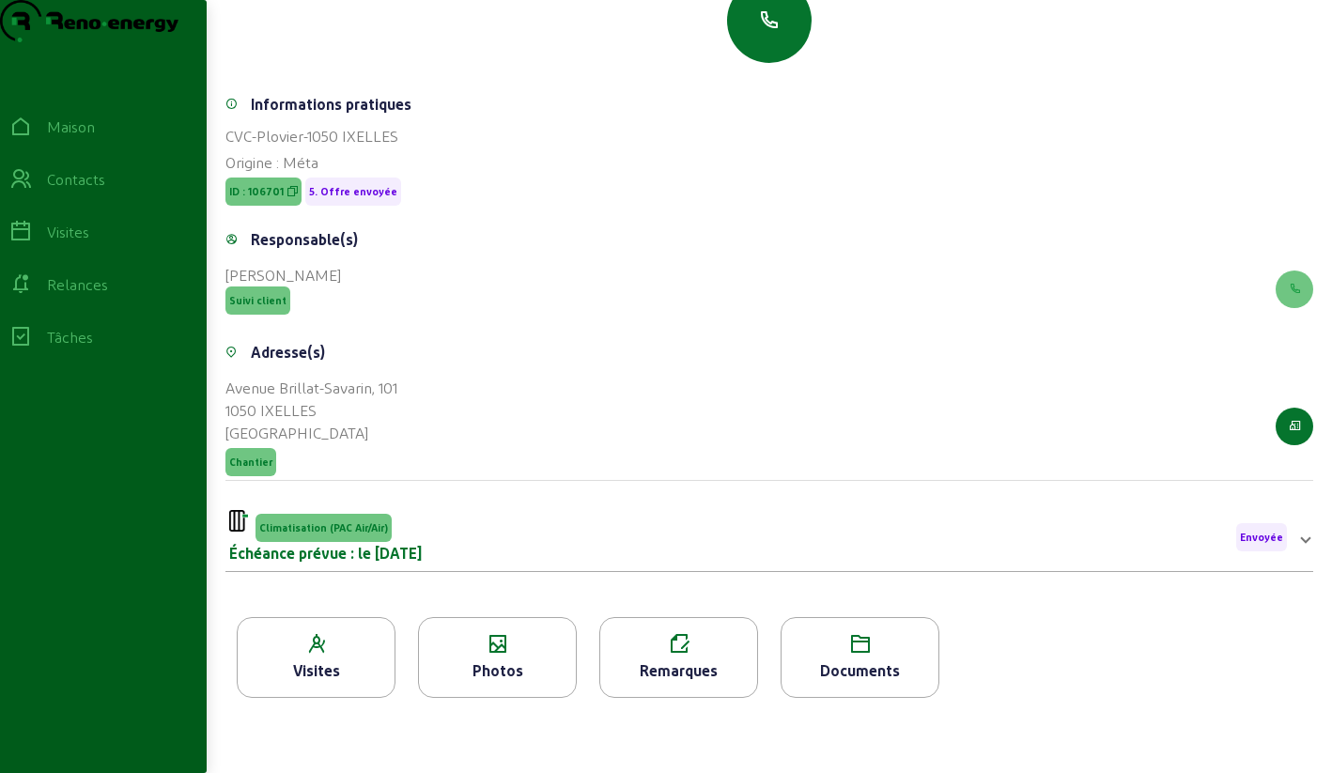
click at [507, 644] on icon at bounding box center [497, 644] width 157 height 23
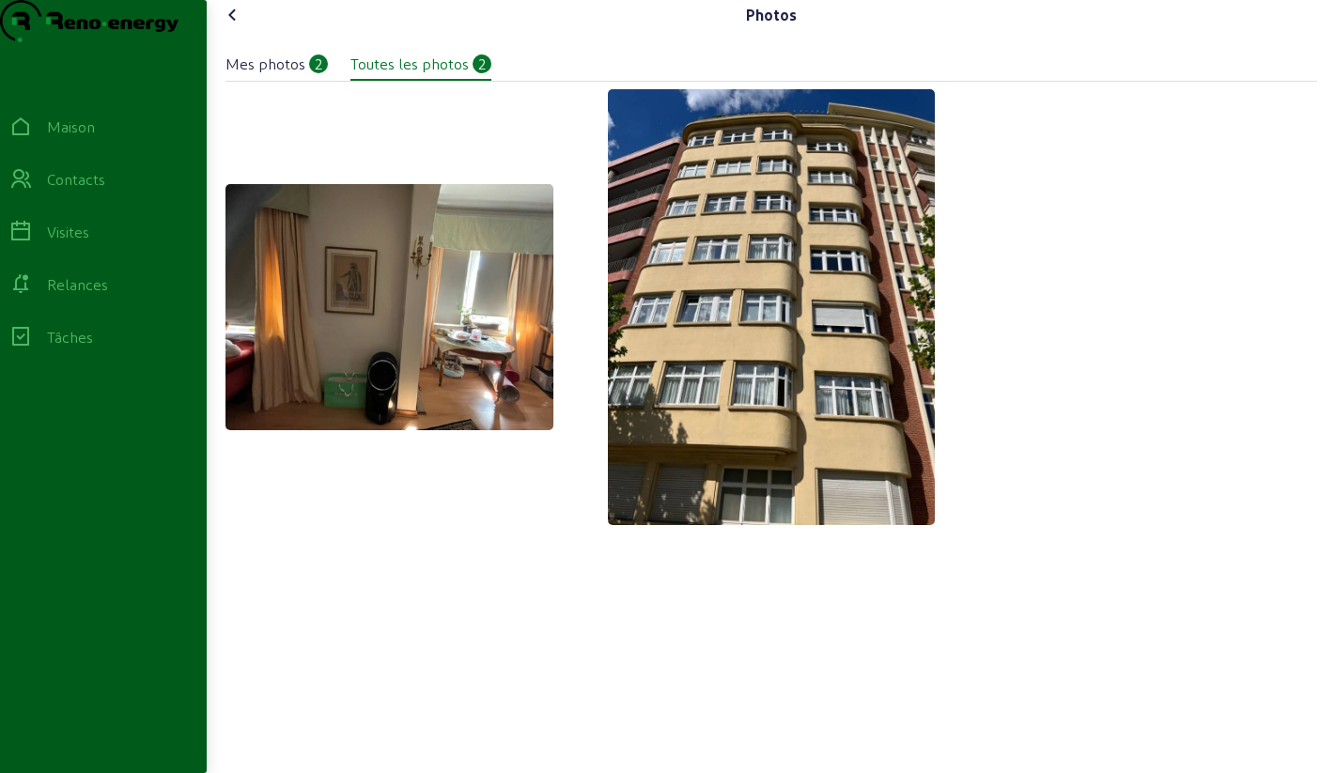
click at [241, 26] on icon at bounding box center [233, 15] width 23 height 23
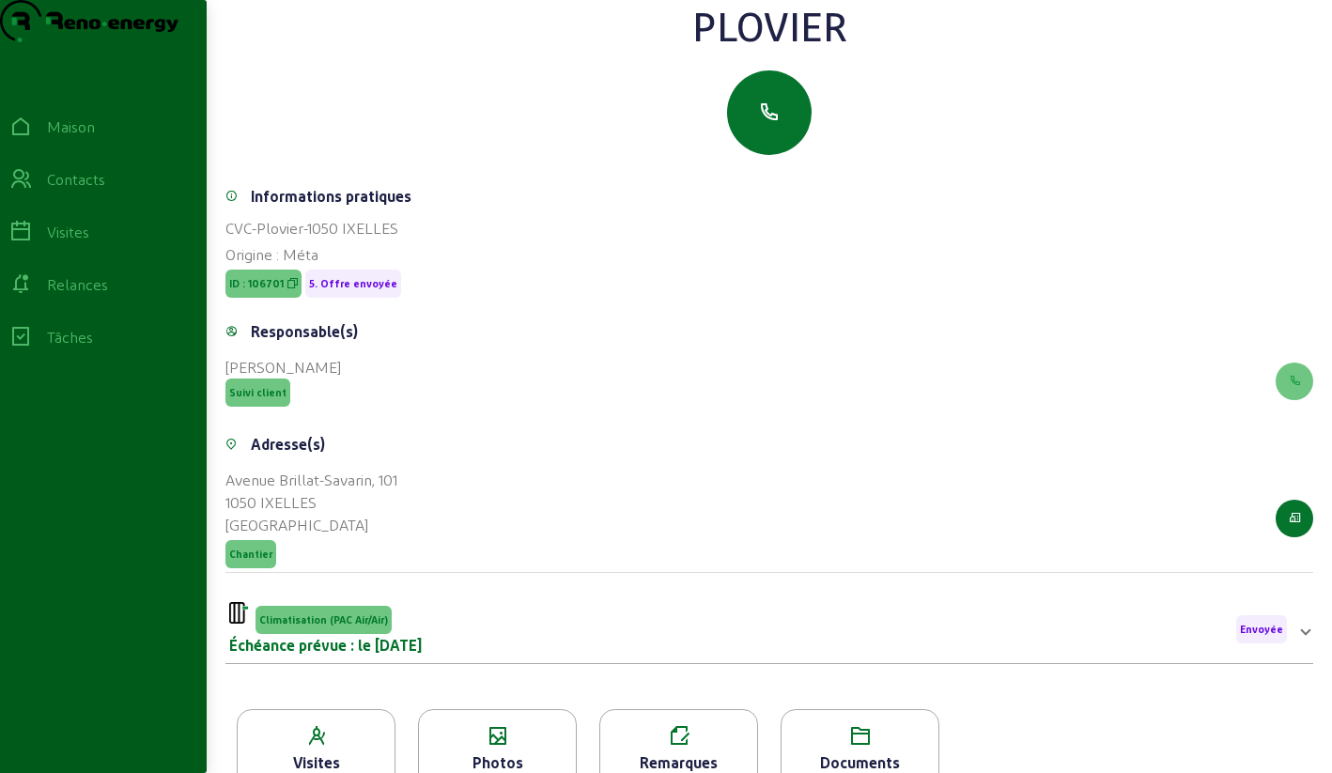
scroll to position [240, 0]
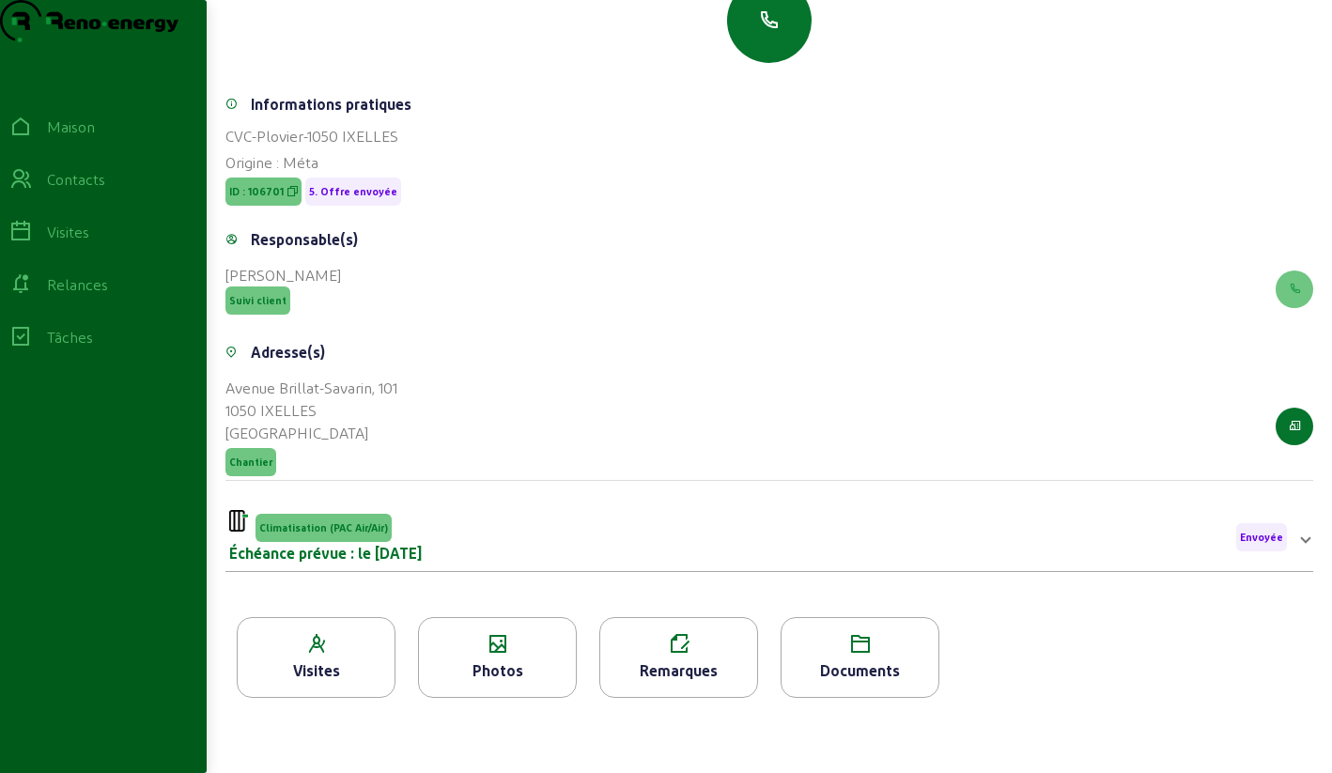
click at [498, 646] on icon at bounding box center [497, 644] width 157 height 23
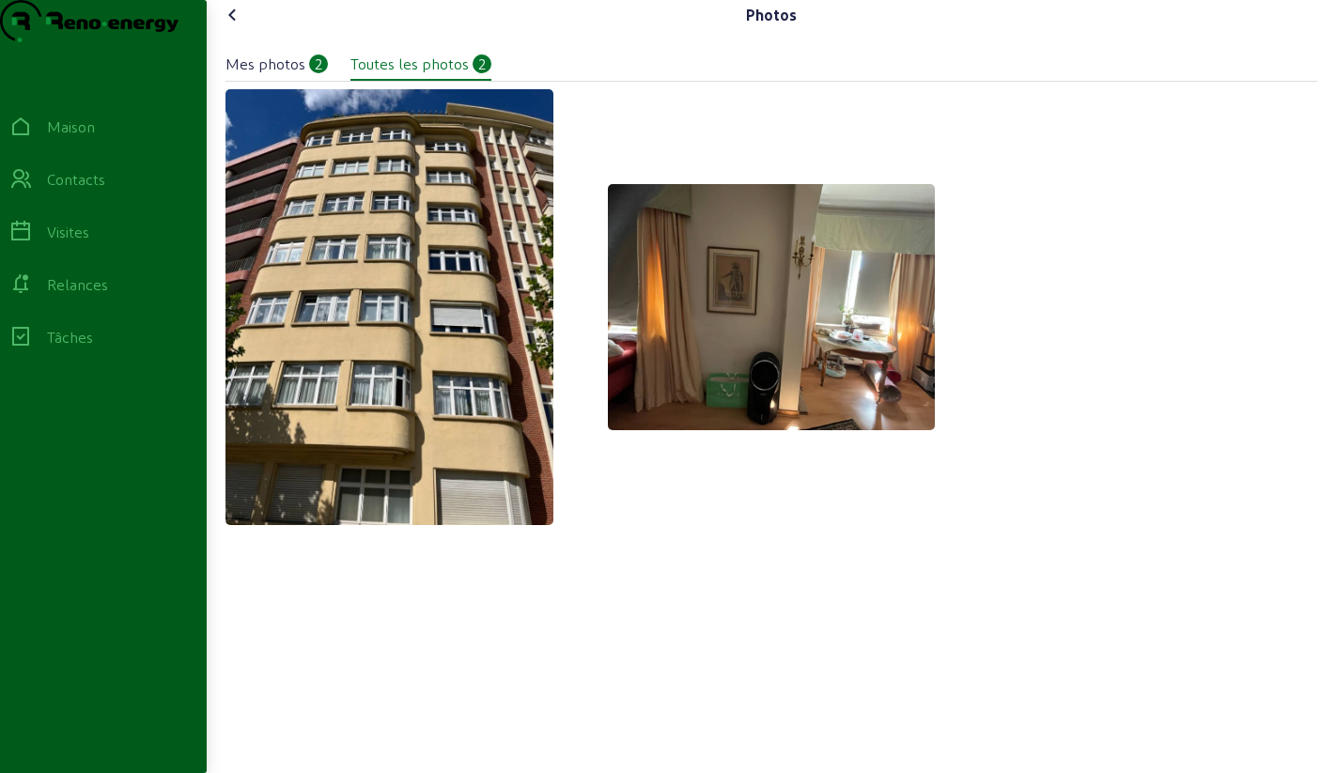
click at [234, 26] on icon at bounding box center [233, 15] width 23 height 23
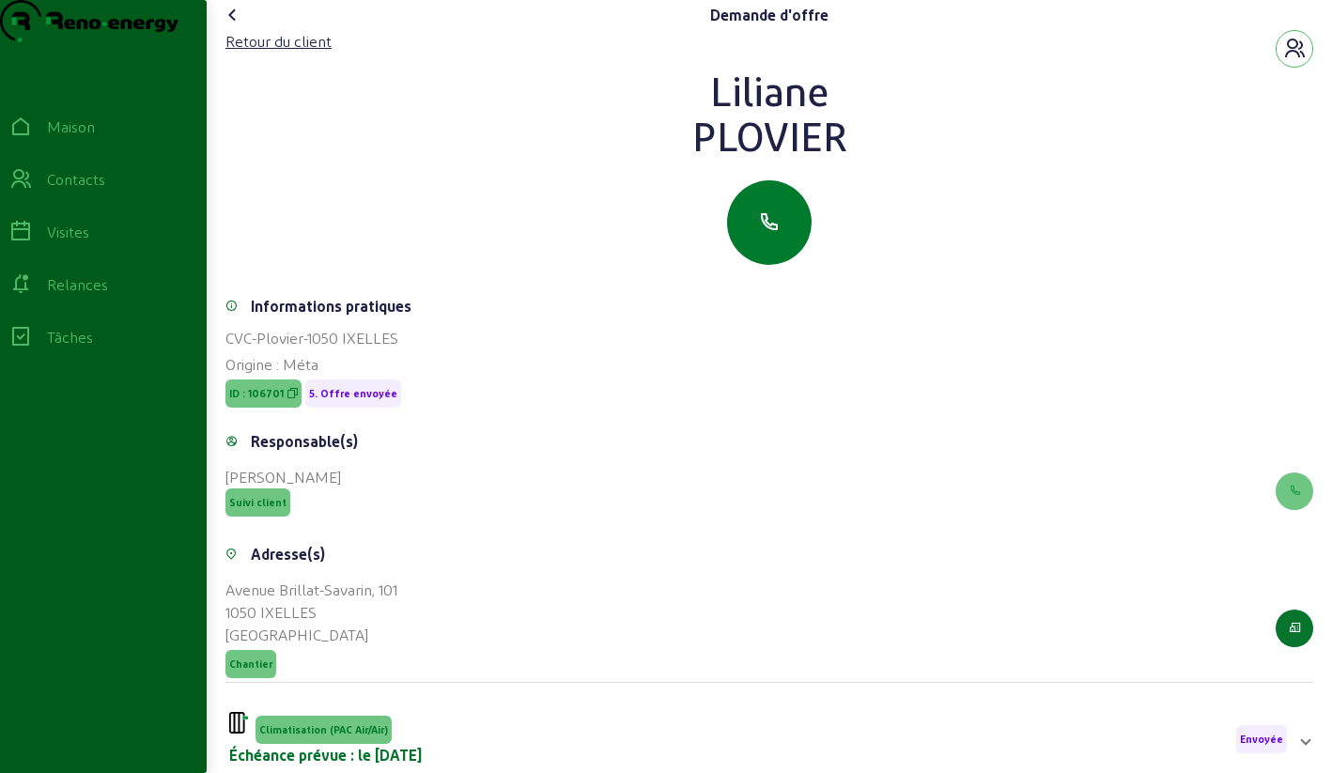
click at [777, 265] on button "button" at bounding box center [769, 222] width 85 height 85
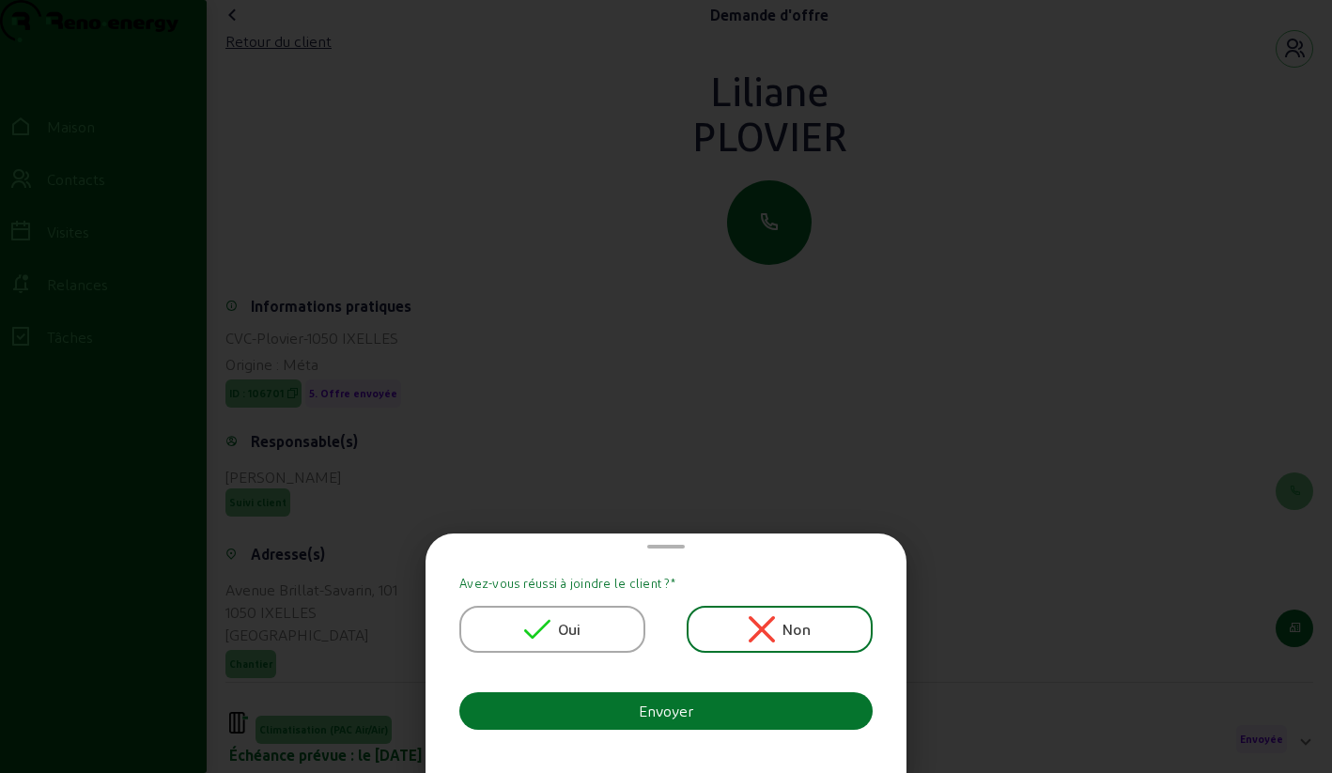
click at [534, 622] on icon at bounding box center [537, 629] width 26 height 26
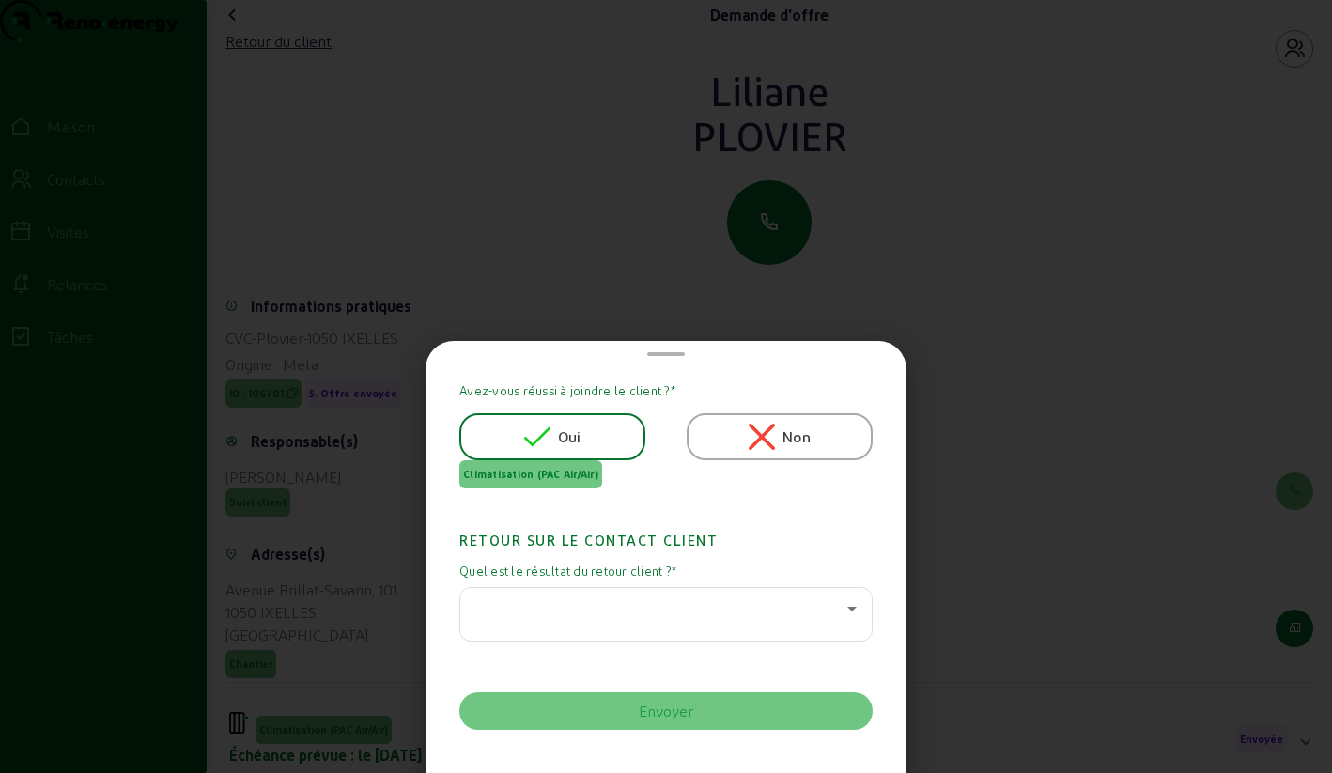
click at [534, 622] on div at bounding box center [665, 614] width 381 height 53
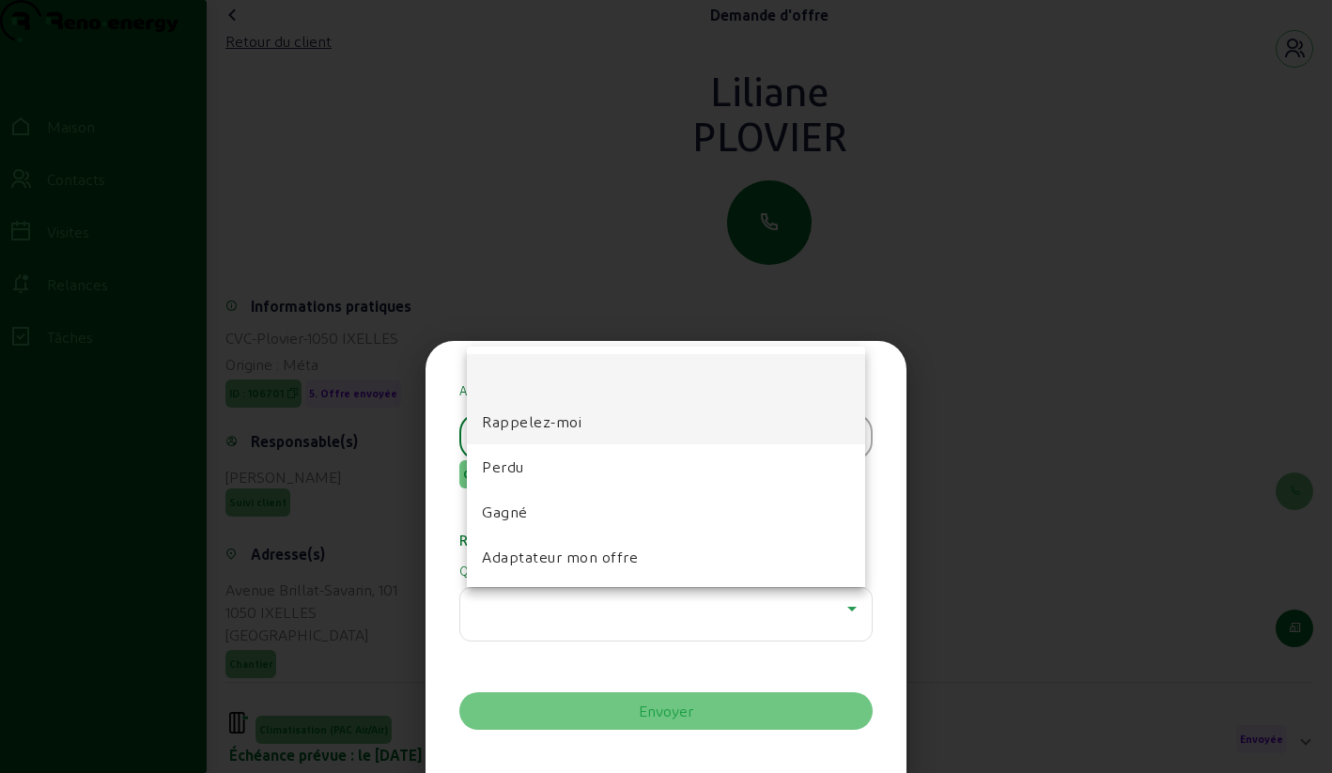
click at [518, 425] on font "Rappelez-moi" at bounding box center [532, 421] width 100 height 18
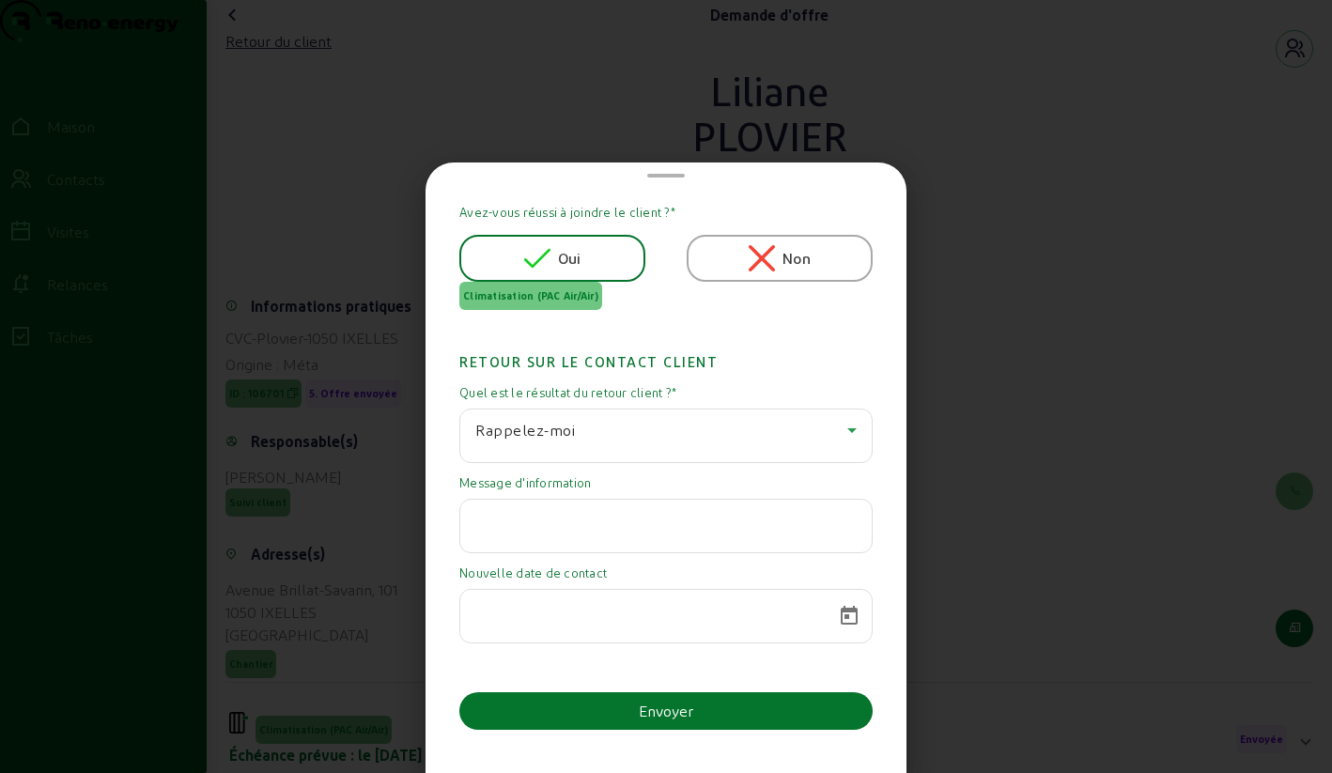
click at [542, 524] on input "text" at bounding box center [665, 520] width 381 height 23
paste input "L'examen des devis concernant ces travaux a été reportée à l'année prochaine pa…"
type input "L'examen des devis concernant ces travaux a été reportée à l'année prochaine pa…"
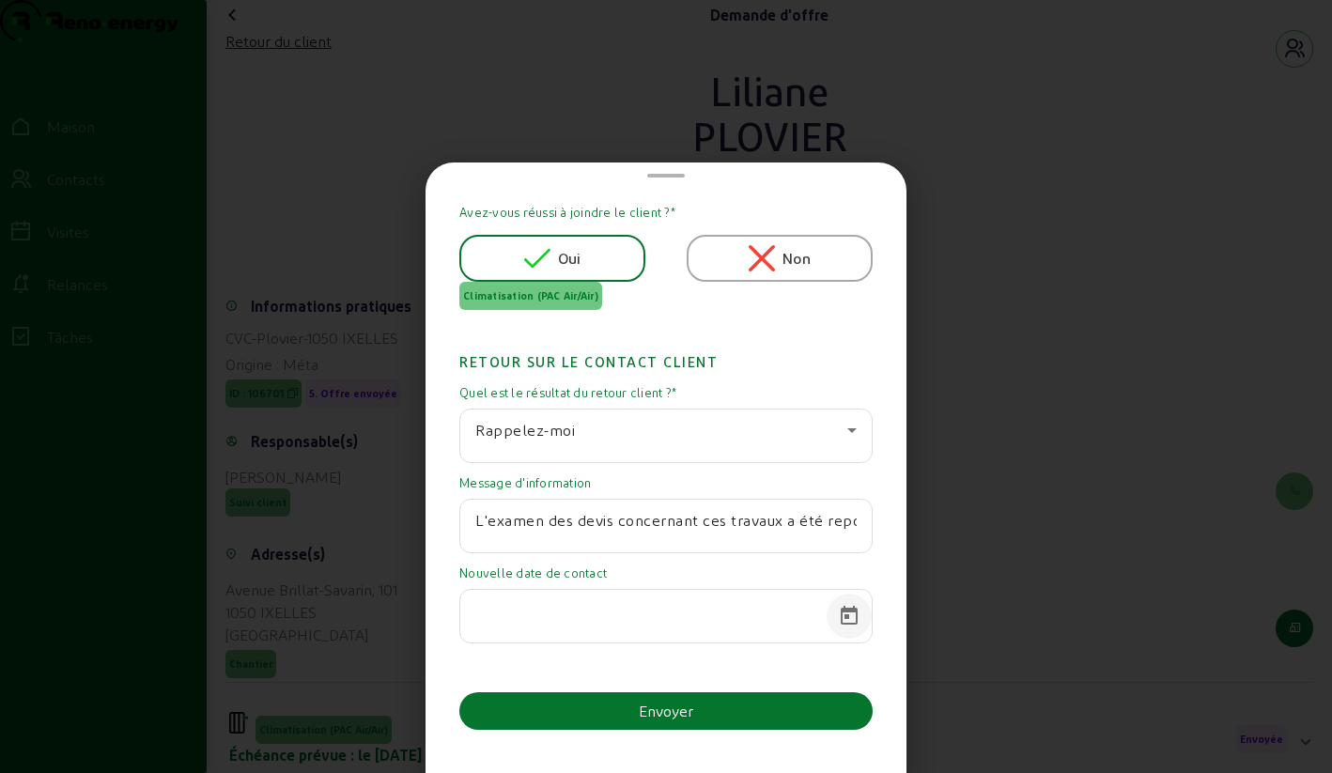
click at [849, 621] on span "Calendrier ouvert" at bounding box center [849, 616] width 45 height 45
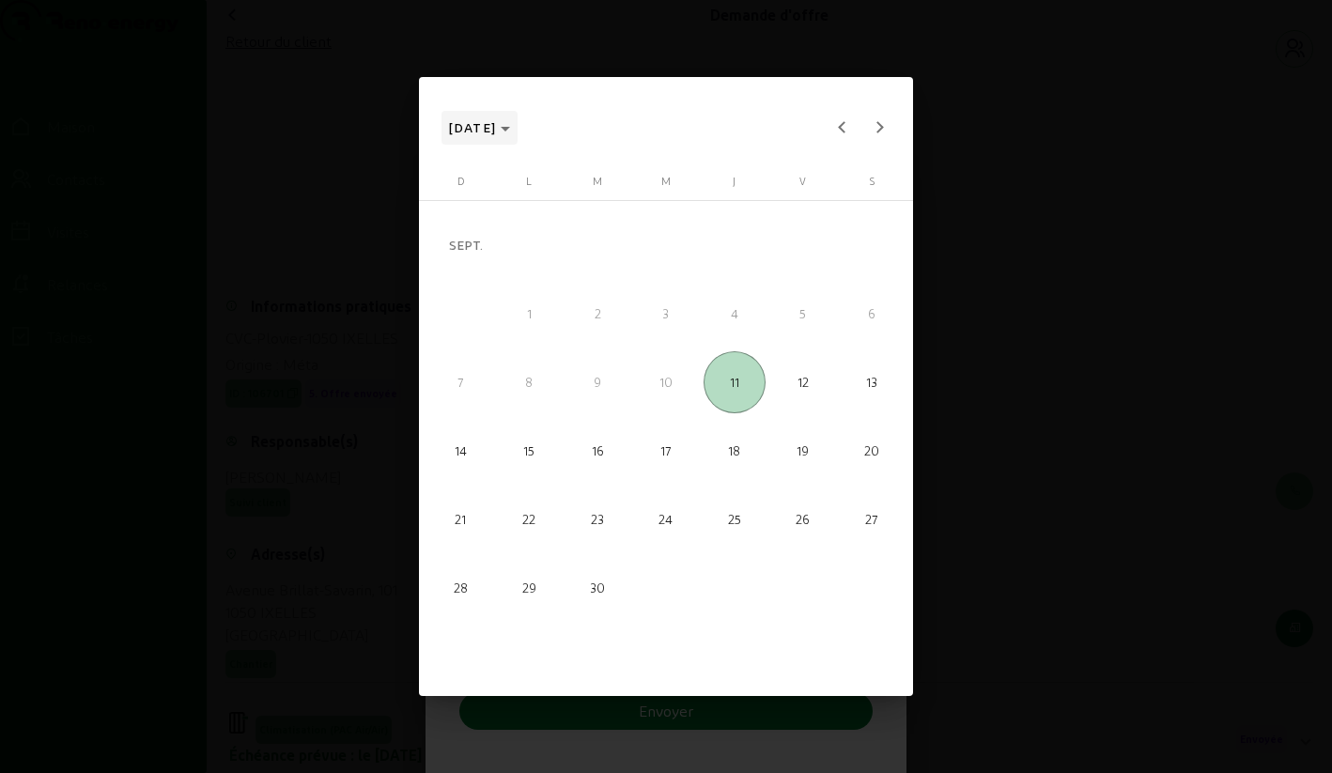
click at [511, 124] on span "[DATE]" at bounding box center [480, 127] width 62 height 23
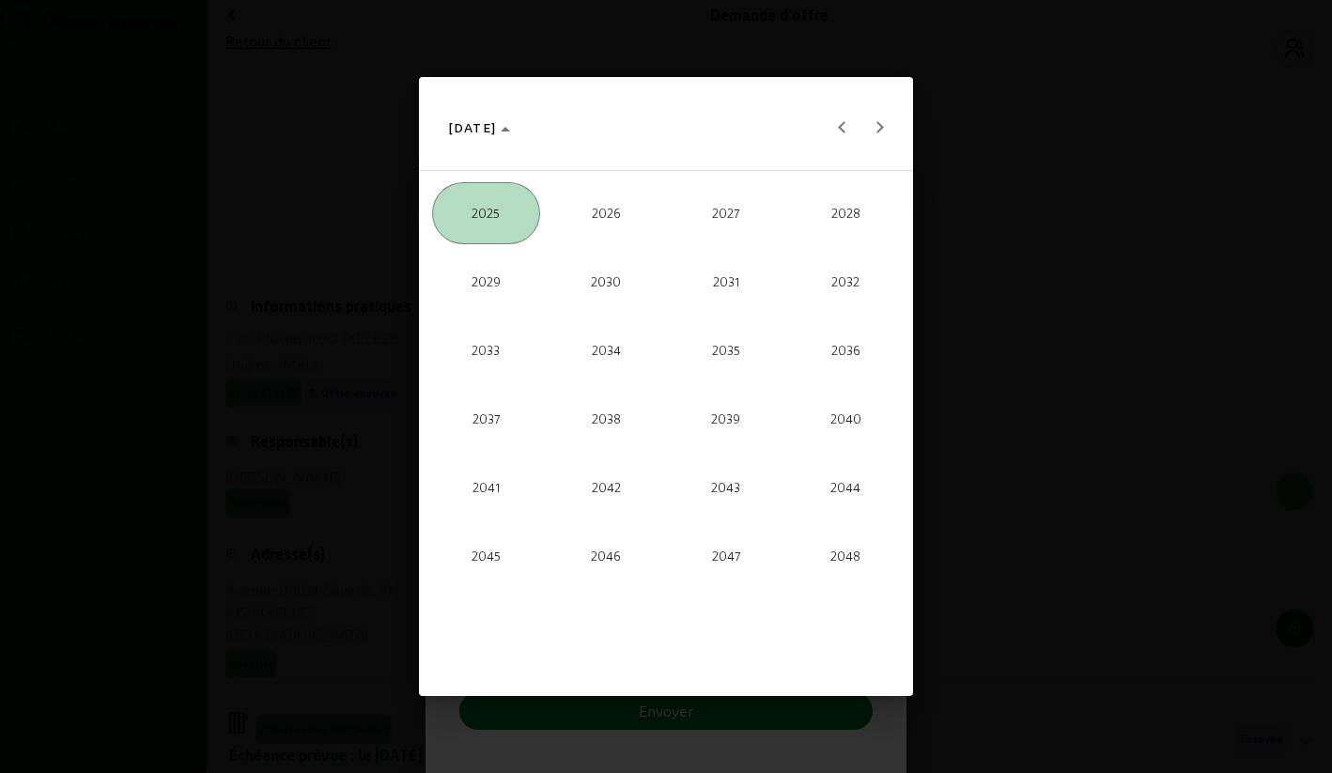
click at [604, 202] on span "2026" at bounding box center [606, 213] width 108 height 62
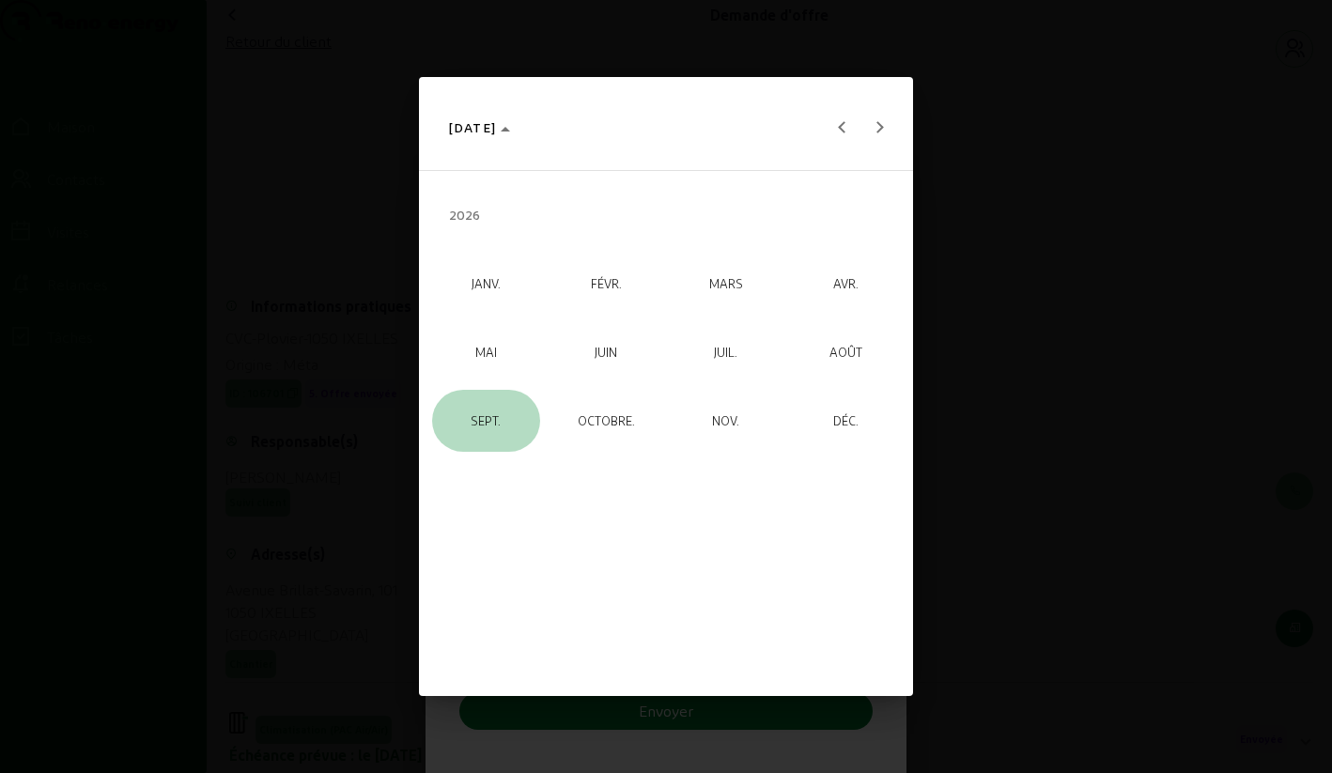
click at [496, 406] on span "SEPT." at bounding box center [486, 421] width 108 height 62
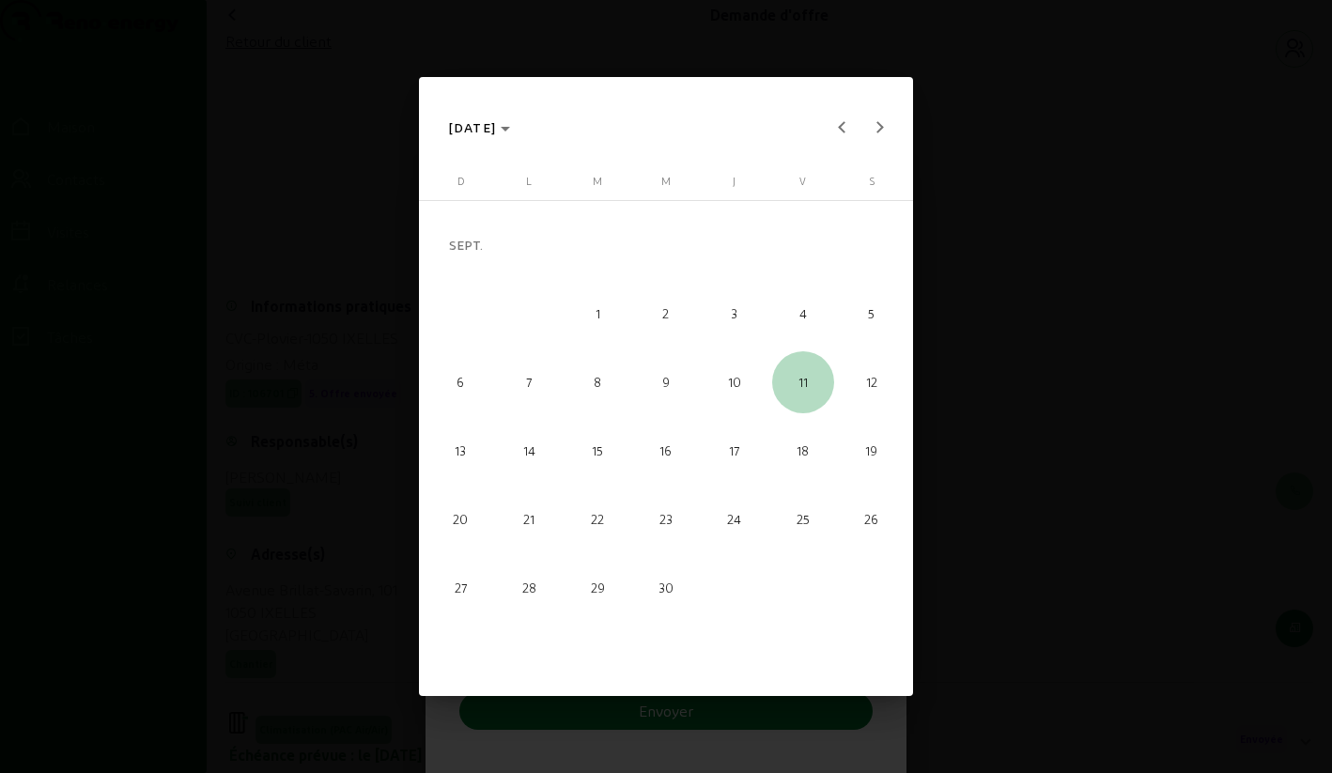
click at [791, 387] on span "11" at bounding box center [803, 382] width 62 height 62
type input "[DATE]"
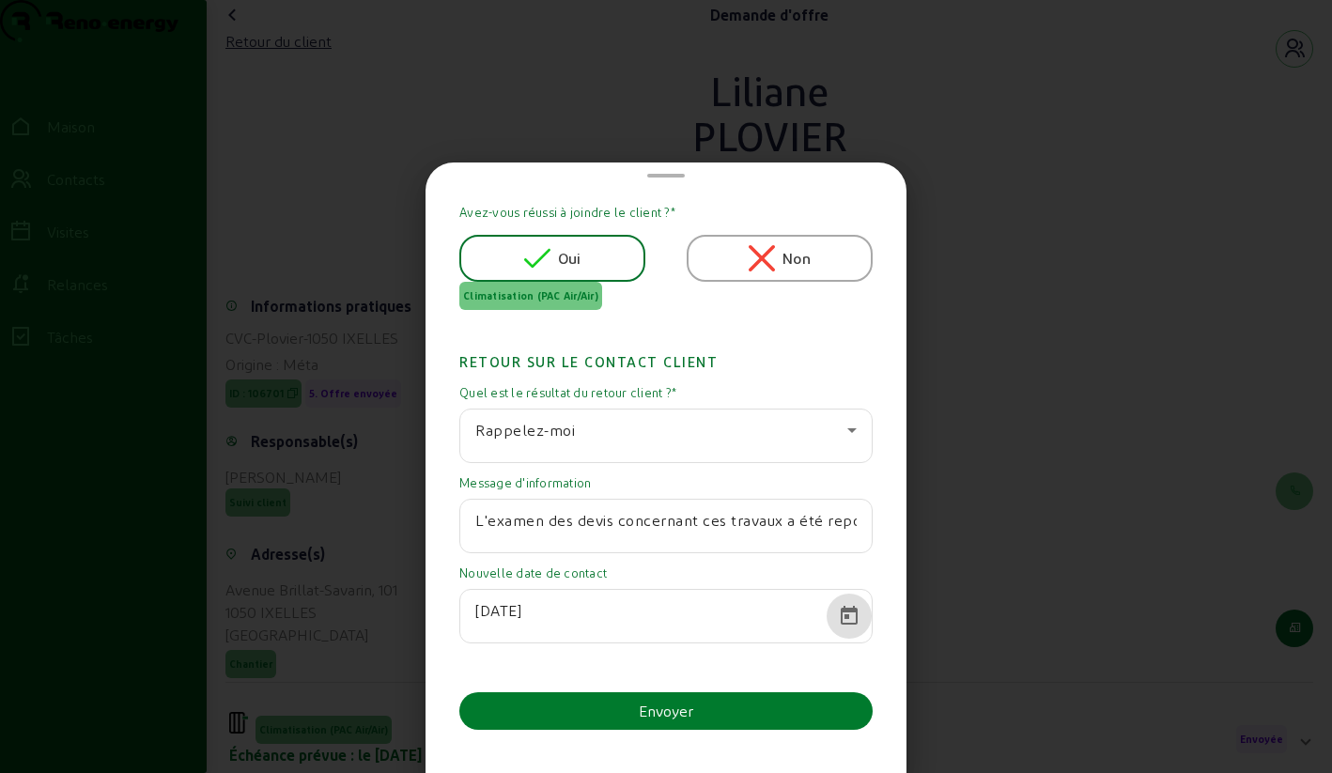
click at [700, 701] on button "Envoyer" at bounding box center [665, 711] width 413 height 38
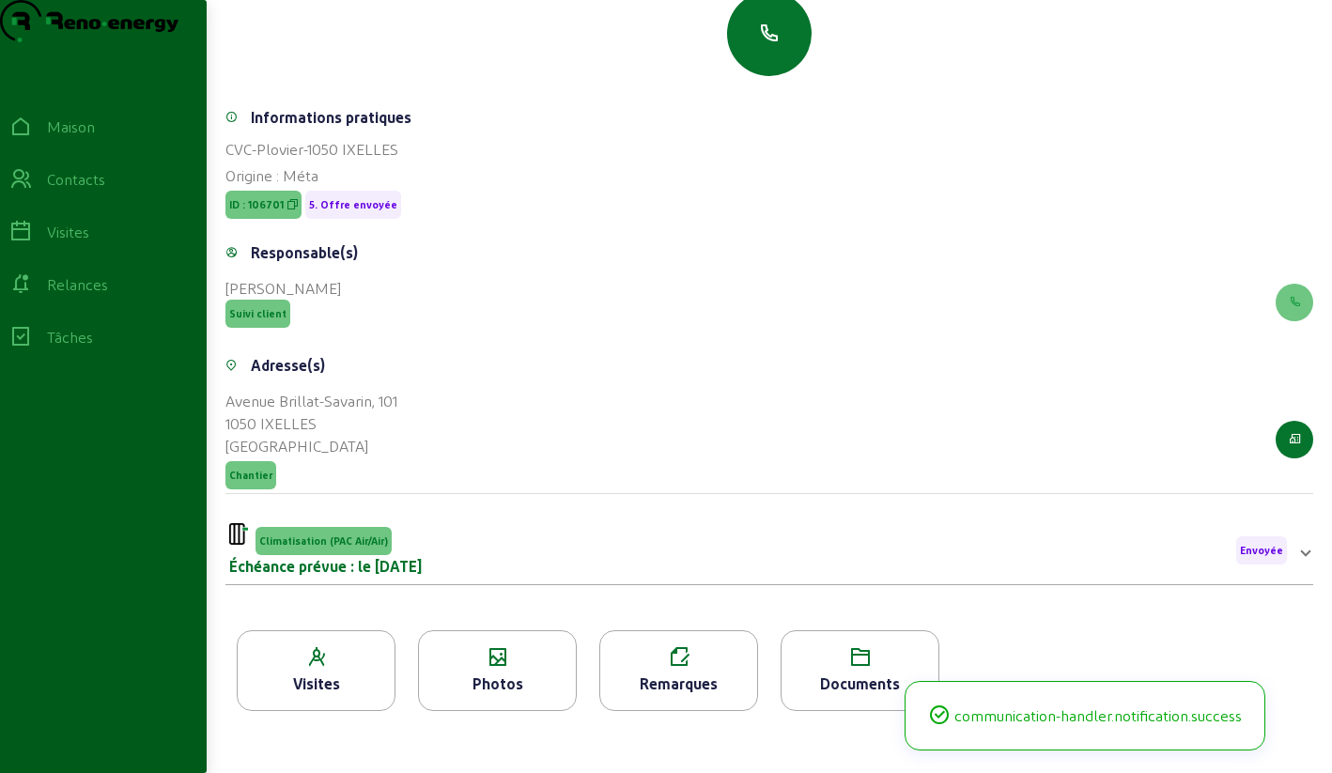
scroll to position [240, 0]
